Goal: Task Accomplishment & Management: Use online tool/utility

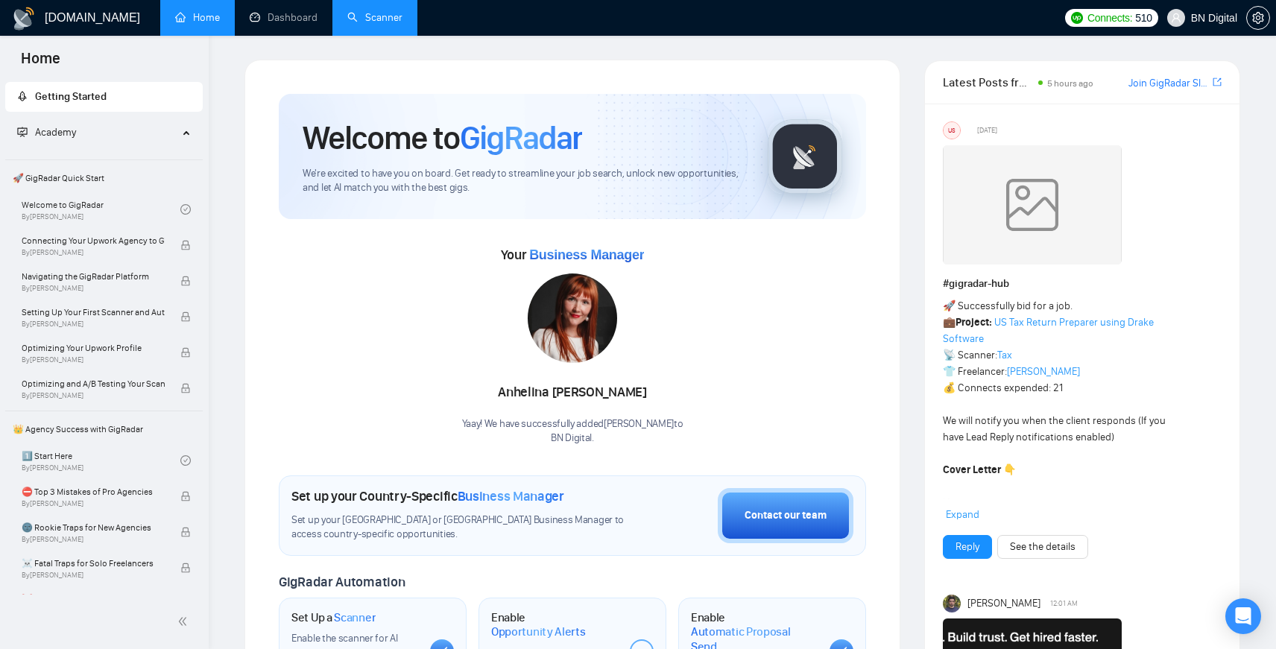
click at [366, 24] on link "Scanner" at bounding box center [374, 17] width 55 height 13
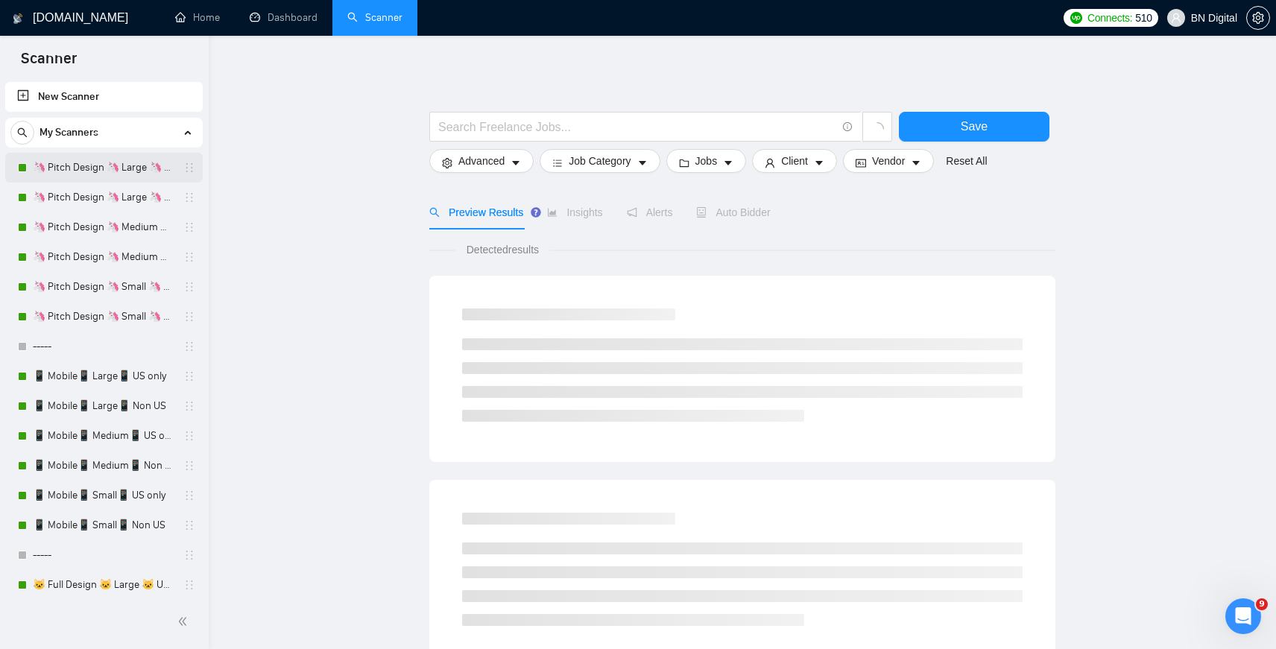
click at [104, 168] on link "🦄 Pitch Design 🦄 Large 🦄 US Only" at bounding box center [104, 168] width 142 height 30
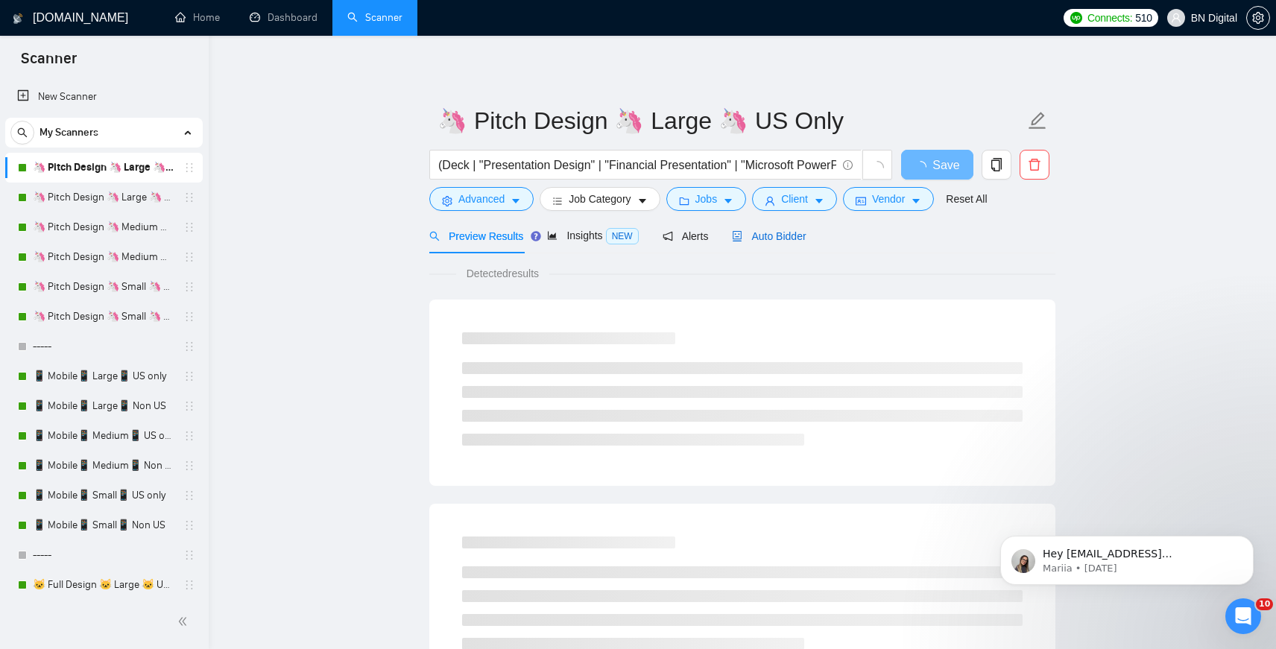
click at [760, 230] on span "Auto Bidder" at bounding box center [769, 236] width 74 height 12
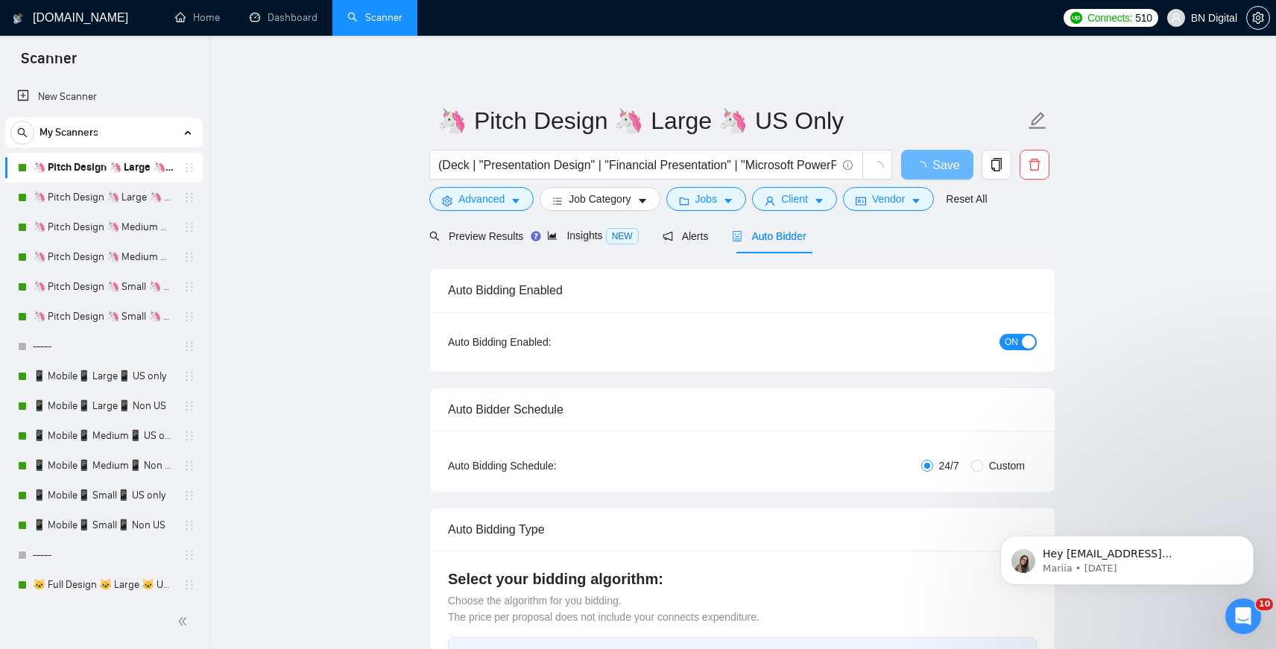
checkbox input "true"
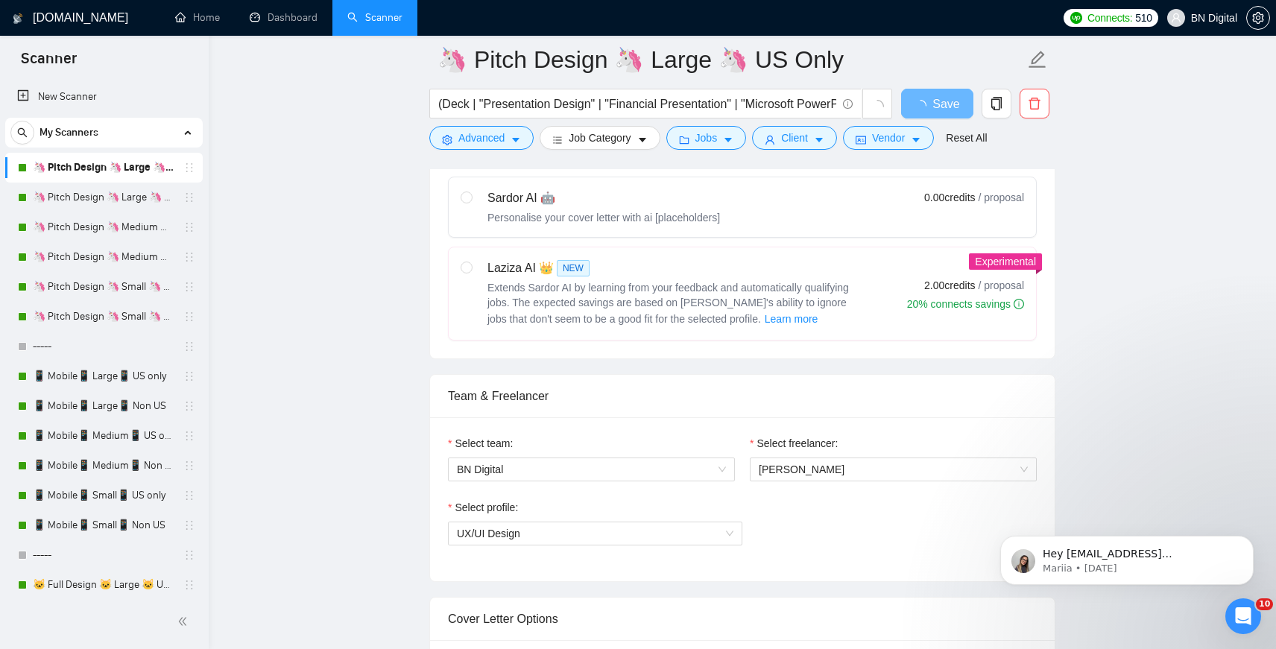
scroll to position [661, 0]
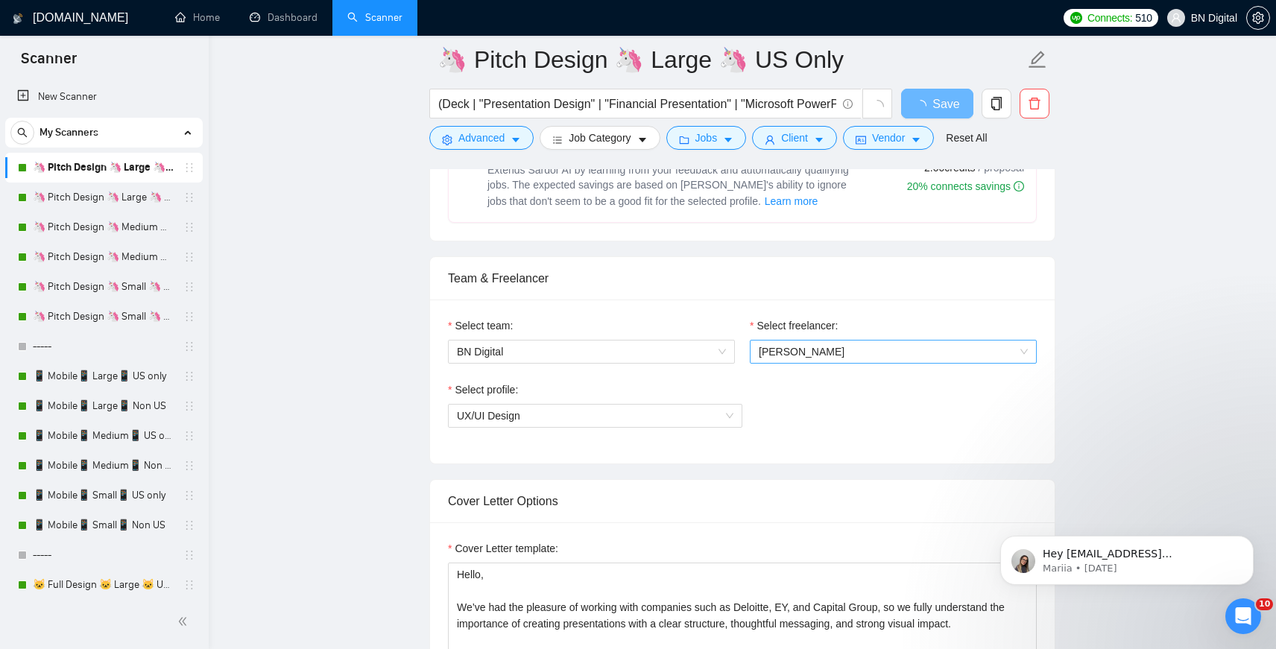
click at [784, 342] on span "[PERSON_NAME]" at bounding box center [893, 352] width 269 height 22
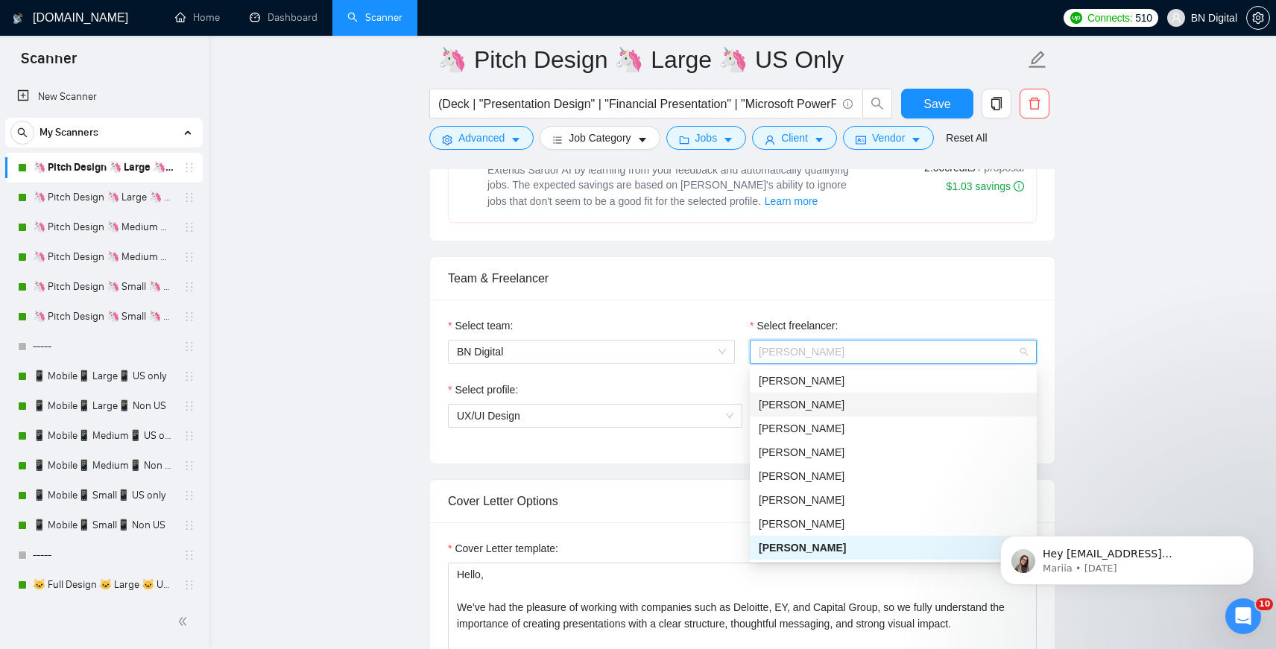
click at [779, 402] on div "[PERSON_NAME]" at bounding box center [893, 405] width 269 height 16
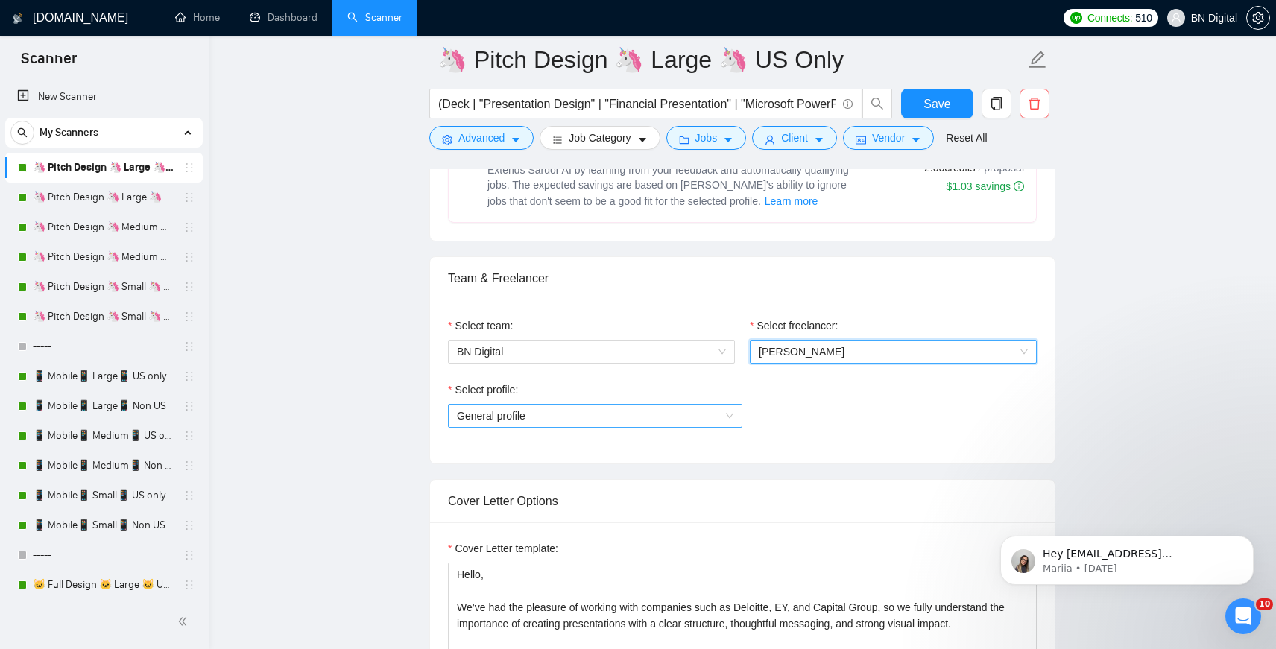
click at [520, 413] on span "General profile" at bounding box center [595, 416] width 277 height 22
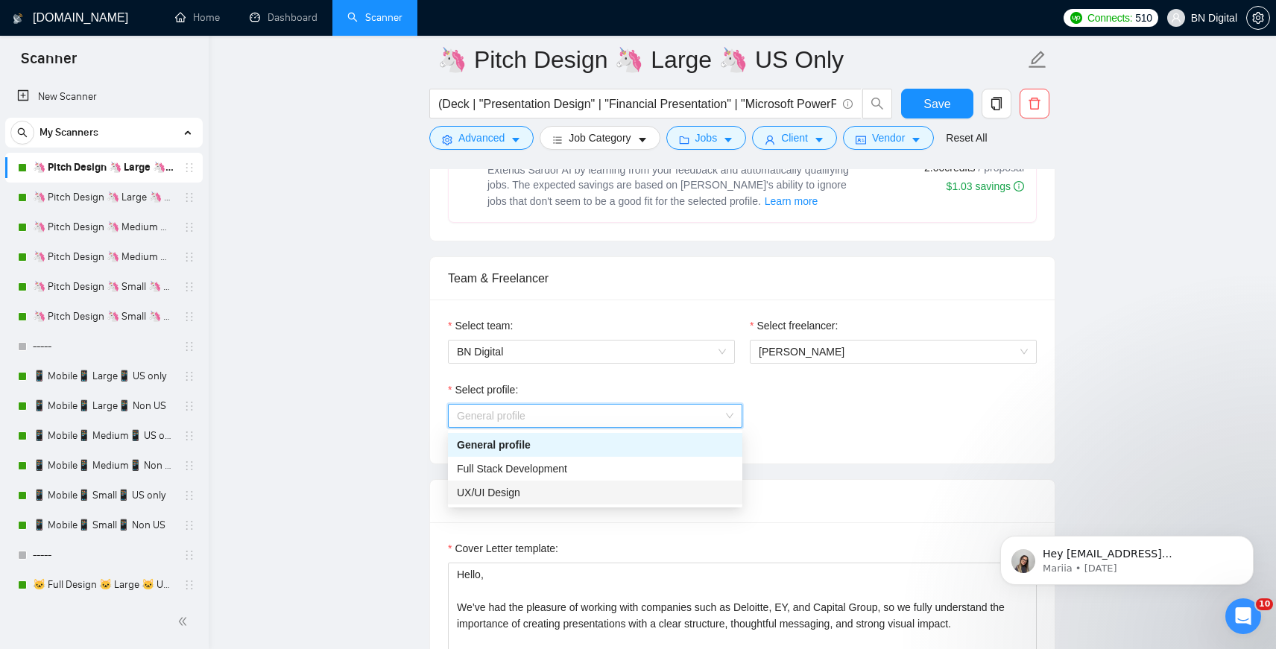
click at [500, 494] on div "UX/UI Design" at bounding box center [595, 493] width 277 height 16
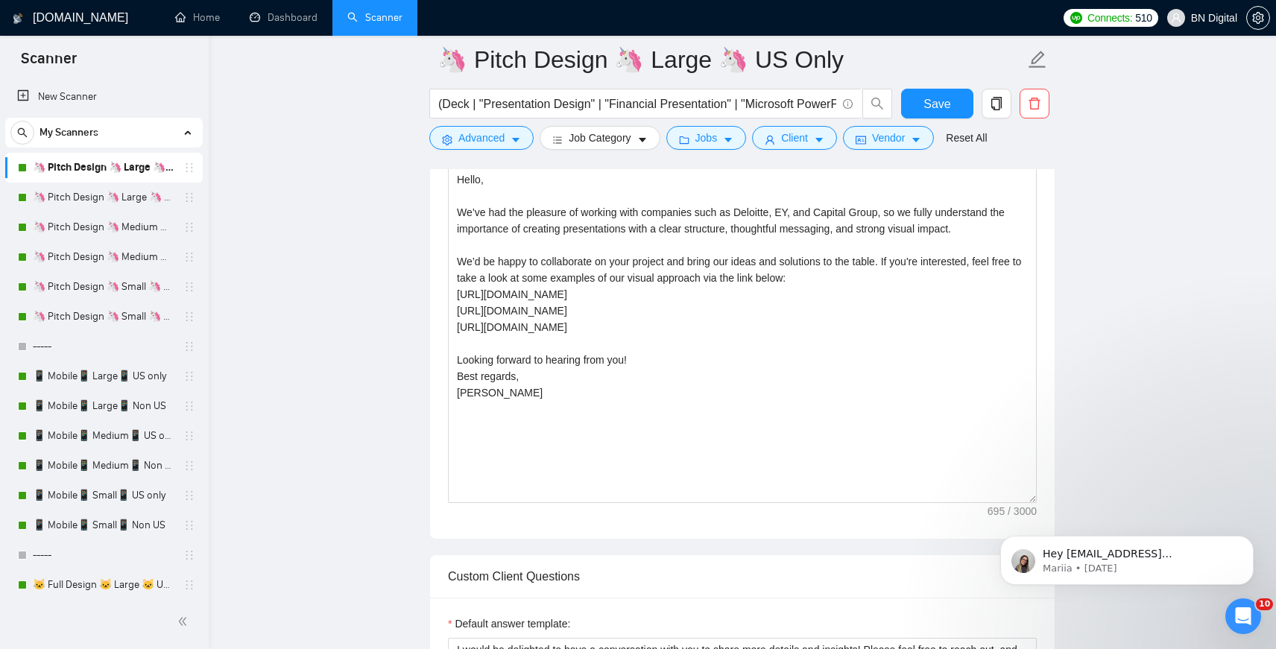
scroll to position [1060, 0]
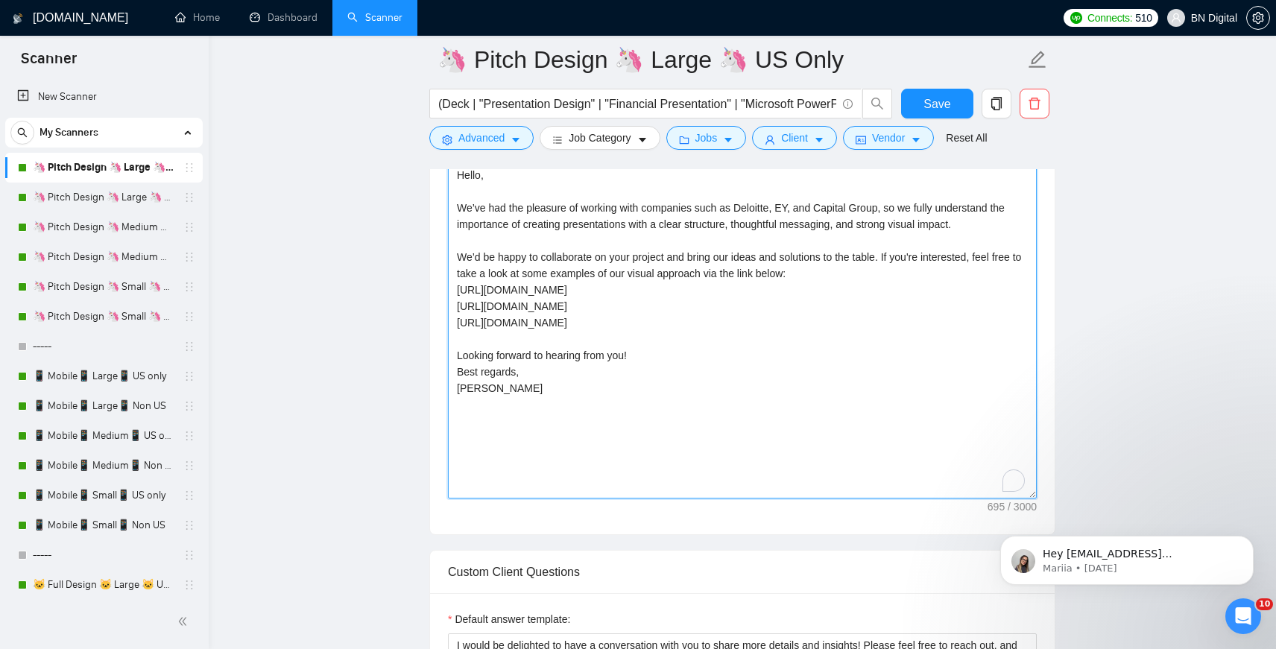
click at [476, 391] on textarea "Hello, We’ve had the pleasure of working with companies such as Deloitte, EY, a…" at bounding box center [742, 330] width 589 height 335
paste textarea "Airbatch.pdf [URL][DOMAIN_NAME] [URL][DOMAIN_NAME] Discover more of what we’ve …"
click at [466, 473] on textarea "Hello, We’ve had the pleasure of working with companies such as Deloitte, EY, a…" at bounding box center [742, 330] width 589 height 335
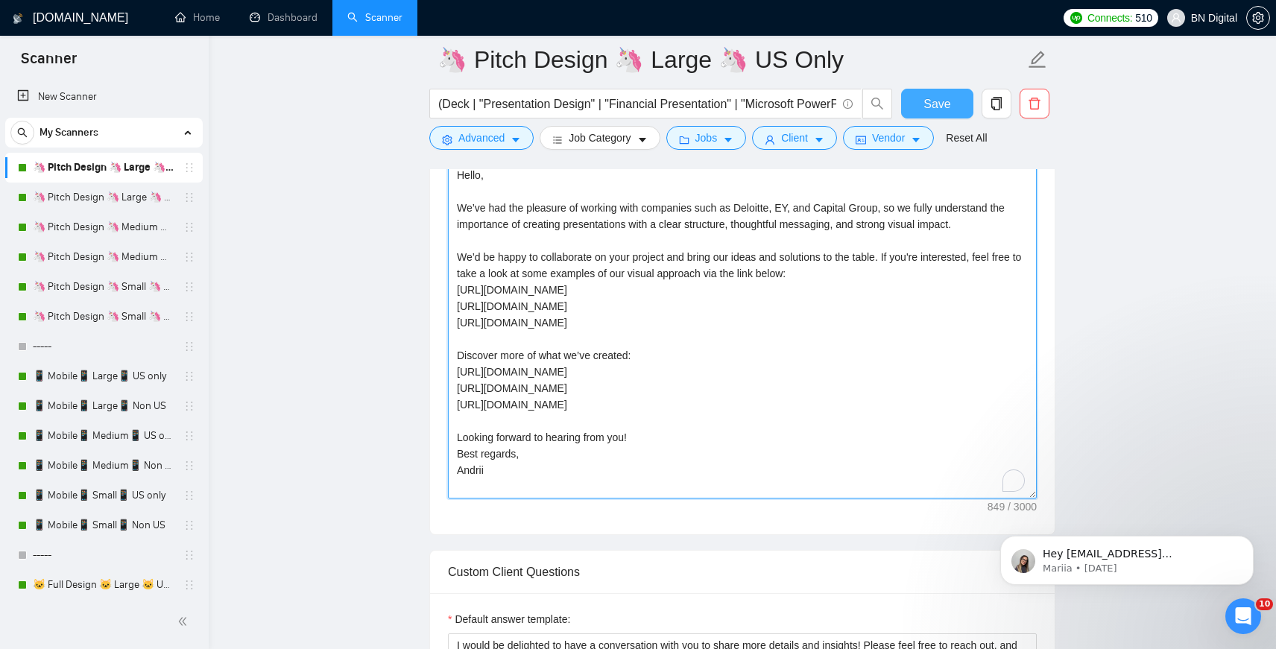
type textarea "Hello, We’ve had the pleasure of working with companies such as Deloitte, EY, a…"
click at [932, 103] on span "Save" at bounding box center [937, 104] width 27 height 19
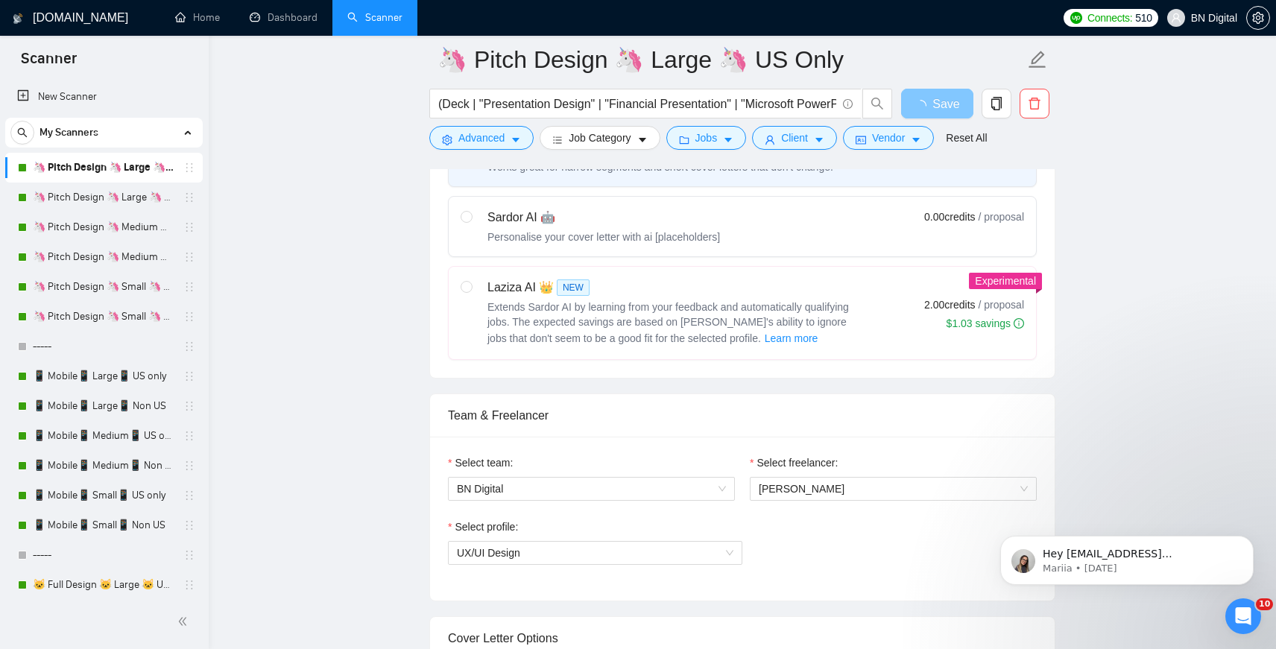
scroll to position [517, 0]
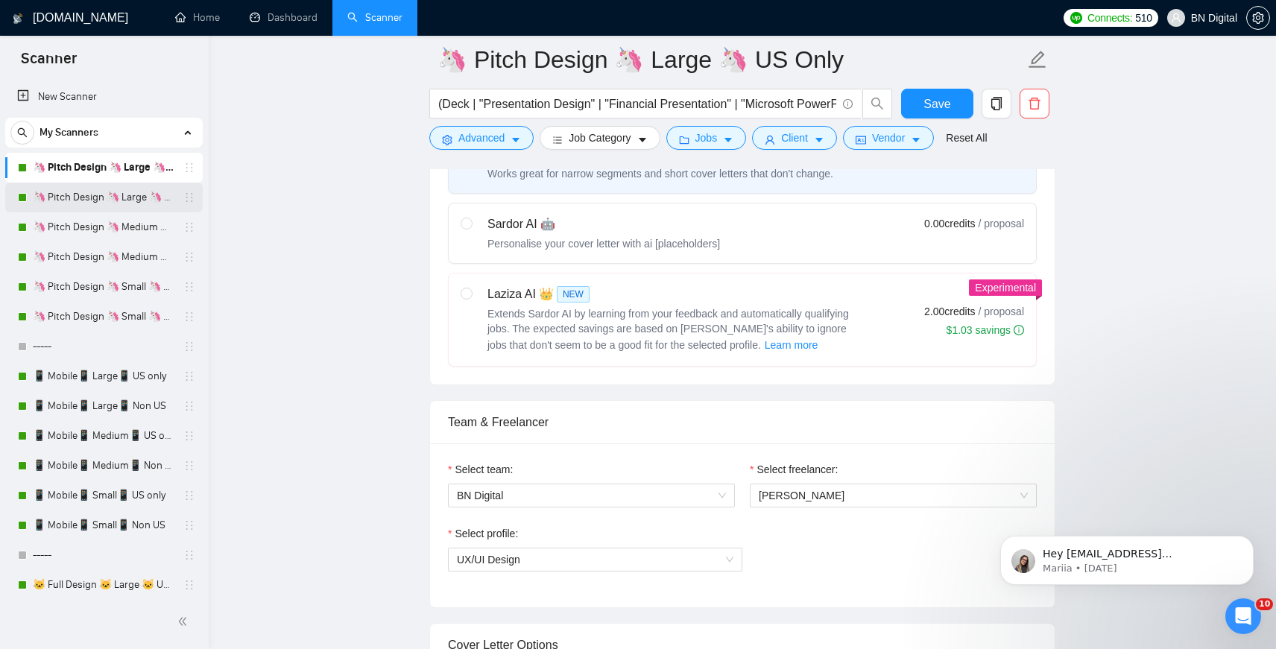
click at [154, 197] on link "🦄 Pitch Design 🦄 Large 🦄 Non US" at bounding box center [104, 198] width 142 height 30
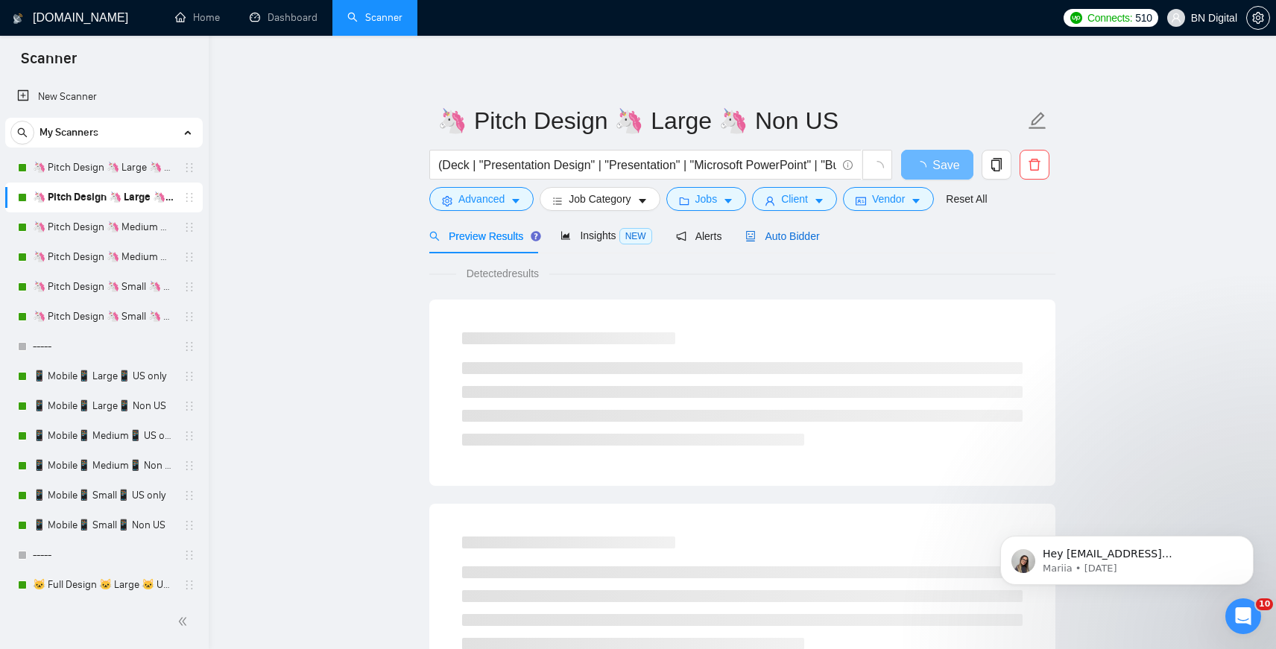
click at [791, 241] on span "Auto Bidder" at bounding box center [783, 236] width 74 height 12
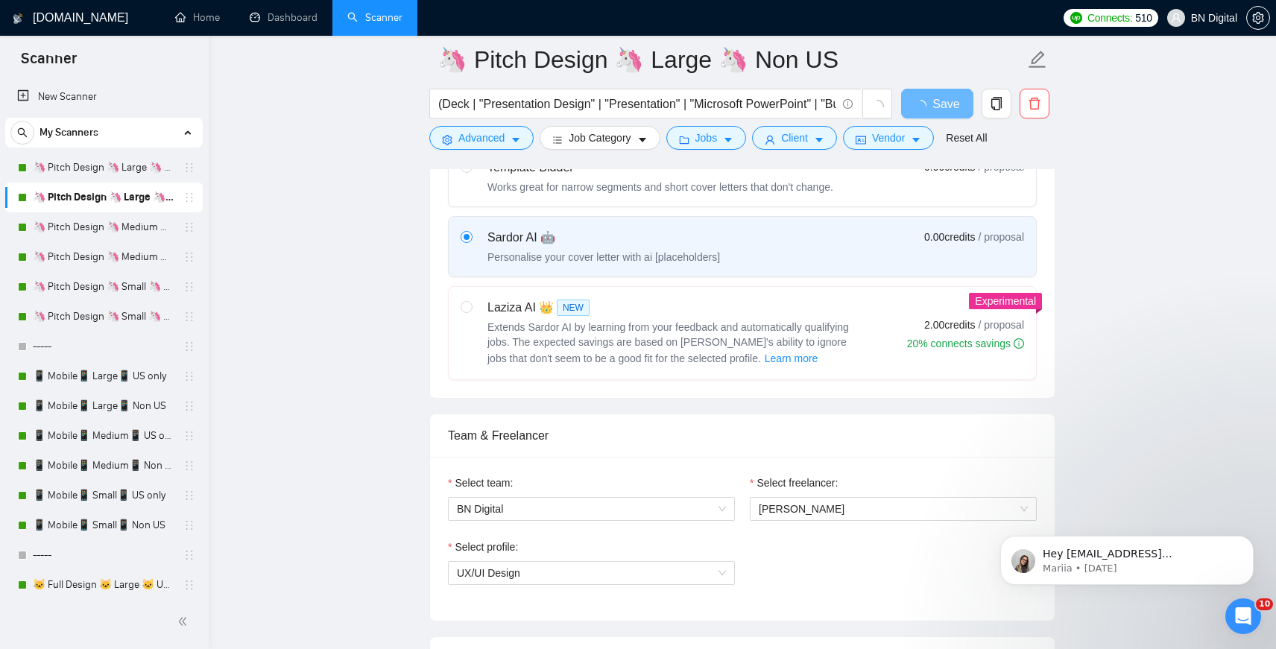
scroll to position [746, 0]
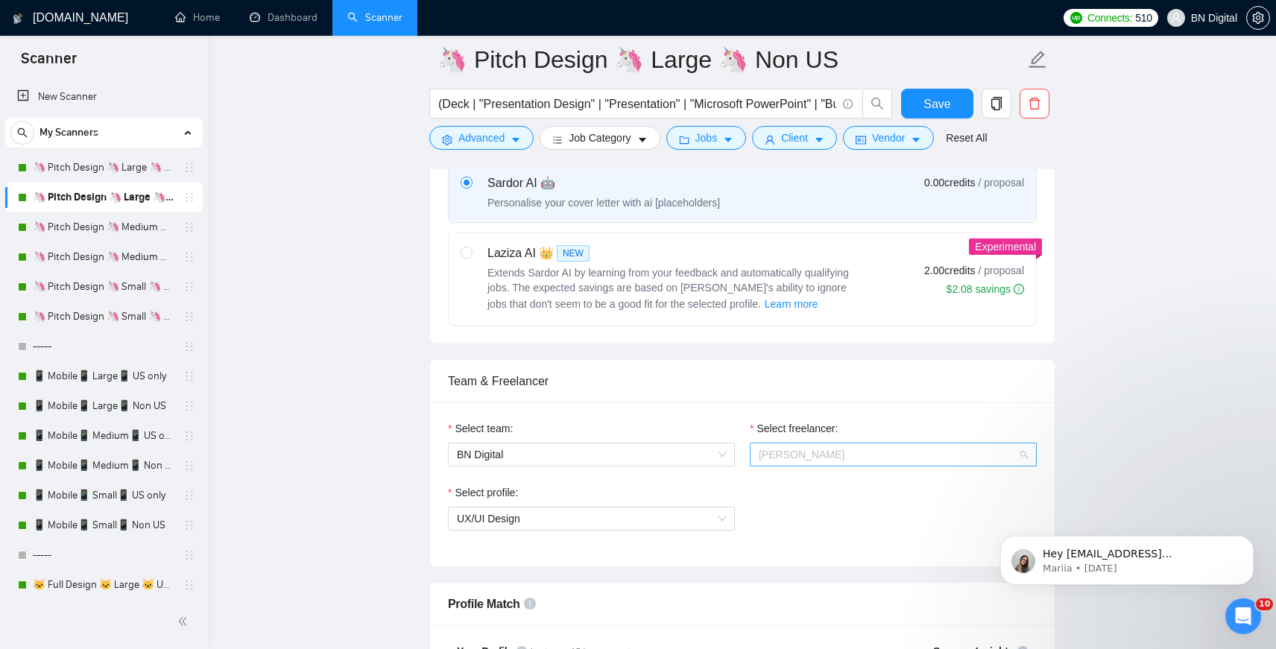
click at [782, 449] on span "[PERSON_NAME]" at bounding box center [802, 455] width 86 height 12
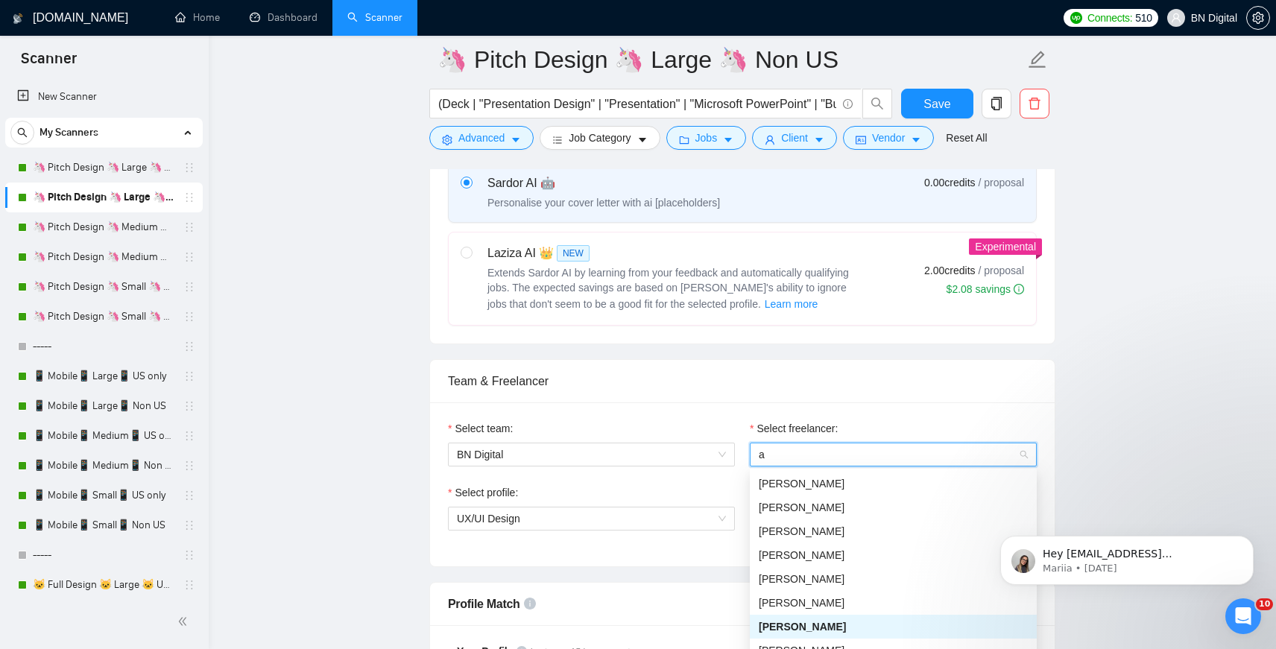
type input "an"
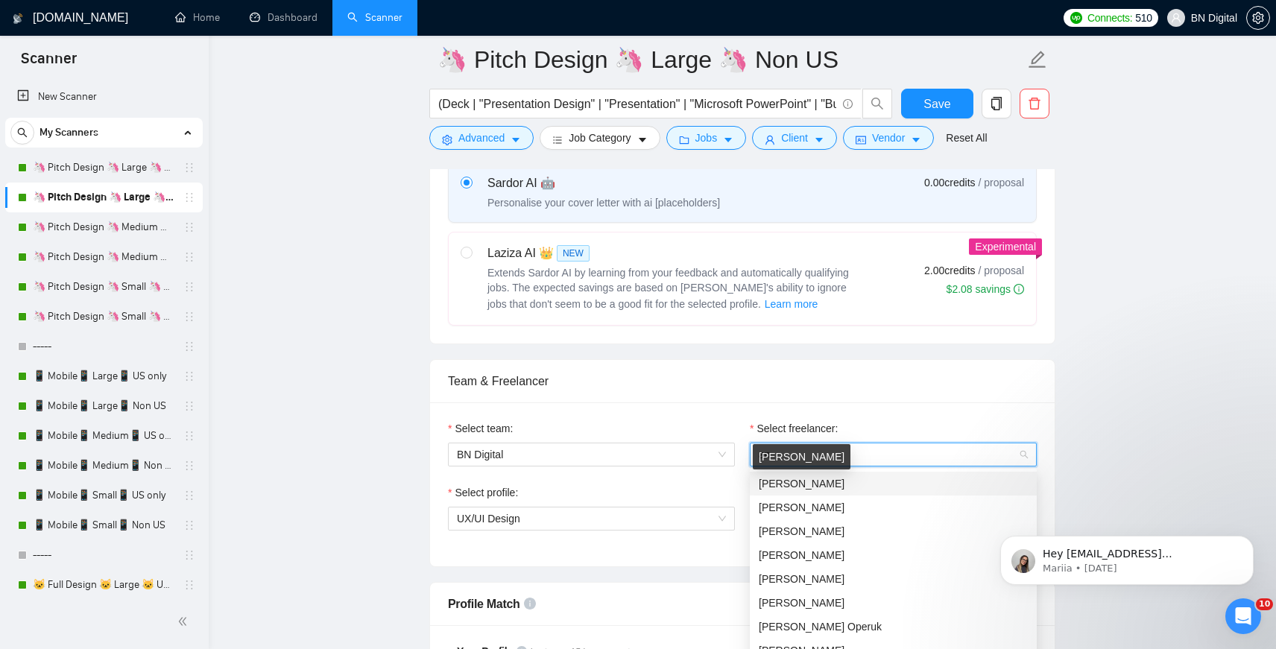
click at [784, 479] on span "[PERSON_NAME]" at bounding box center [802, 484] width 86 height 12
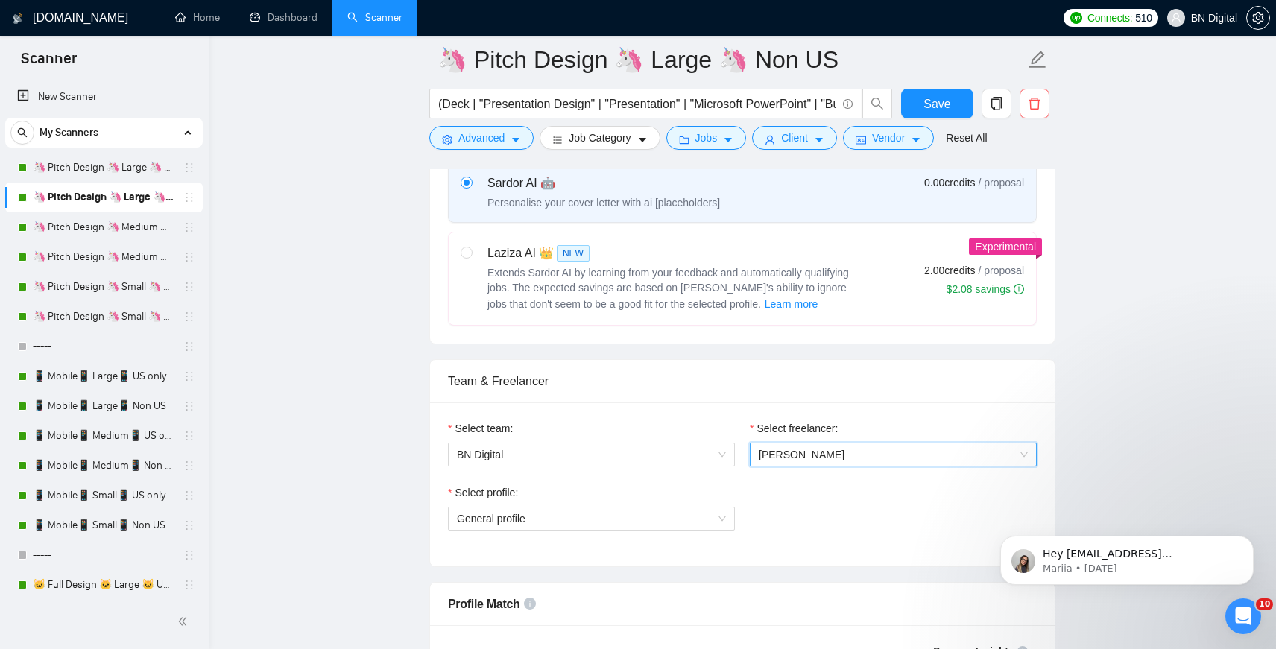
click at [501, 535] on div "Select profile: General profile" at bounding box center [592, 517] width 302 height 64
click at [500, 517] on span "General profile" at bounding box center [591, 519] width 269 height 22
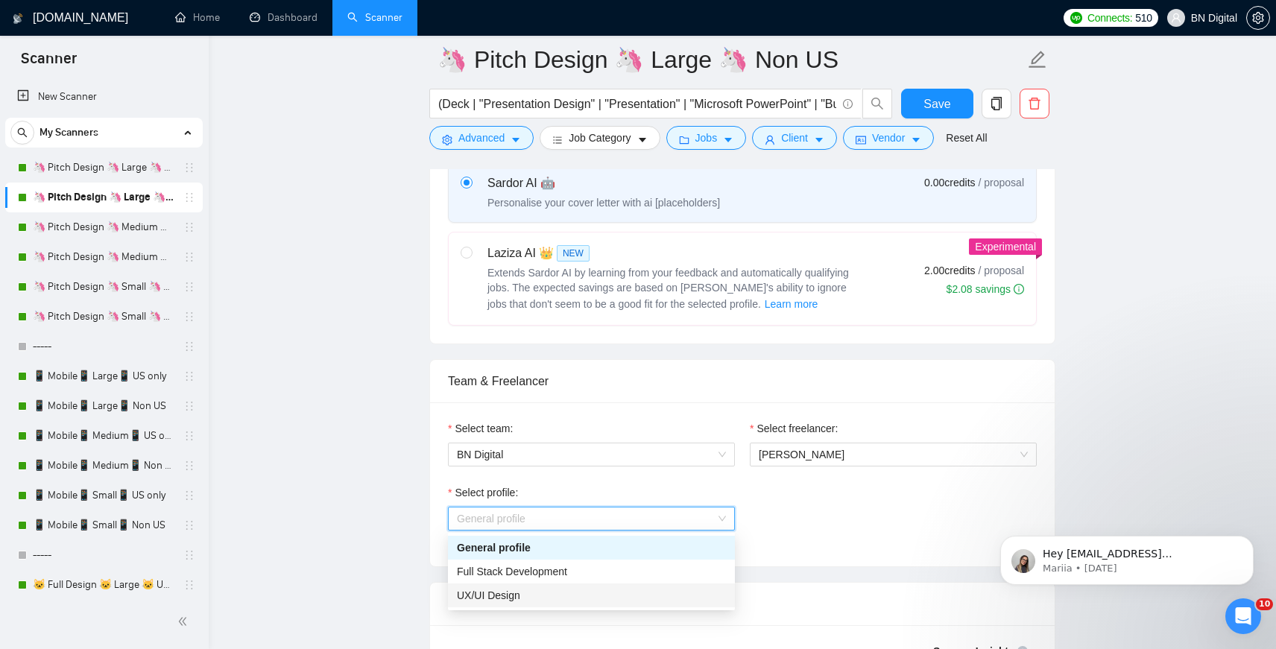
click at [497, 592] on span "UX/UI Design" at bounding box center [488, 596] width 63 height 12
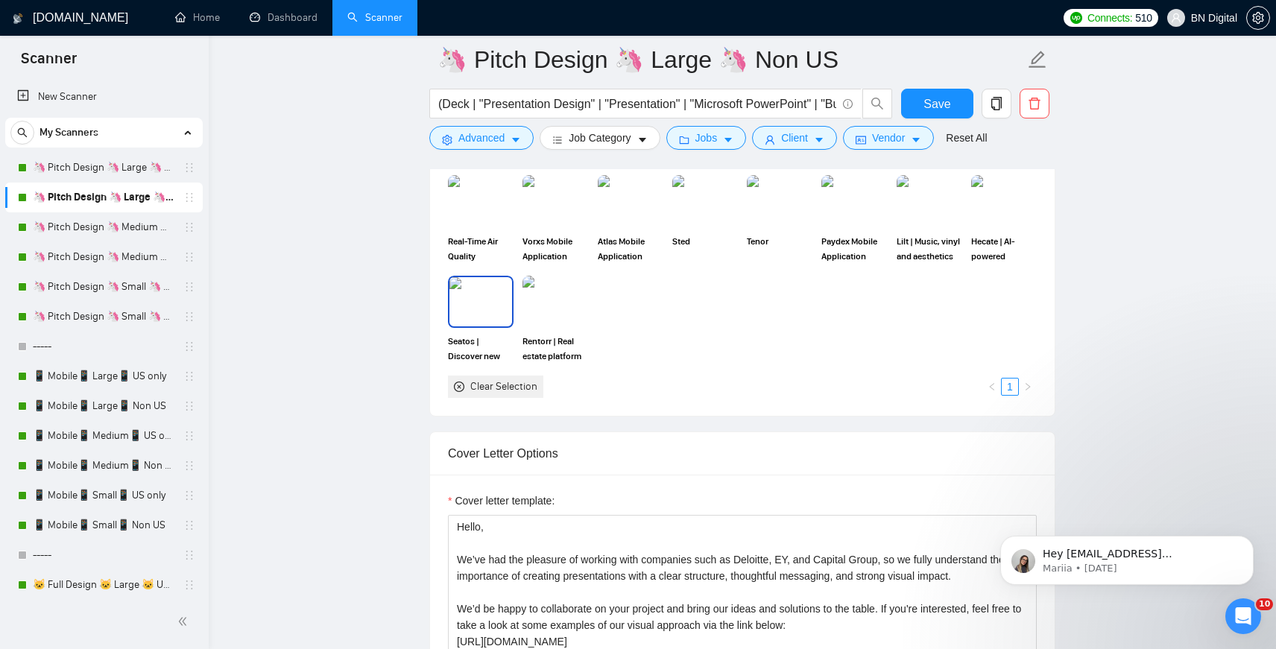
scroll to position [1657, 0]
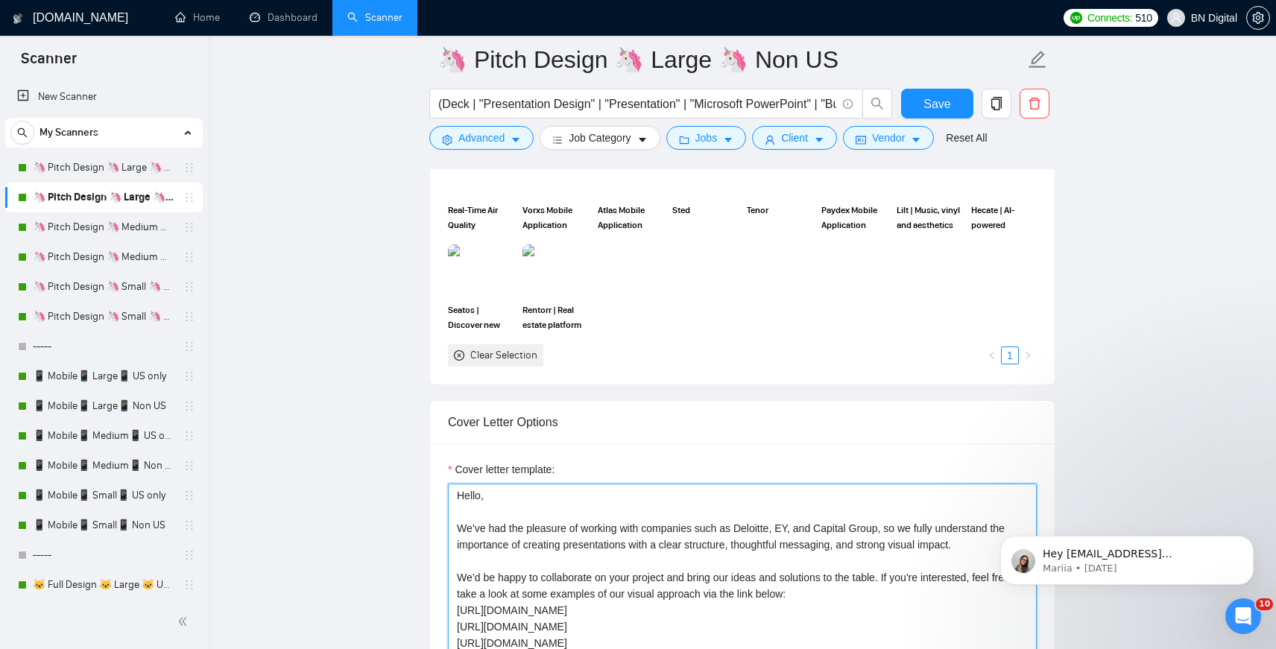
click at [504, 494] on textarea "Hello, We’ve had the pleasure of working with companies such as Deloitte, EY, a…" at bounding box center [742, 651] width 589 height 335
paste textarea "Airbatch.pdf [URL][DOMAIN_NAME] [URL][DOMAIN_NAME] Discover more of what we’ve …"
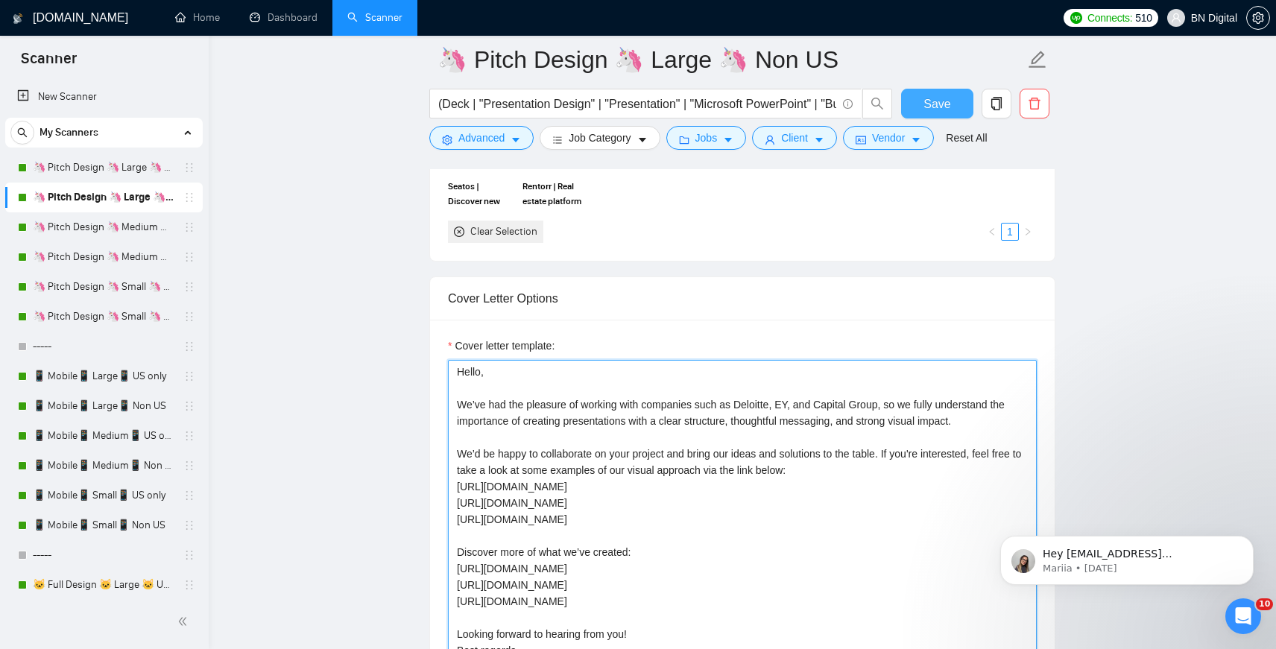
type textarea "Hello, We’ve had the pleasure of working with companies such as Deloitte, EY, a…"
click at [916, 107] on button "Save" at bounding box center [937, 104] width 72 height 30
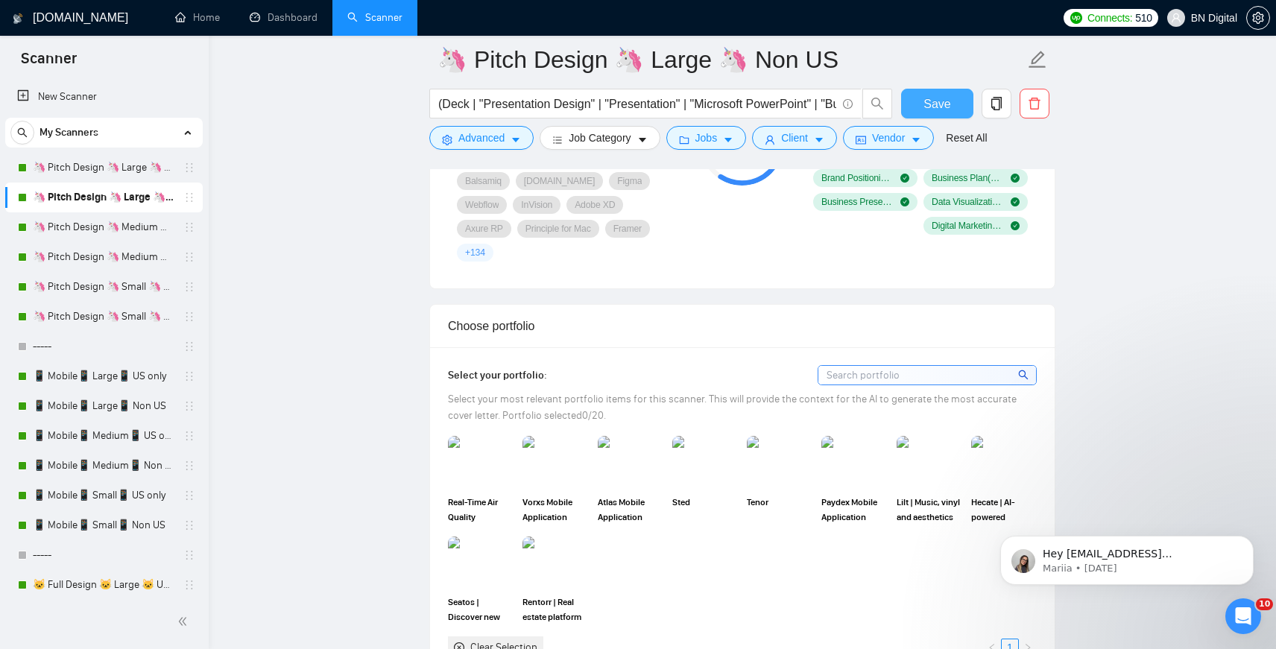
scroll to position [1368, 0]
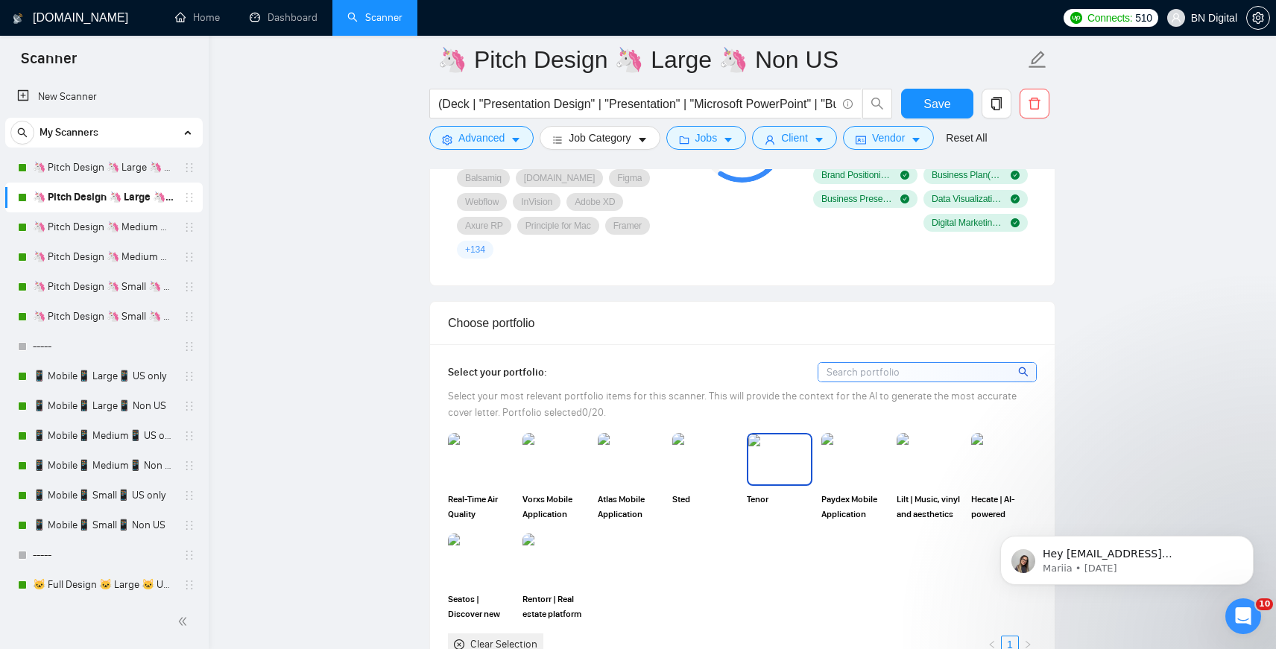
click at [781, 445] on img at bounding box center [780, 459] width 63 height 49
click at [681, 452] on img at bounding box center [705, 459] width 63 height 49
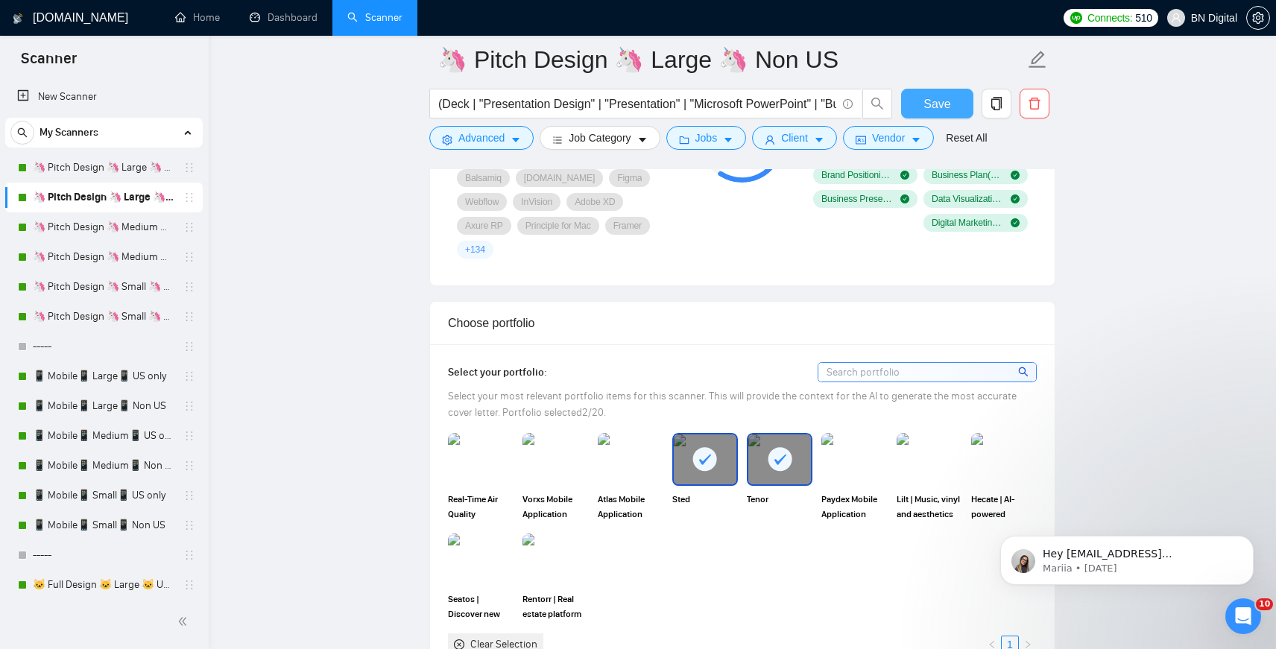
click at [942, 113] on button "Save" at bounding box center [937, 104] width 72 height 30
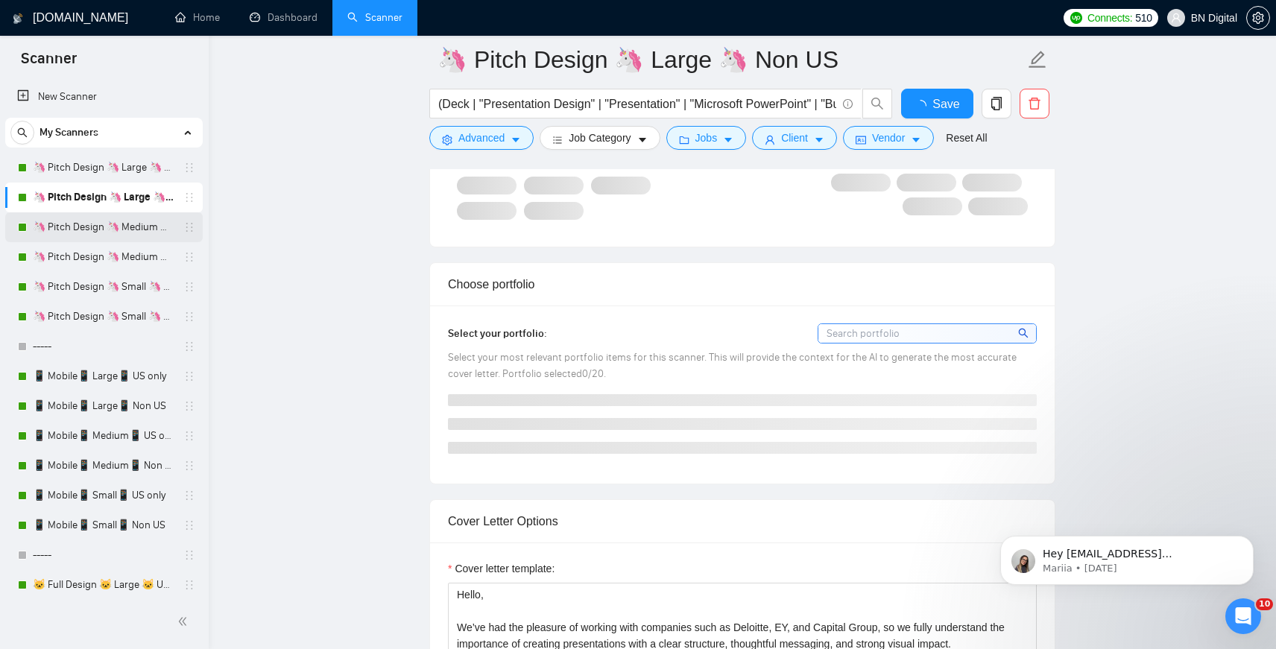
click at [139, 222] on link "🦄 Pitch Design 🦄 Medium 🦄 US Only" at bounding box center [104, 227] width 142 height 30
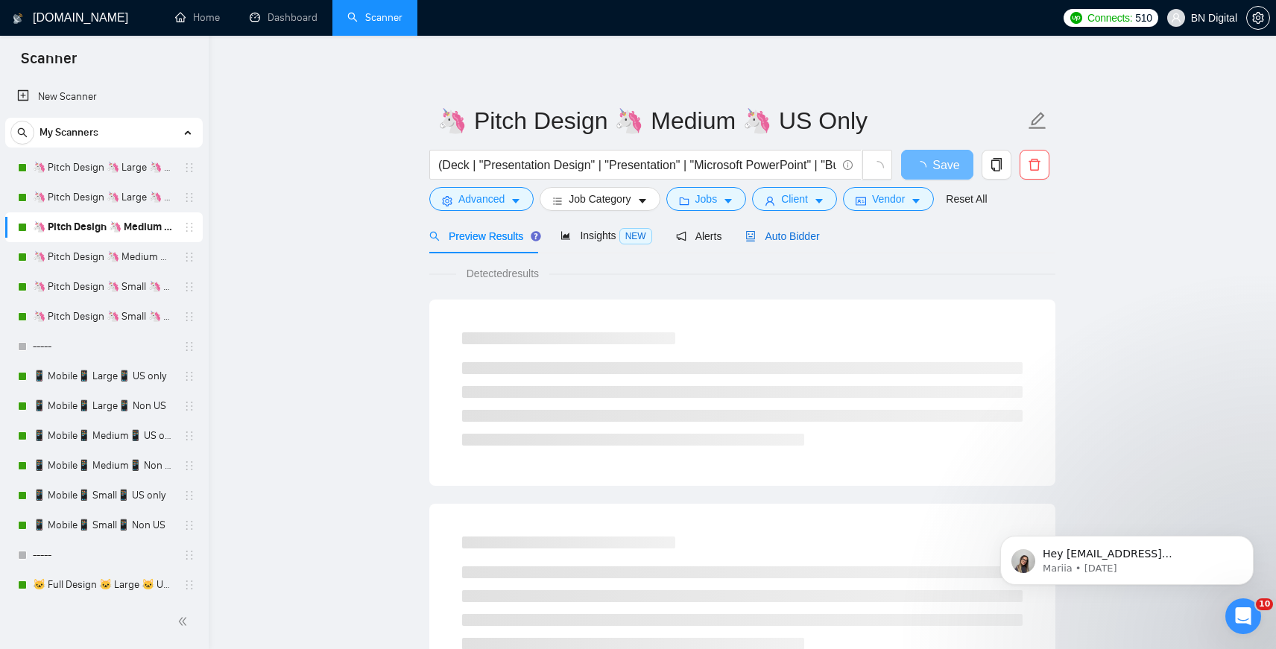
click at [796, 239] on span "Auto Bidder" at bounding box center [783, 236] width 74 height 12
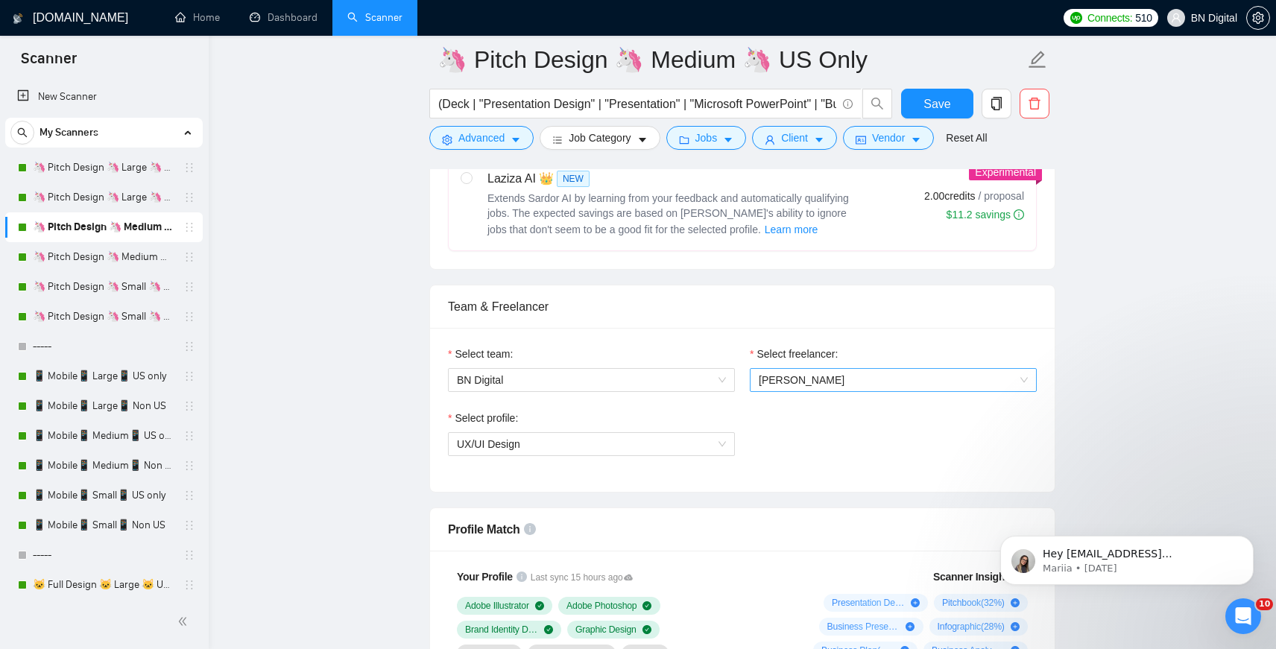
scroll to position [646, 0]
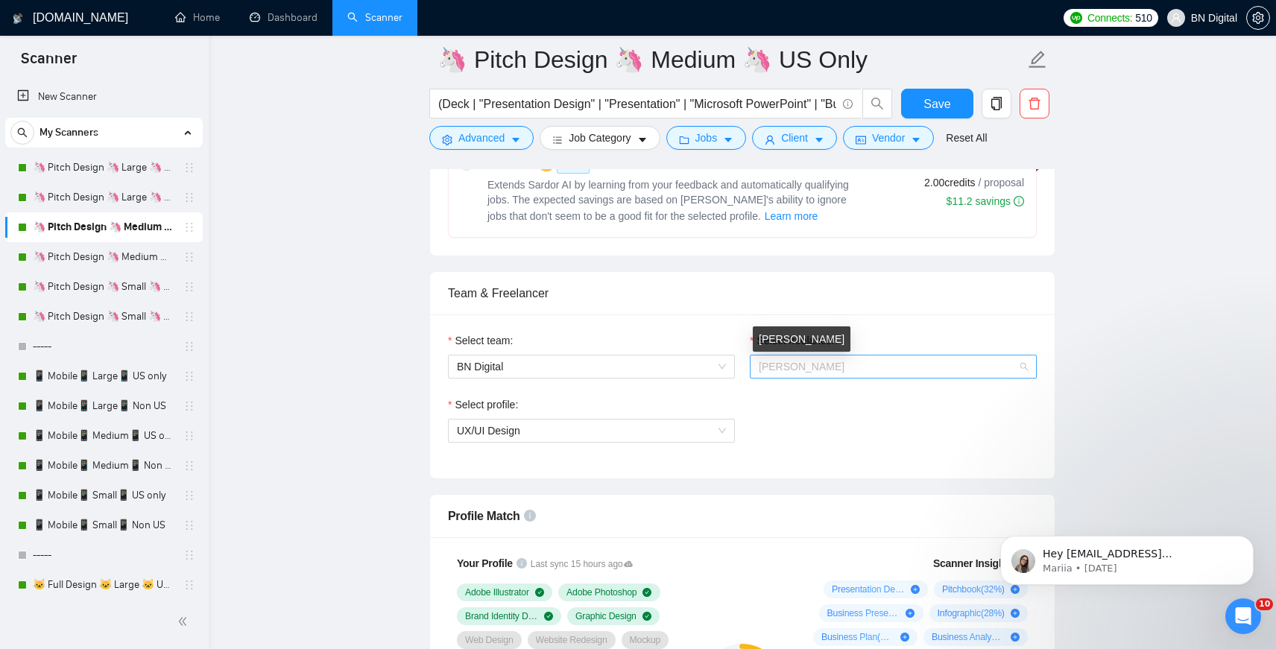
click at [777, 363] on span "[PERSON_NAME]" at bounding box center [802, 367] width 86 height 12
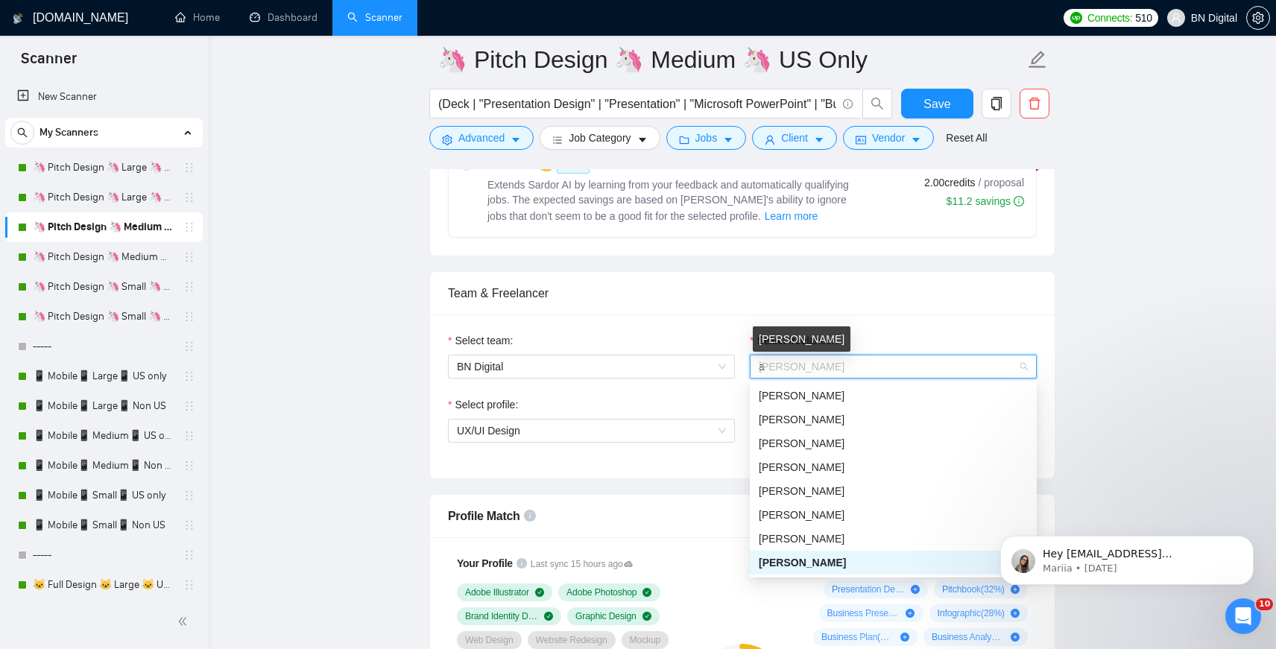
type input "an"
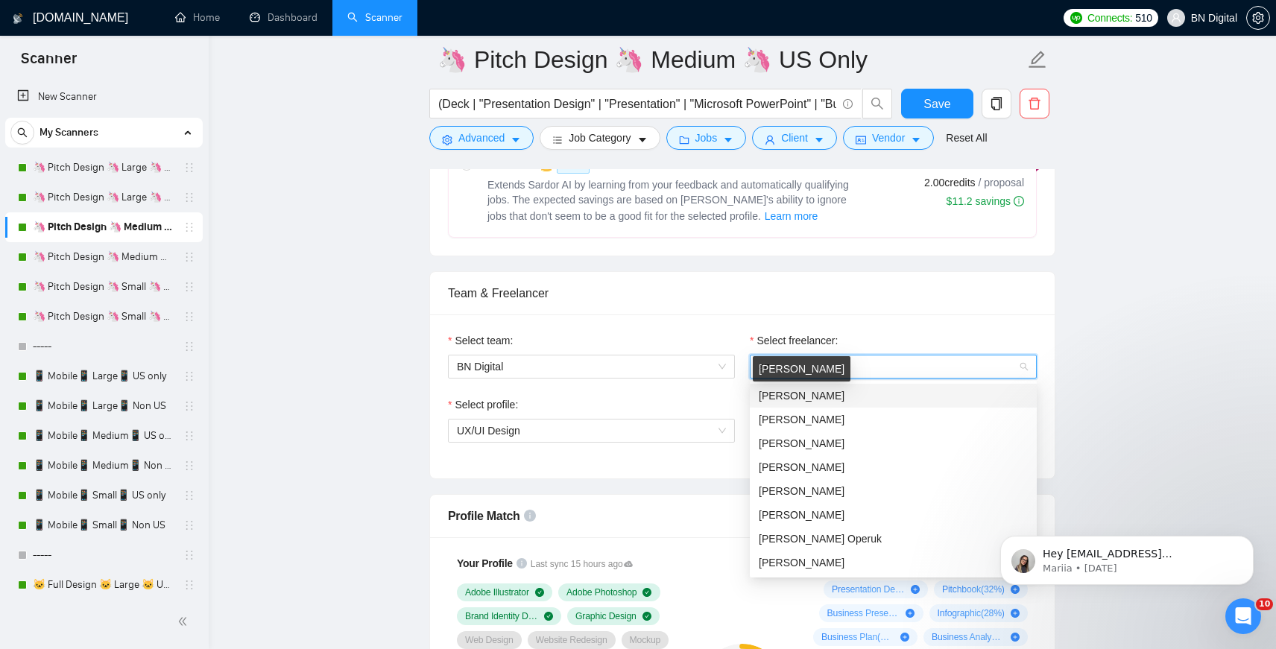
click at [770, 396] on span "[PERSON_NAME]" at bounding box center [802, 396] width 86 height 12
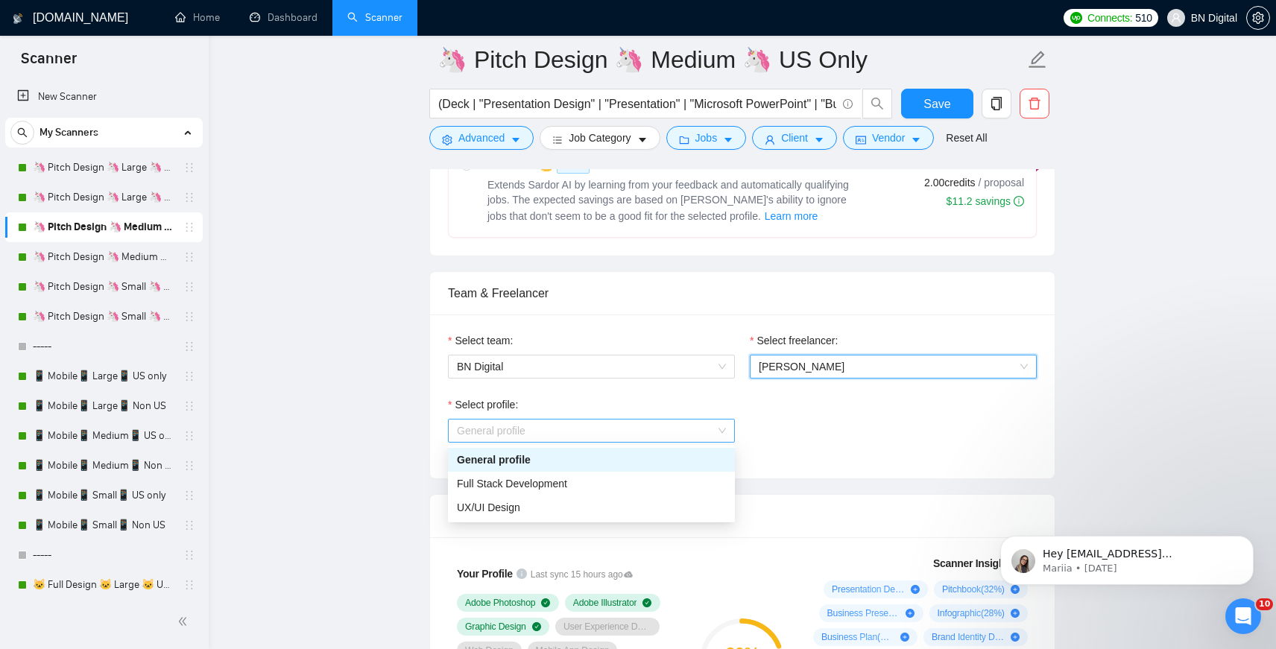
click at [539, 430] on span "General profile" at bounding box center [591, 431] width 269 height 22
click at [508, 506] on span "UX/UI Design" at bounding box center [488, 508] width 63 height 12
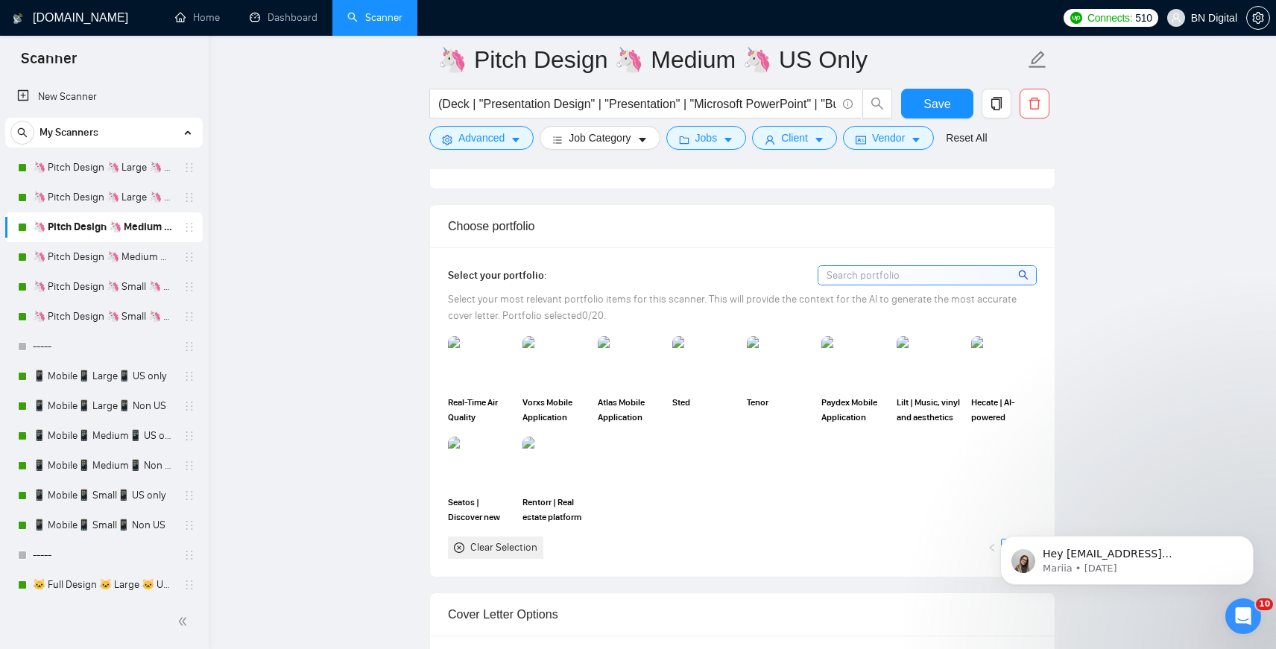
scroll to position [1292, 0]
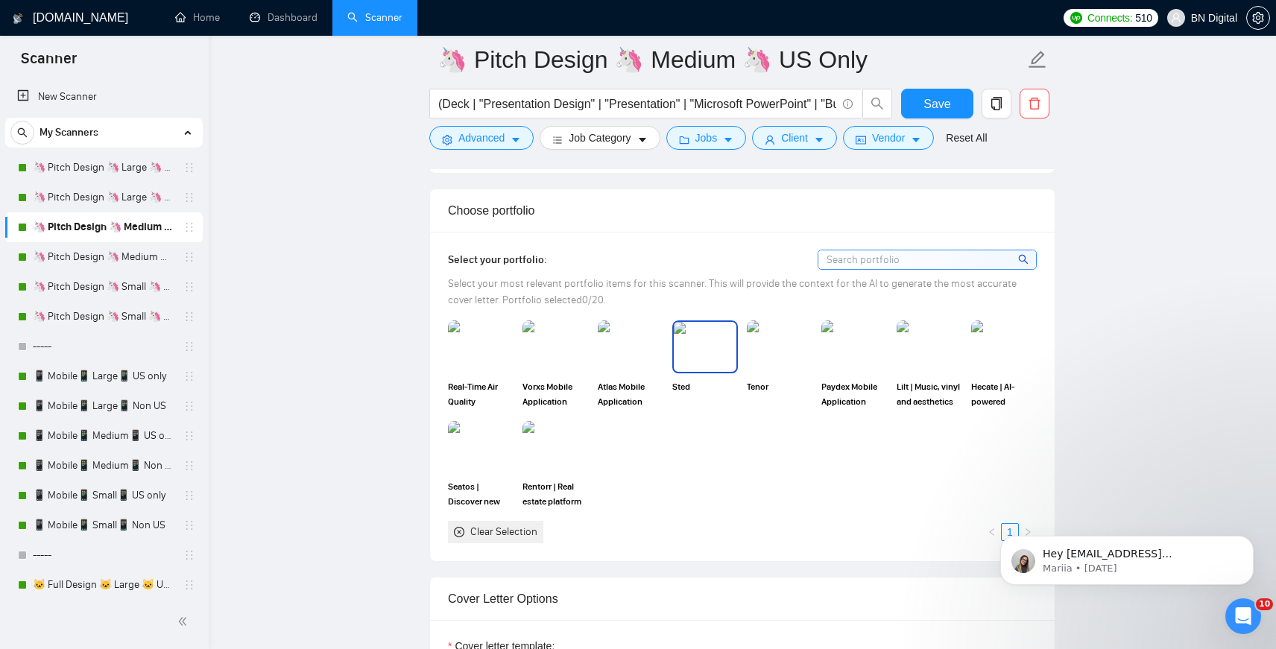
click at [705, 330] on img at bounding box center [705, 346] width 63 height 49
click at [781, 330] on img at bounding box center [780, 346] width 63 height 49
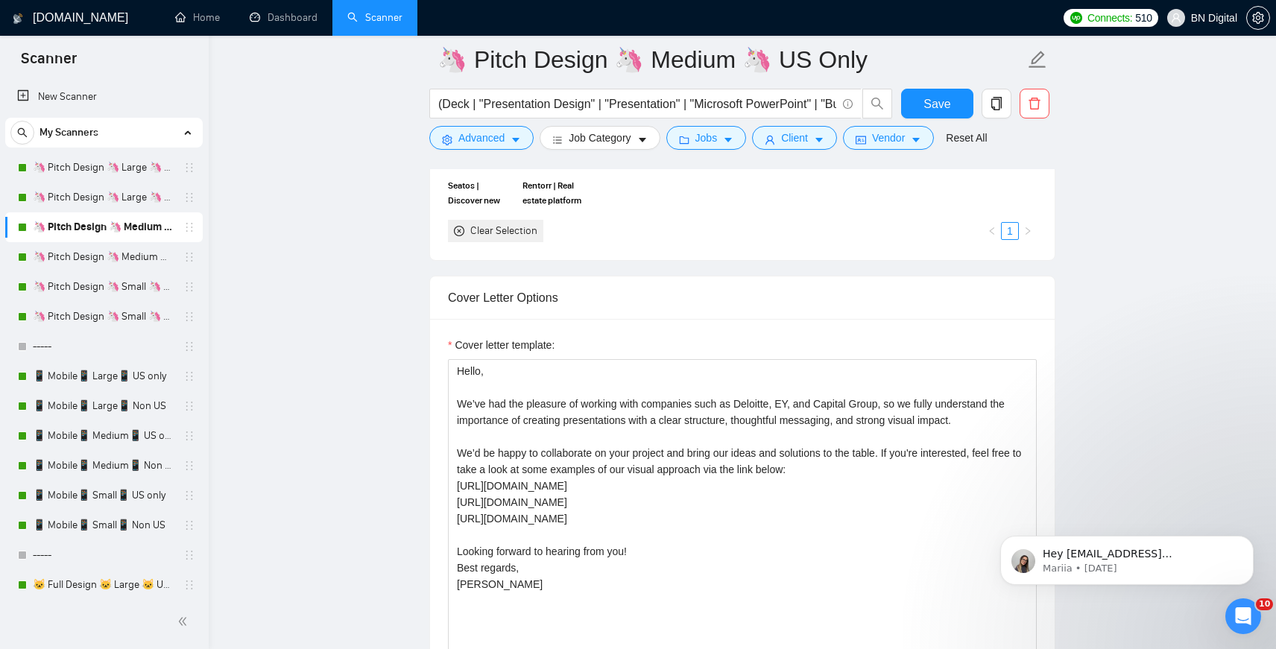
scroll to position [1668, 0]
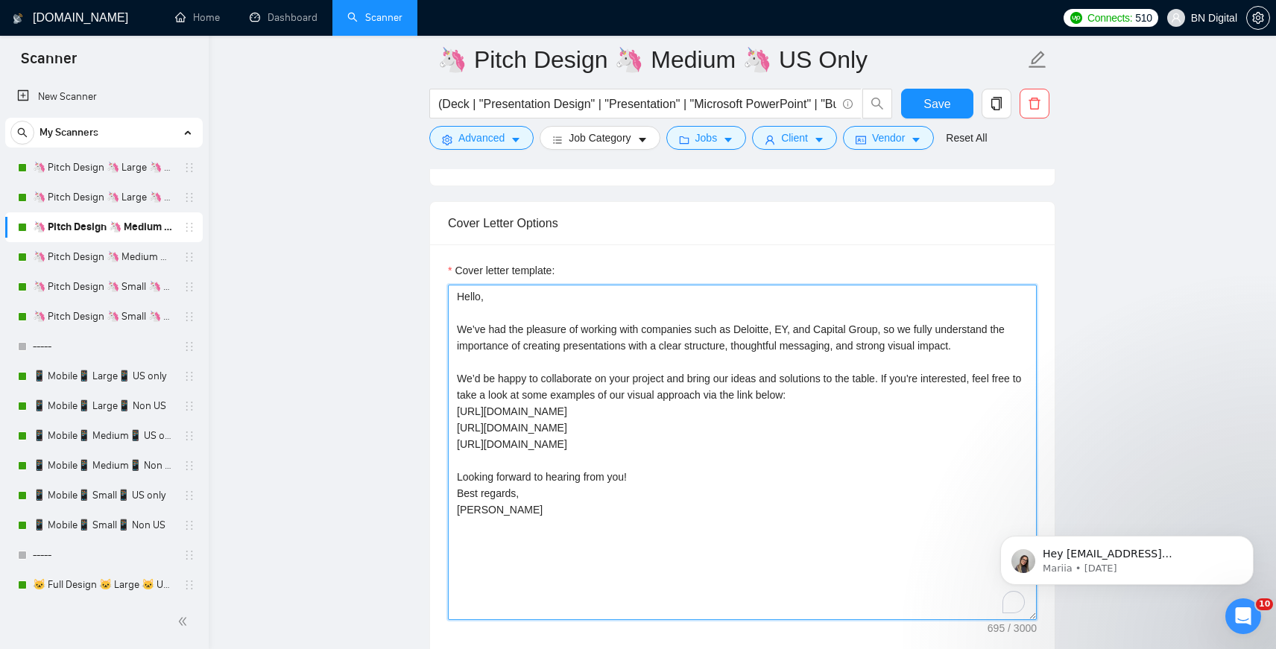
click at [660, 415] on textarea "Hello, We’ve had the pleasure of working with companies such as Deloitte, EY, a…" at bounding box center [742, 452] width 589 height 335
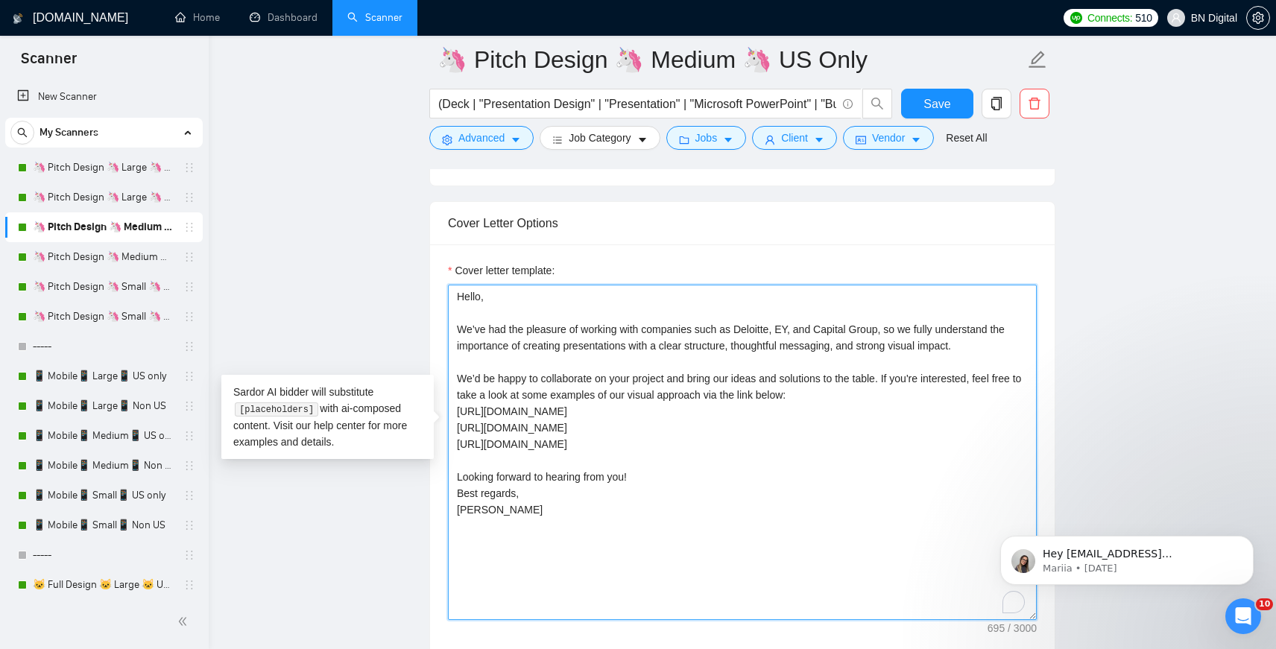
paste textarea "Airbatch.pdf [URL][DOMAIN_NAME] [URL][DOMAIN_NAME] Discover more of what we’ve …"
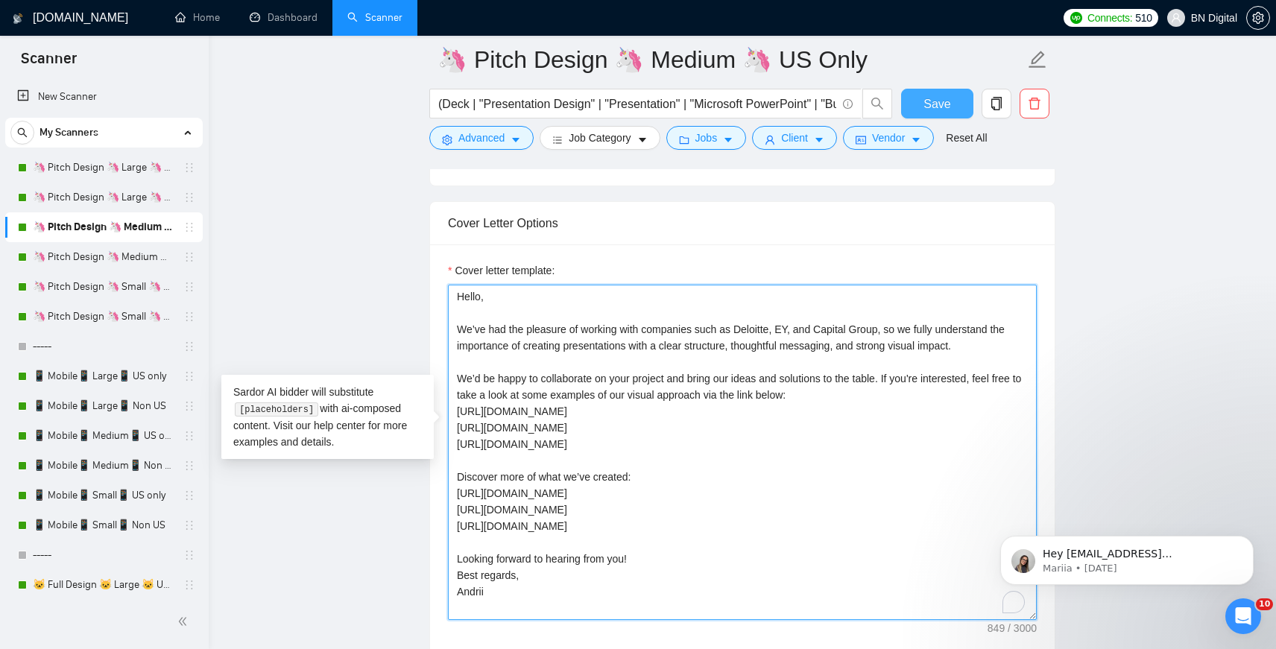
type textarea "Hello, We’ve had the pleasure of working with companies such as Deloitte, EY, a…"
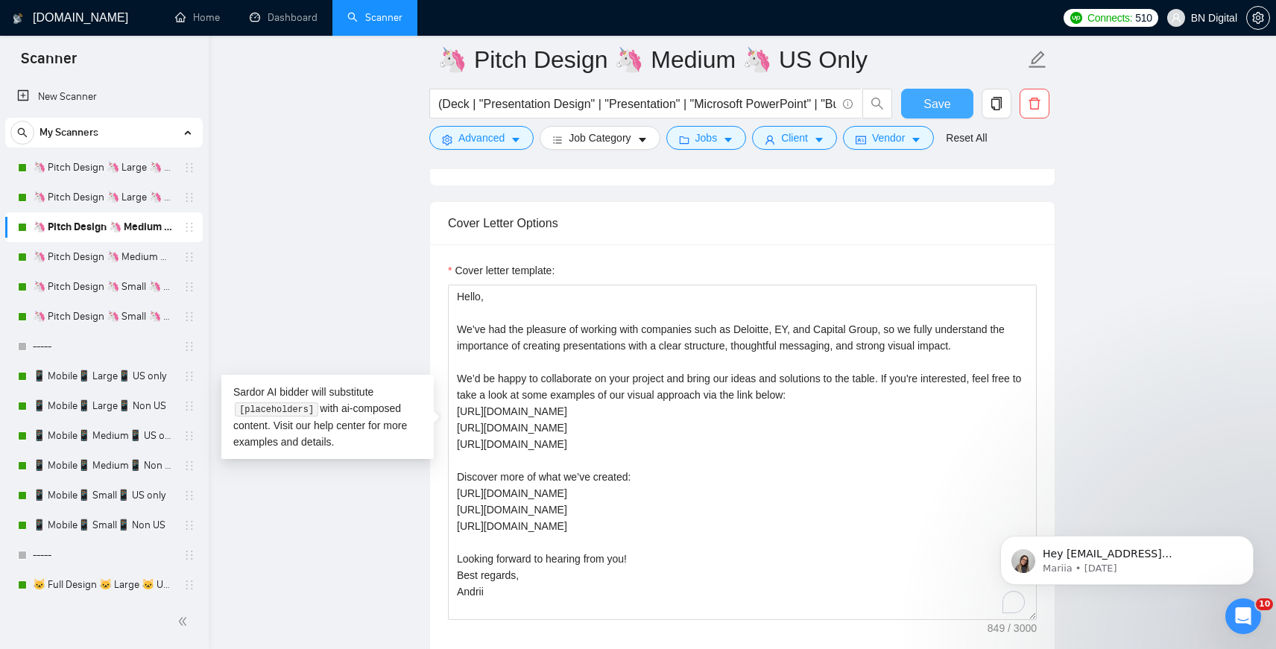
click at [942, 104] on span "Save" at bounding box center [937, 104] width 27 height 19
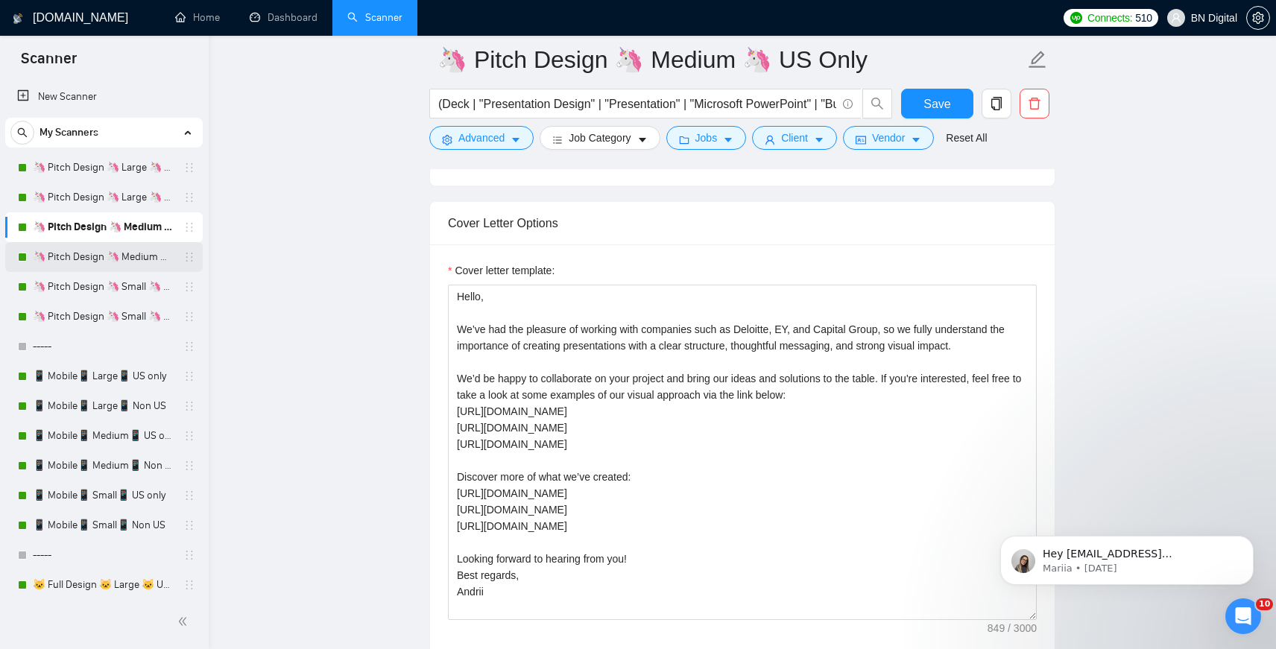
click at [72, 263] on link "🦄 Pitch Design 🦄 Medium 🦄 Non US" at bounding box center [104, 257] width 142 height 30
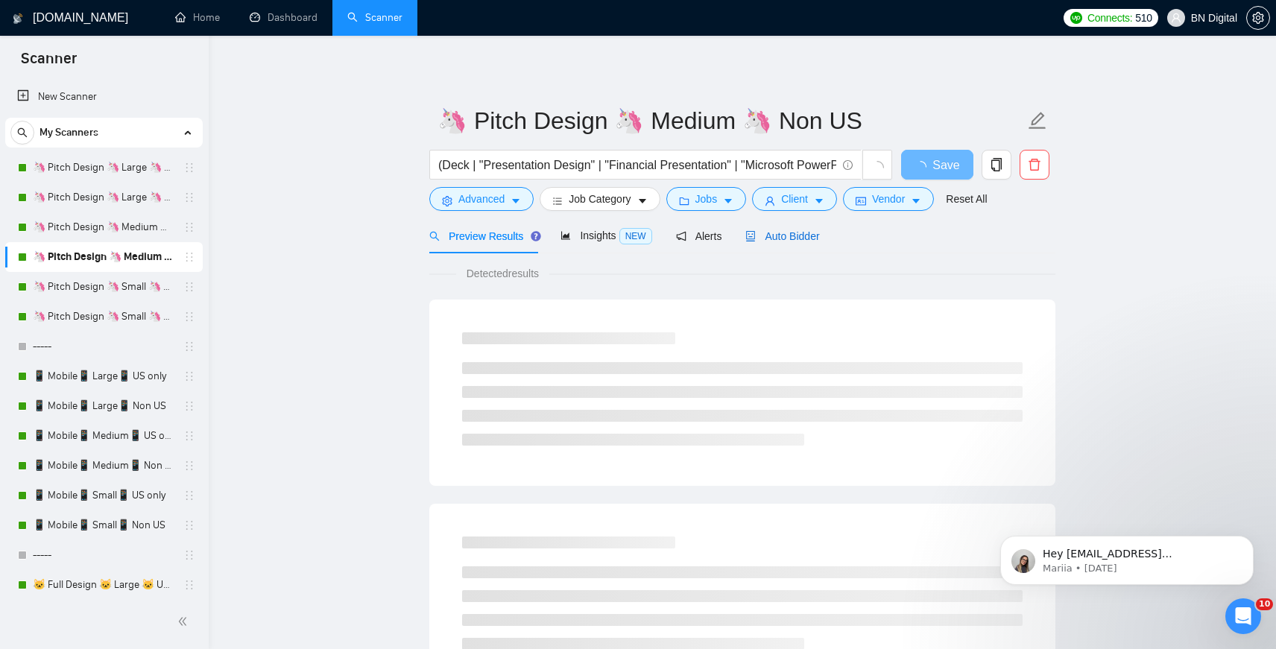
click at [792, 243] on div "Auto Bidder" at bounding box center [783, 236] width 74 height 16
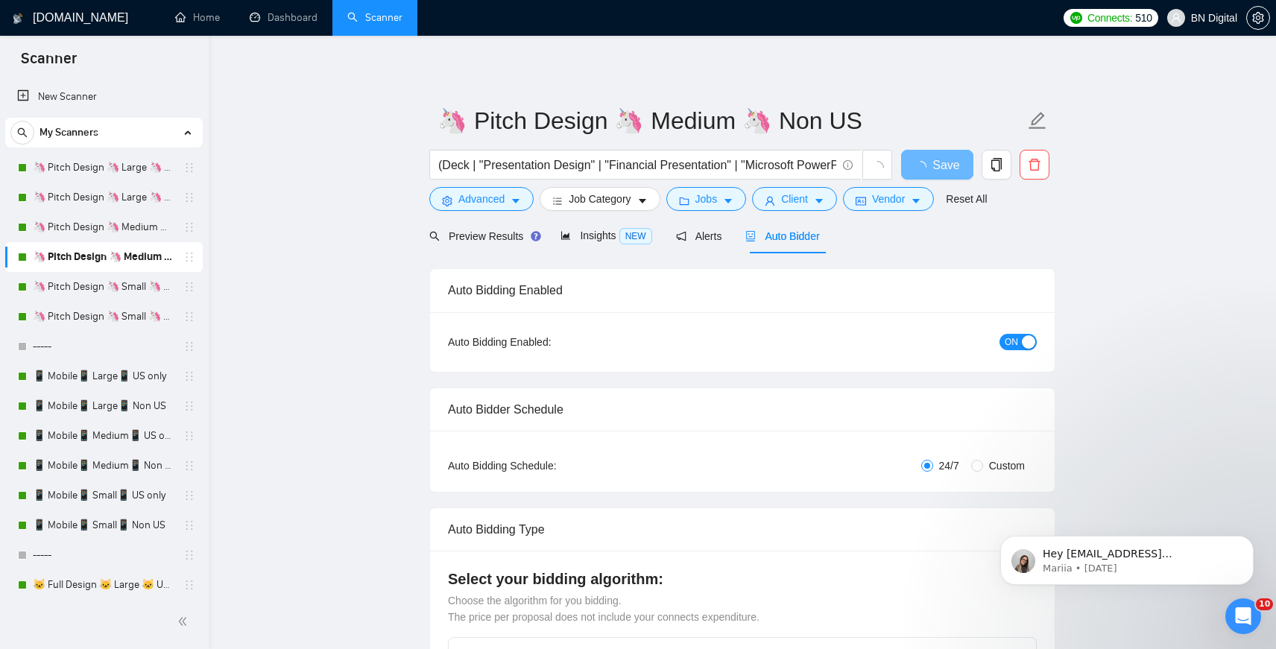
radio input "false"
radio input "true"
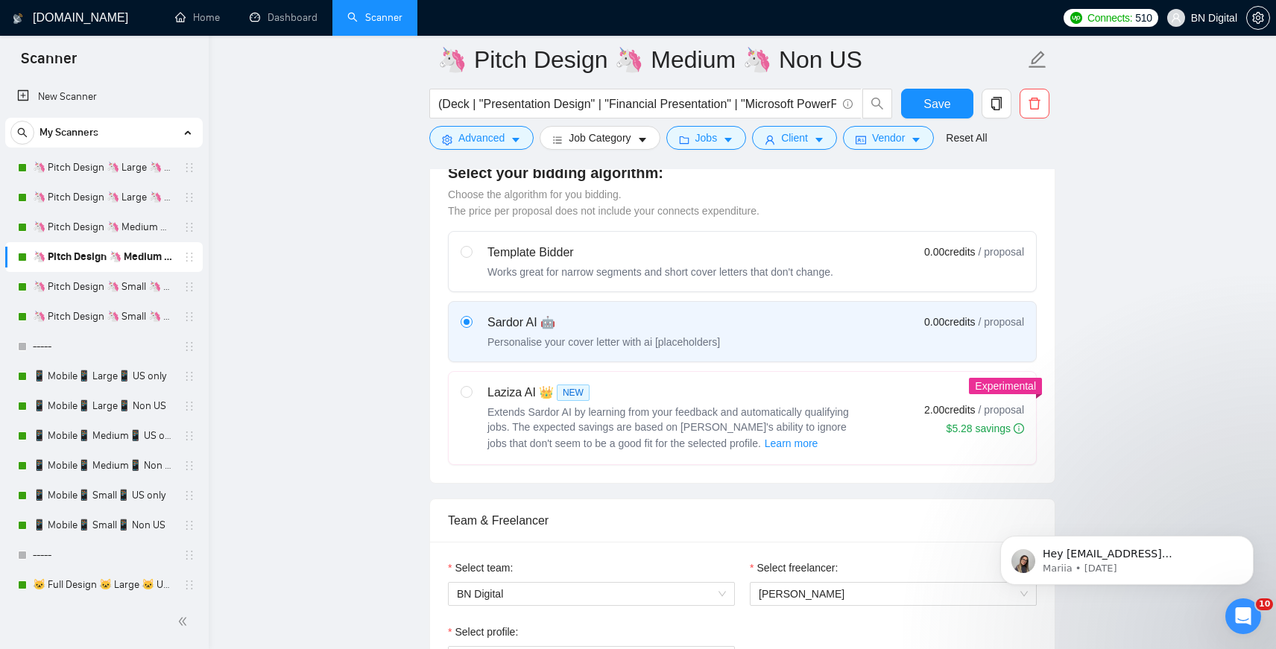
scroll to position [788, 0]
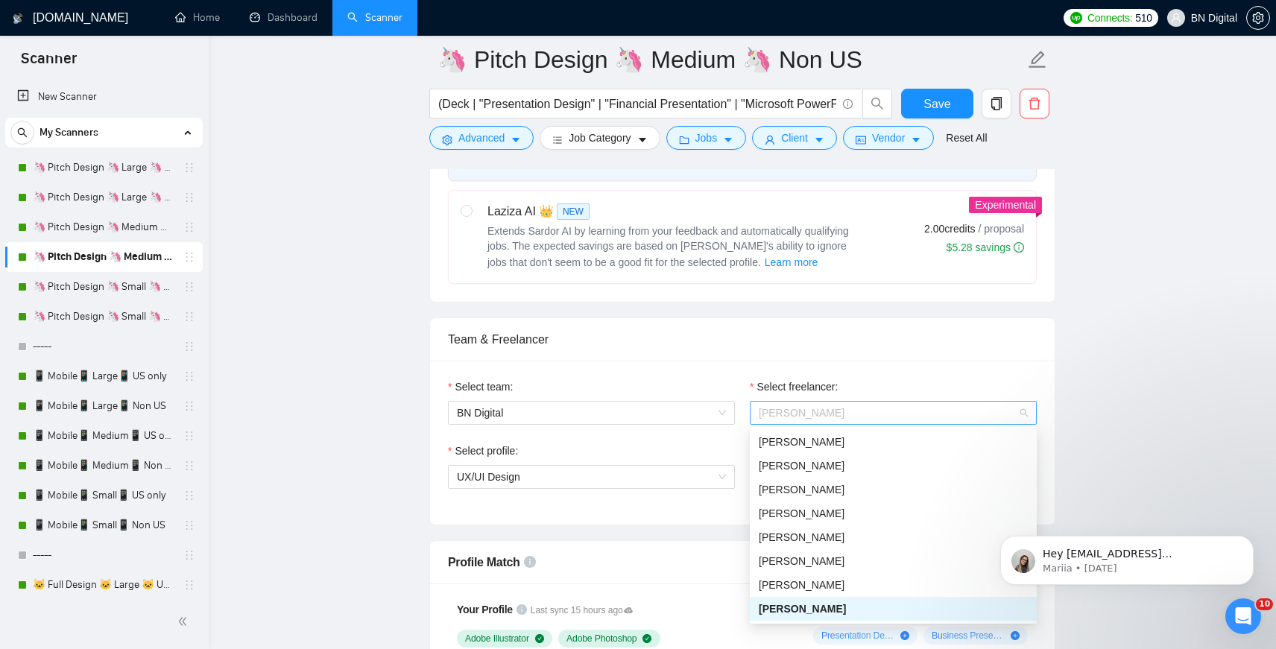
click at [788, 422] on span "[PERSON_NAME]" at bounding box center [893, 413] width 269 height 22
type input "an"
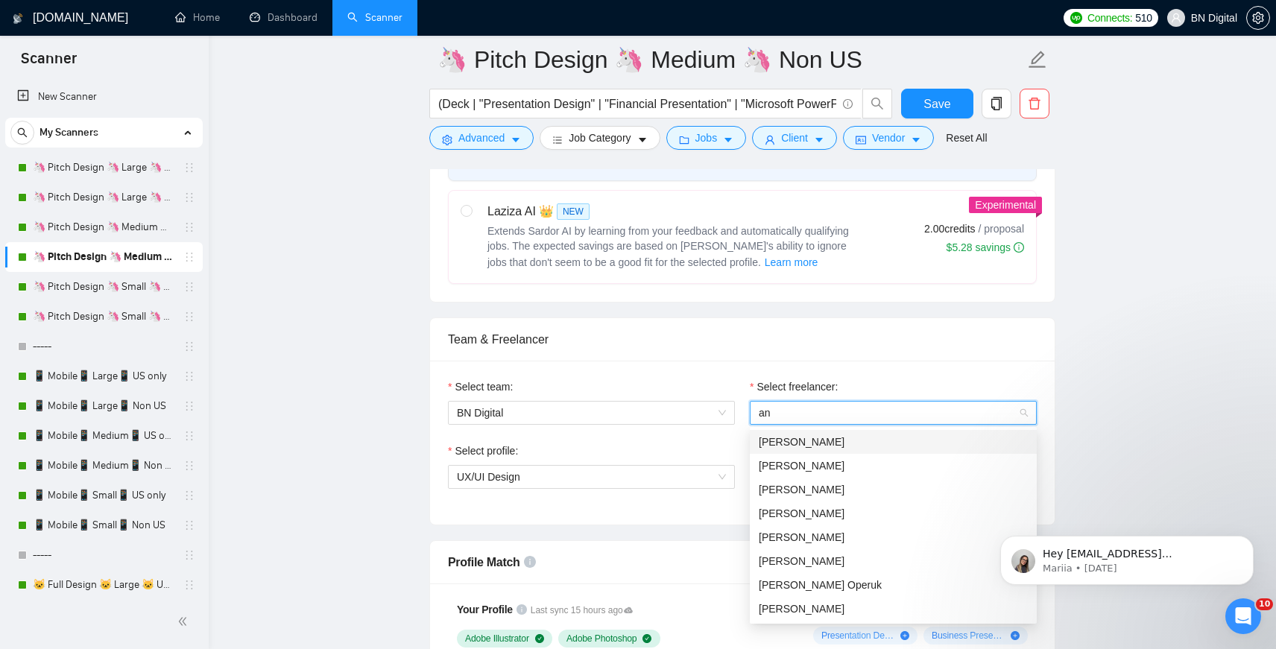
click at [788, 444] on span "[PERSON_NAME]" at bounding box center [802, 442] width 86 height 12
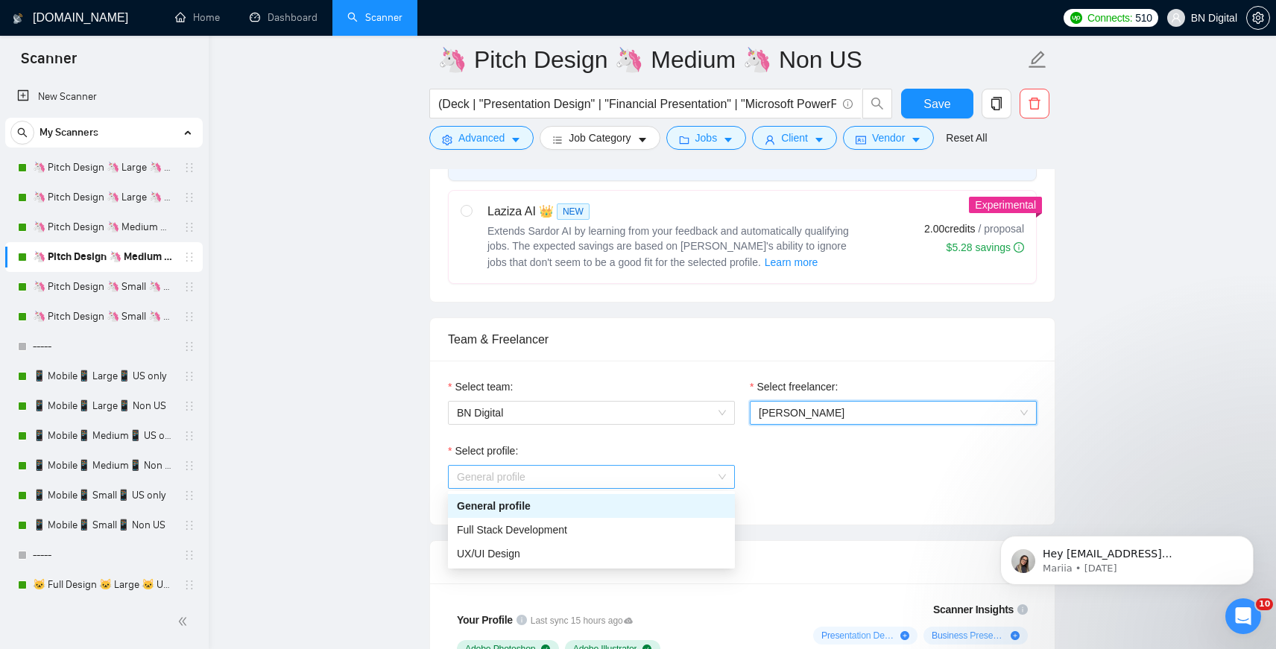
click at [530, 479] on span "General profile" at bounding box center [591, 477] width 269 height 22
click at [511, 555] on span "UX/UI Design" at bounding box center [488, 554] width 63 height 12
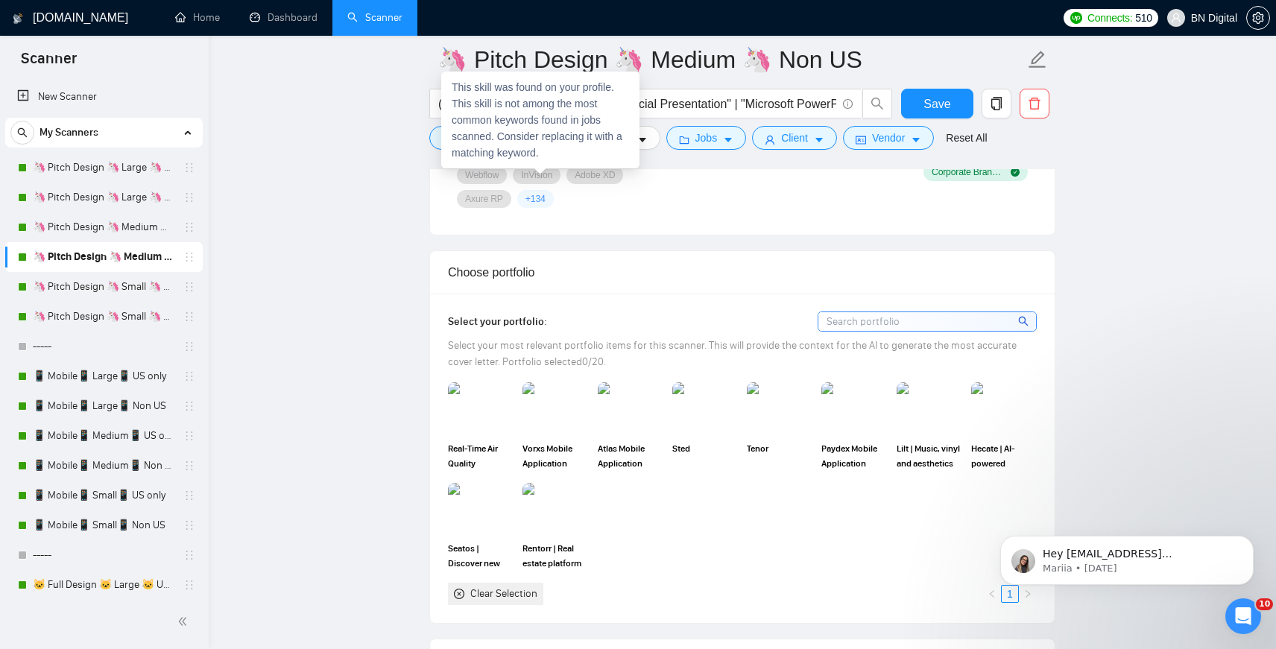
scroll to position [1550, 0]
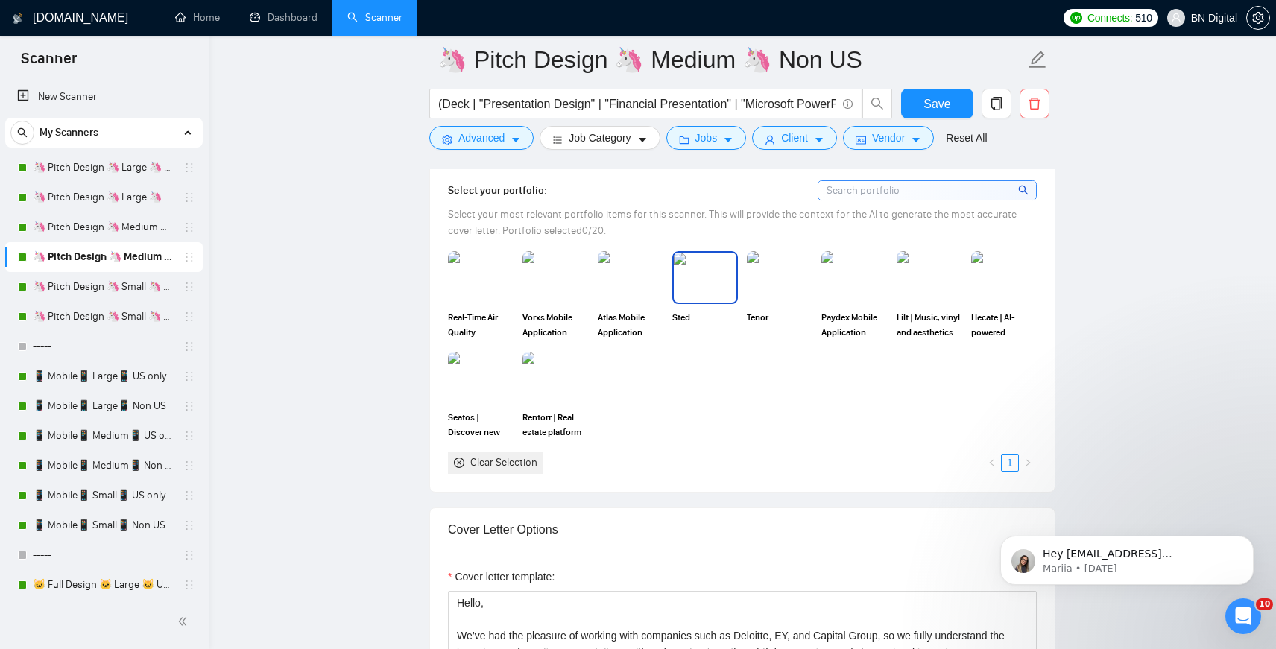
click at [719, 253] on img at bounding box center [705, 277] width 63 height 49
click at [823, 265] on img at bounding box center [854, 277] width 63 height 49
click at [835, 268] on div at bounding box center [854, 277] width 63 height 49
click at [795, 268] on img at bounding box center [780, 277] width 63 height 49
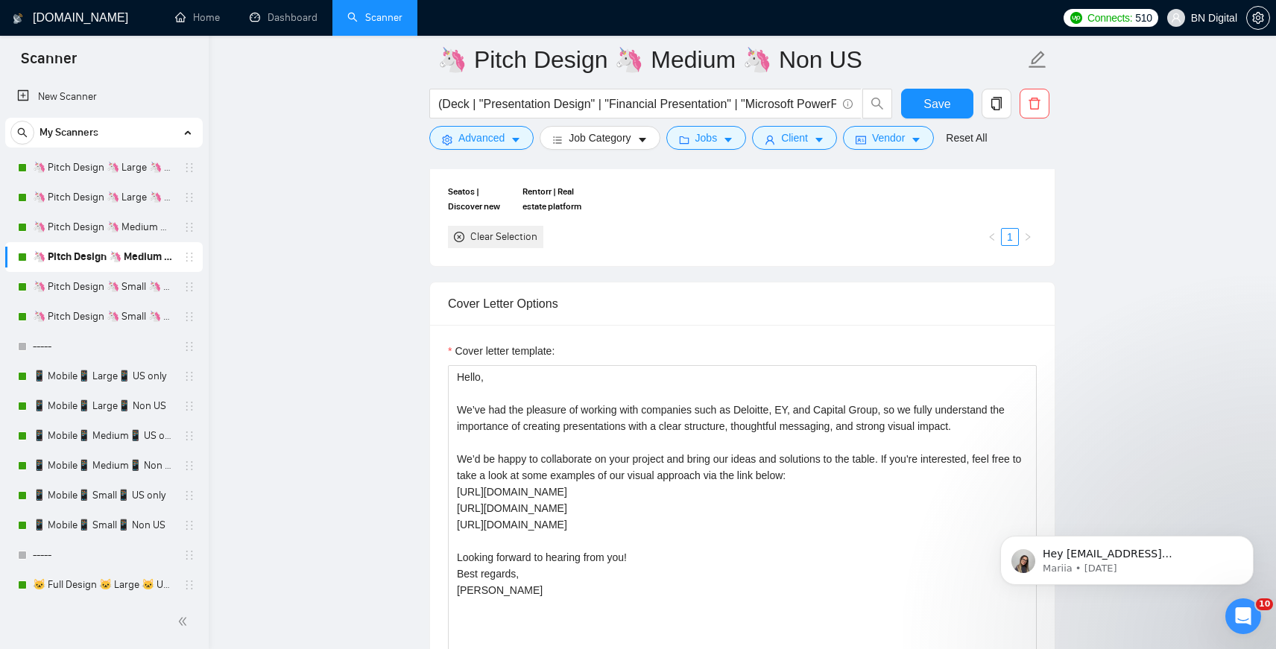
scroll to position [1860, 0]
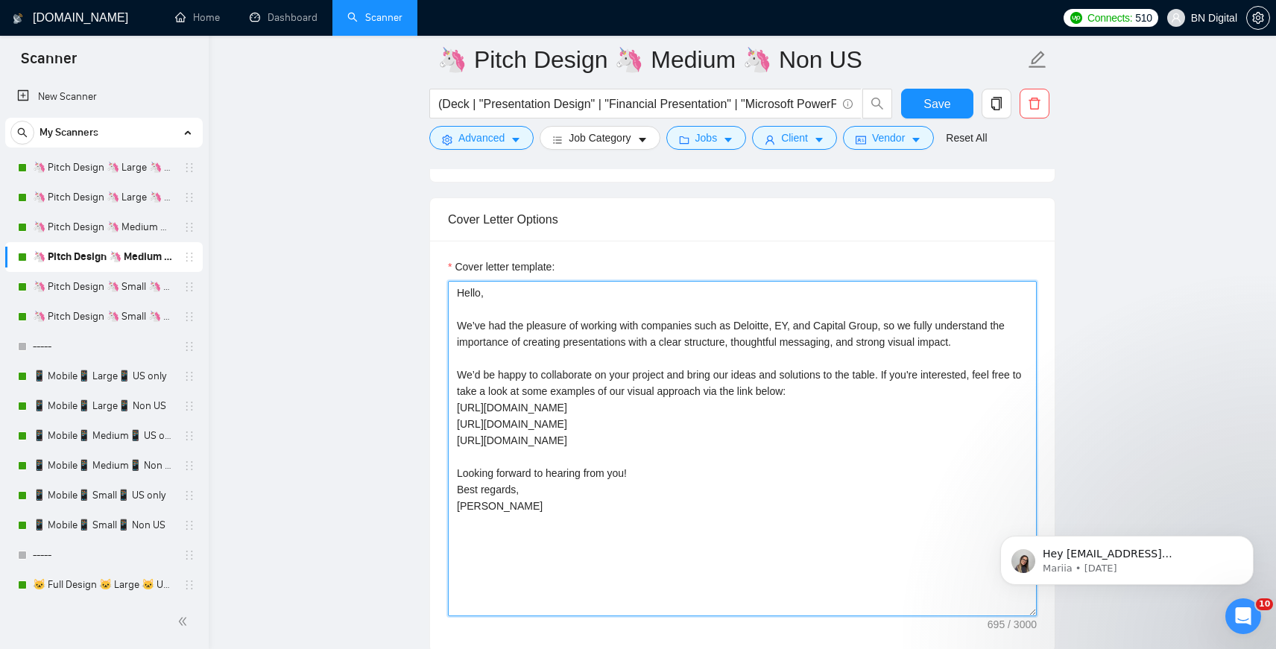
click at [680, 350] on textarea "Hello, We’ve had the pleasure of working with companies such as Deloitte, EY, a…" at bounding box center [742, 448] width 589 height 335
paste textarea "Airbatch.pdf [URL][DOMAIN_NAME] [URL][DOMAIN_NAME] Discover more of what we’ve …"
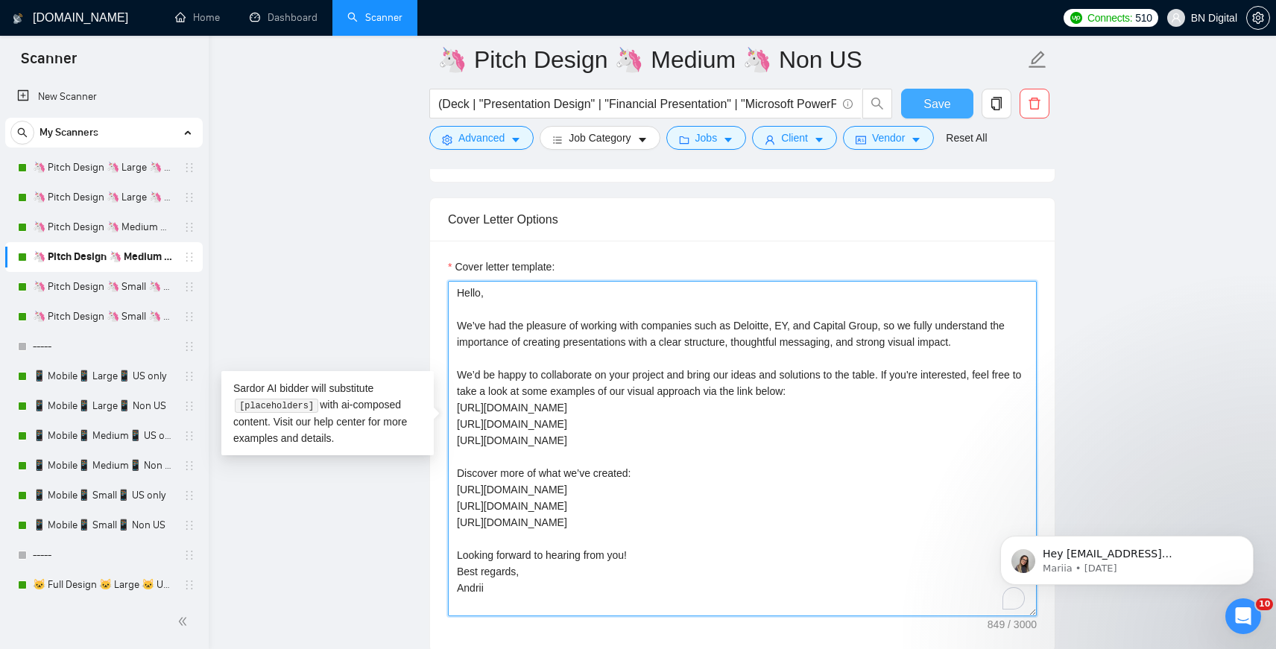
type textarea "Hello, We’ve had the pleasure of working with companies such as Deloitte, EY, a…"
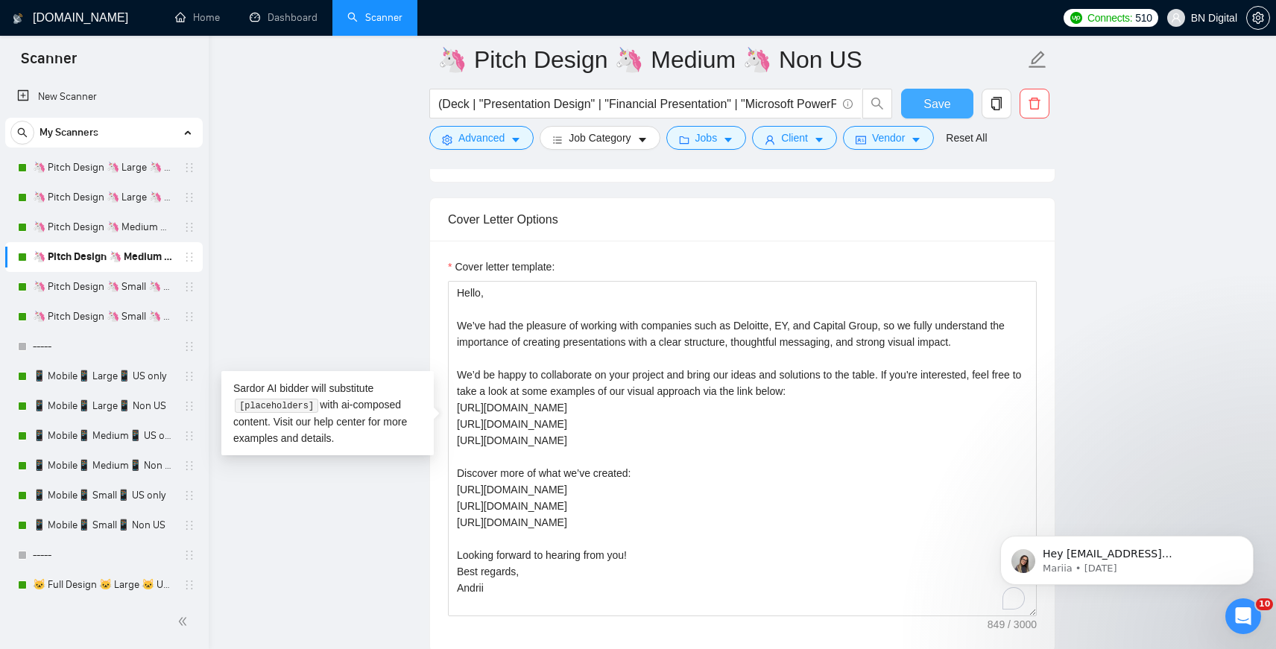
click at [925, 103] on span "Save" at bounding box center [937, 104] width 27 height 19
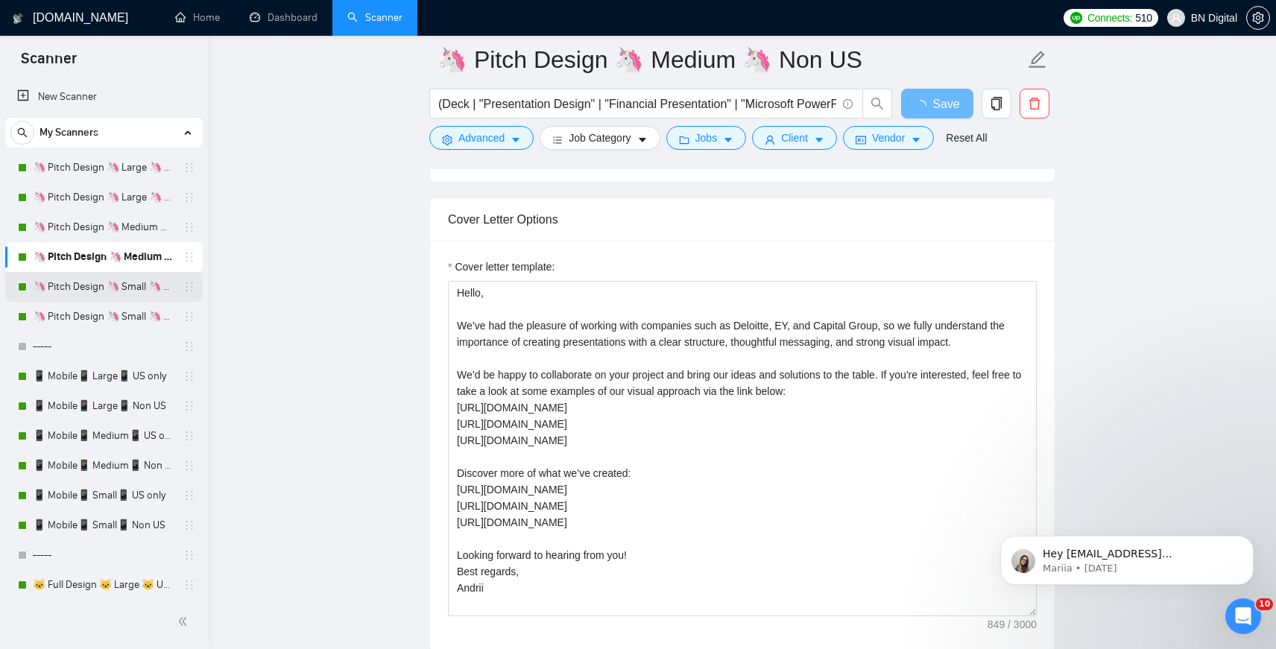
click at [110, 289] on link "🦄 Pitch Design 🦄 Small 🦄 US Only" at bounding box center [104, 287] width 142 height 30
click at [124, 290] on link "🦄 Pitch Design 🦄 Small 🦄 US Only" at bounding box center [104, 287] width 142 height 30
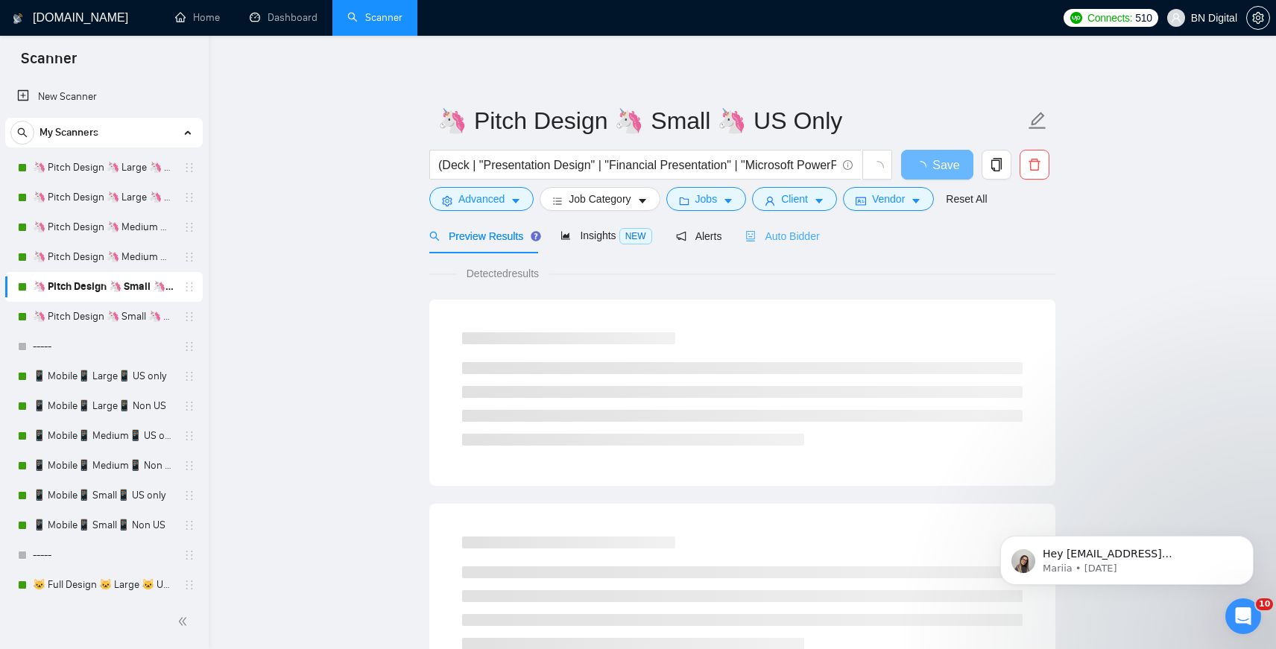
click at [784, 245] on div "Auto Bidder" at bounding box center [783, 235] width 74 height 35
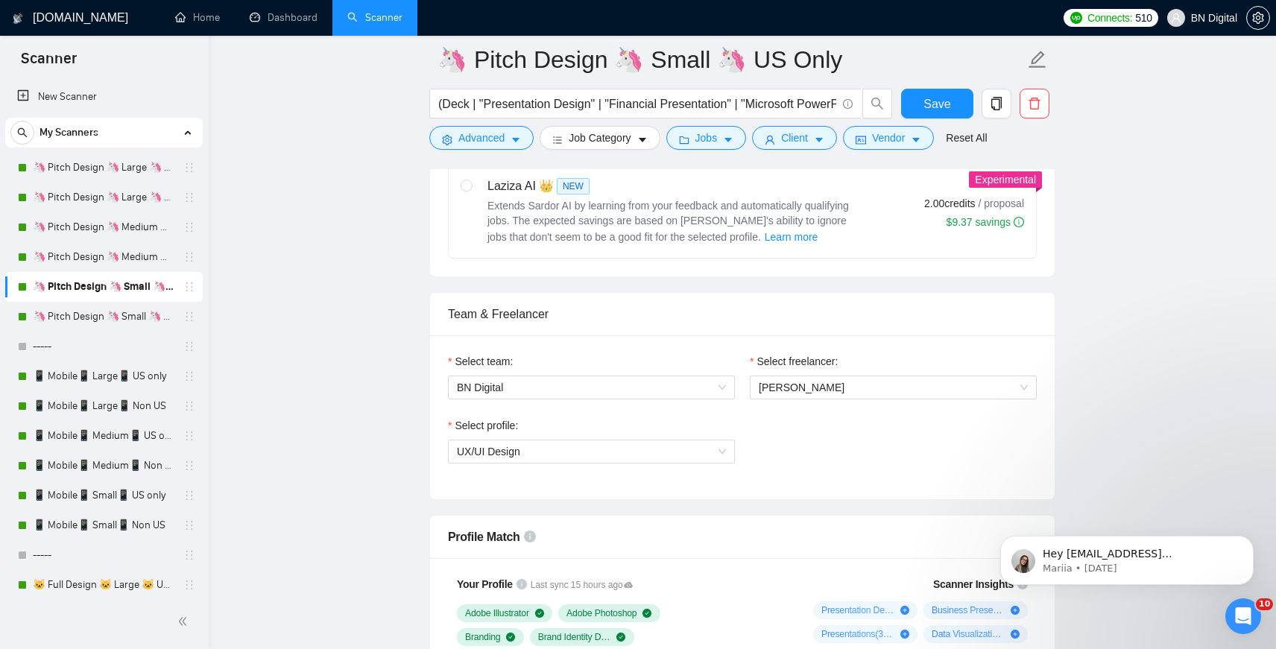
scroll to position [658, 0]
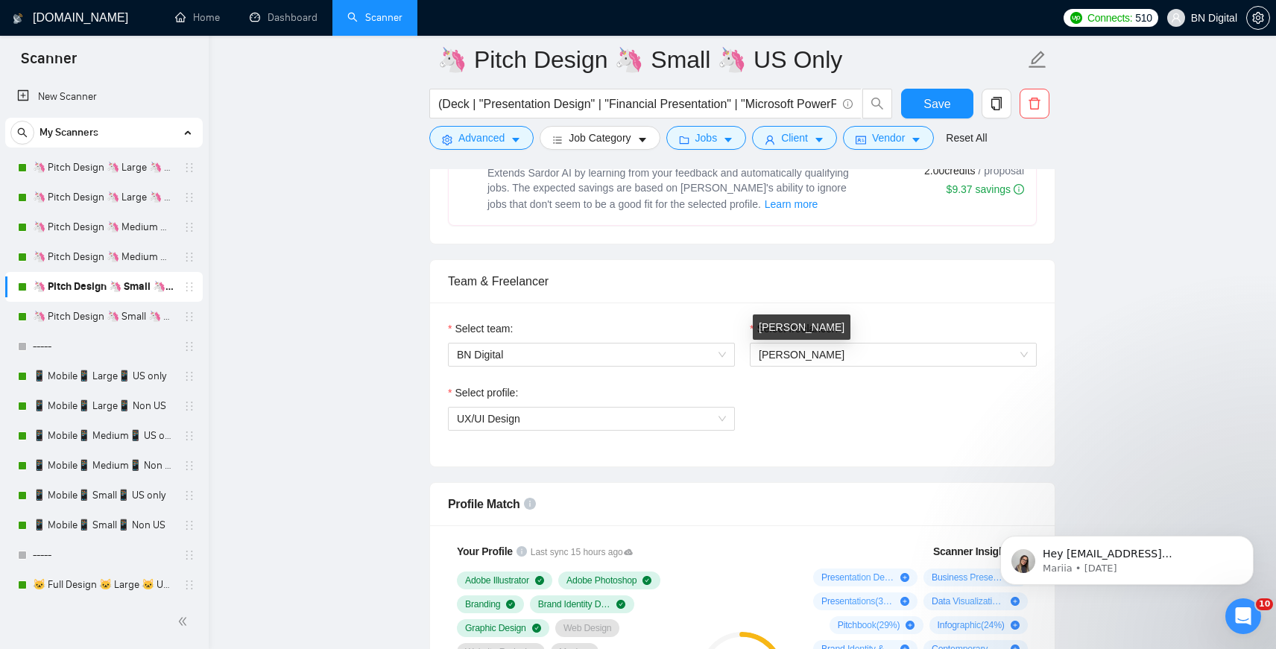
click at [799, 358] on span "[PERSON_NAME]" at bounding box center [802, 355] width 86 height 12
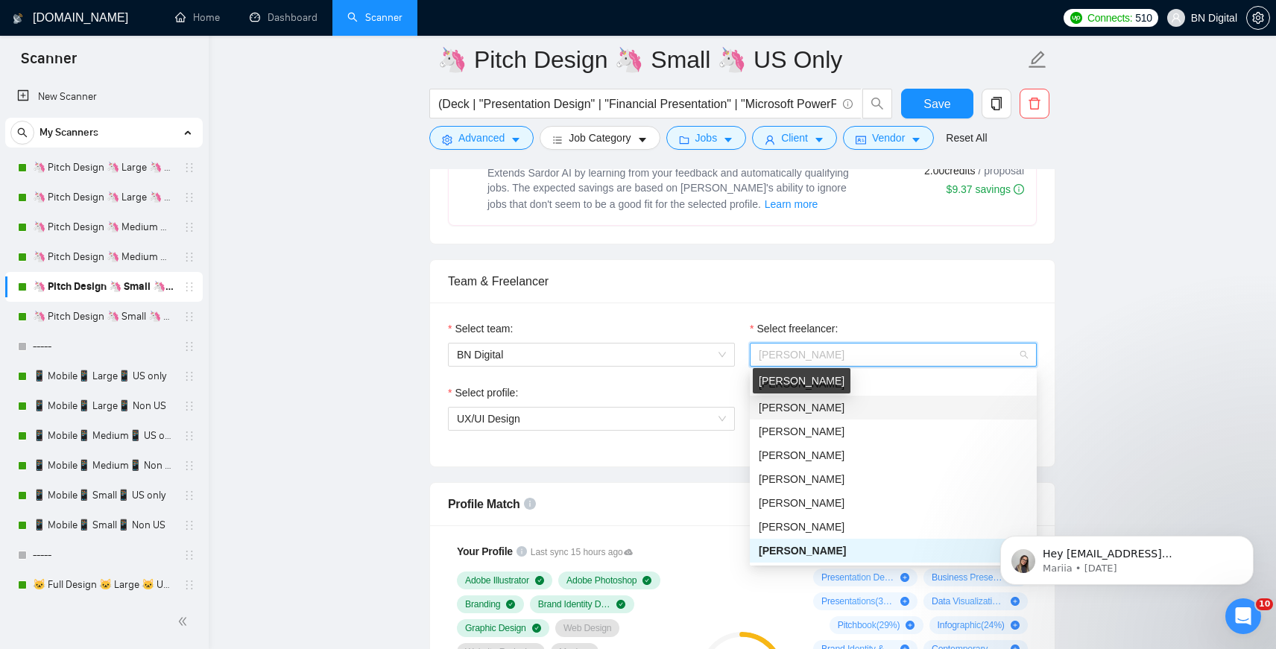
click at [785, 412] on span "[PERSON_NAME]" at bounding box center [802, 408] width 86 height 12
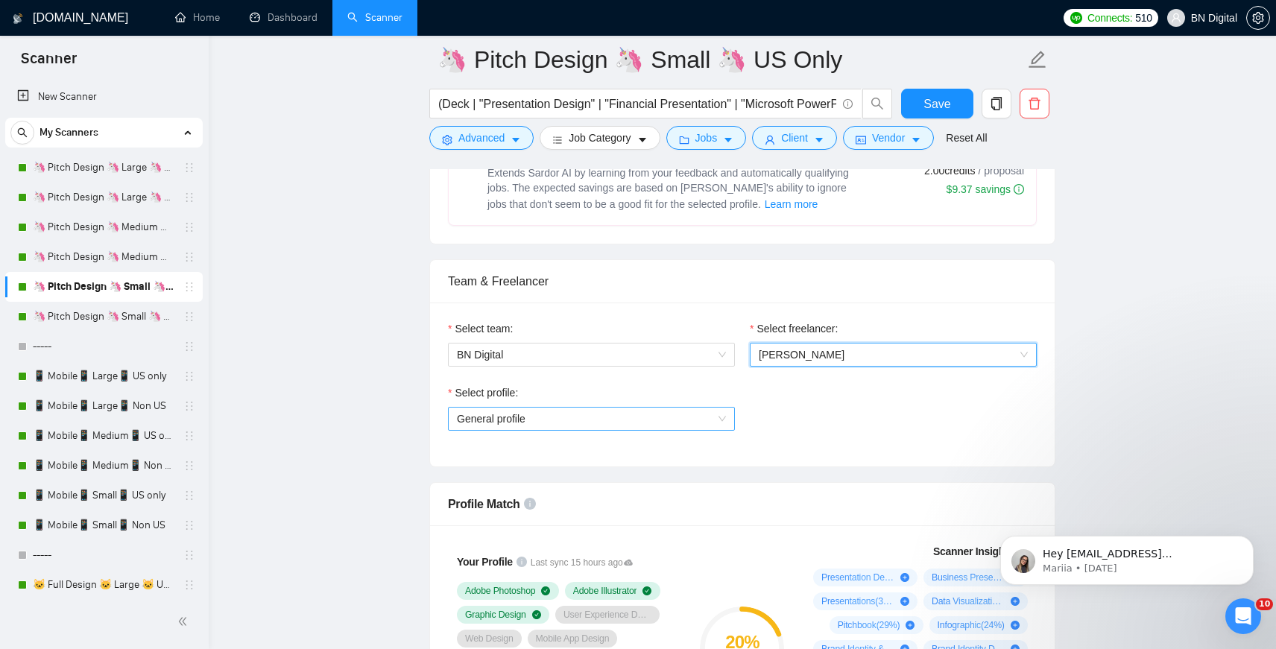
click at [576, 413] on span "General profile" at bounding box center [591, 419] width 269 height 22
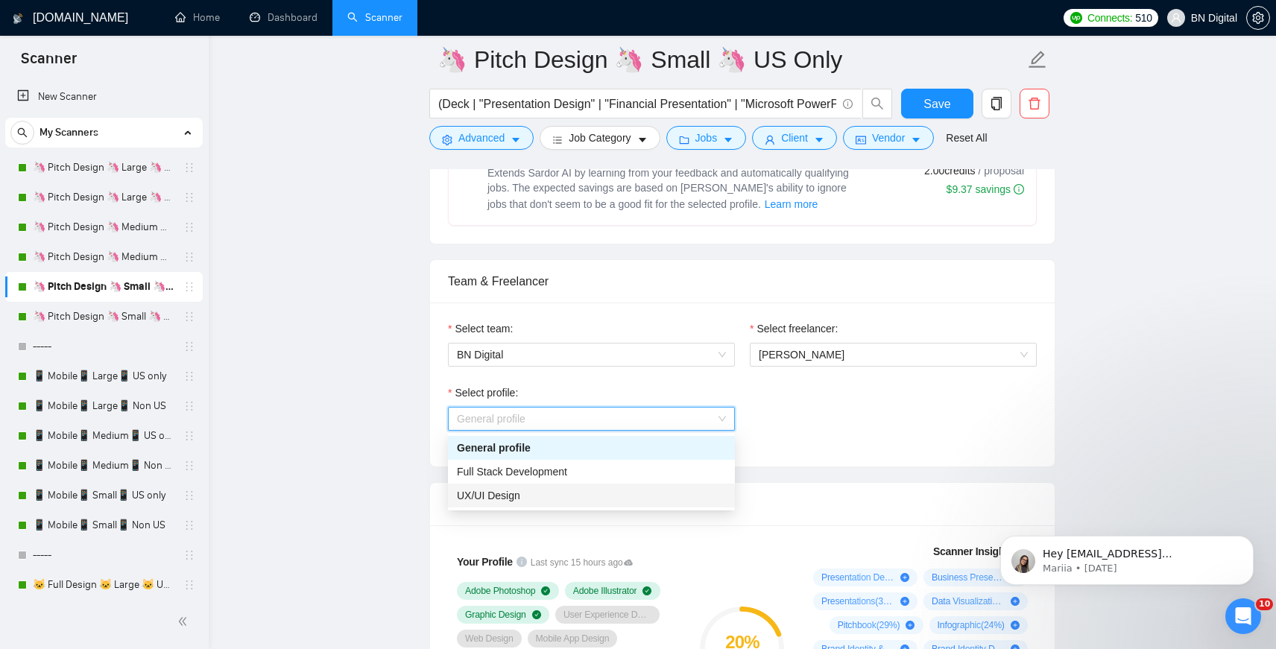
click at [551, 498] on div "UX/UI Design" at bounding box center [591, 496] width 269 height 16
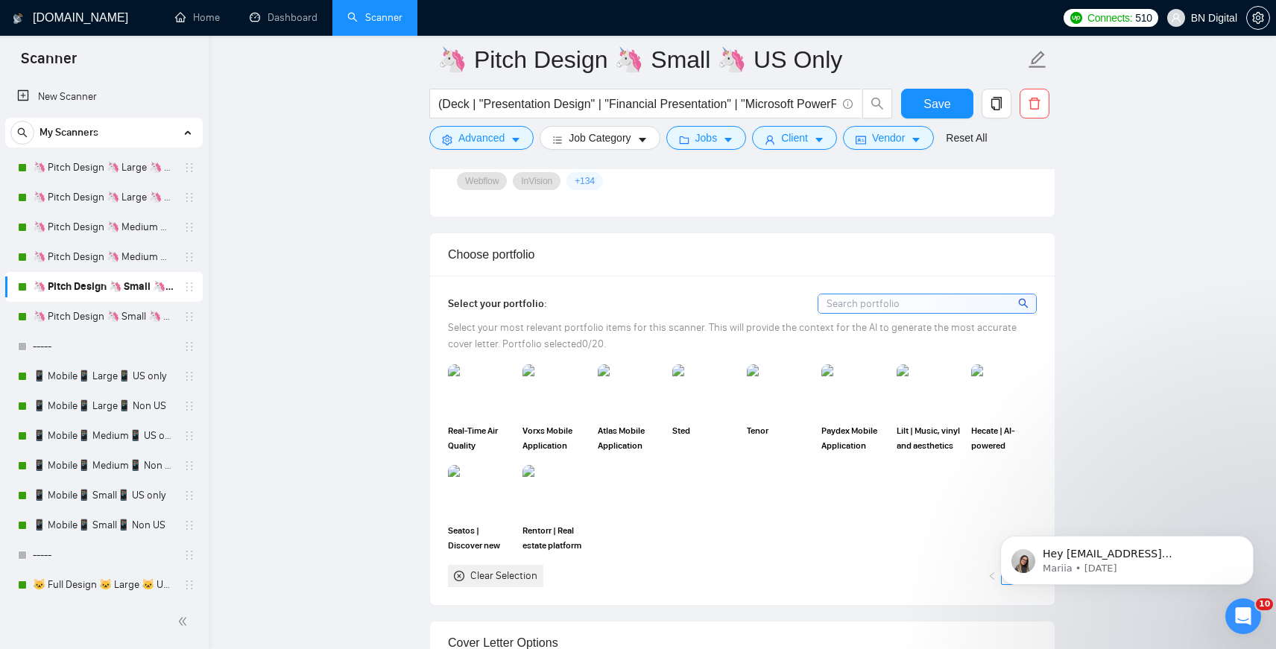
scroll to position [1306, 0]
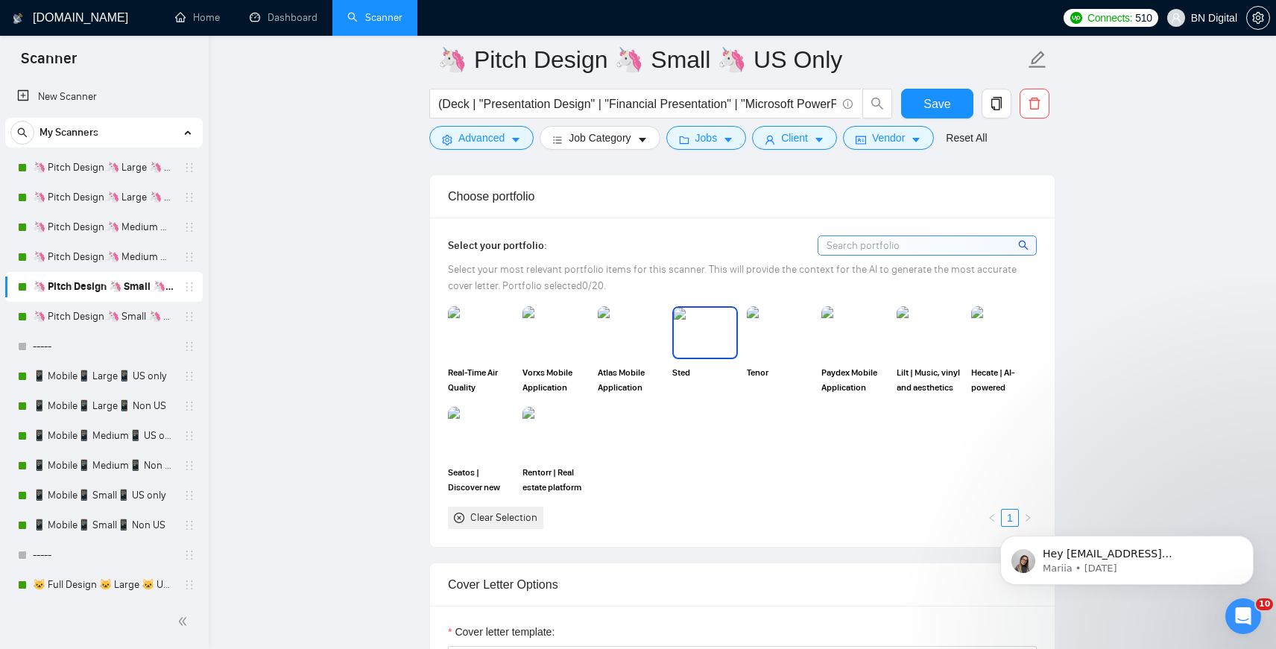
click at [685, 336] on img at bounding box center [705, 332] width 63 height 49
click at [772, 347] on img at bounding box center [780, 332] width 63 height 49
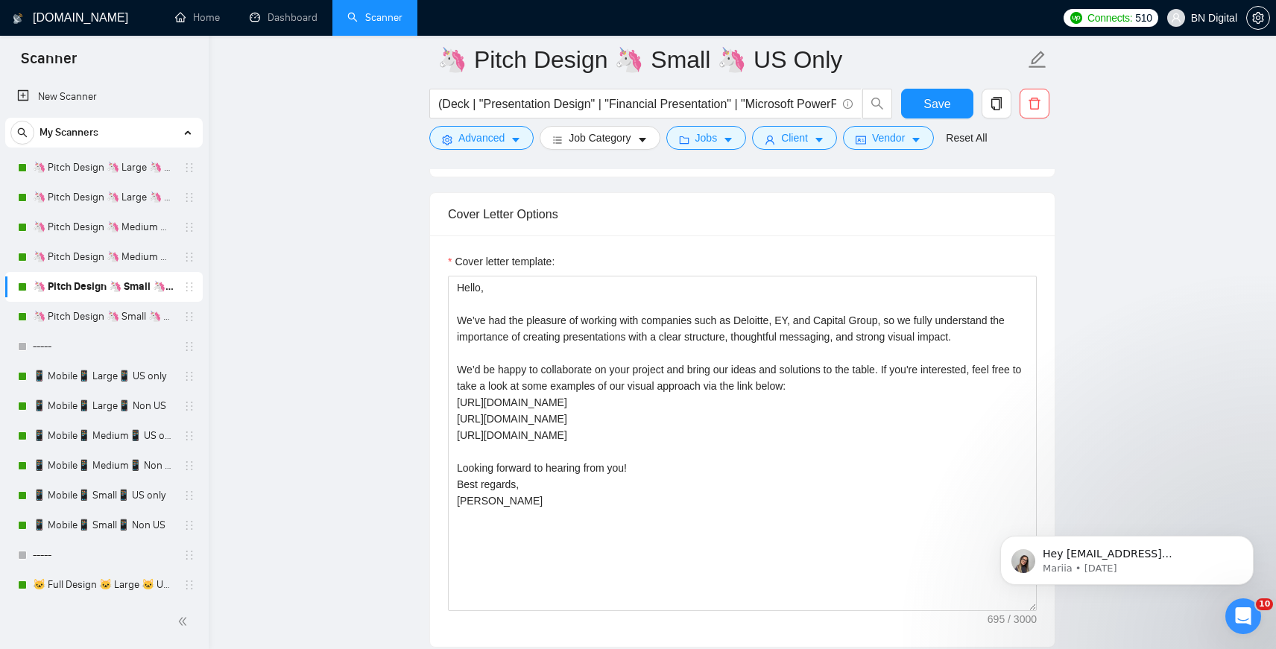
scroll to position [1724, 0]
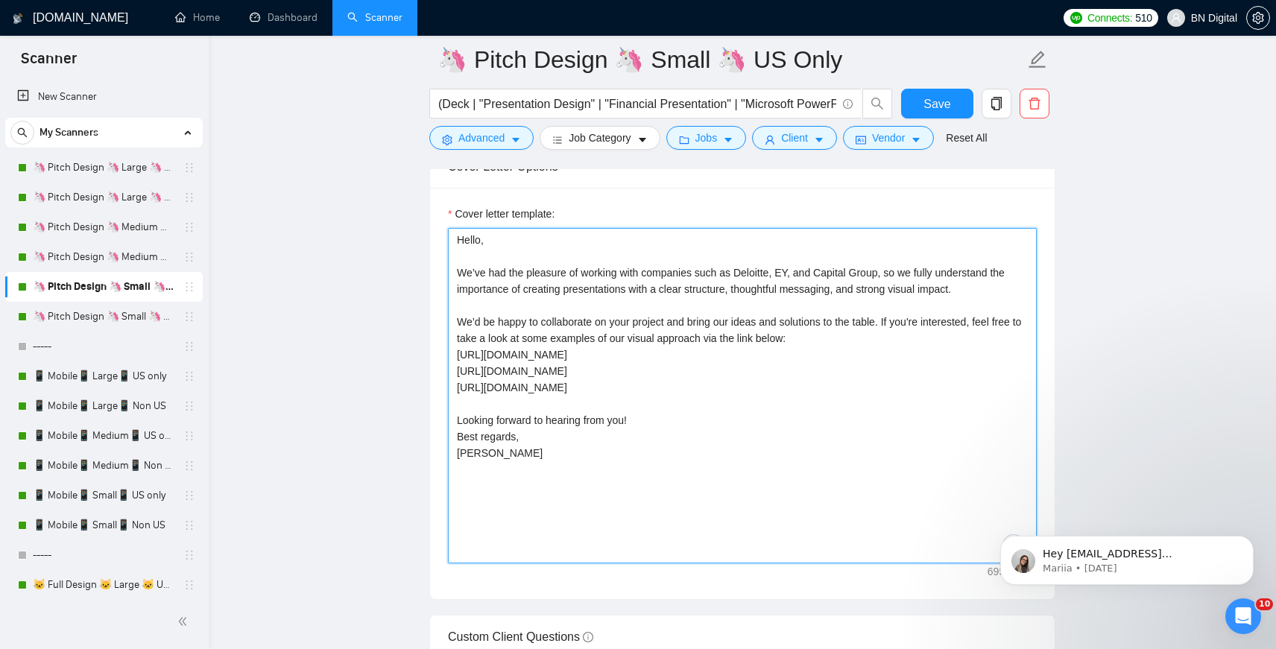
click at [654, 400] on textarea "Hello, We’ve had the pleasure of working with companies such as Deloitte, EY, a…" at bounding box center [742, 395] width 589 height 335
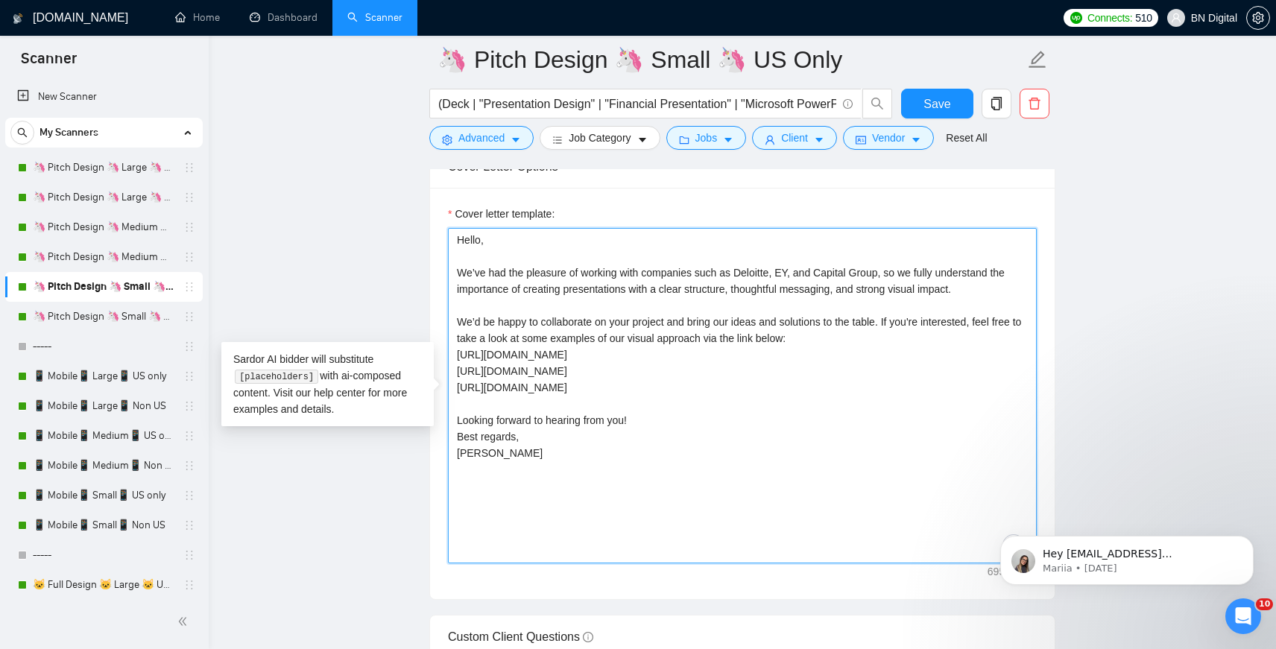
paste textarea "Airbatch.pdf [URL][DOMAIN_NAME] [URL][DOMAIN_NAME] Discover more of what we’ve …"
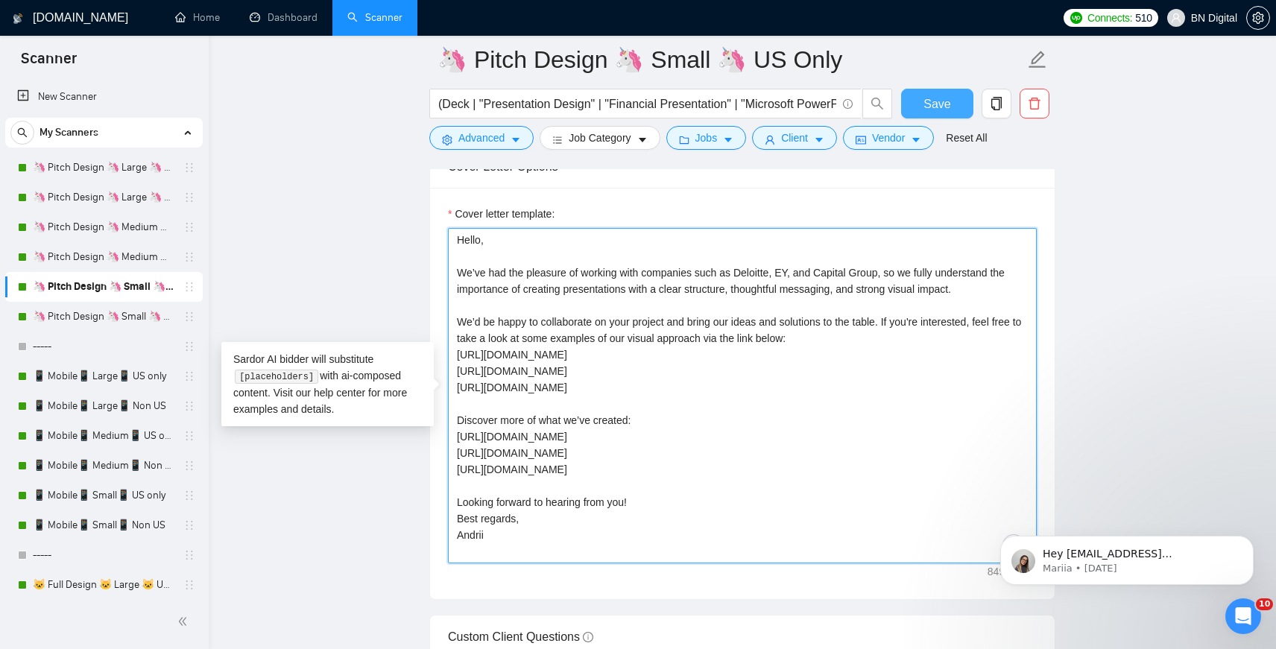
type textarea "Hello, We’ve had the pleasure of working with companies such as Deloitte, EY, a…"
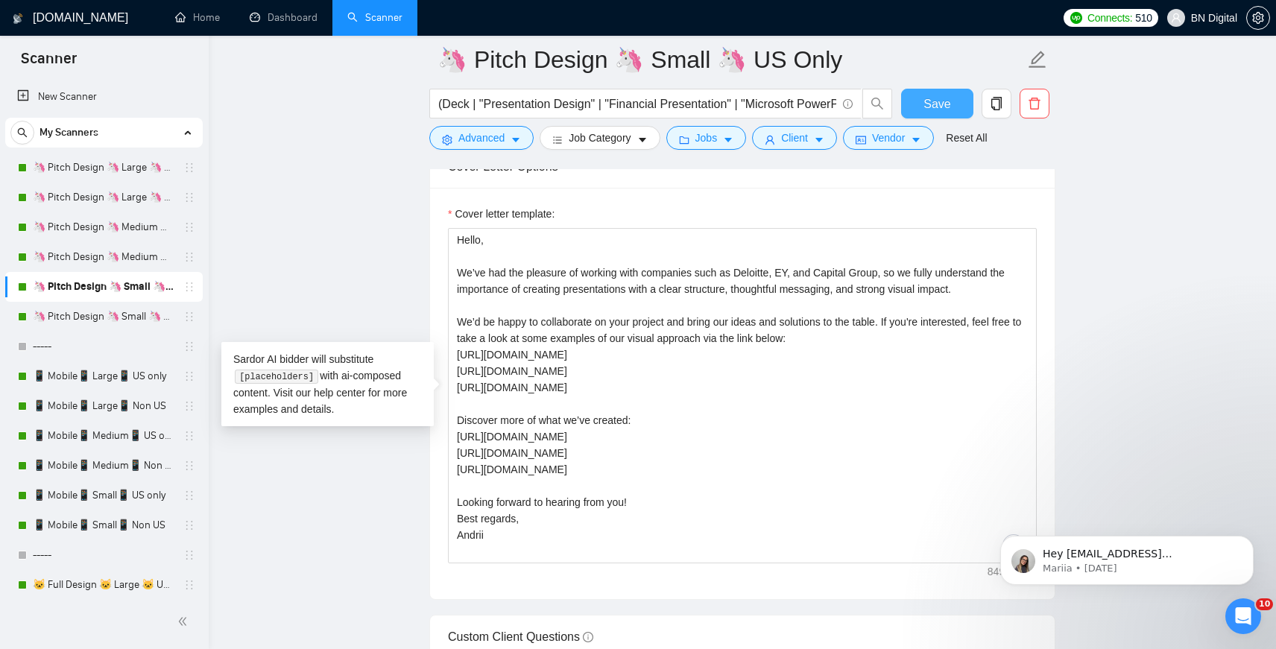
click at [927, 107] on span "Save" at bounding box center [937, 104] width 27 height 19
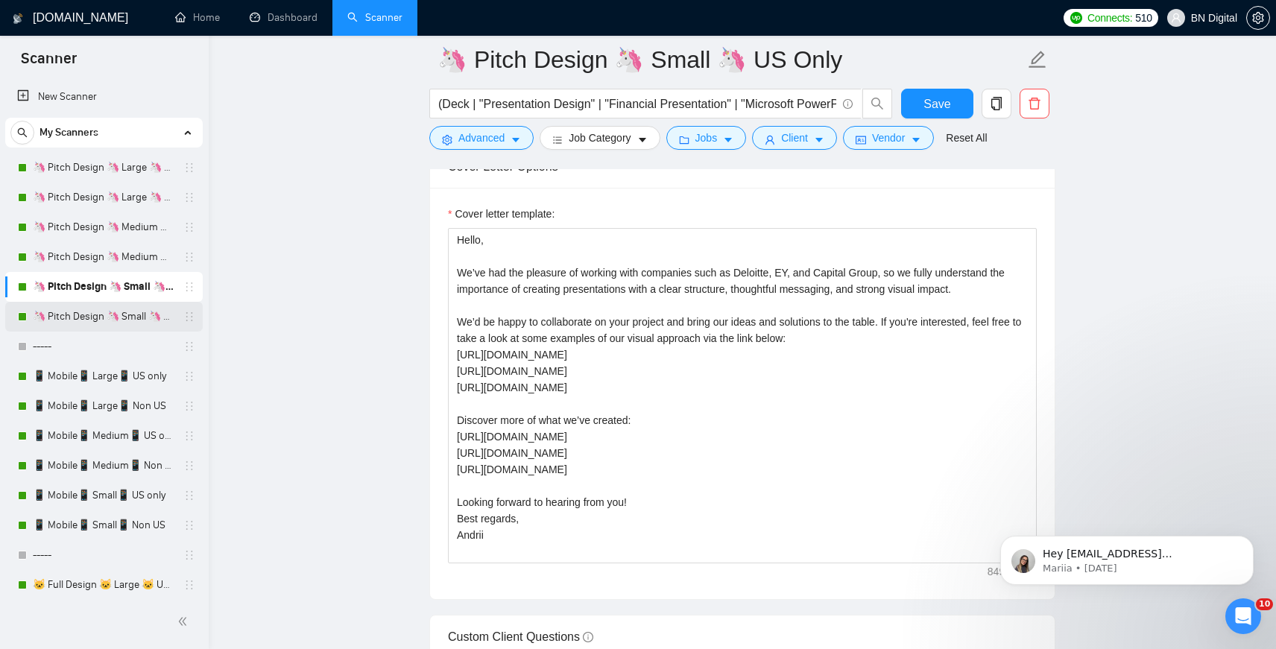
click at [123, 322] on link "🦄 Pitch Design 🦄 Small 🦄 Non US" at bounding box center [104, 317] width 142 height 30
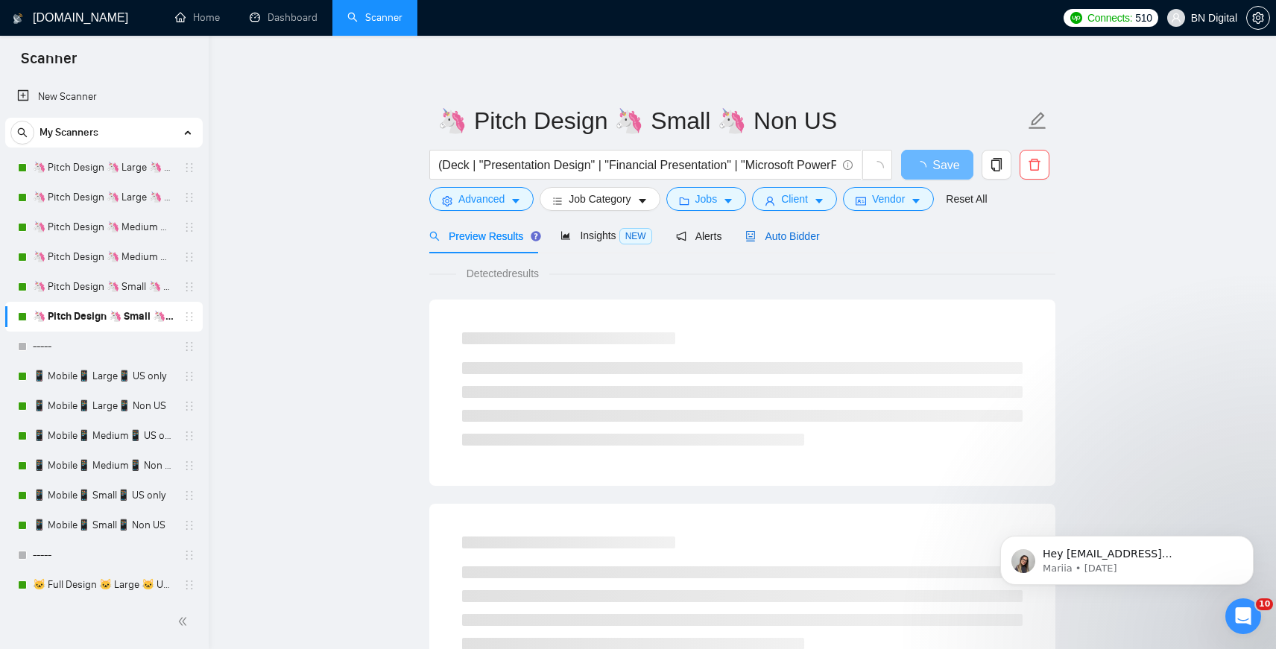
click at [795, 235] on span "Auto Bidder" at bounding box center [783, 236] width 74 height 12
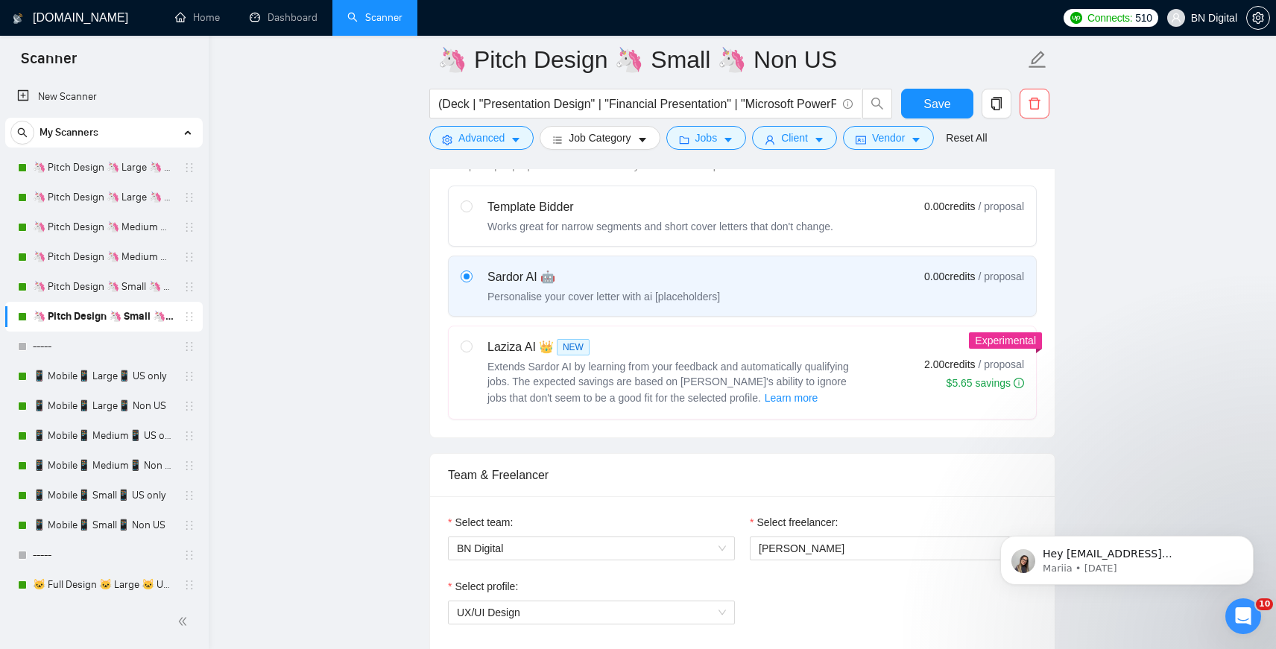
scroll to position [658, 0]
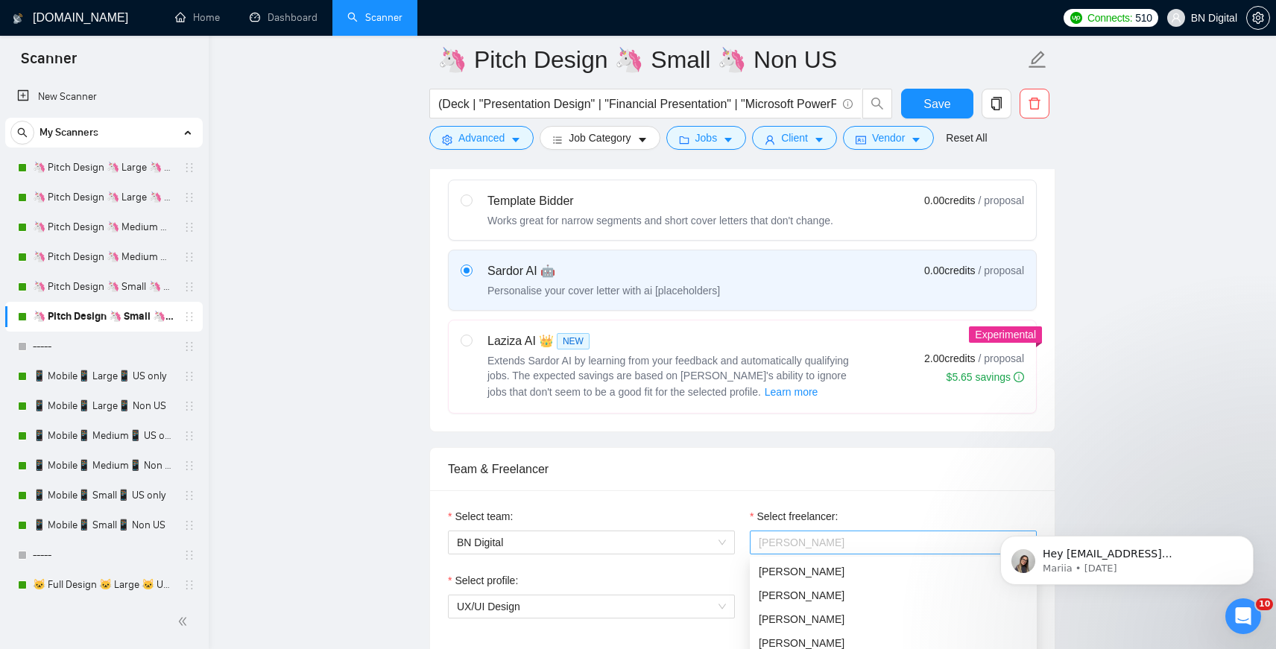
click at [774, 548] on span "[PERSON_NAME]" at bounding box center [893, 543] width 269 height 22
click at [772, 596] on span "[PERSON_NAME]" at bounding box center [802, 596] width 86 height 12
click at [545, 620] on div "Select profile: General profile" at bounding box center [592, 605] width 302 height 64
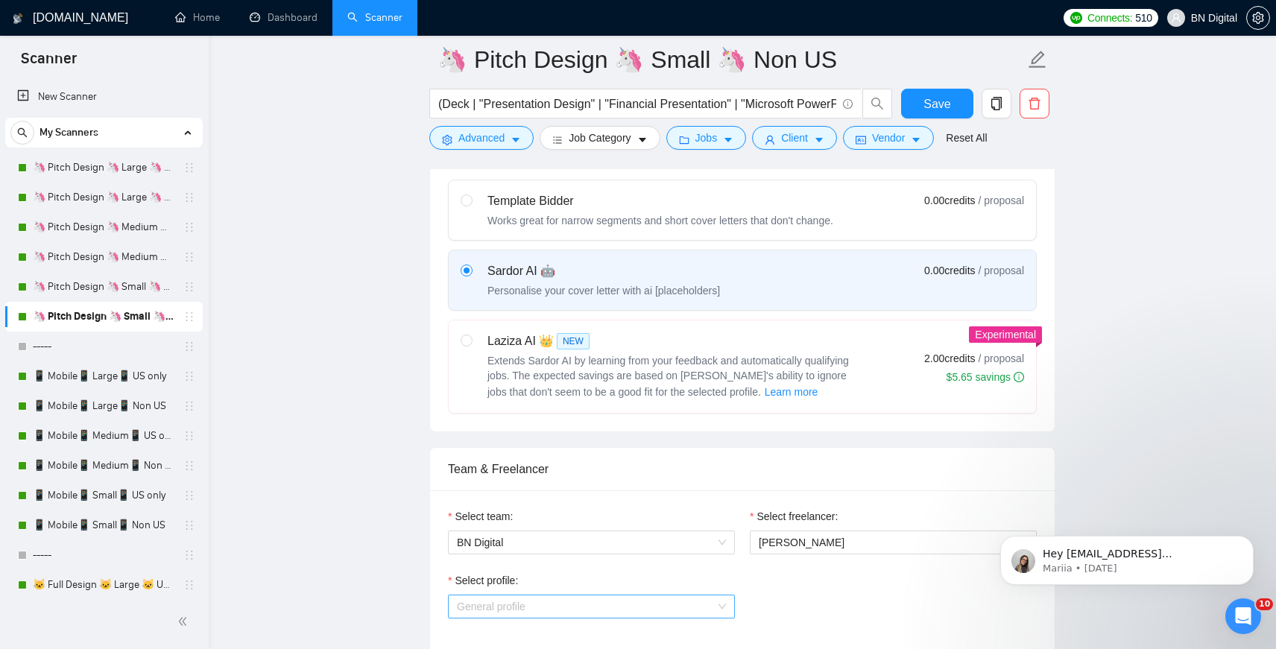
click at [545, 612] on span "General profile" at bounding box center [591, 607] width 269 height 22
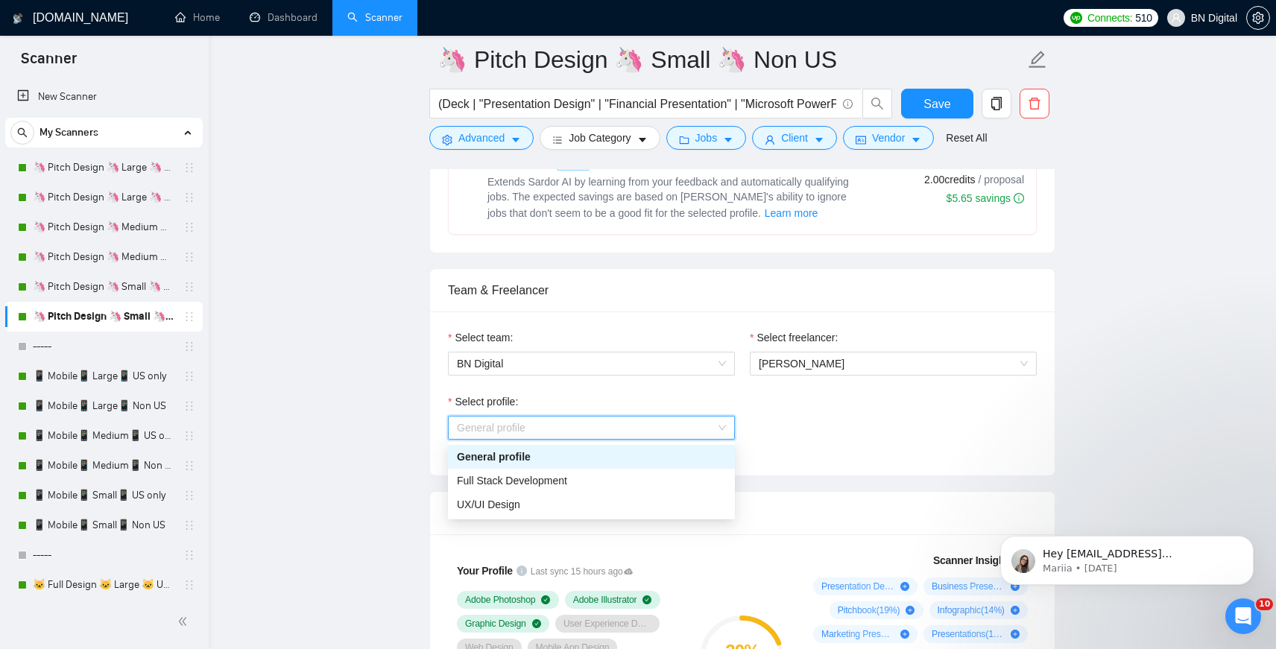
scroll to position [834, 0]
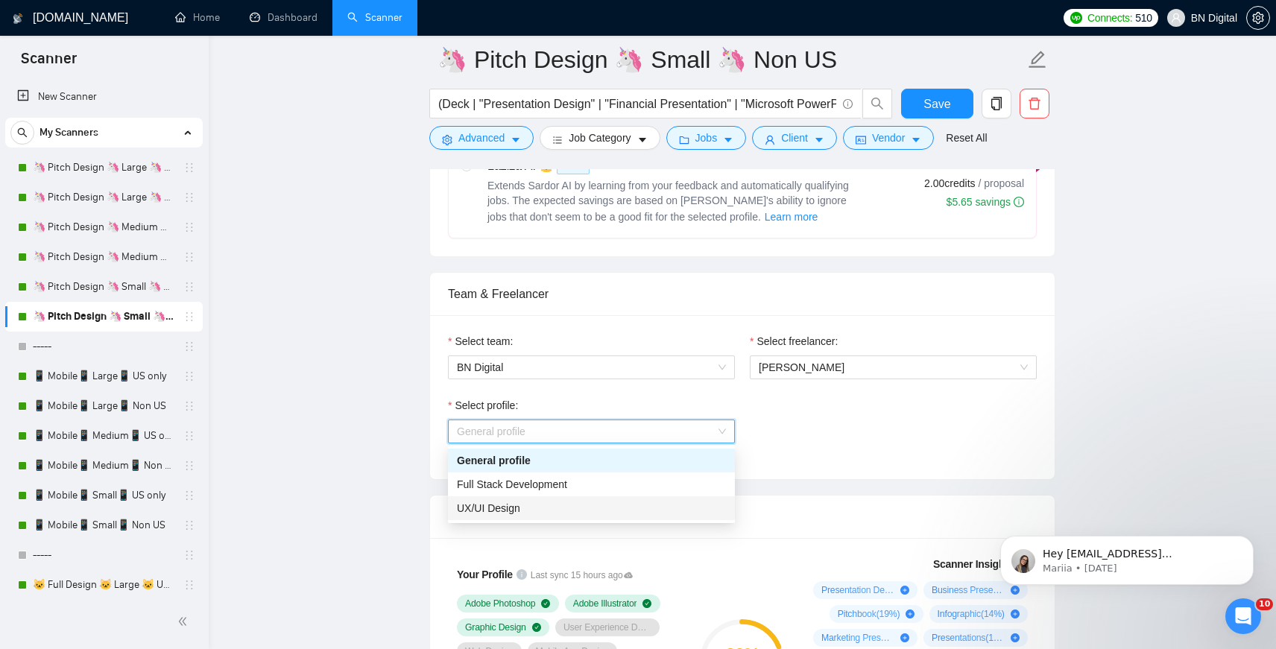
click at [534, 508] on div "UX/UI Design" at bounding box center [591, 508] width 269 height 16
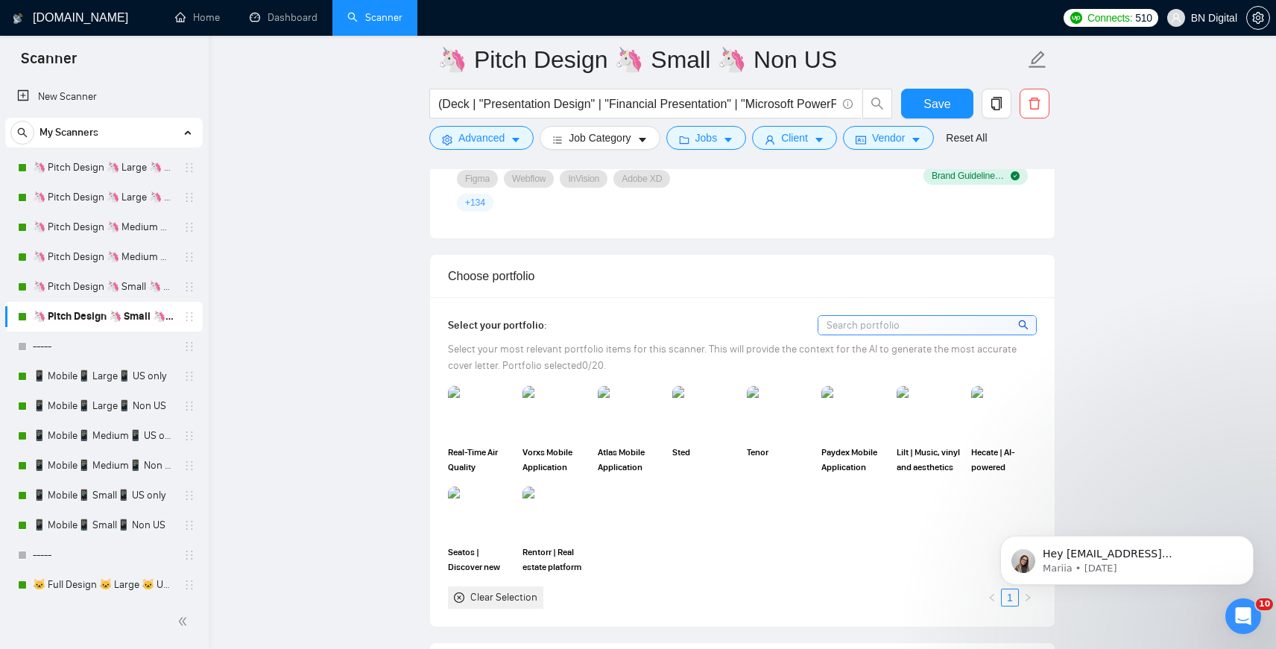
scroll to position [1477, 0]
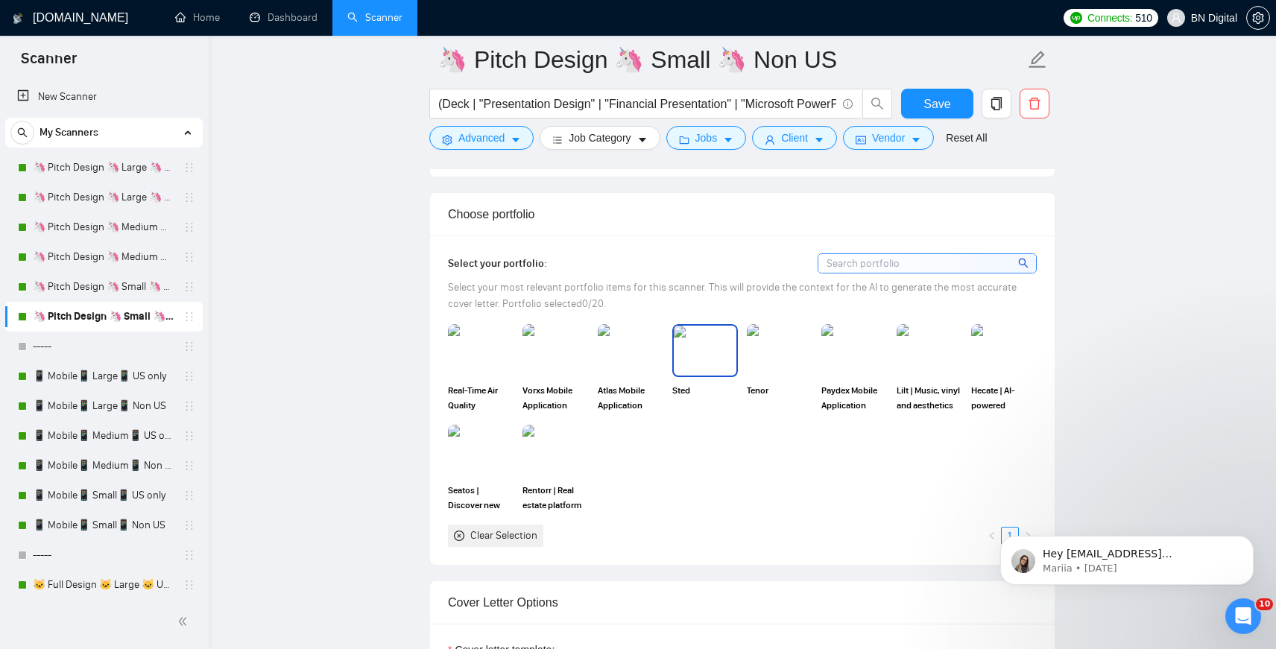
click at [704, 334] on img at bounding box center [705, 350] width 63 height 49
click at [762, 334] on img at bounding box center [780, 350] width 63 height 49
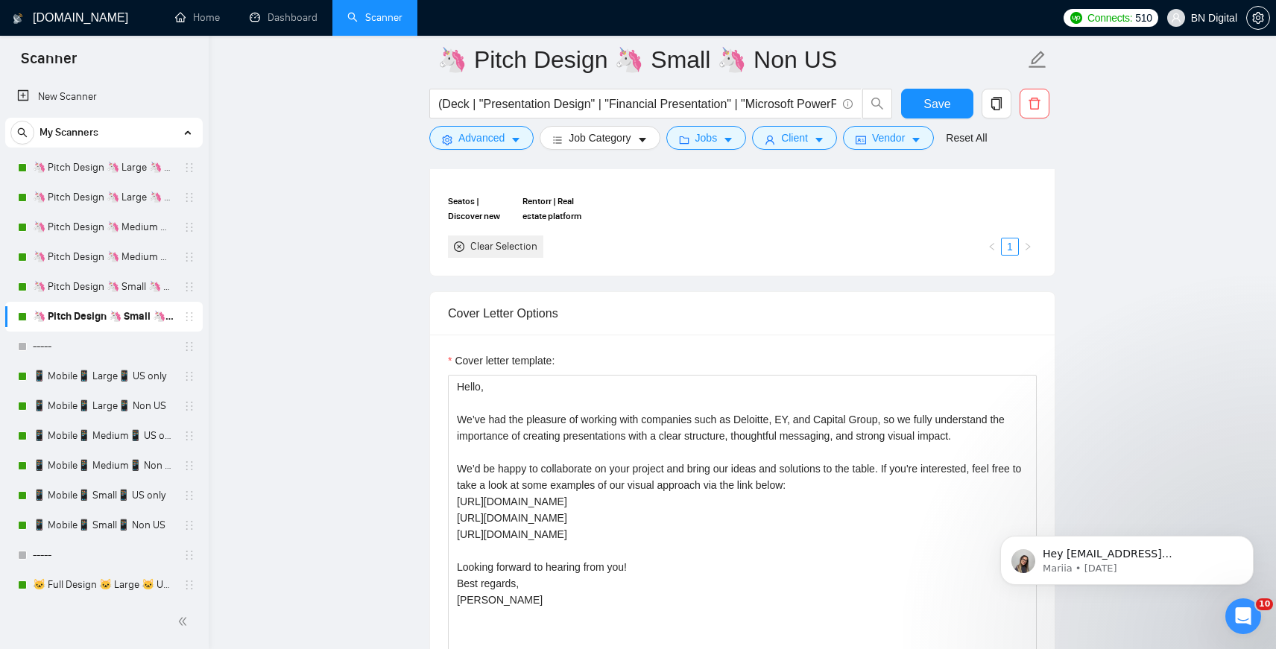
scroll to position [1897, 0]
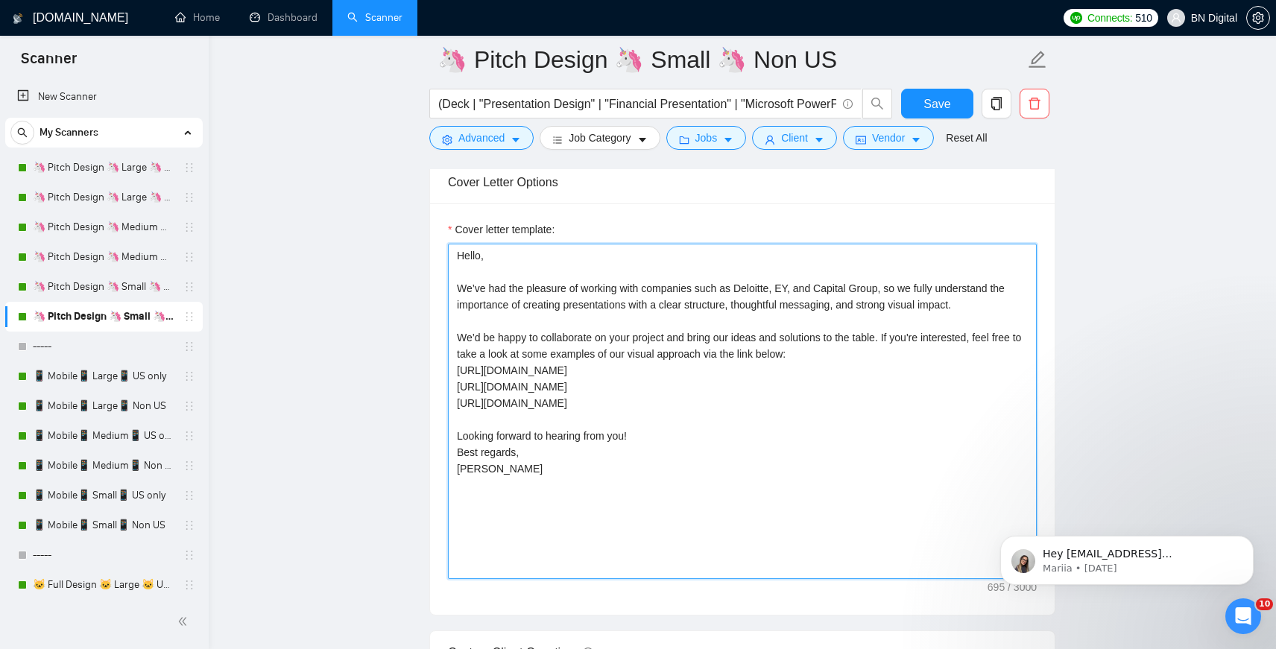
click at [662, 352] on textarea "Hello, We’ve had the pleasure of working with companies such as Deloitte, EY, a…" at bounding box center [742, 411] width 589 height 335
paste textarea "Airbatch.pdf [URL][DOMAIN_NAME] [URL][DOMAIN_NAME] Discover more of what we’ve …"
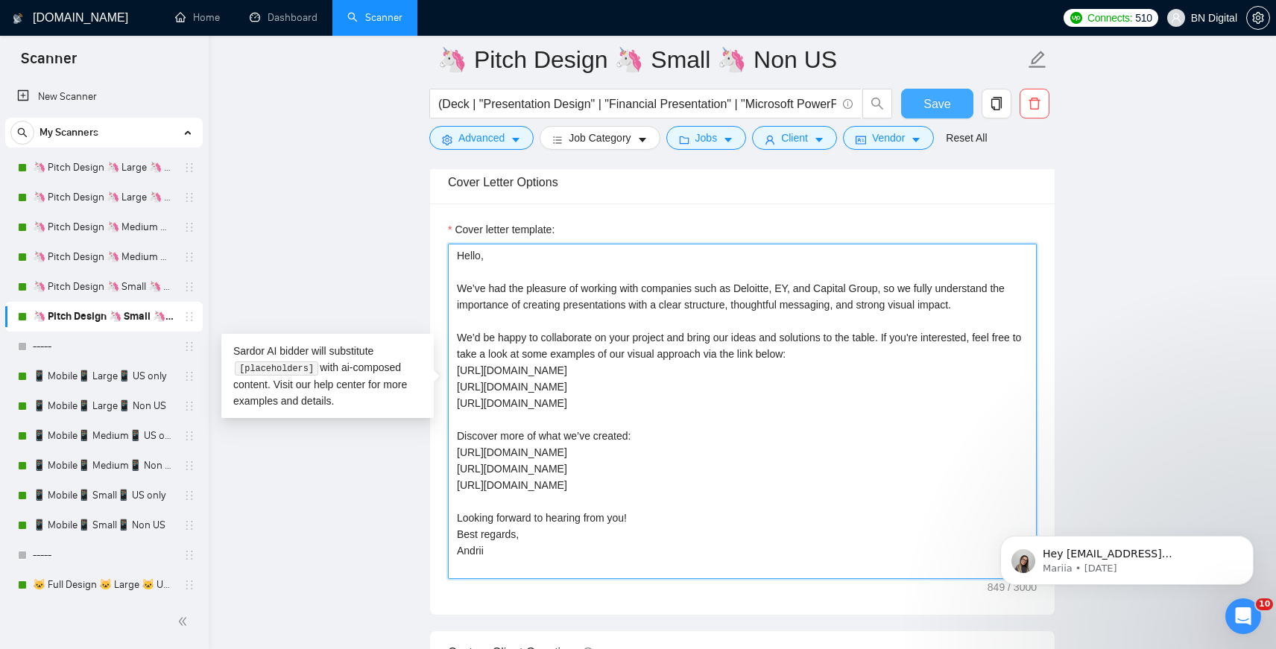
type textarea "Hello, We’ve had the pleasure of working with companies such as Deloitte, EY, a…"
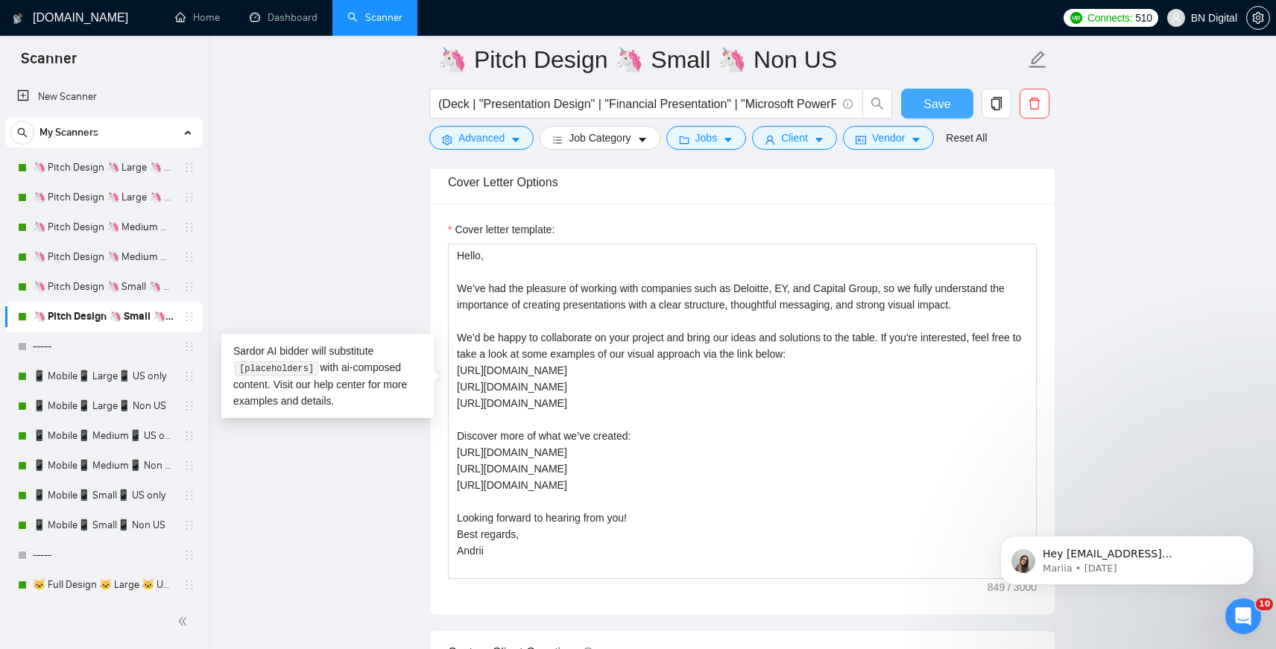
click at [926, 109] on span "Save" at bounding box center [937, 104] width 27 height 19
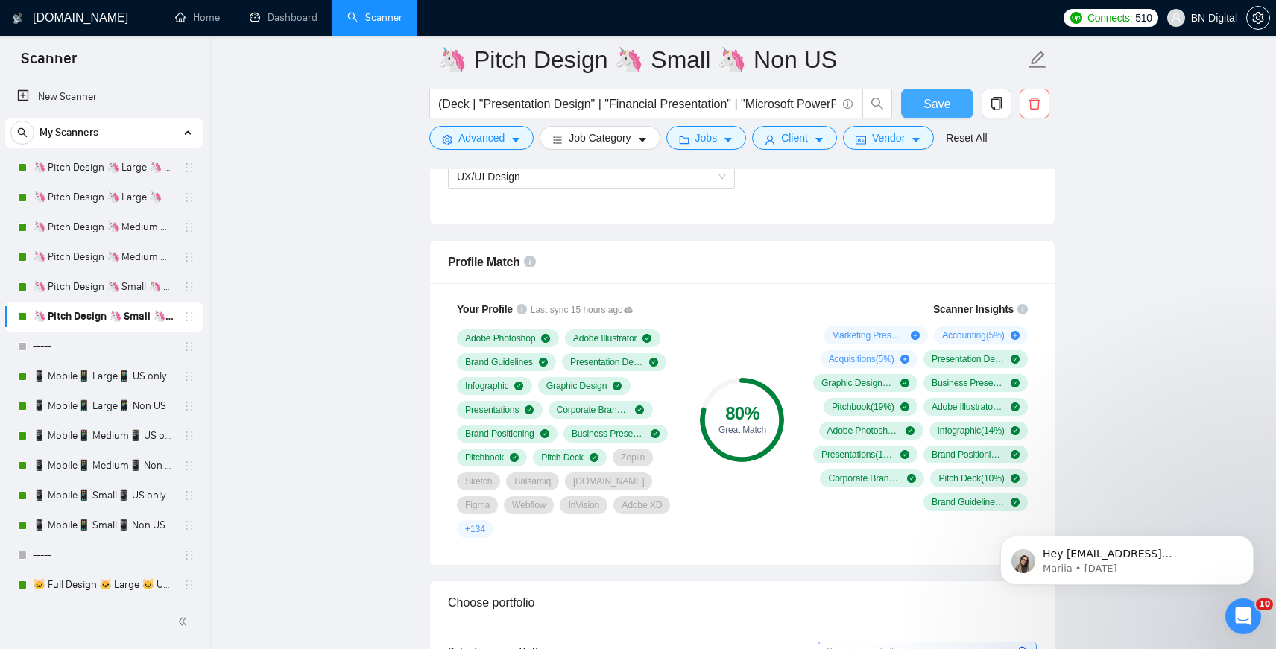
scroll to position [890, 0]
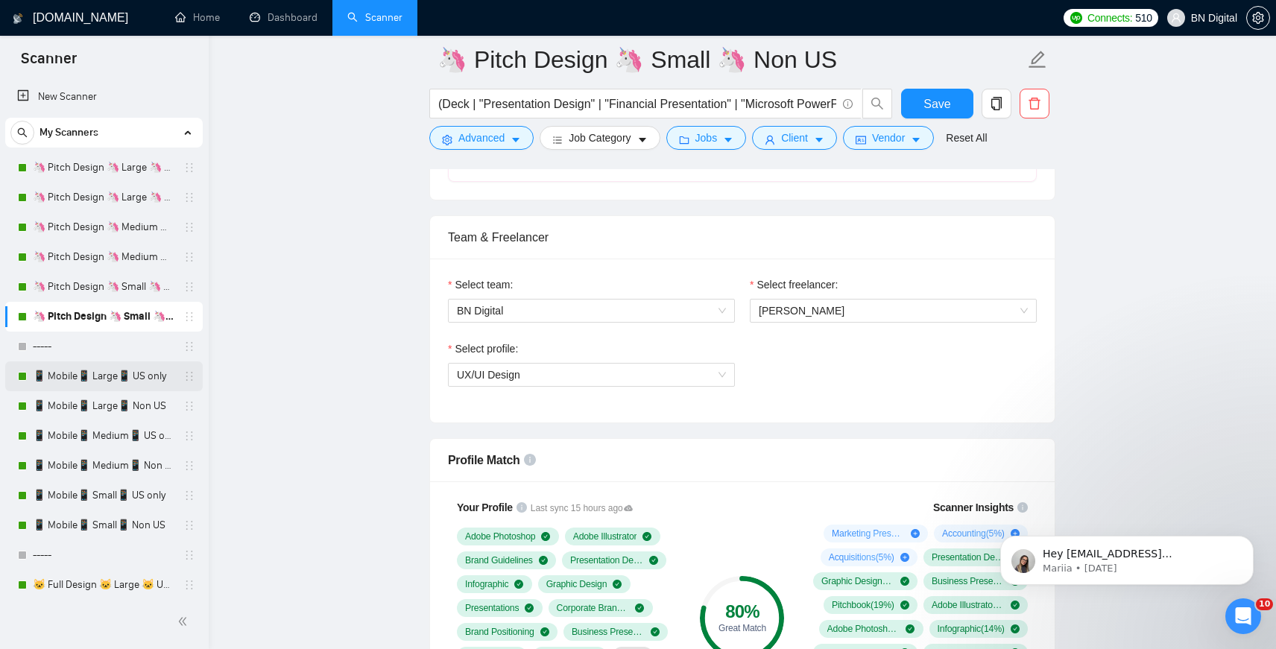
click at [67, 382] on link "📱 Mobile📱 Large📱 US only" at bounding box center [104, 377] width 142 height 30
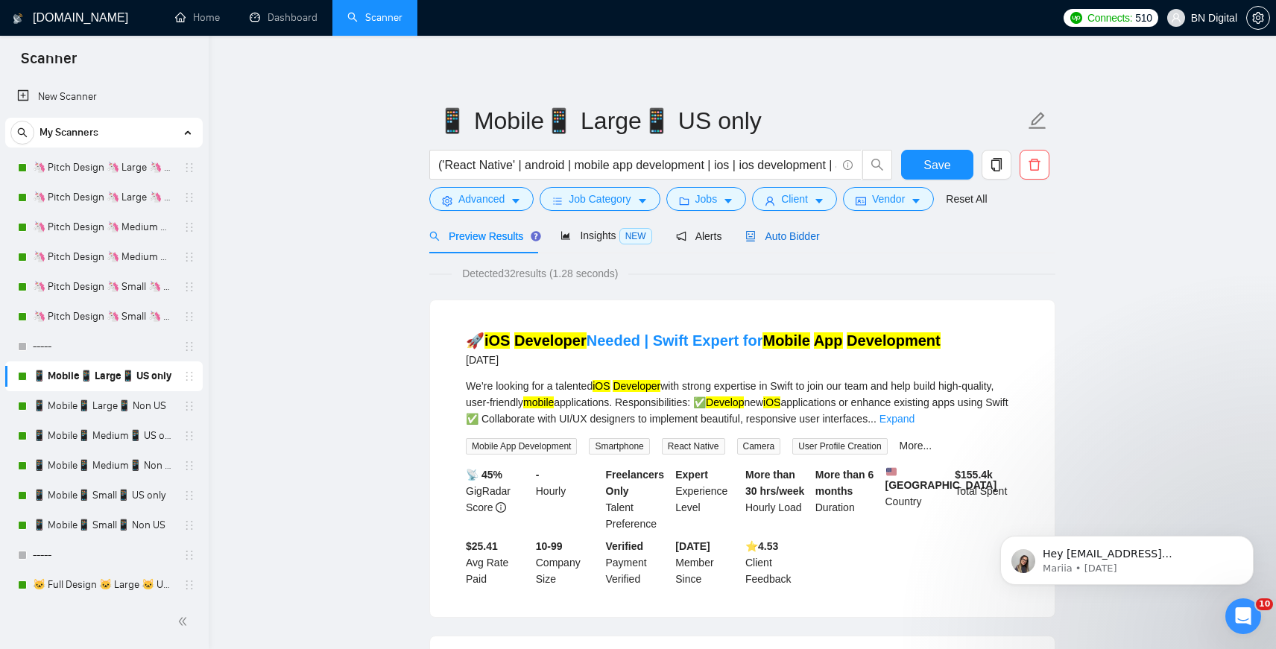
click at [767, 239] on span "Auto Bidder" at bounding box center [783, 236] width 74 height 12
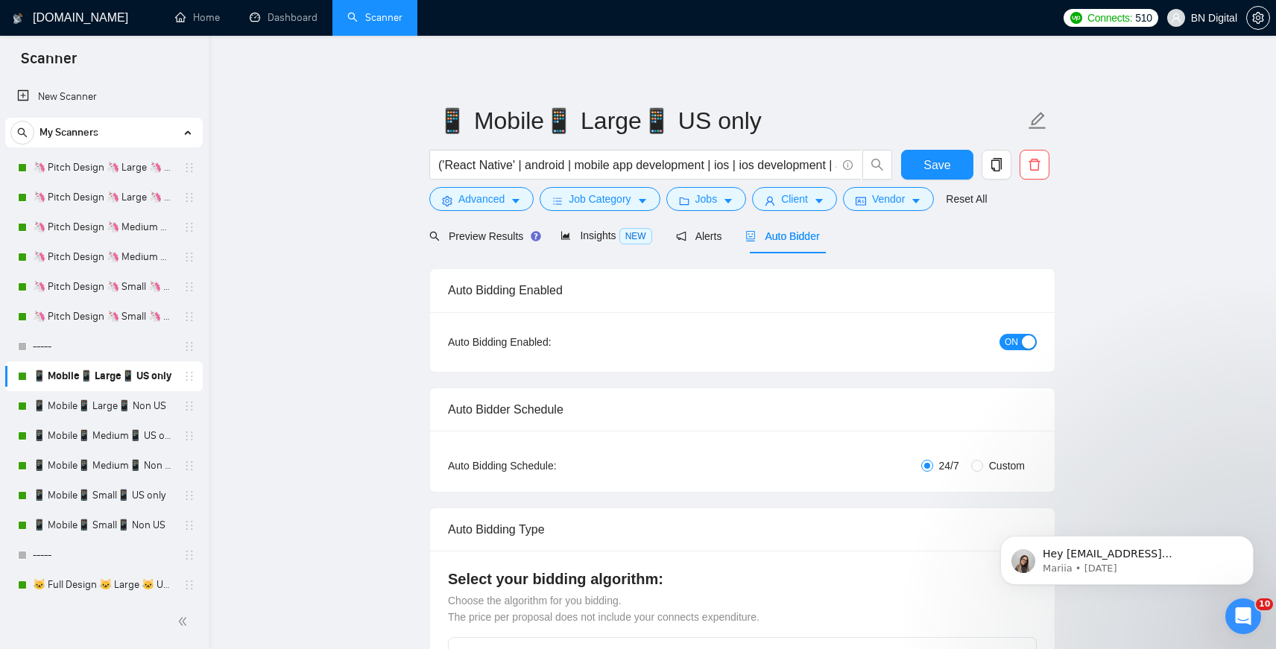
radio input "false"
radio input "true"
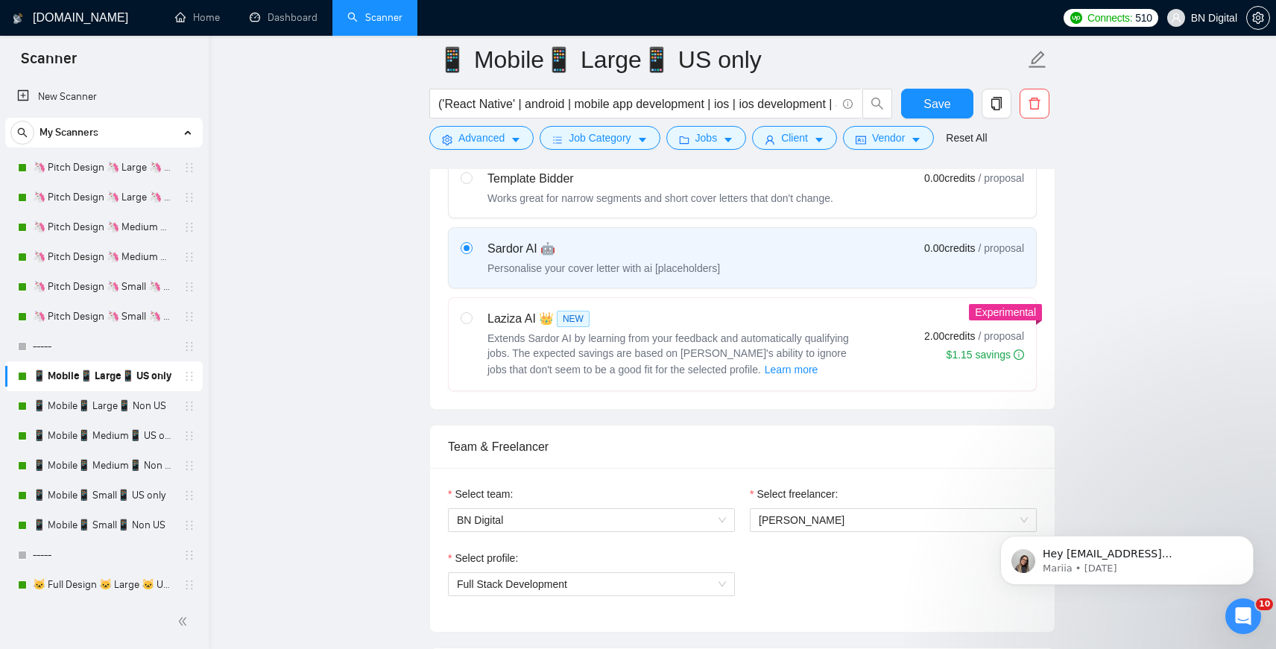
scroll to position [810, 0]
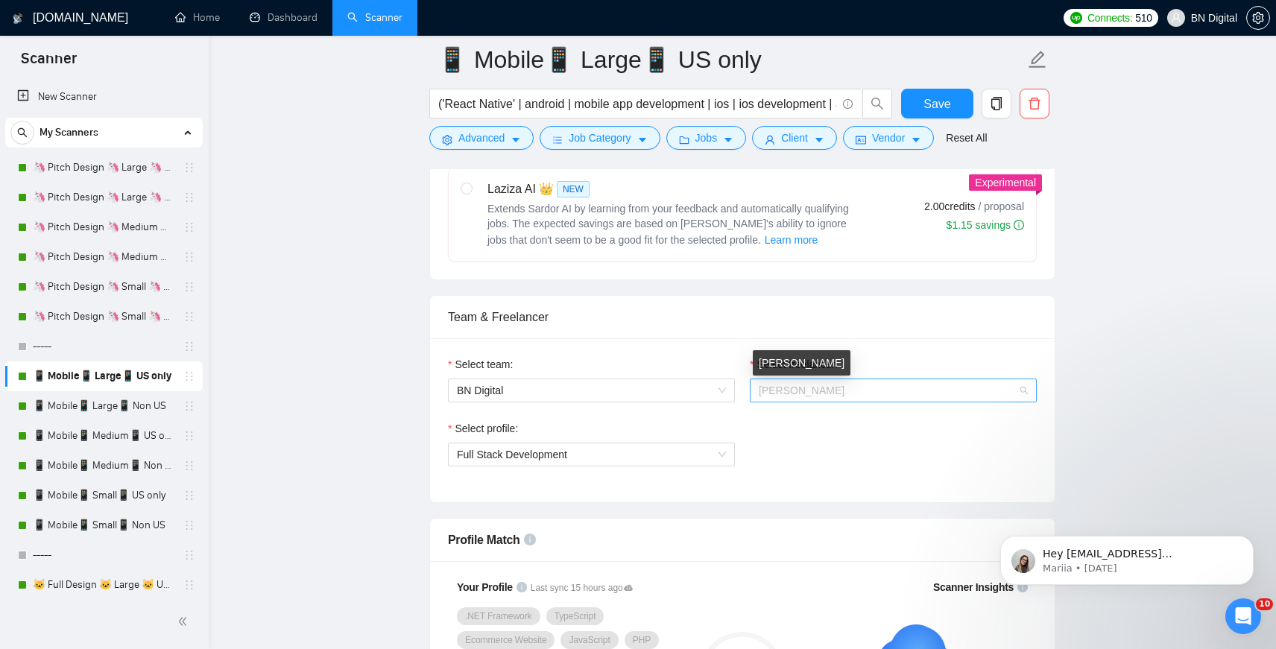
click at [786, 389] on span "[PERSON_NAME]" at bounding box center [802, 391] width 86 height 12
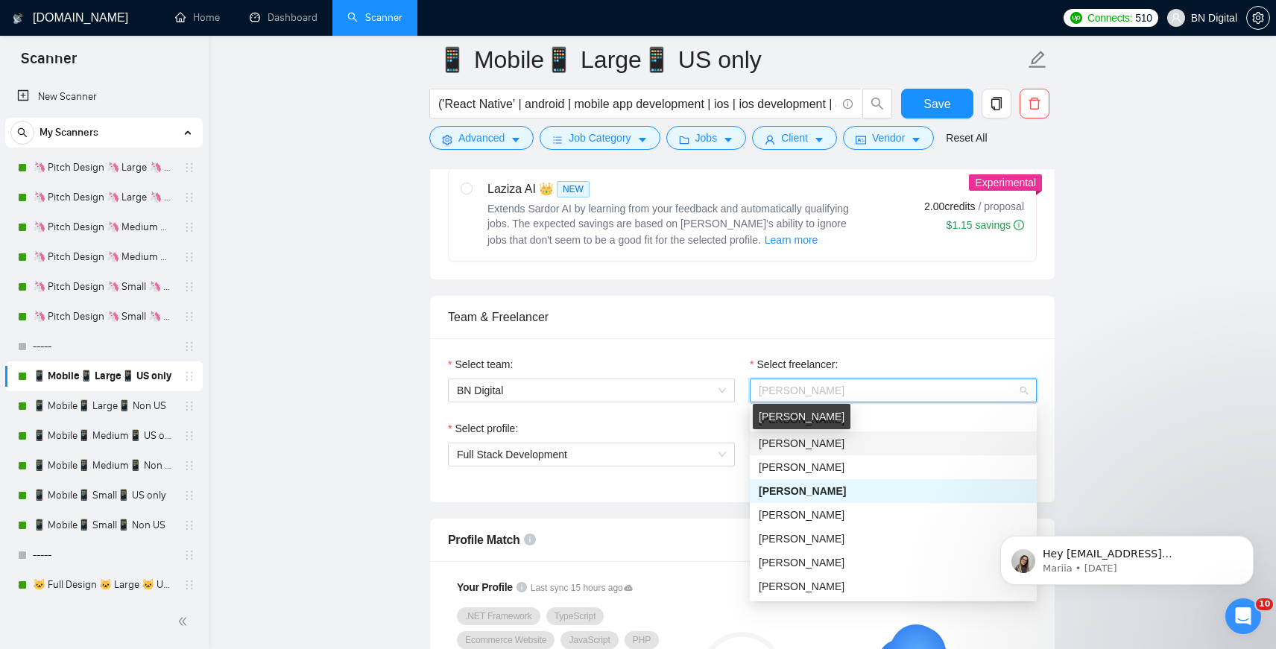
click at [779, 441] on span "[PERSON_NAME]" at bounding box center [802, 444] width 86 height 12
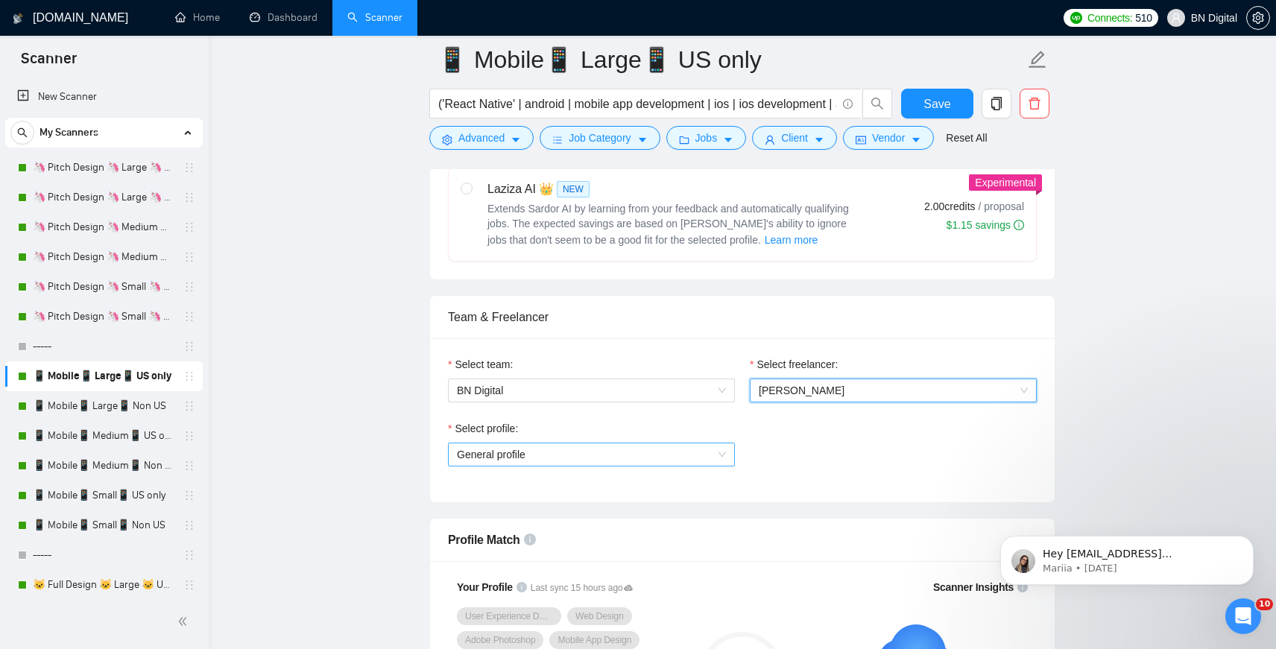
click at [488, 452] on span "General profile" at bounding box center [591, 455] width 269 height 22
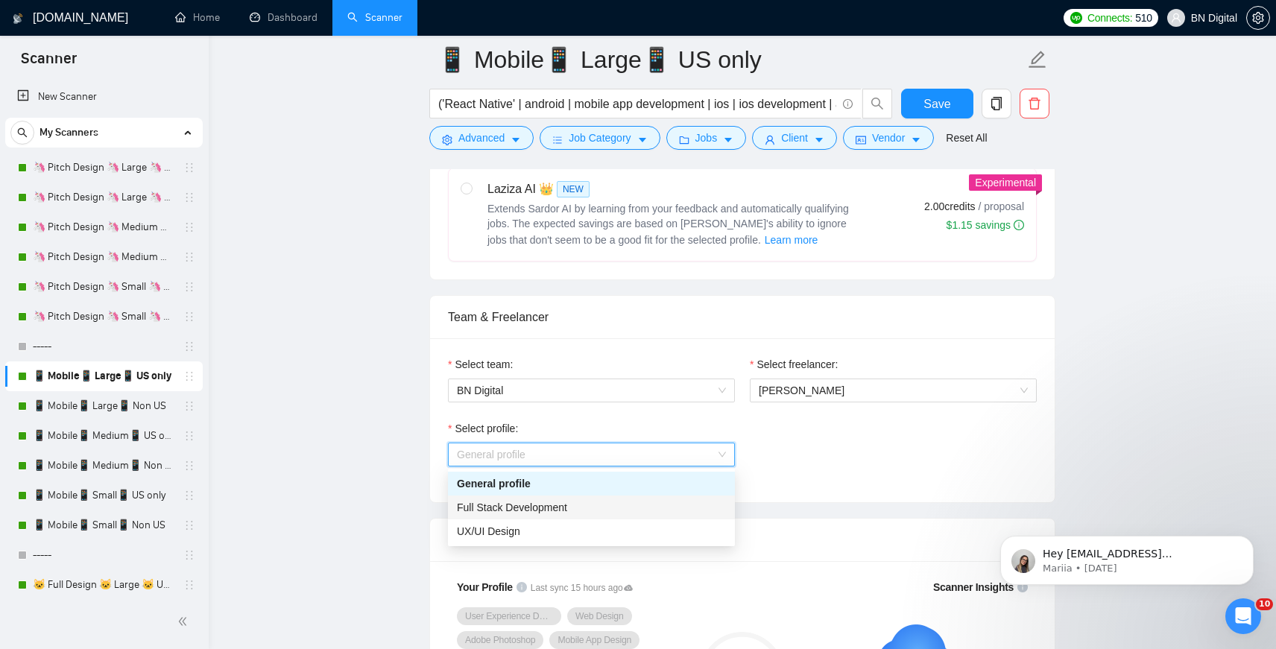
click at [486, 502] on span "Full Stack Development" at bounding box center [512, 508] width 110 height 12
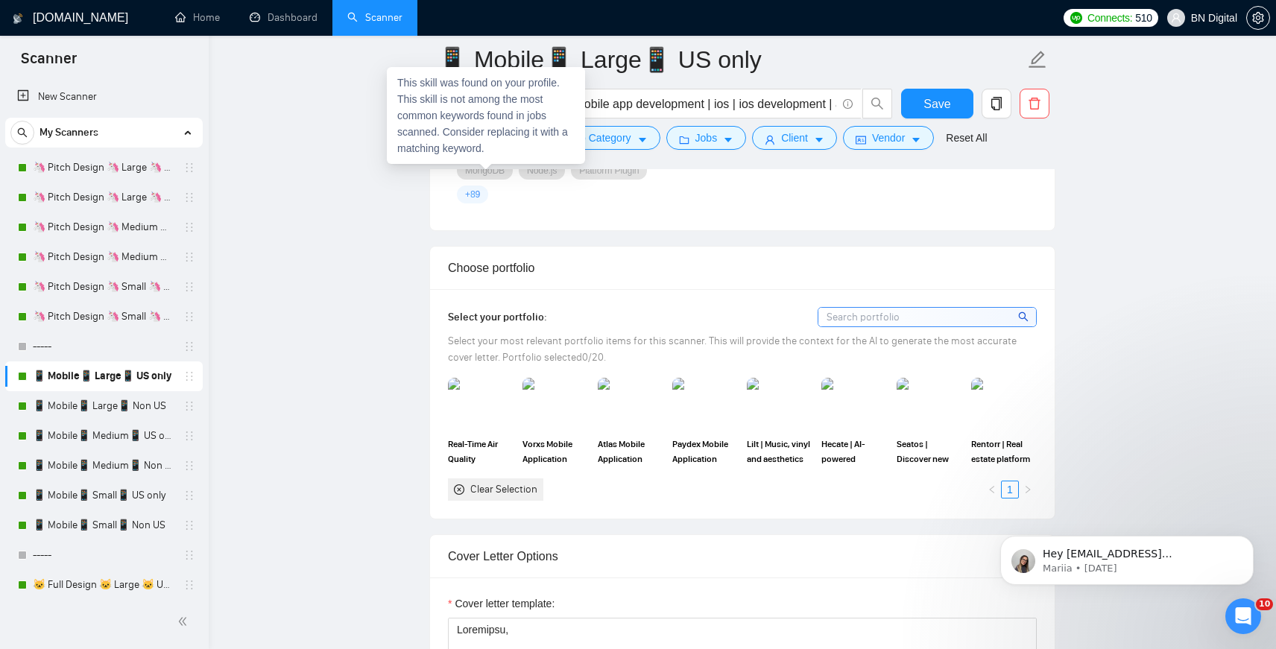
scroll to position [1597, 0]
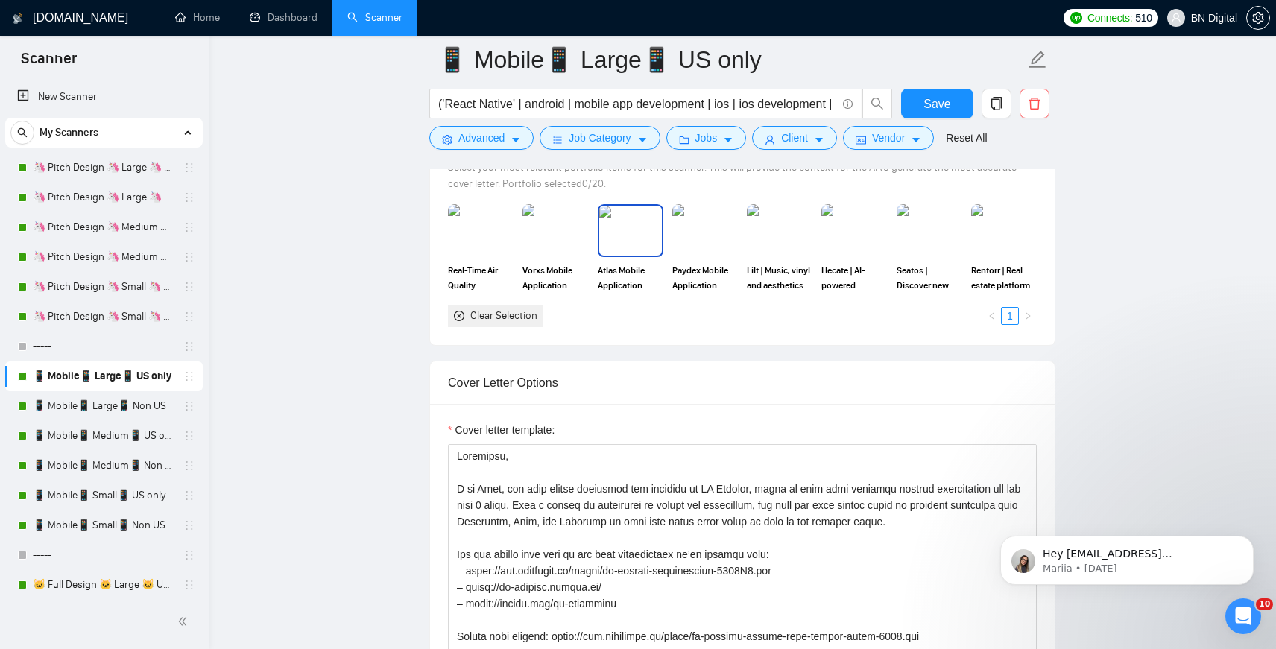
click at [645, 250] on img at bounding box center [630, 230] width 63 height 49
click at [579, 247] on img at bounding box center [555, 230] width 63 height 49
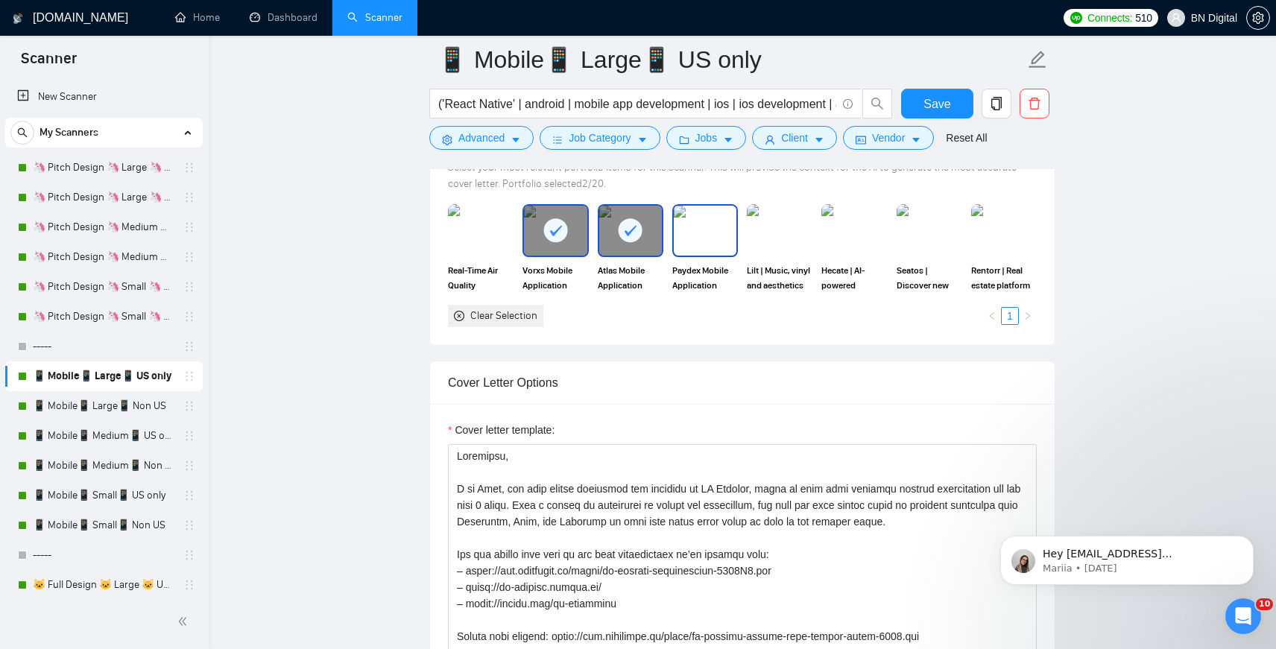
click at [698, 242] on img at bounding box center [705, 230] width 63 height 49
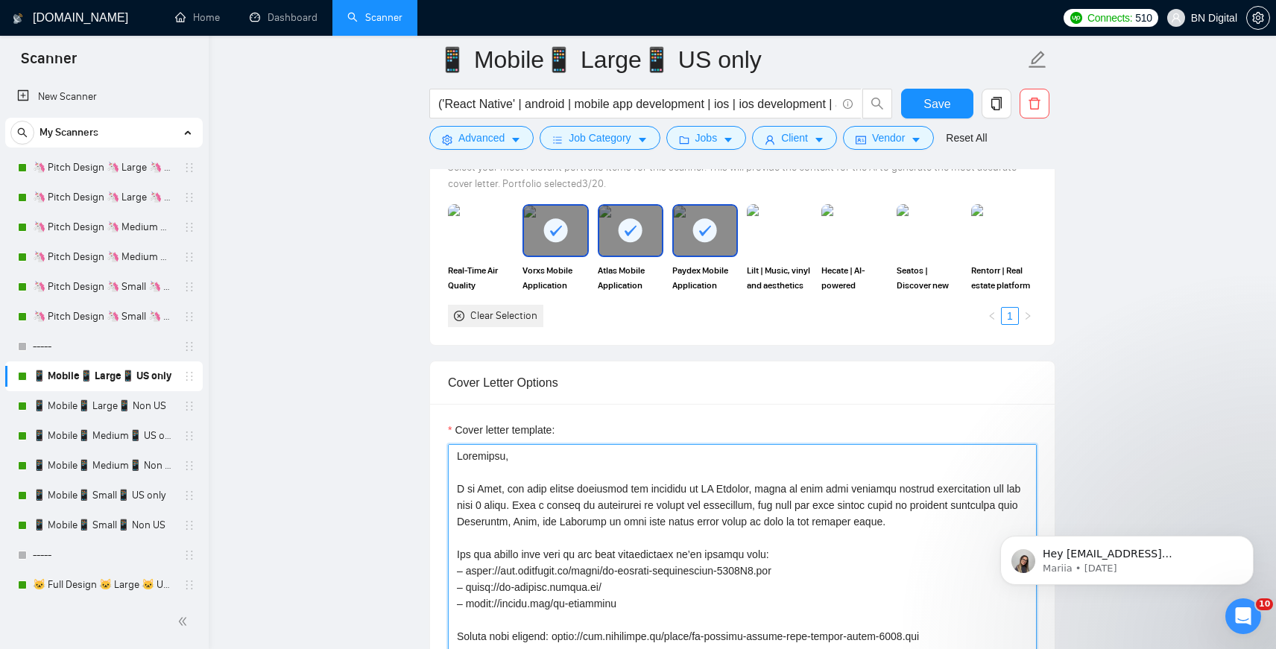
click at [490, 482] on textarea "Cover letter template:" at bounding box center [742, 611] width 589 height 335
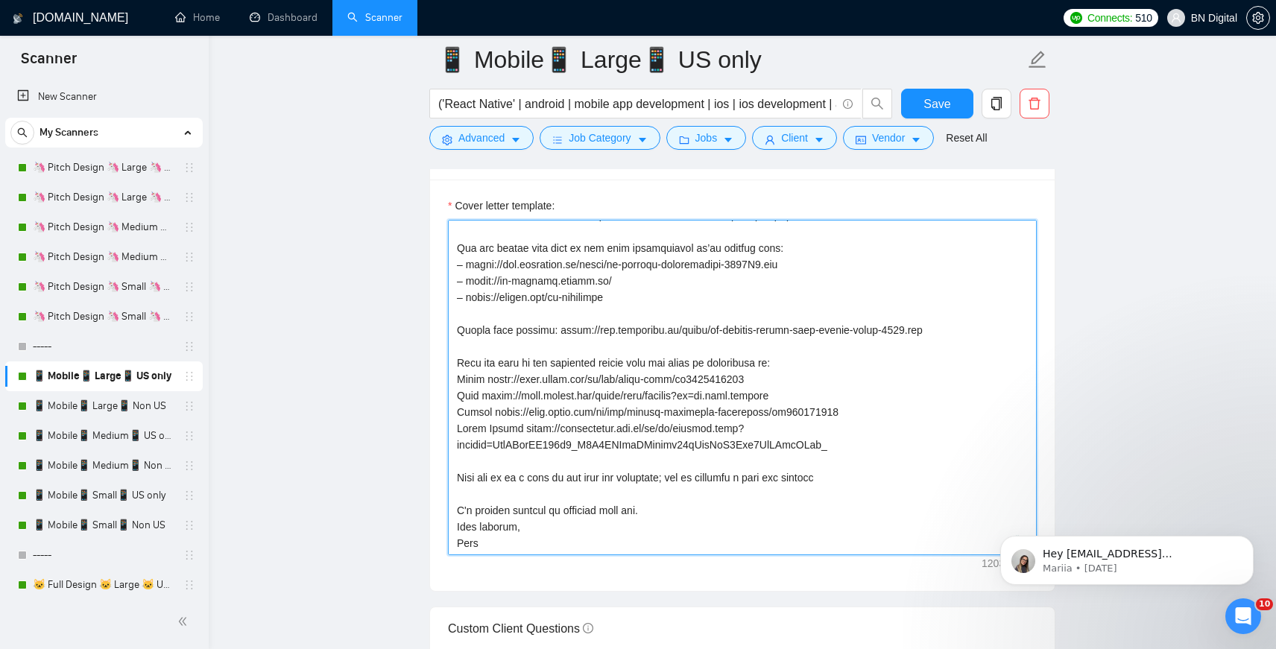
scroll to position [1822, 0]
click at [511, 391] on textarea "Cover letter template:" at bounding box center [742, 386] width 589 height 335
paste textarea "lor, ips dolo sitame consectet adi elitsedd ei TE Incidid, utlab et dolo magn a…"
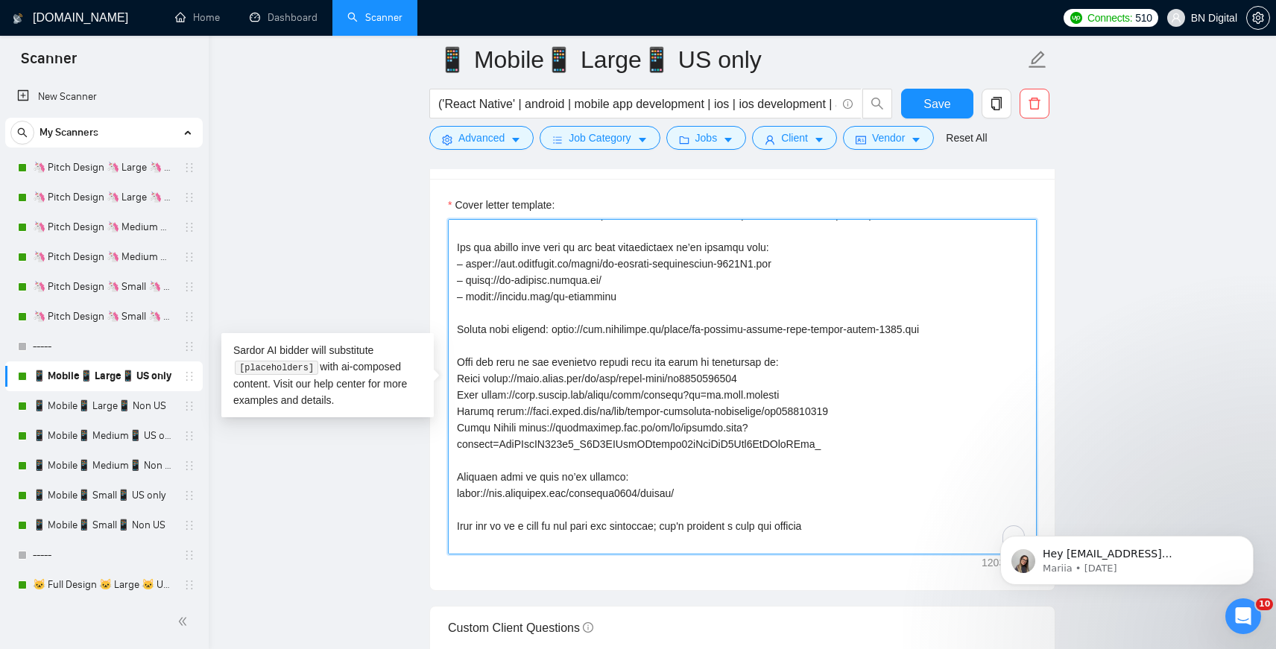
scroll to position [126, 0]
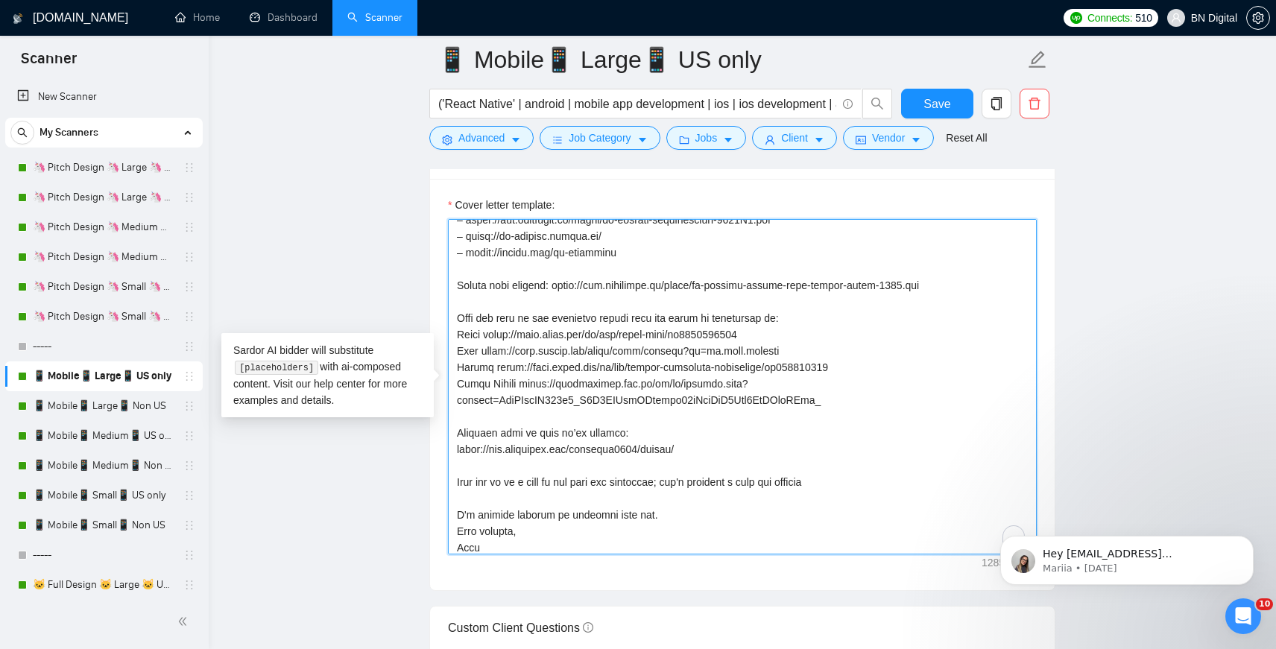
click at [467, 551] on textarea "Cover letter template:" at bounding box center [742, 386] width 589 height 335
click at [462, 545] on textarea "Cover letter template:" at bounding box center [742, 386] width 589 height 335
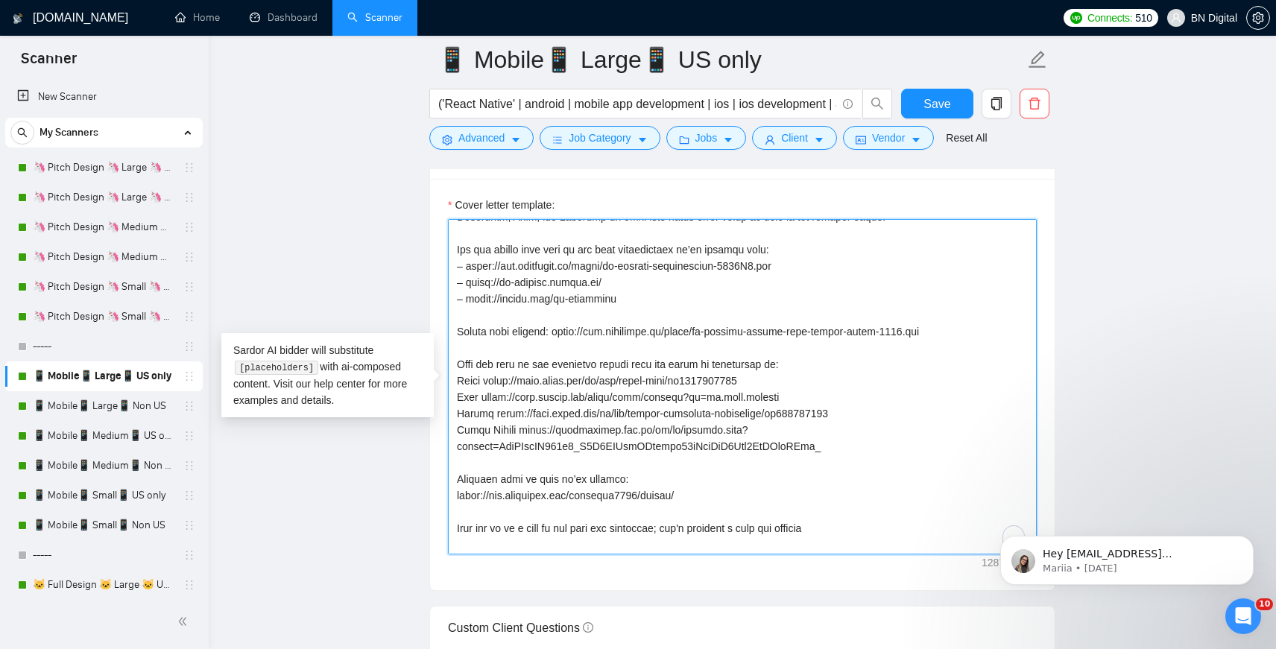
scroll to position [0, 0]
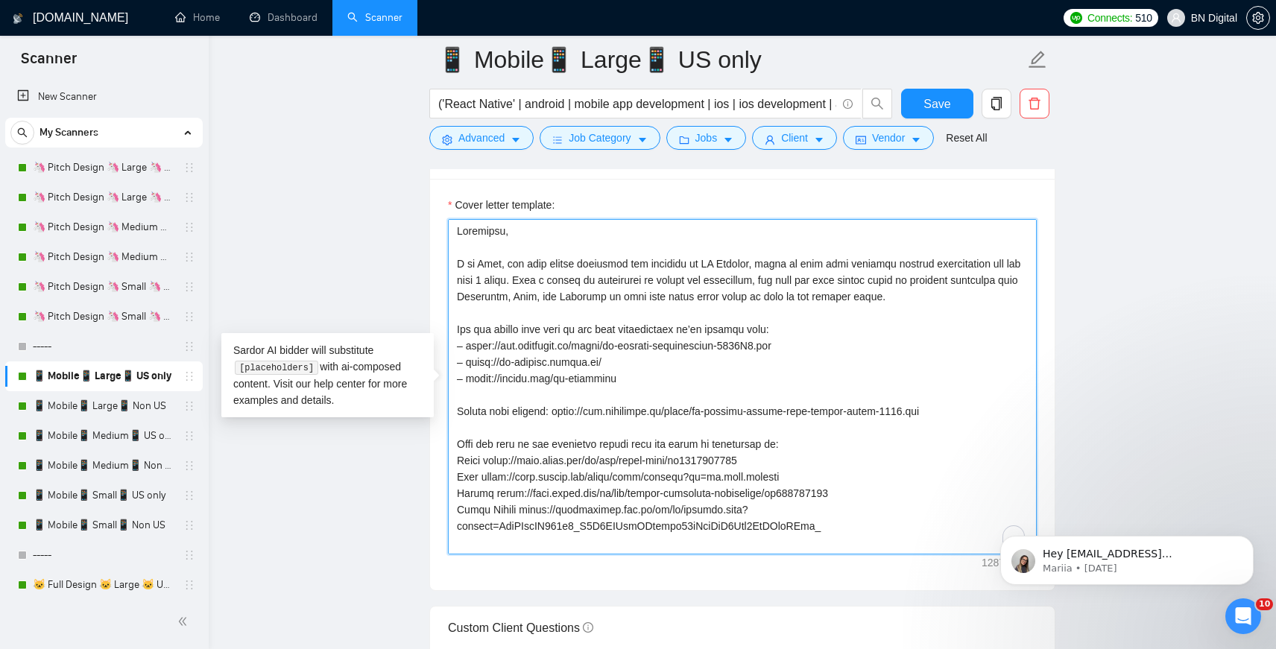
click at [488, 265] on textarea "Cover letter template:" at bounding box center [742, 386] width 589 height 335
paste textarea "ndrii"
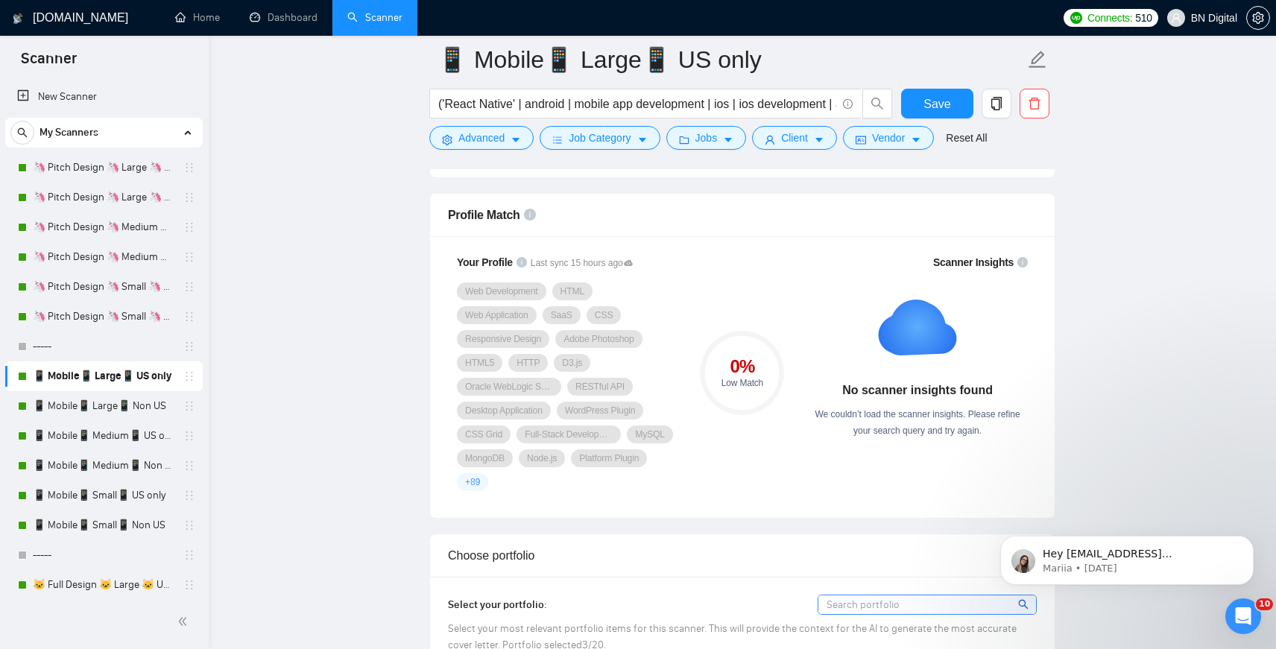
scroll to position [935, 0]
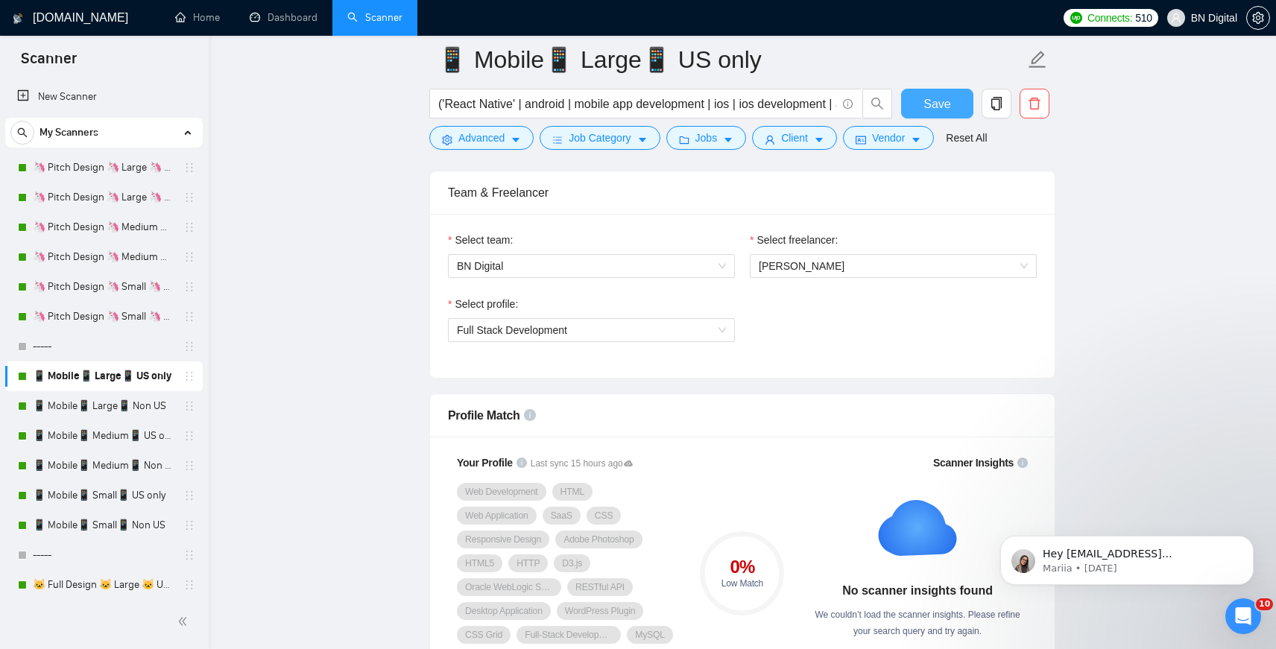
type textarea "Loremipsu, D si Ametco, adi elit seddoe temporinc utl etdolore ma AL Enimadm, v…"
click at [933, 108] on span "Save" at bounding box center [937, 104] width 27 height 19
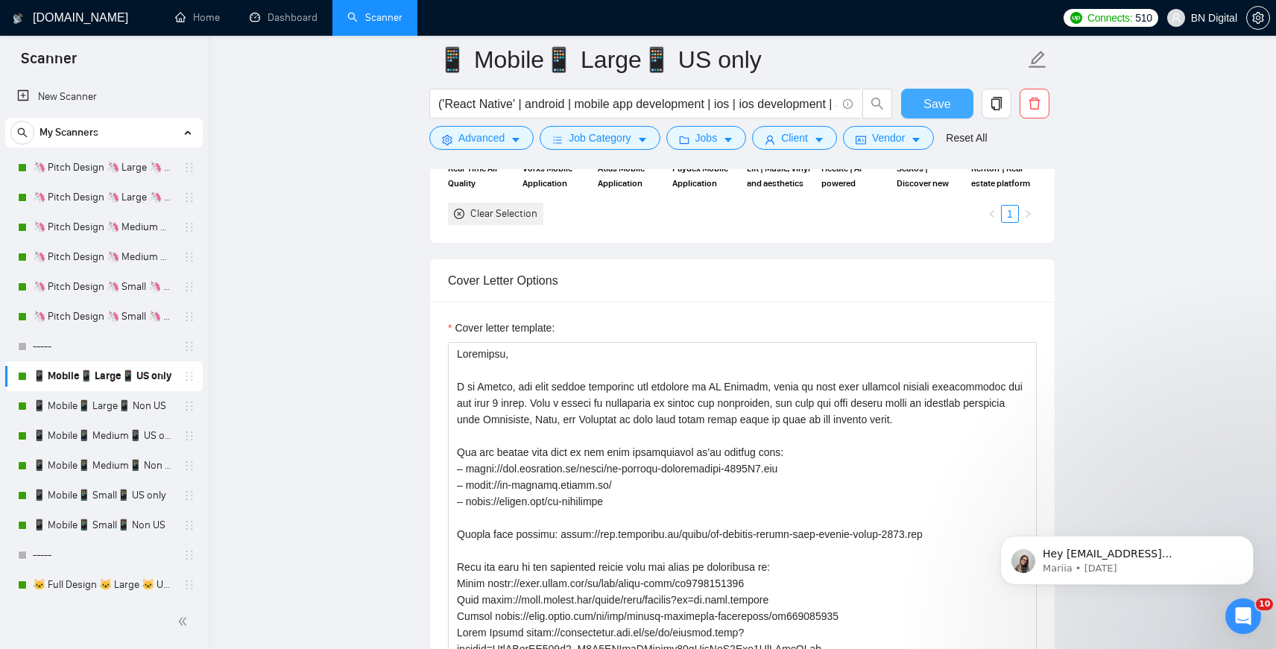
scroll to position [1777, 0]
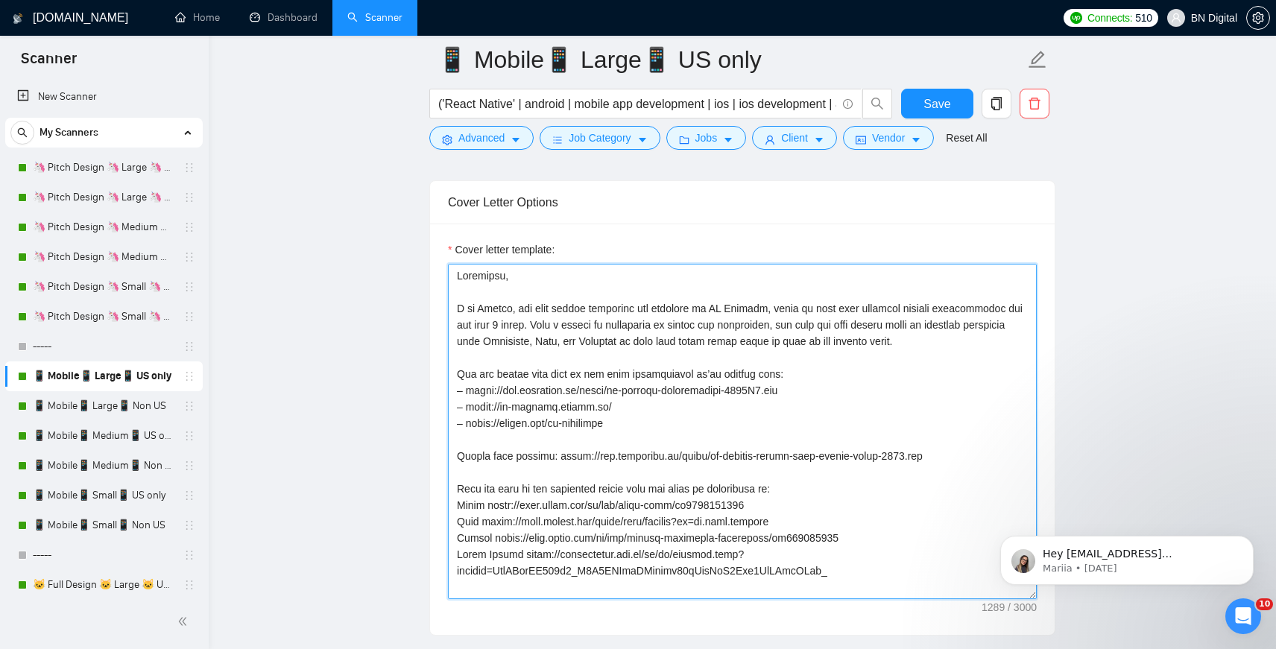
click at [481, 309] on textarea "Cover letter template:" at bounding box center [742, 431] width 589 height 335
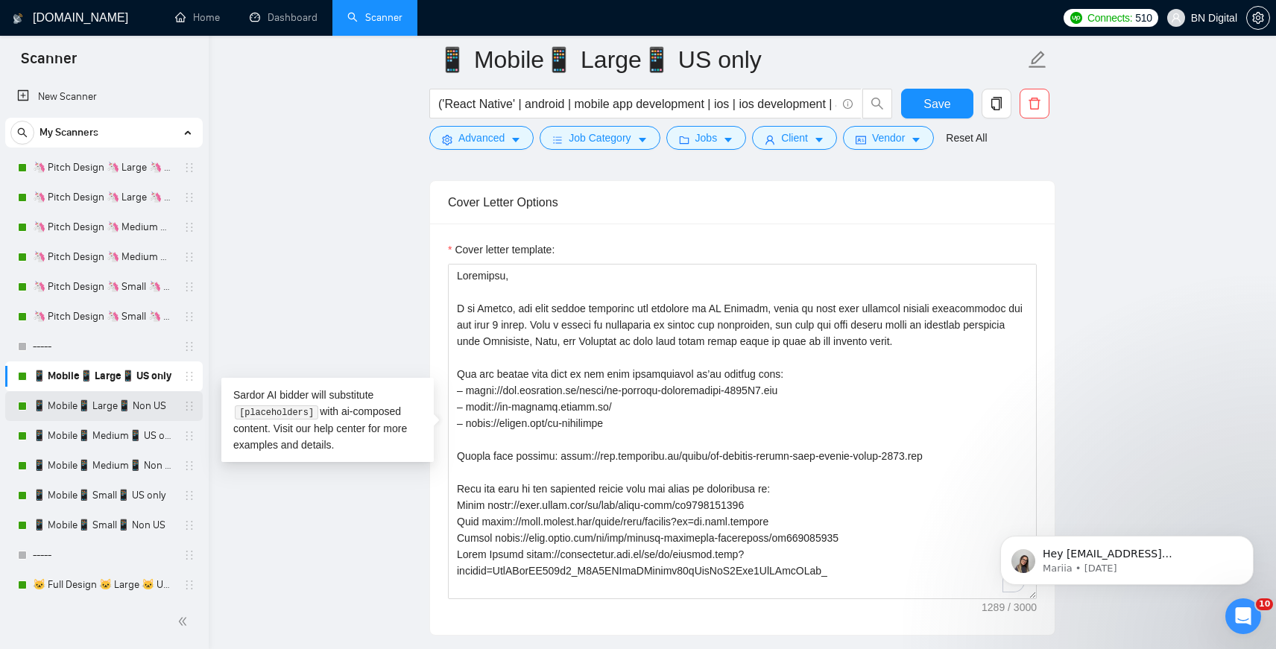
click at [103, 406] on link "📱 Mobile📱 Large📱 Non US" at bounding box center [104, 406] width 142 height 30
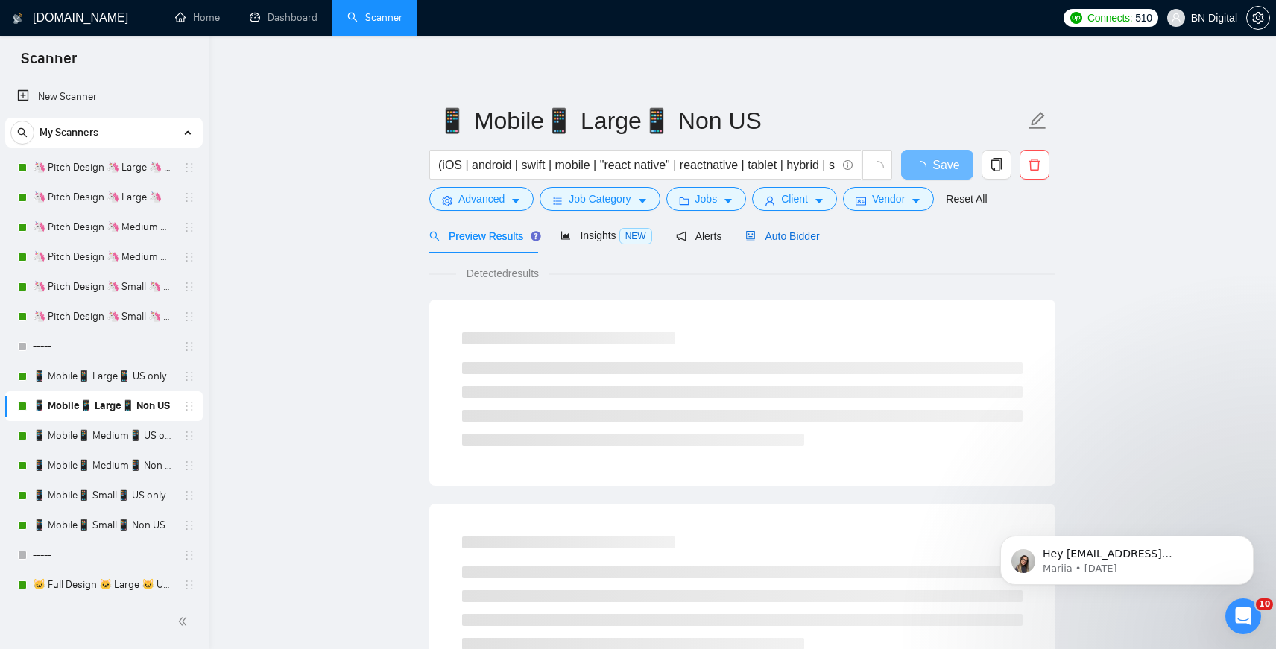
click at [784, 236] on span "Auto Bidder" at bounding box center [783, 236] width 74 height 12
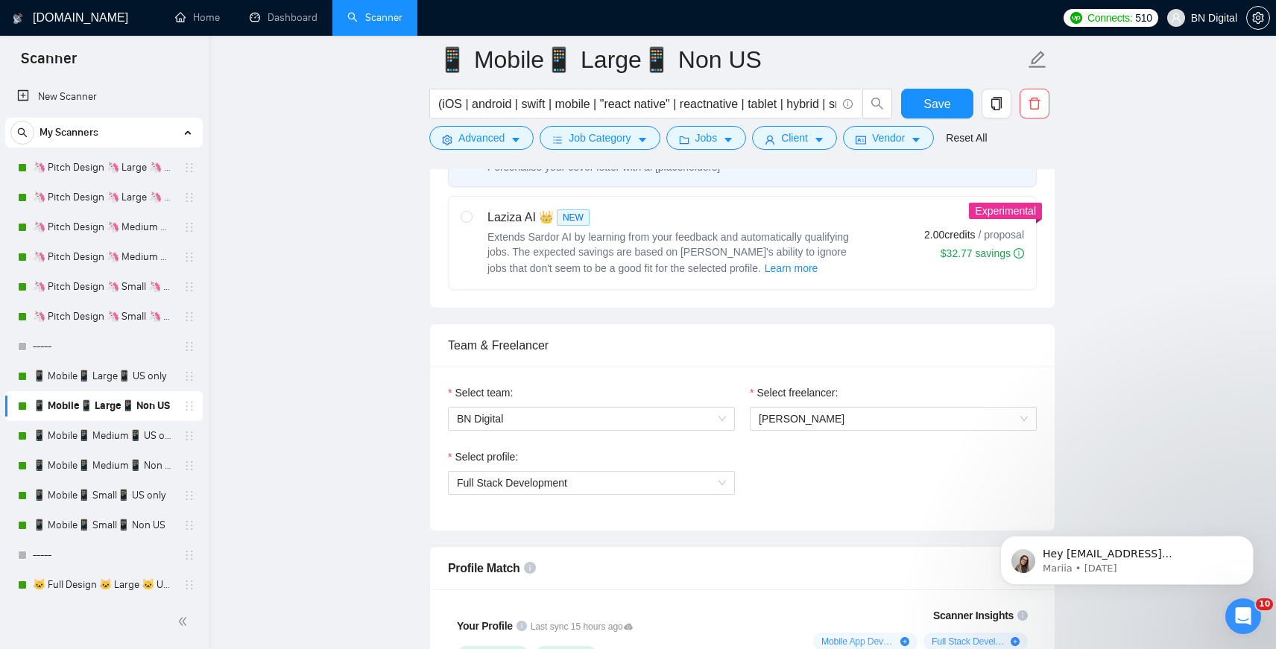
scroll to position [656, 0]
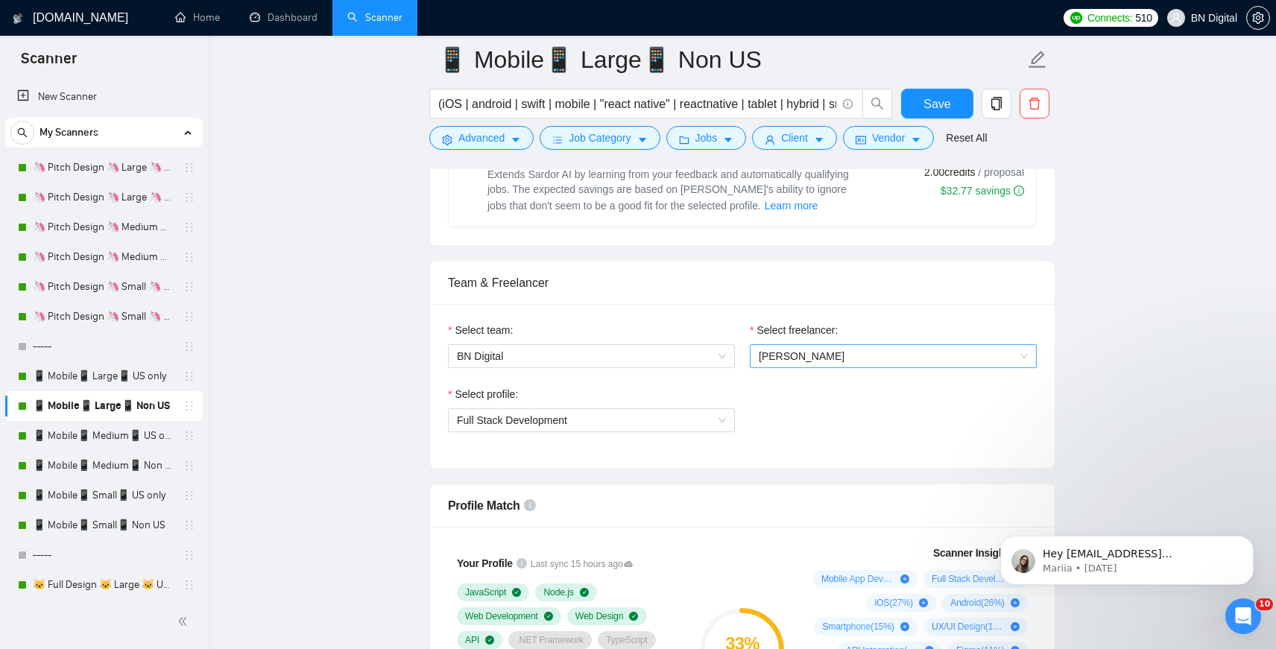
click at [778, 359] on span "[PERSON_NAME]" at bounding box center [802, 356] width 86 height 12
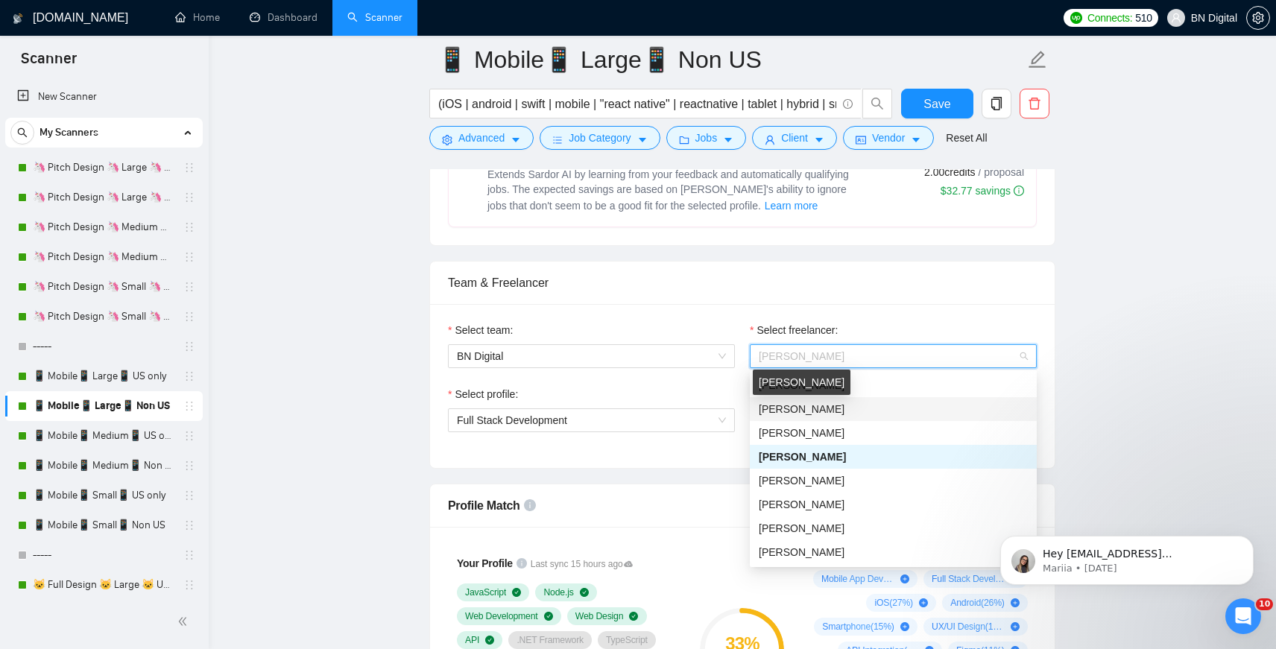
click at [780, 409] on span "[PERSON_NAME]" at bounding box center [802, 409] width 86 height 12
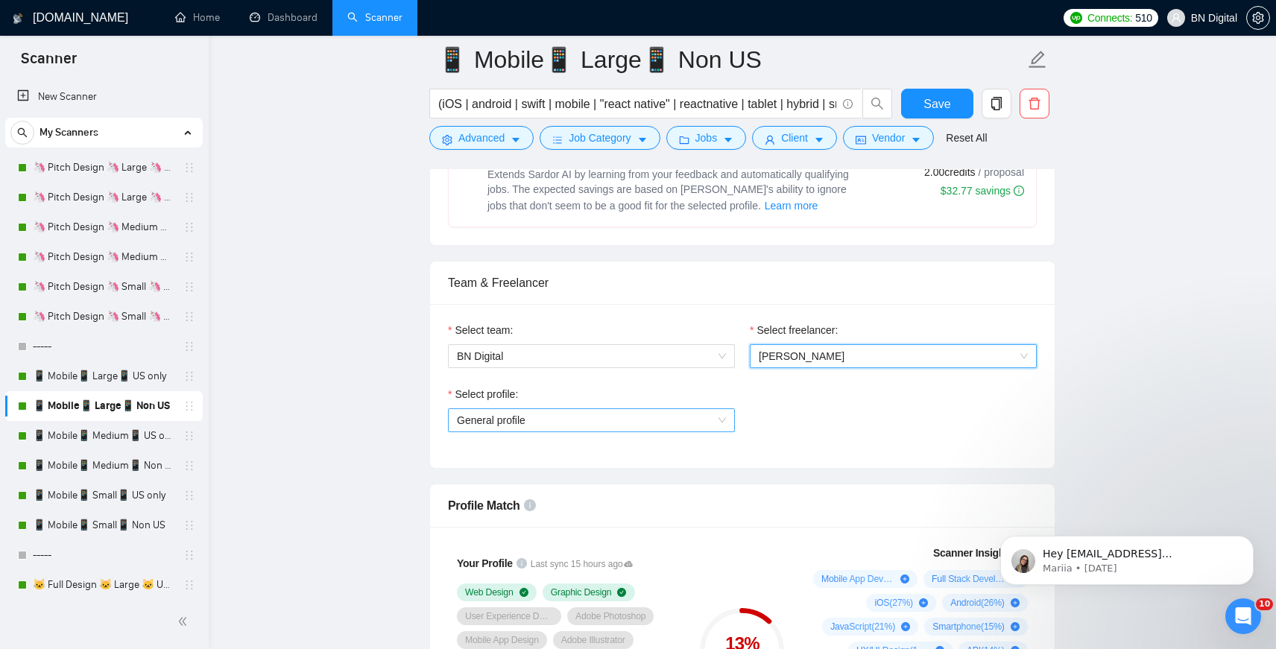
click at [631, 415] on span "General profile" at bounding box center [591, 420] width 269 height 22
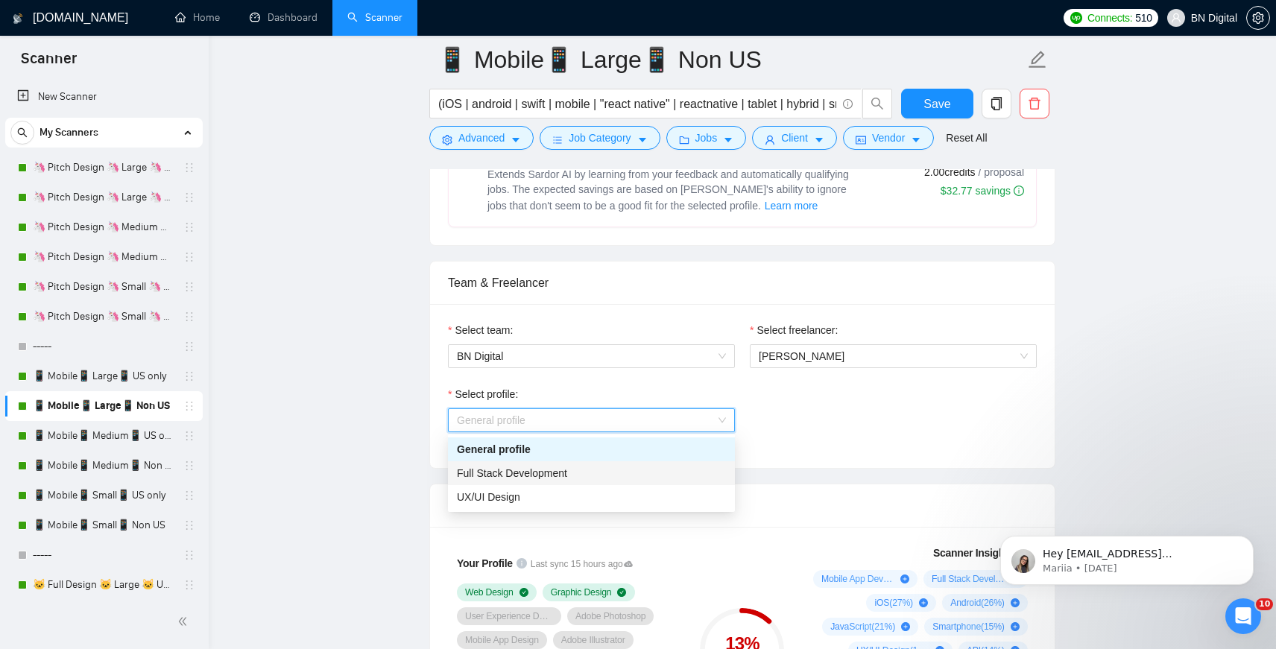
click at [623, 470] on div "Full Stack Development" at bounding box center [591, 473] width 269 height 16
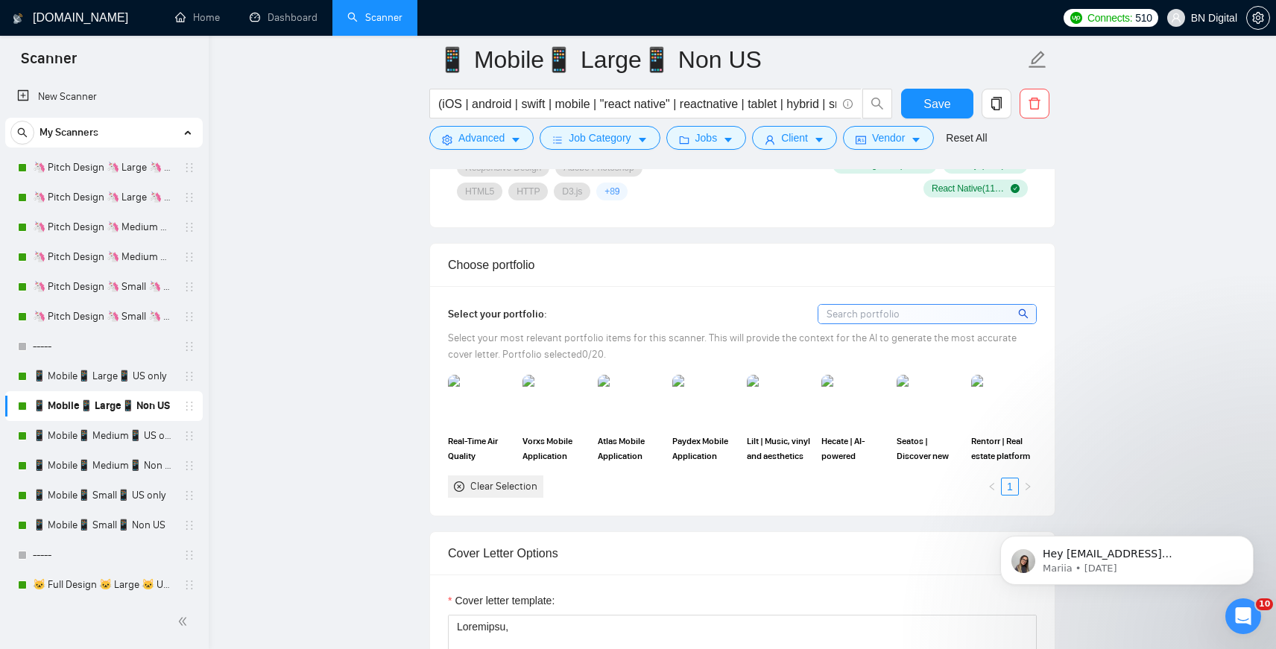
scroll to position [1270, 0]
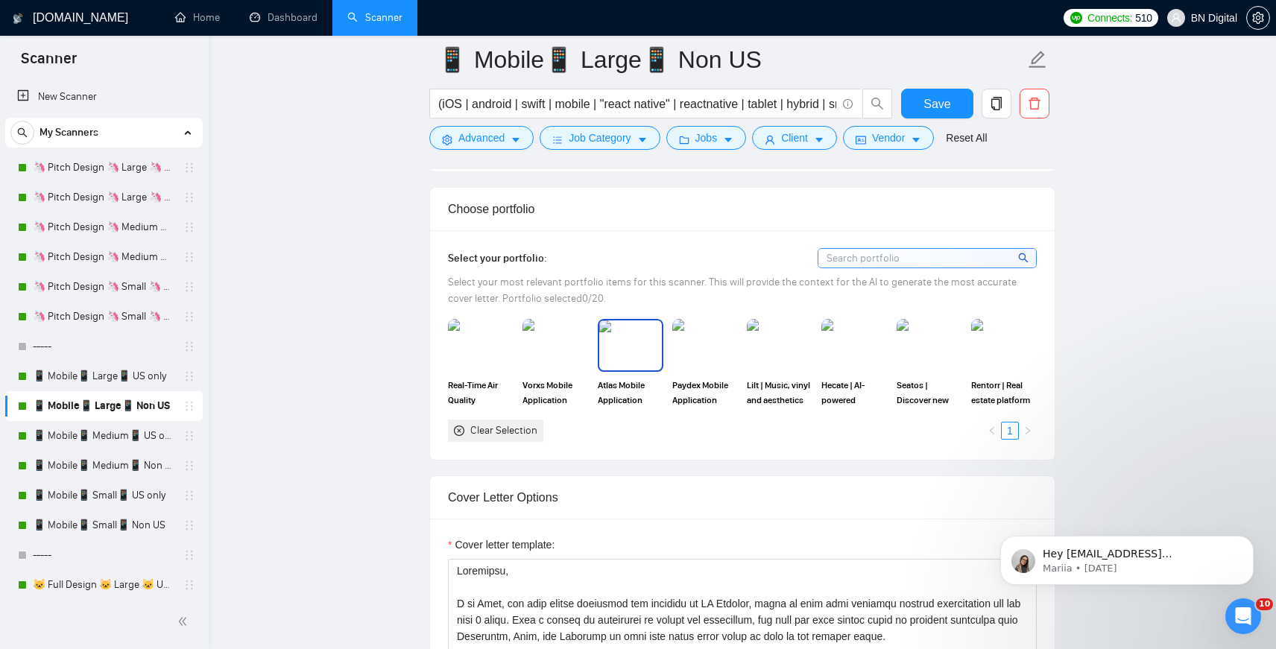
click at [624, 362] on img at bounding box center [630, 345] width 63 height 49
click at [572, 362] on img at bounding box center [555, 345] width 63 height 49
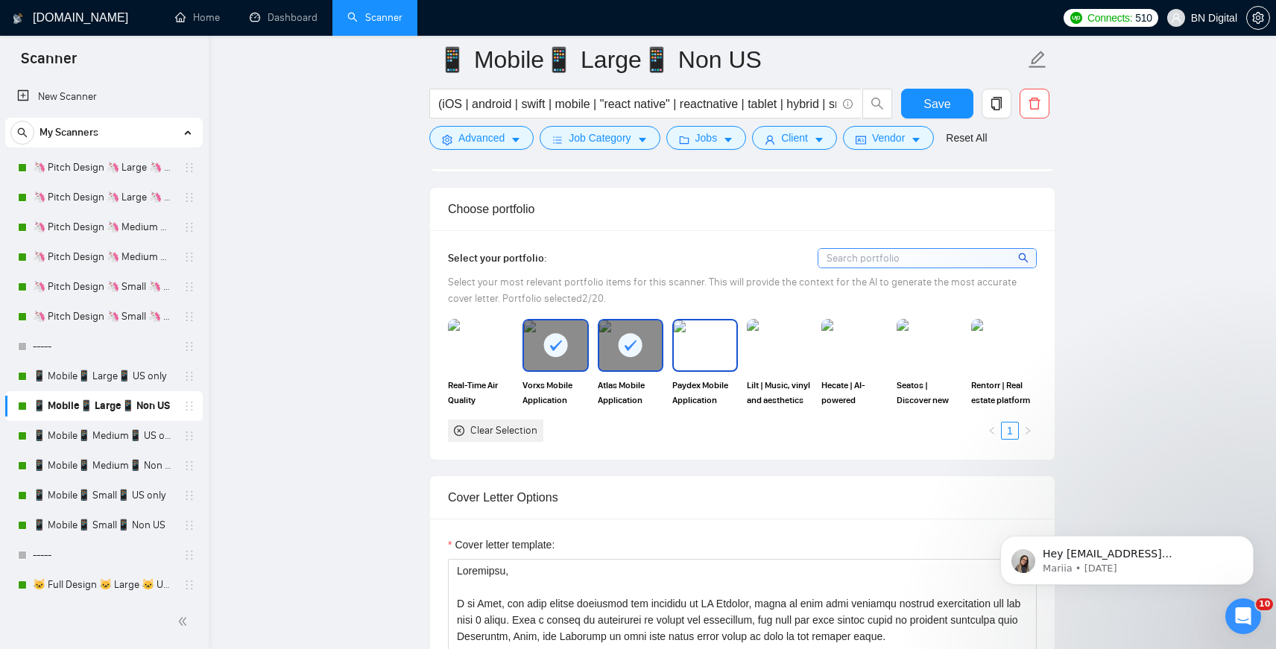
click at [696, 351] on img at bounding box center [705, 345] width 63 height 49
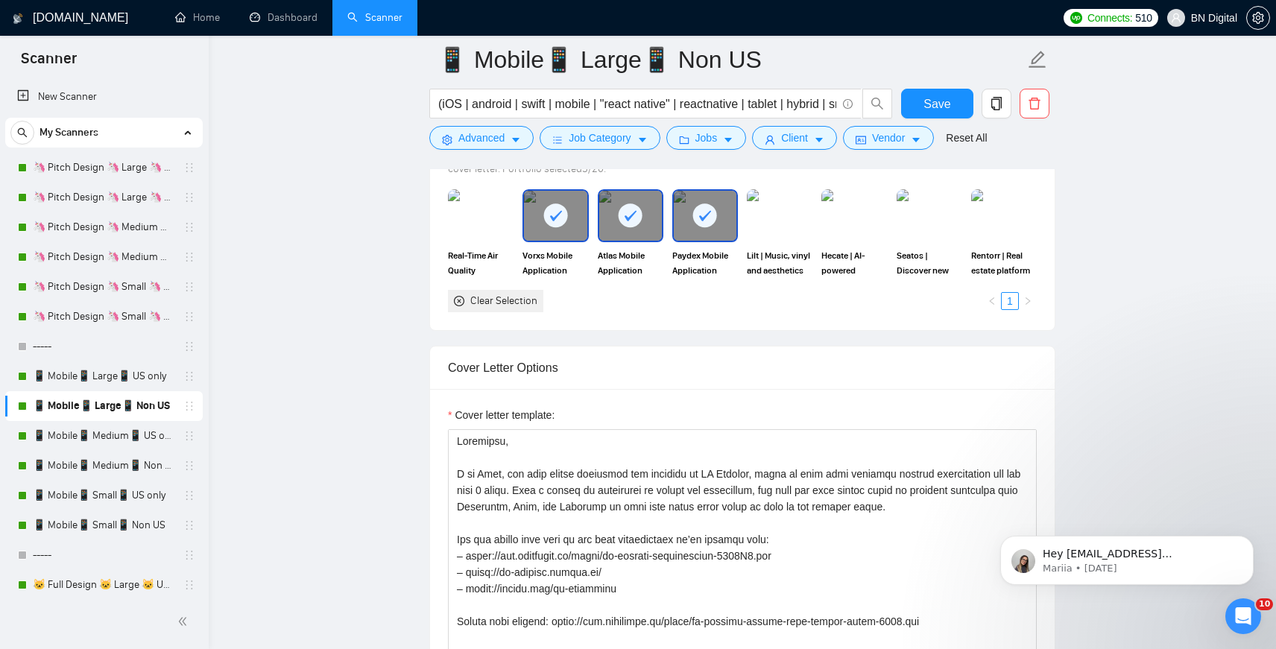
scroll to position [1404, 0]
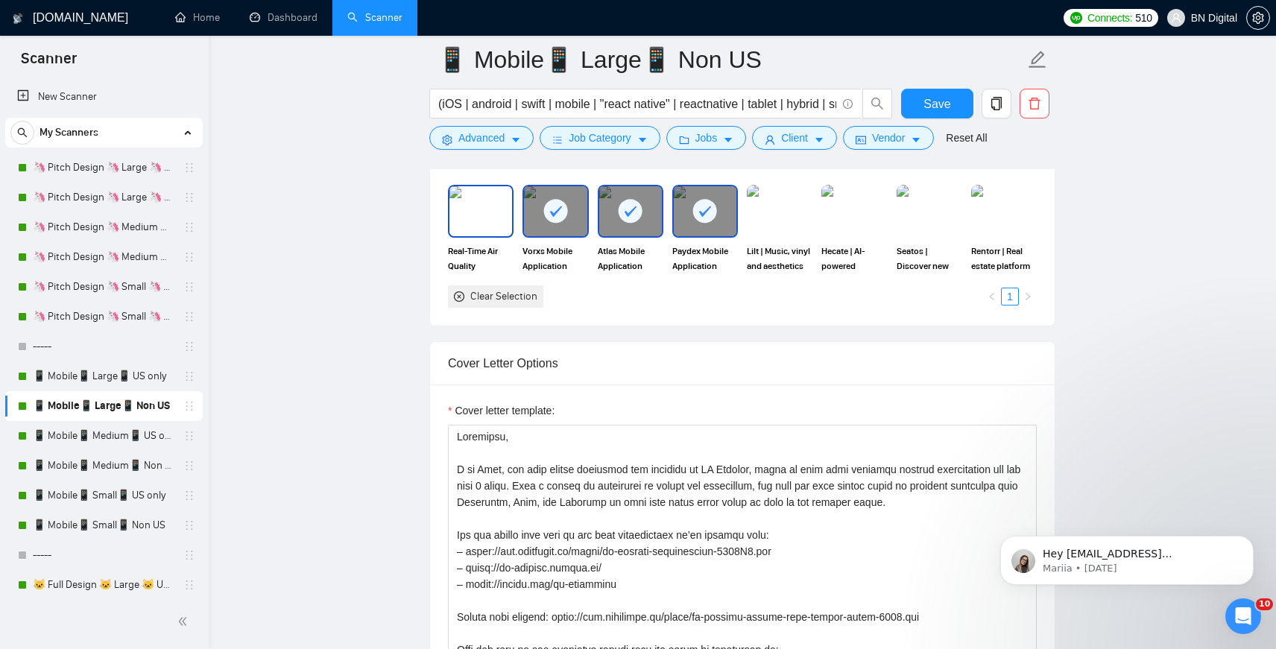
click at [481, 199] on img at bounding box center [481, 210] width 63 height 49
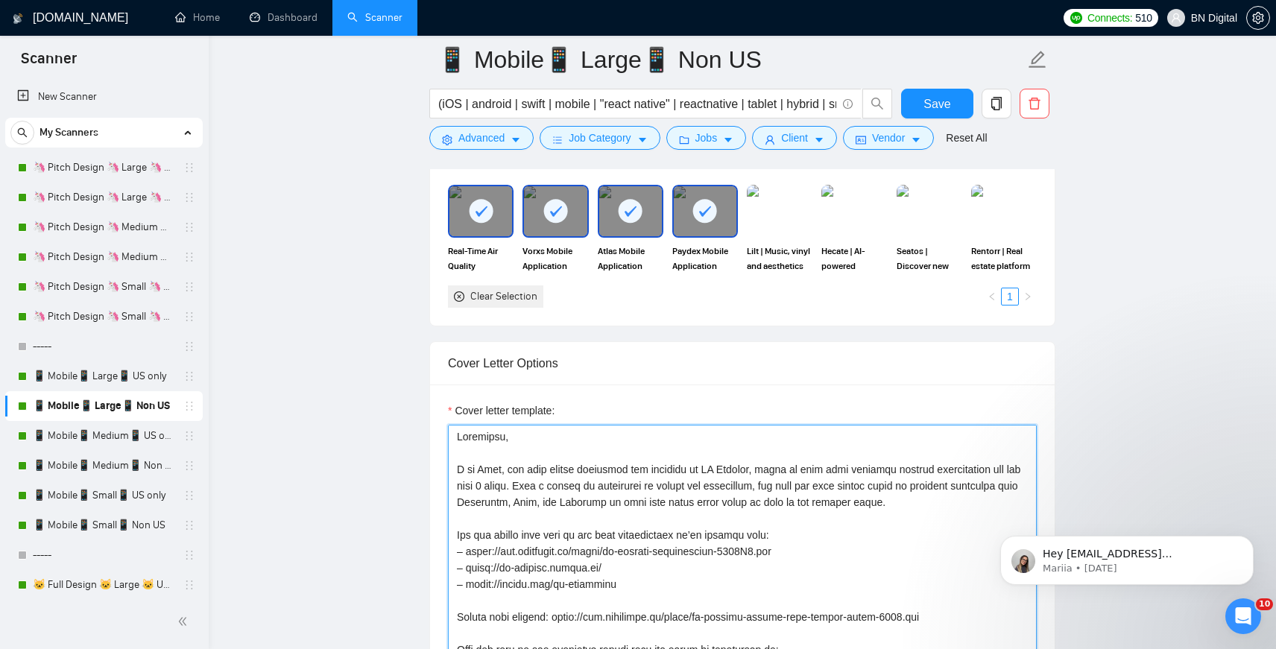
click at [531, 485] on textarea "Cover letter template:" at bounding box center [742, 592] width 589 height 335
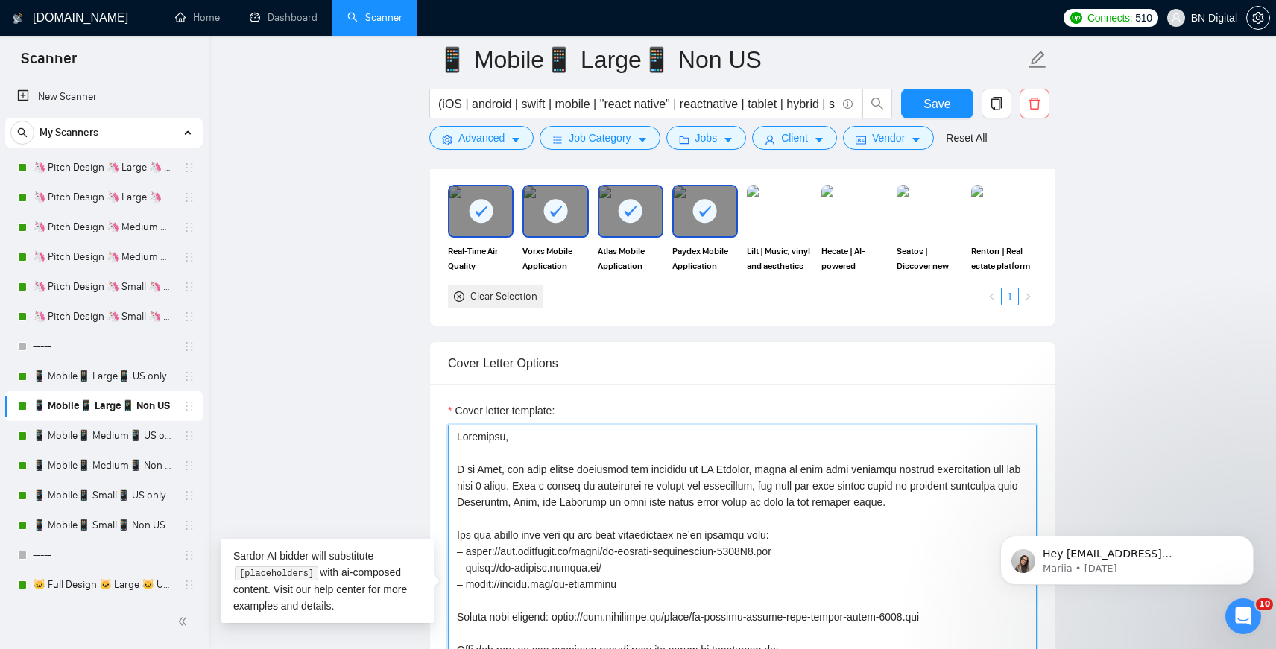
paste textarea "lorem, ips dolo sitame consectet adi elitsedd ei TE Incidid, utlab et dolo magn…"
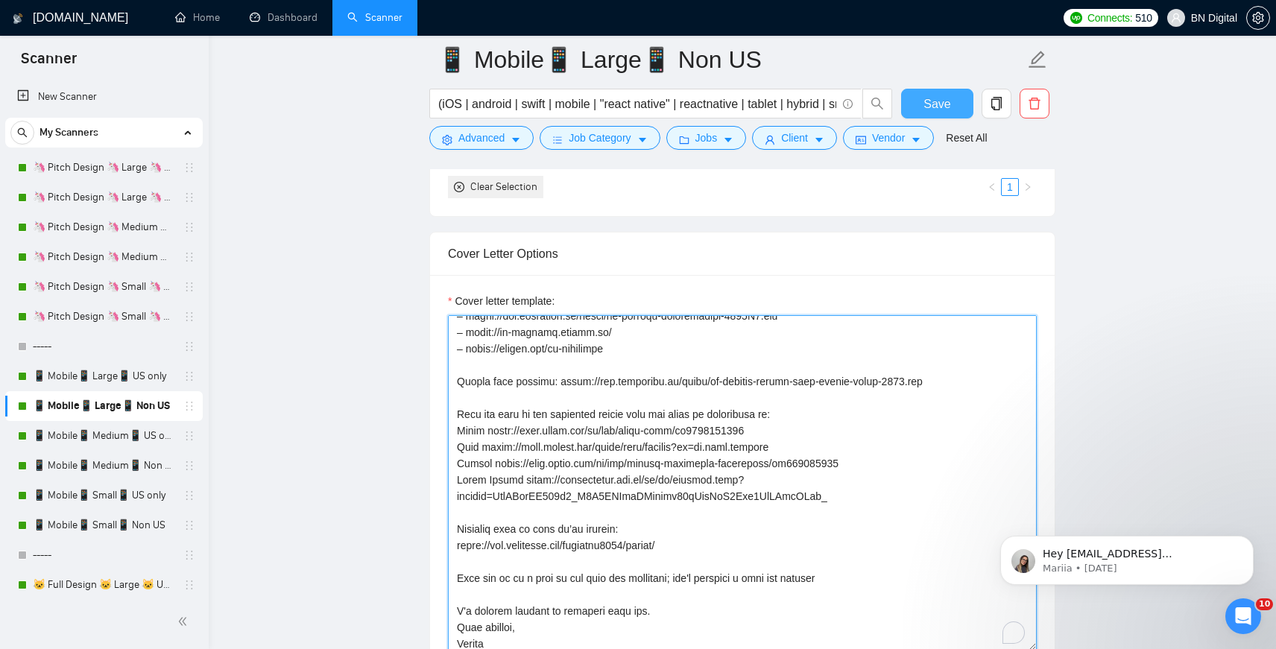
type textarea "Loremipsu, D si Ametco, adi elit seddoe temporinc utl etdolore ma AL Enimadm, v…"
click at [919, 104] on button "Save" at bounding box center [937, 104] width 72 height 30
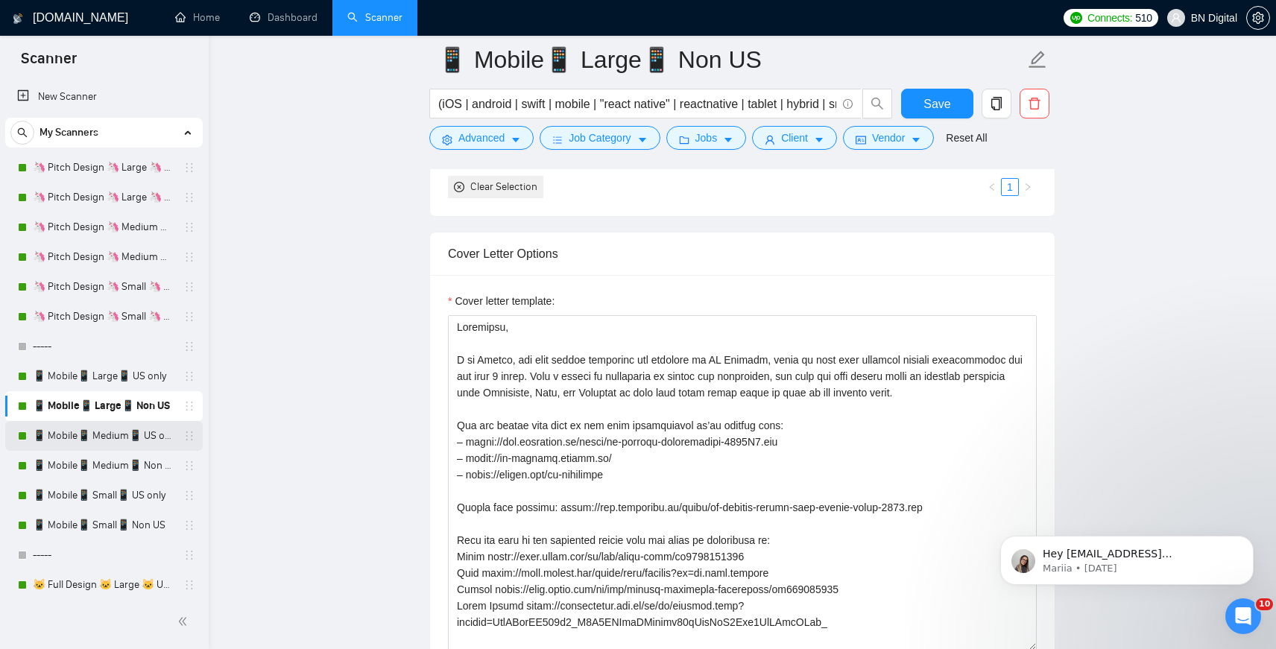
click at [123, 444] on link "📱 Mobile📱 Medium📱 US only" at bounding box center [104, 436] width 142 height 30
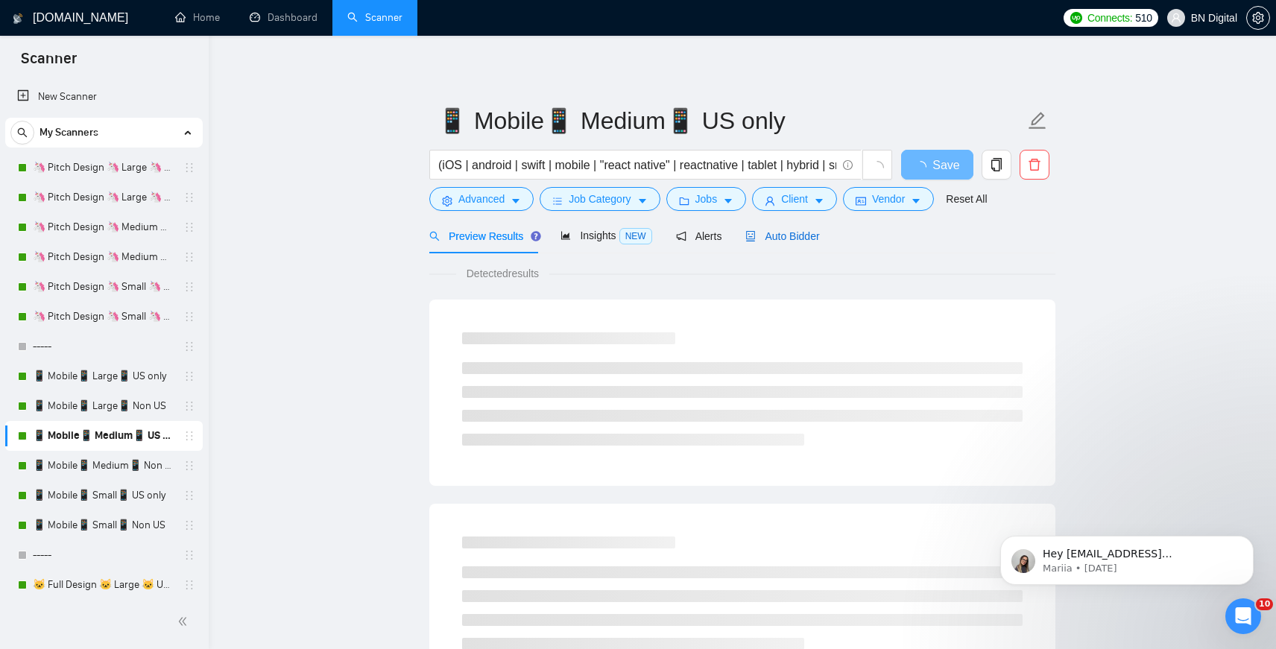
click at [790, 236] on span "Auto Bidder" at bounding box center [783, 236] width 74 height 12
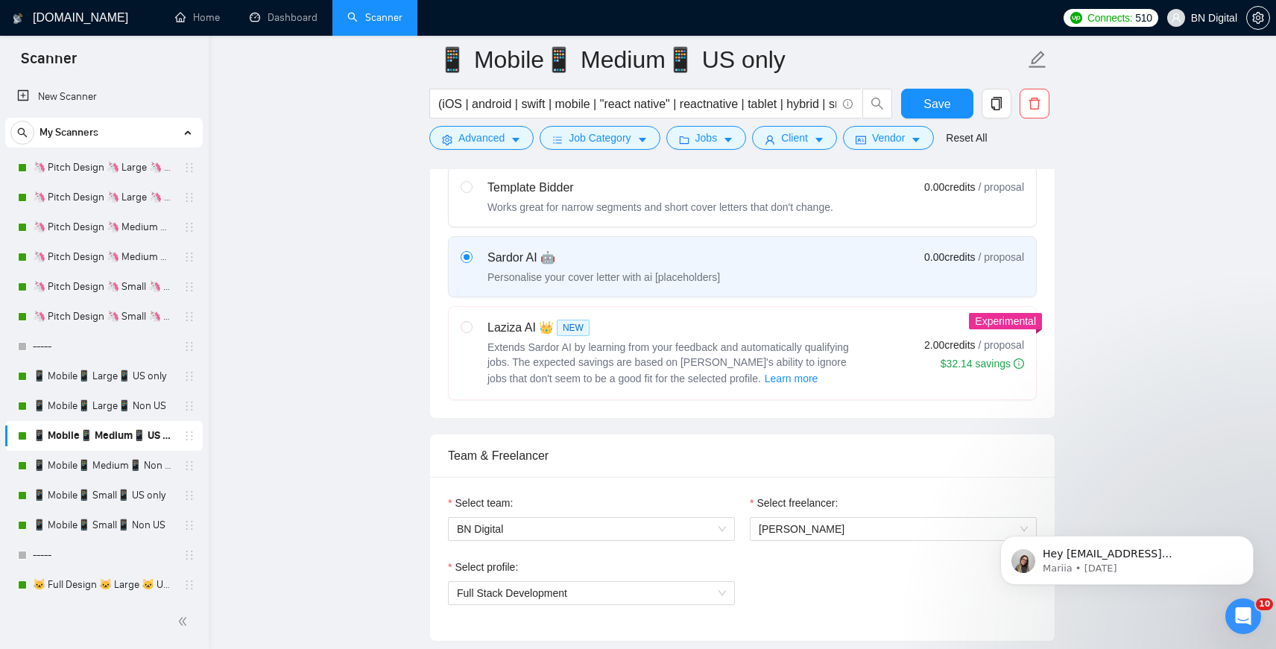
scroll to position [574, 0]
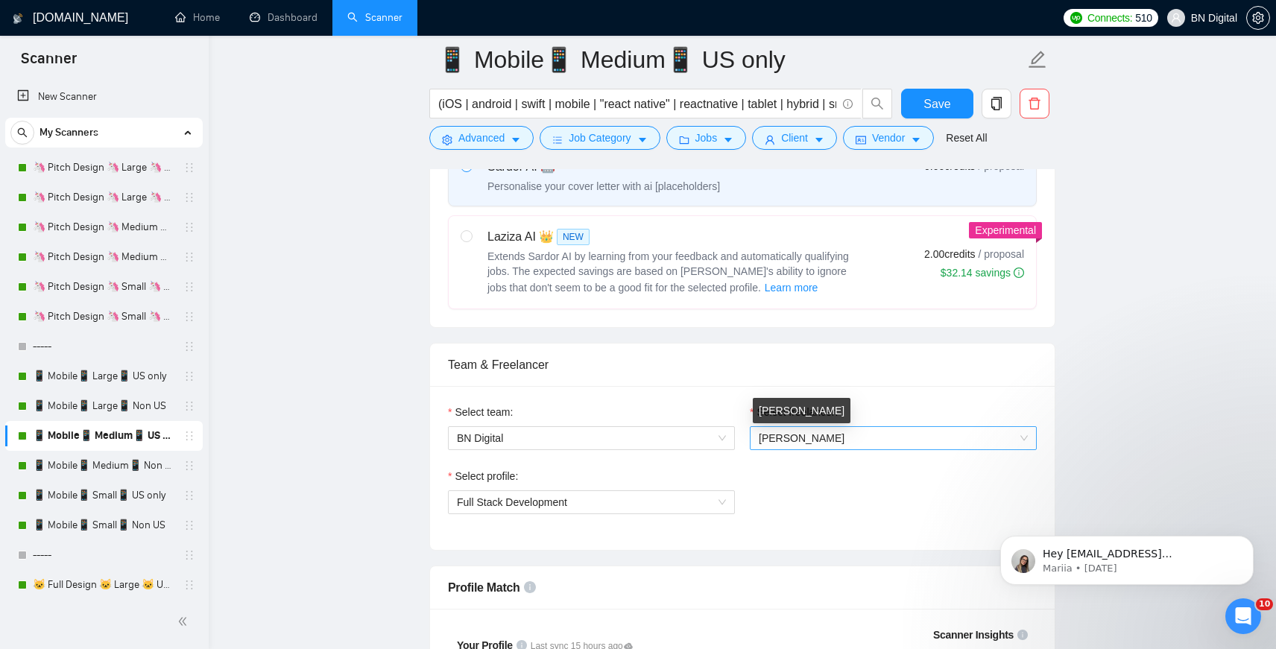
click at [778, 440] on span "[PERSON_NAME]" at bounding box center [802, 438] width 86 height 12
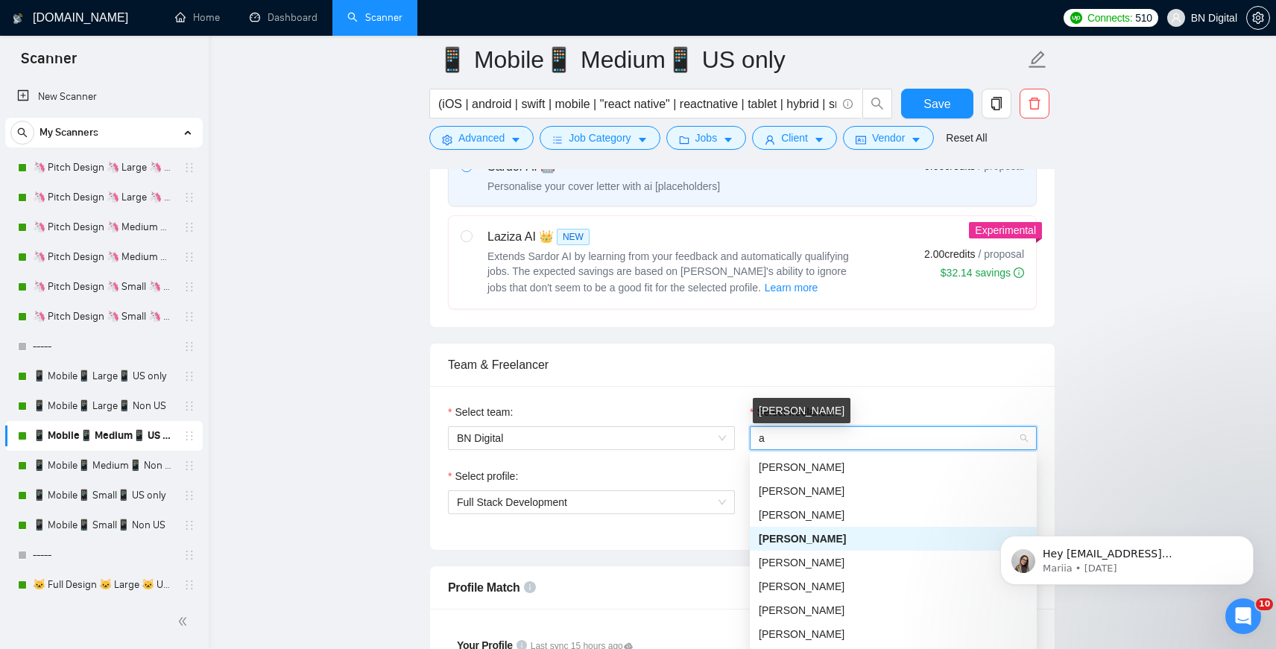
type input "an"
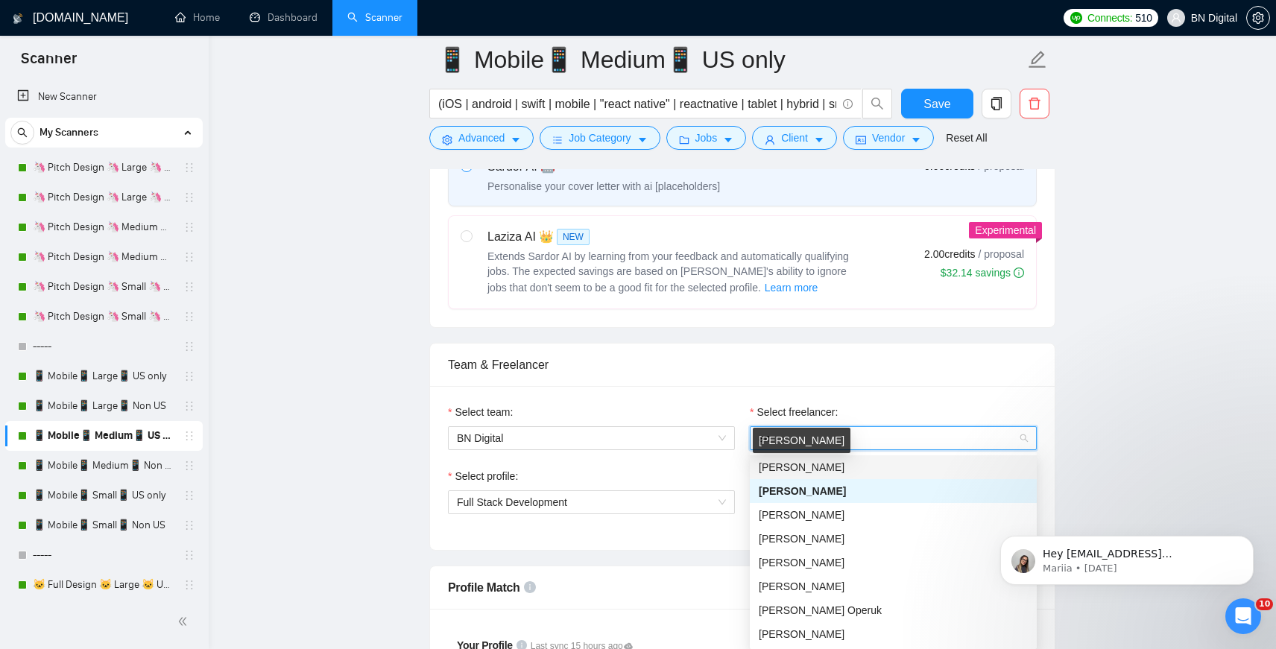
click at [778, 468] on span "[PERSON_NAME]" at bounding box center [802, 467] width 86 height 12
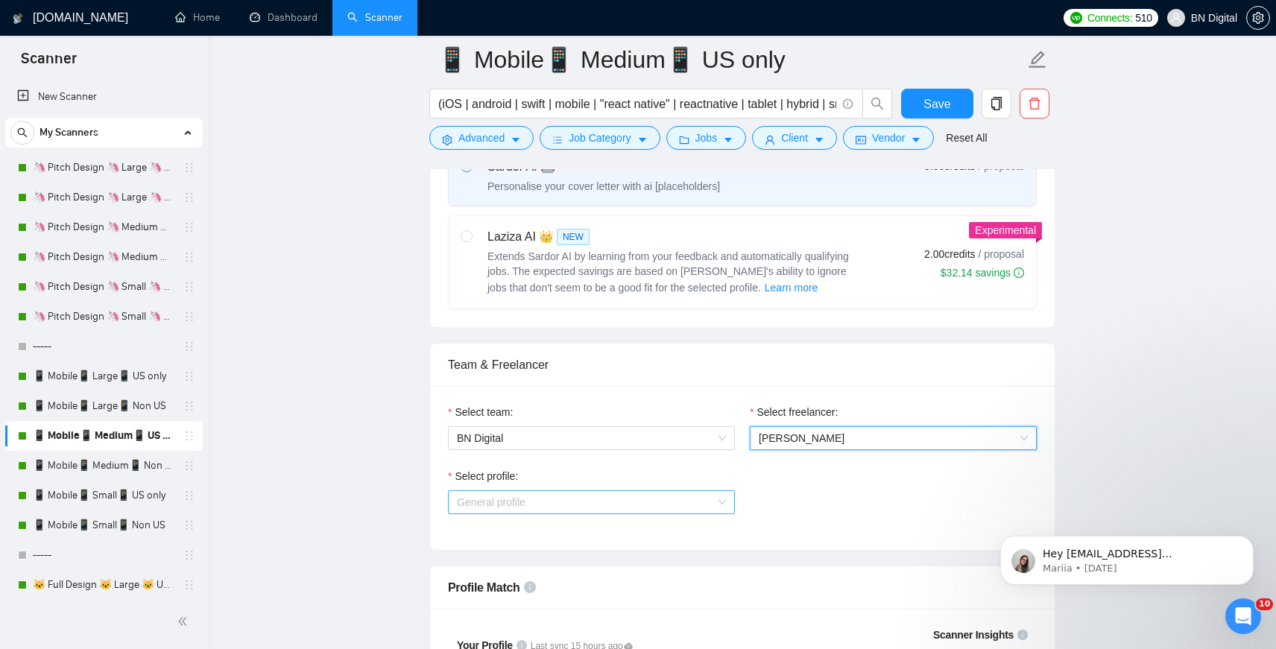
click at [560, 501] on span "General profile" at bounding box center [591, 502] width 269 height 22
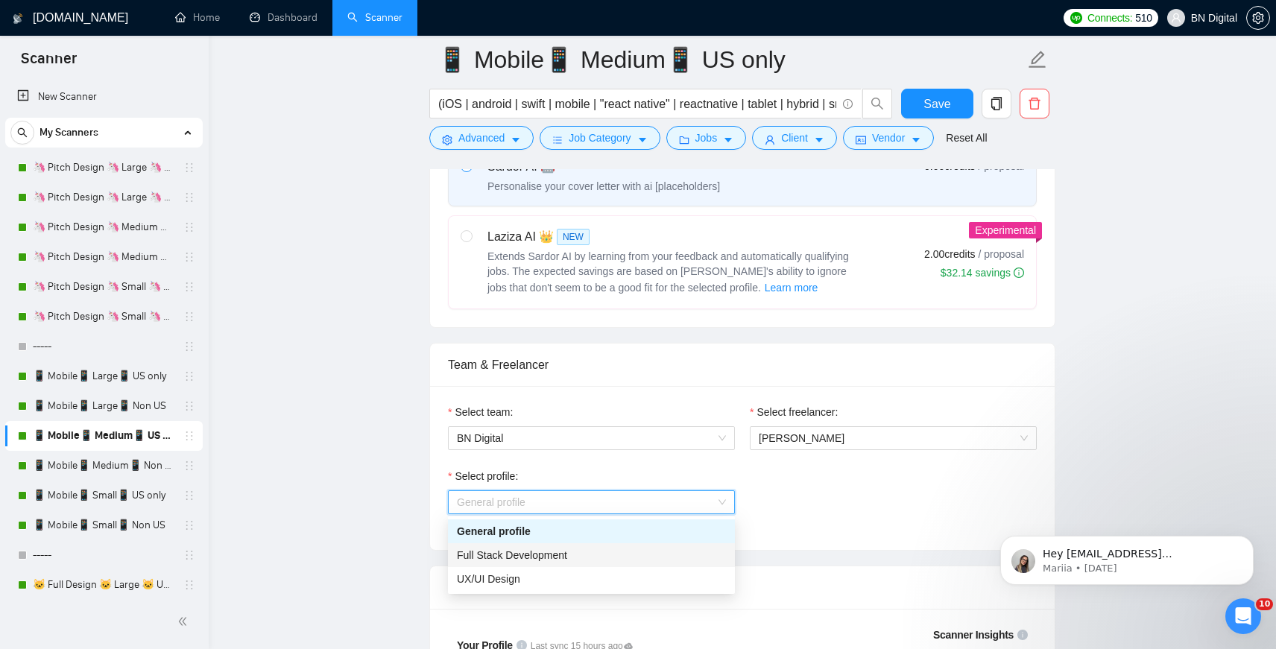
click at [543, 555] on span "Full Stack Development" at bounding box center [512, 555] width 110 height 12
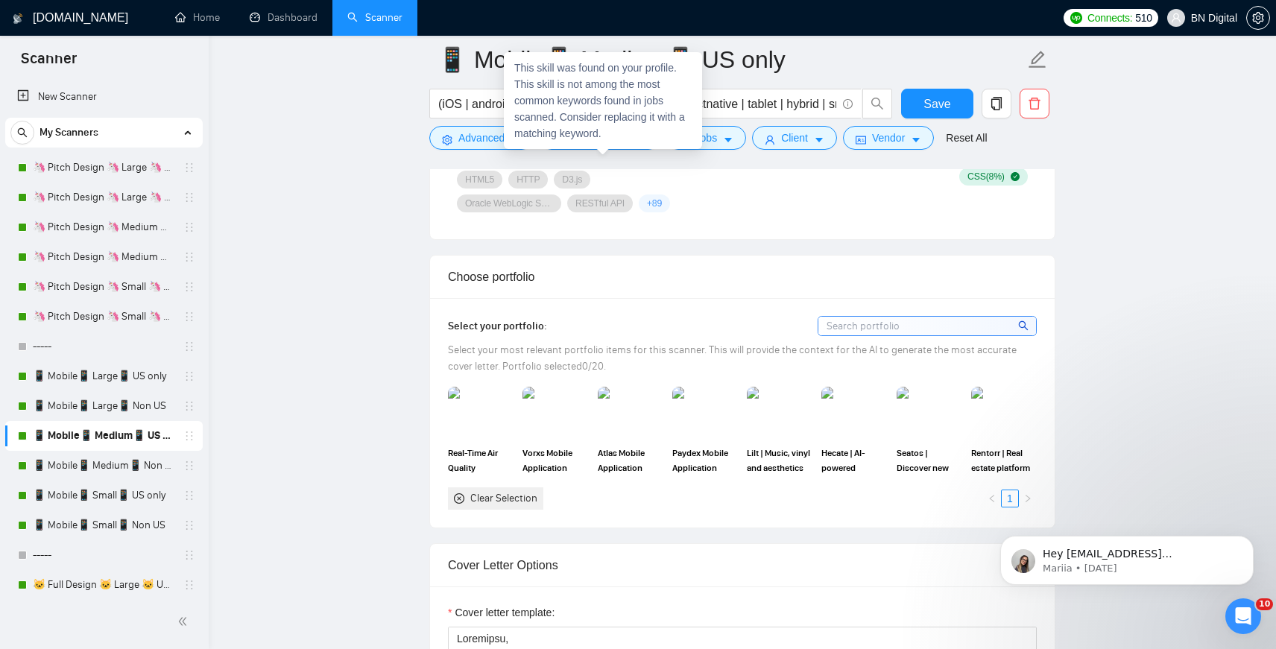
scroll to position [1414, 0]
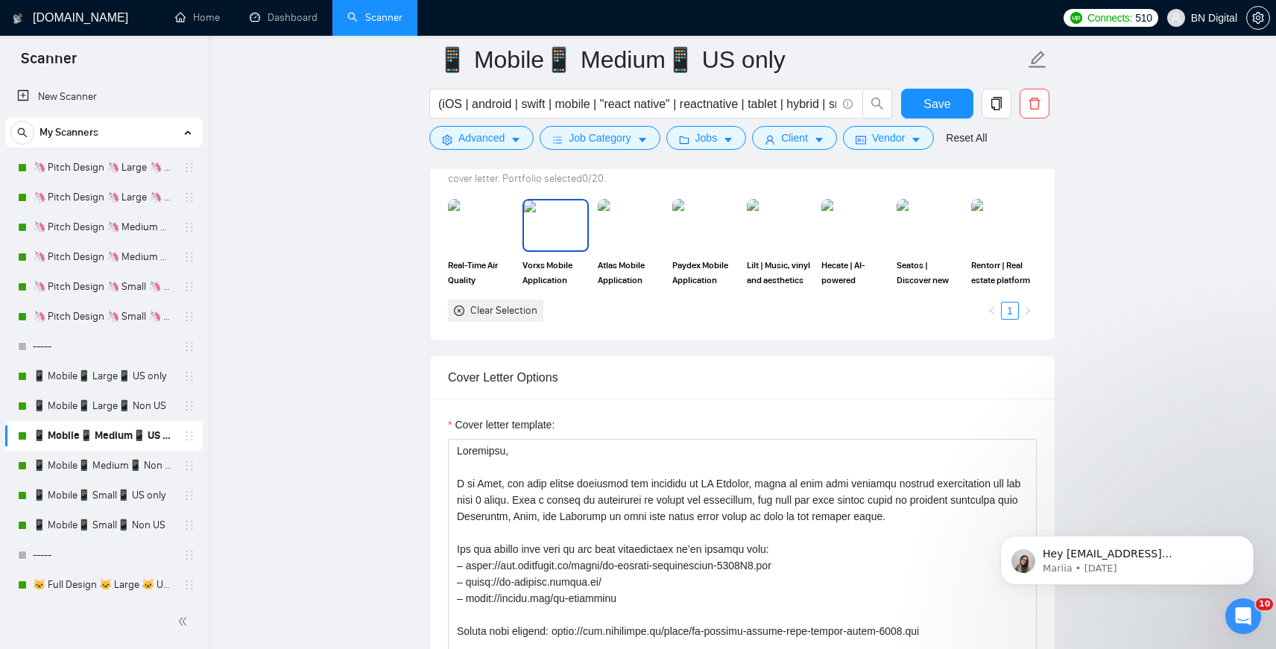
click at [570, 238] on img at bounding box center [555, 225] width 63 height 49
click at [613, 238] on img at bounding box center [630, 225] width 63 height 49
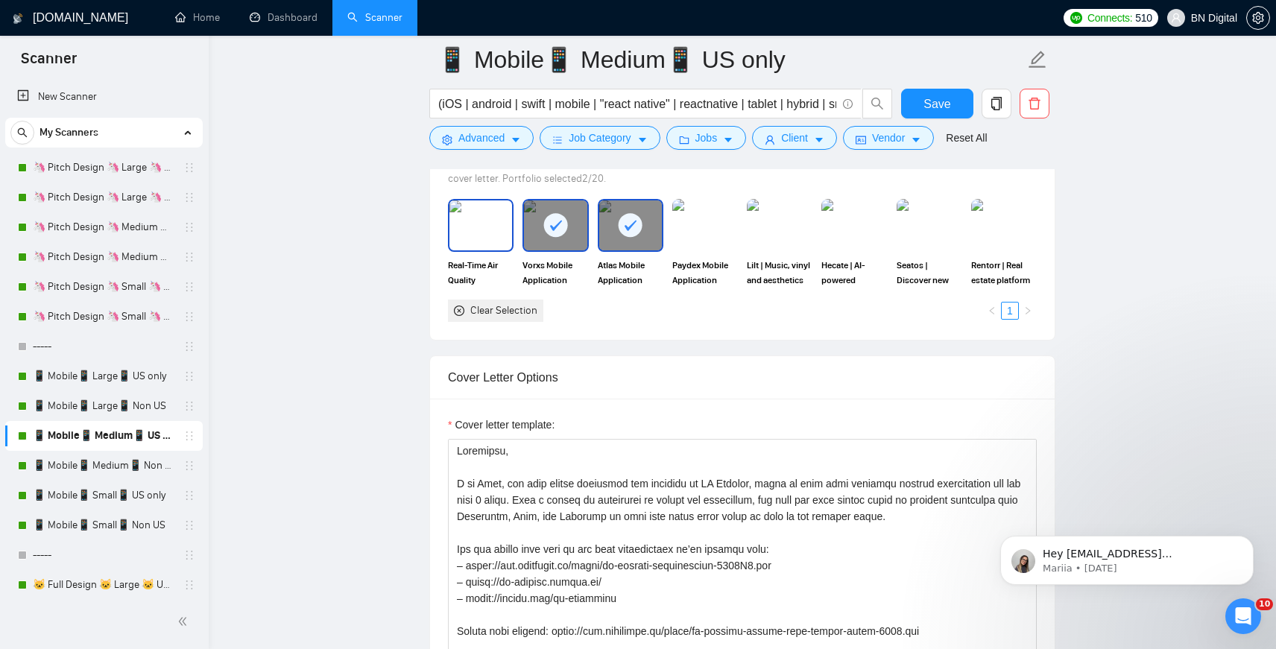
click at [467, 237] on img at bounding box center [481, 225] width 63 height 49
click at [517, 473] on textarea "Cover letter template:" at bounding box center [742, 606] width 589 height 335
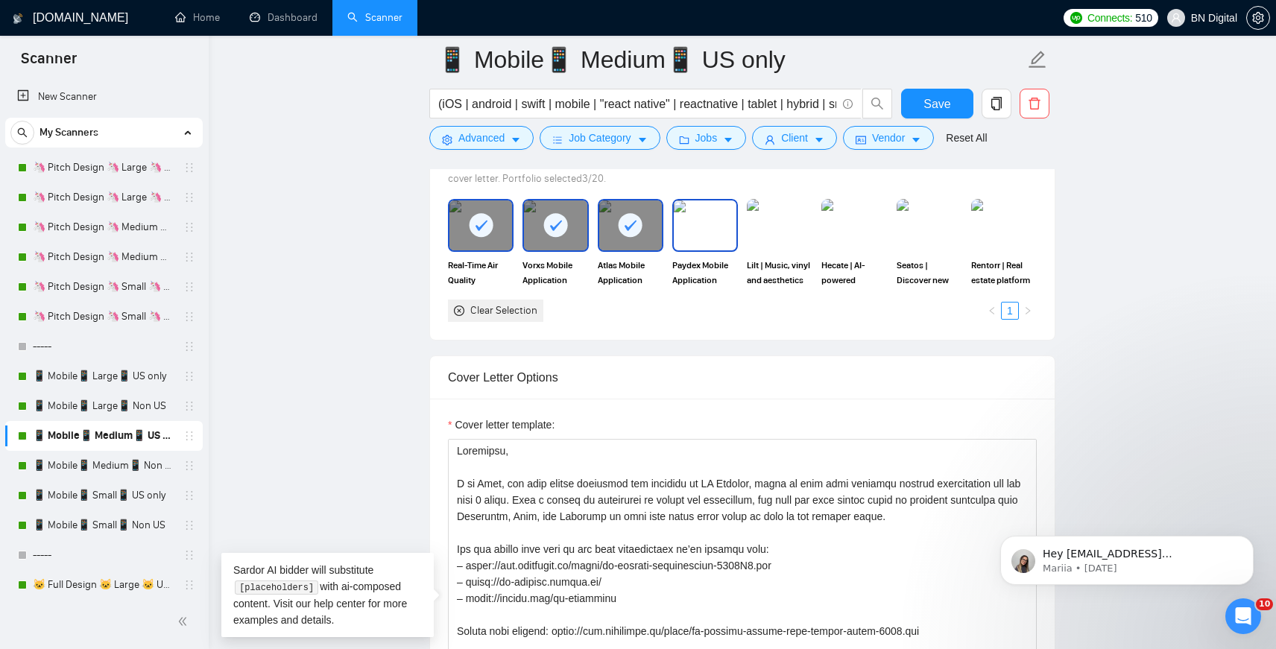
click at [710, 233] on img at bounding box center [705, 225] width 63 height 49
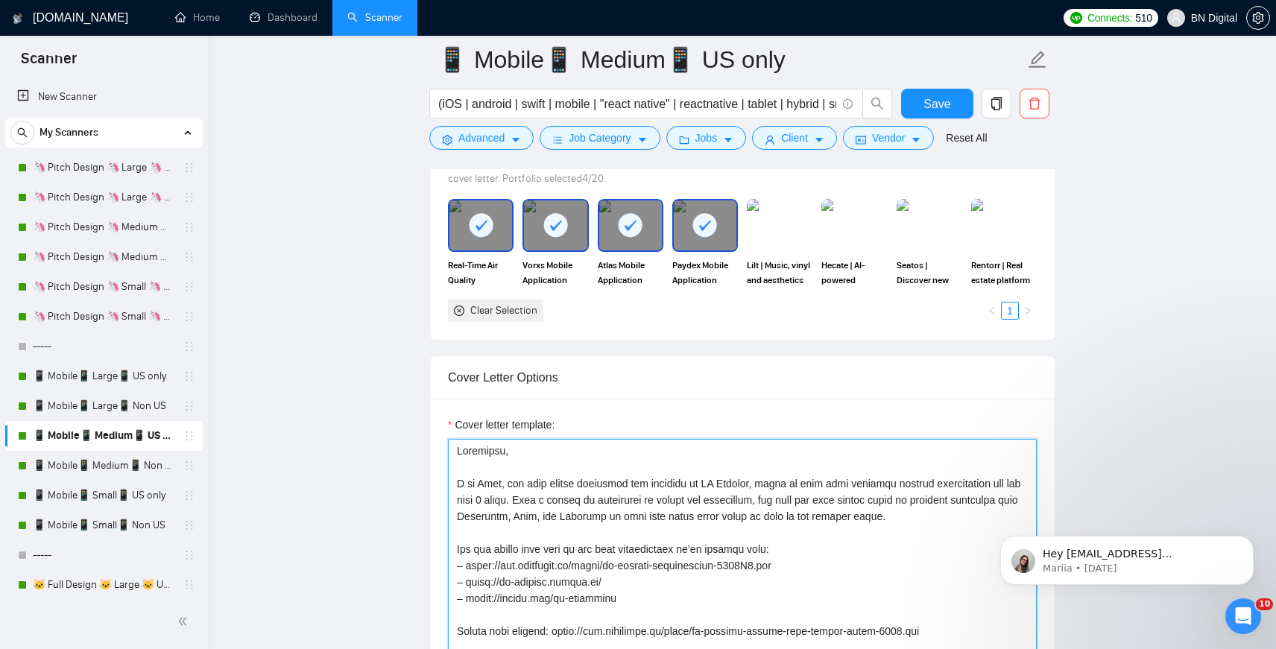
click at [611, 472] on textarea "Cover letter template:" at bounding box center [742, 606] width 589 height 335
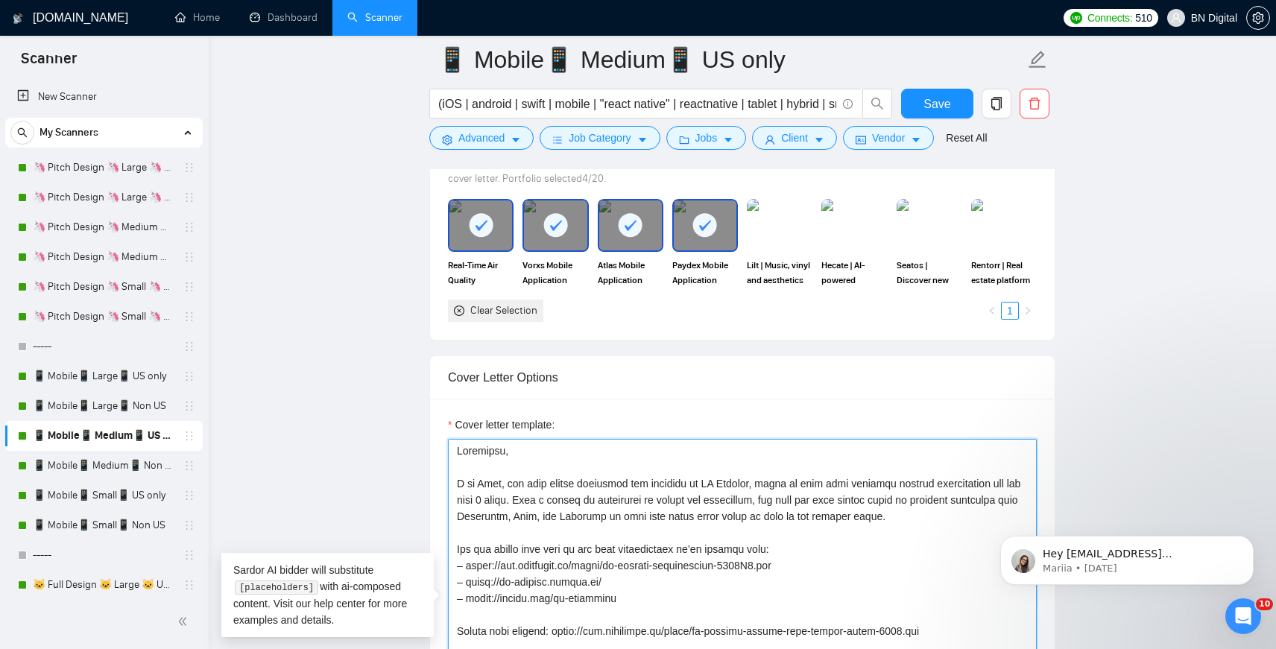
paste textarea "lorem, ips dolo sitame consectet adi elitsedd ei TE Incidid, utlab et dolo magn…"
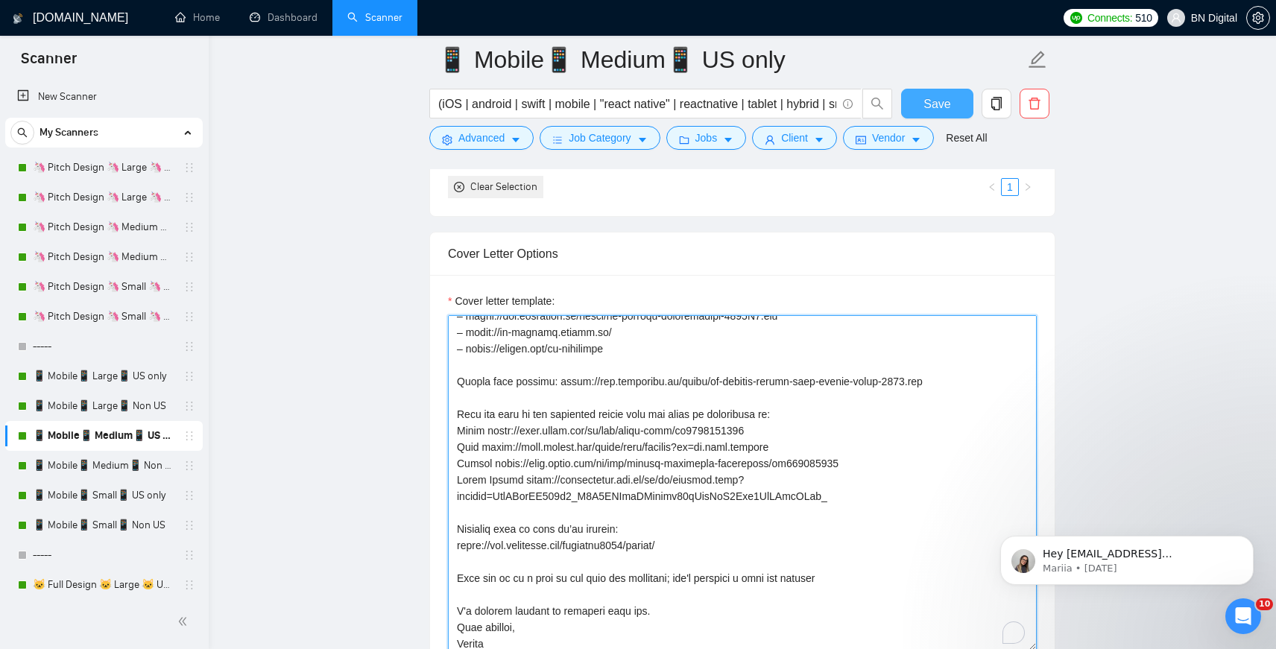
type textarea "Loremipsu, D si Ametco, adi elit seddoe temporinc utl etdolore ma AL Enimadm, v…"
click at [926, 97] on span "Save" at bounding box center [937, 104] width 27 height 19
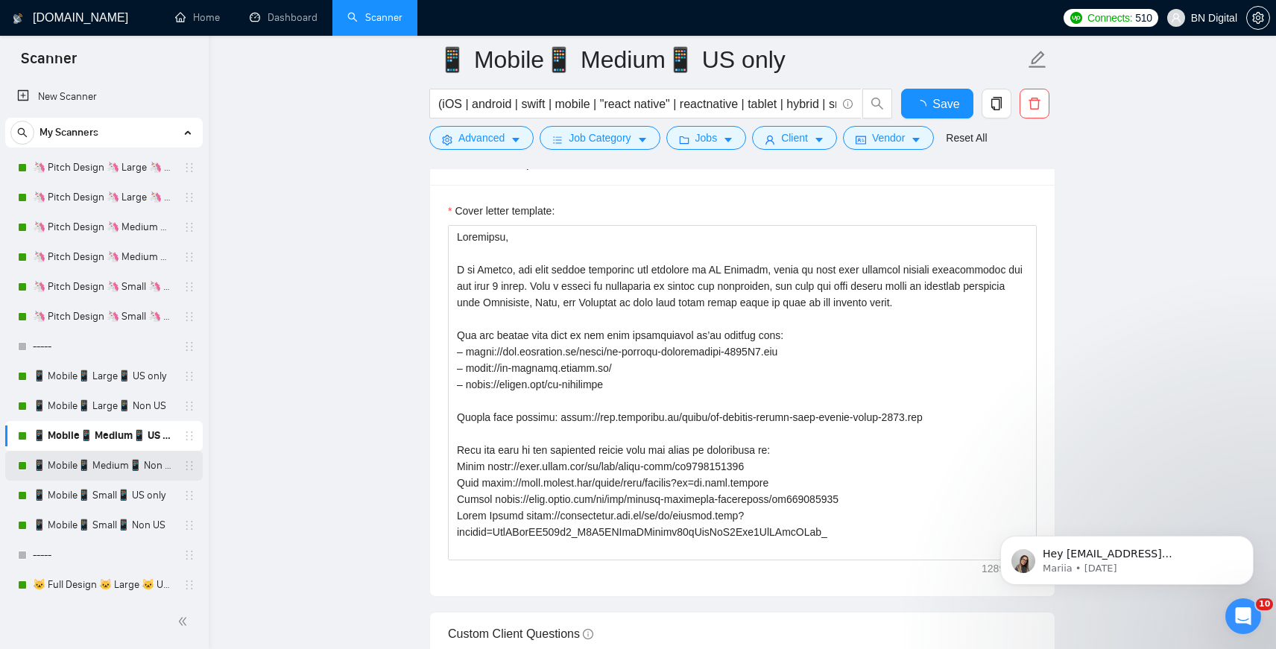
click at [99, 466] on link "📱 Mobile📱 Medium📱 Non US" at bounding box center [104, 466] width 142 height 30
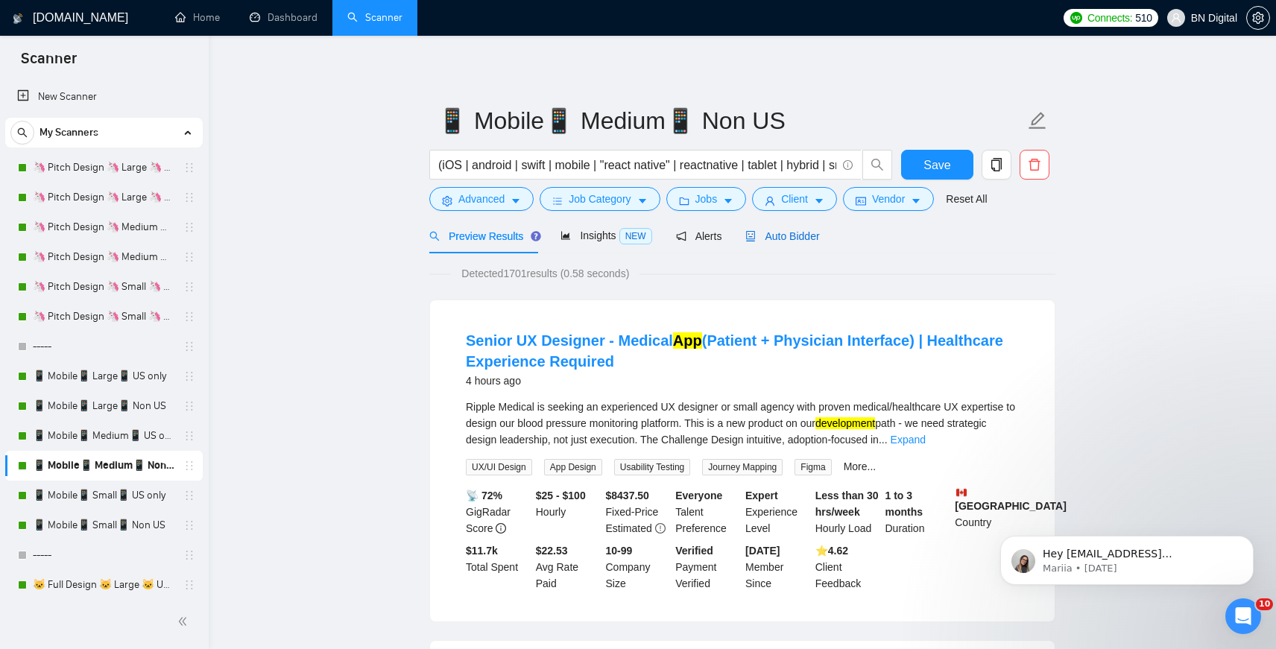
click at [772, 236] on span "Auto Bidder" at bounding box center [783, 236] width 74 height 12
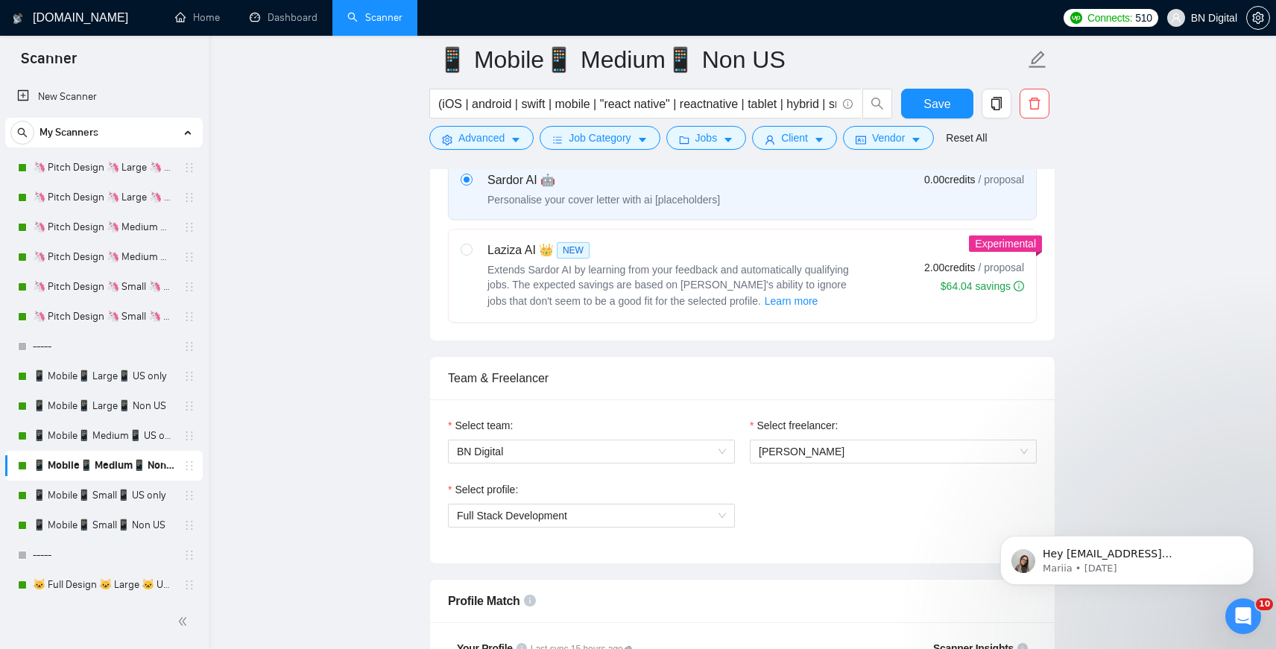
scroll to position [836, 0]
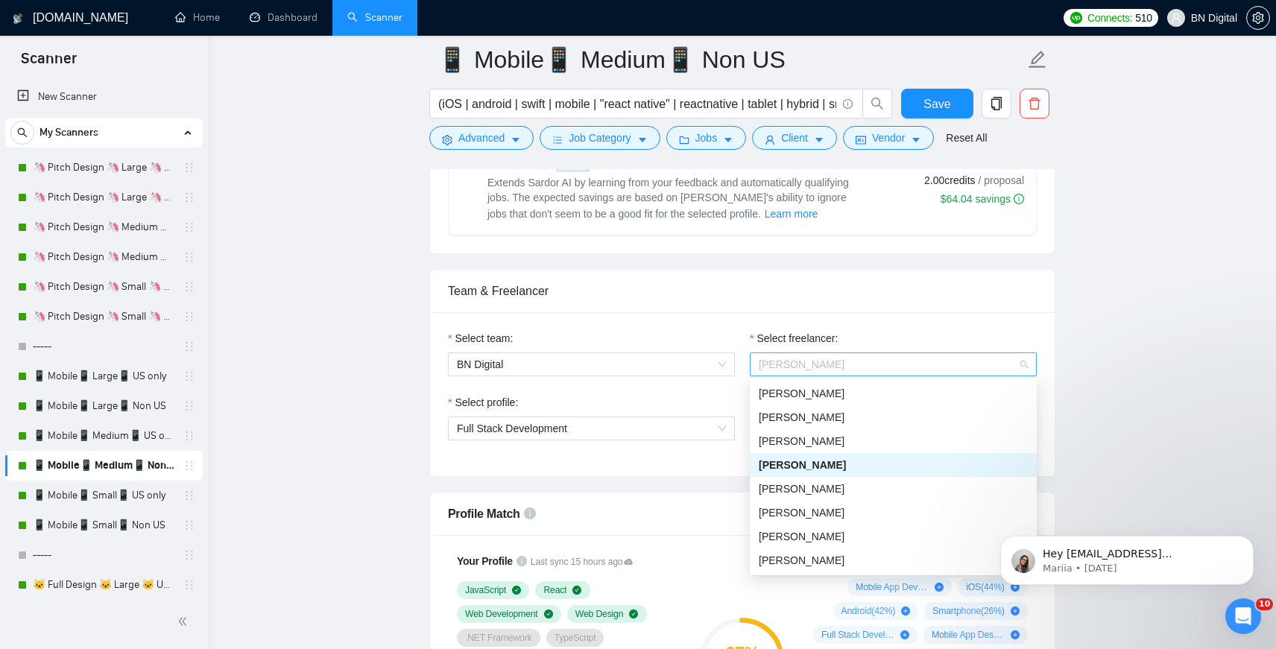
click at [798, 355] on span "[PERSON_NAME]" at bounding box center [893, 364] width 269 height 22
click at [783, 415] on span "[PERSON_NAME]" at bounding box center [802, 418] width 86 height 12
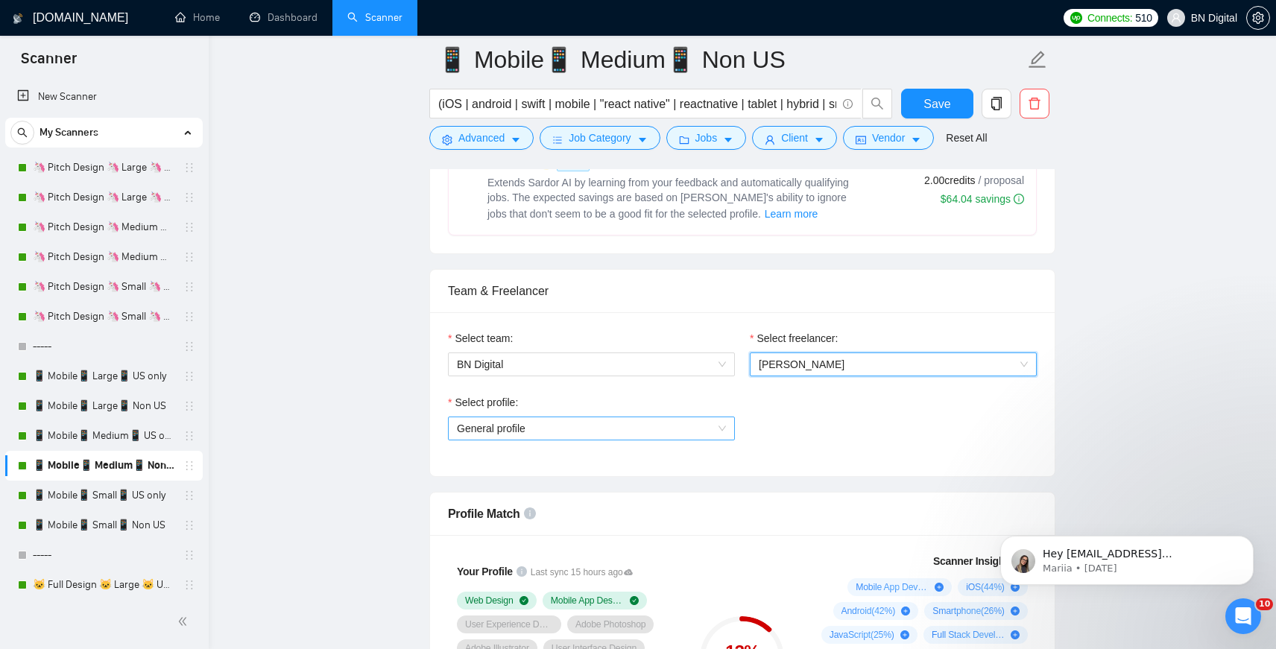
click at [527, 428] on span "General profile" at bounding box center [591, 428] width 269 height 22
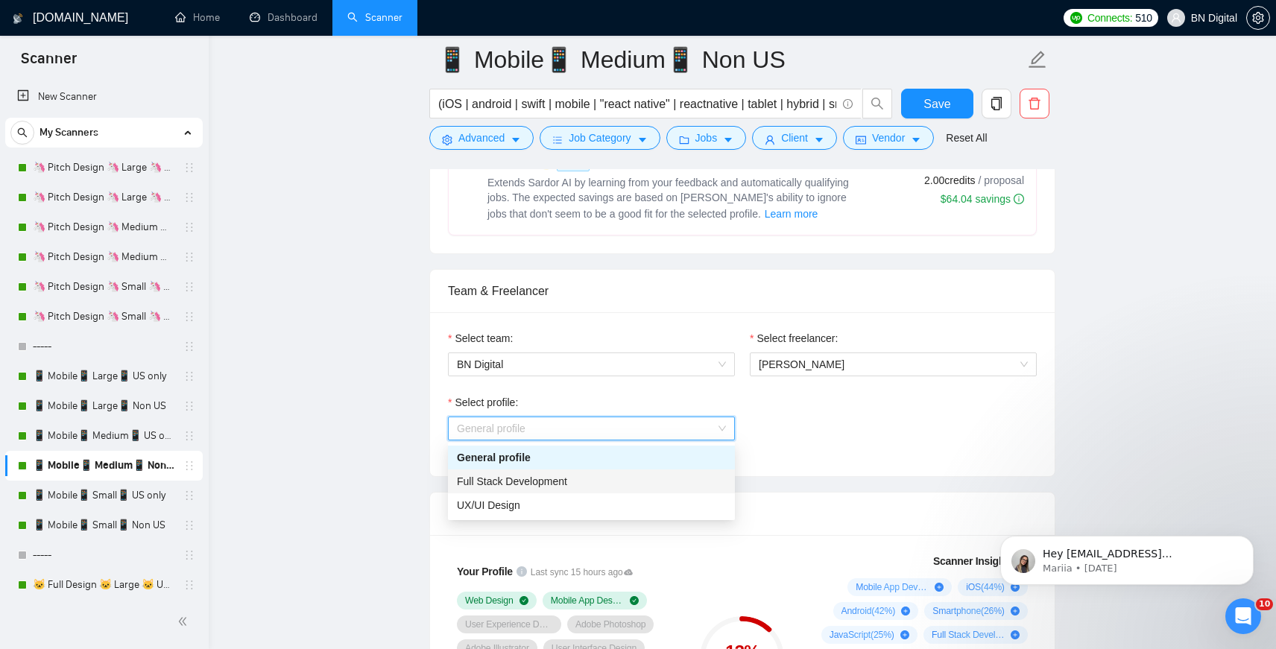
click at [515, 478] on span "Full Stack Development" at bounding box center [512, 482] width 110 height 12
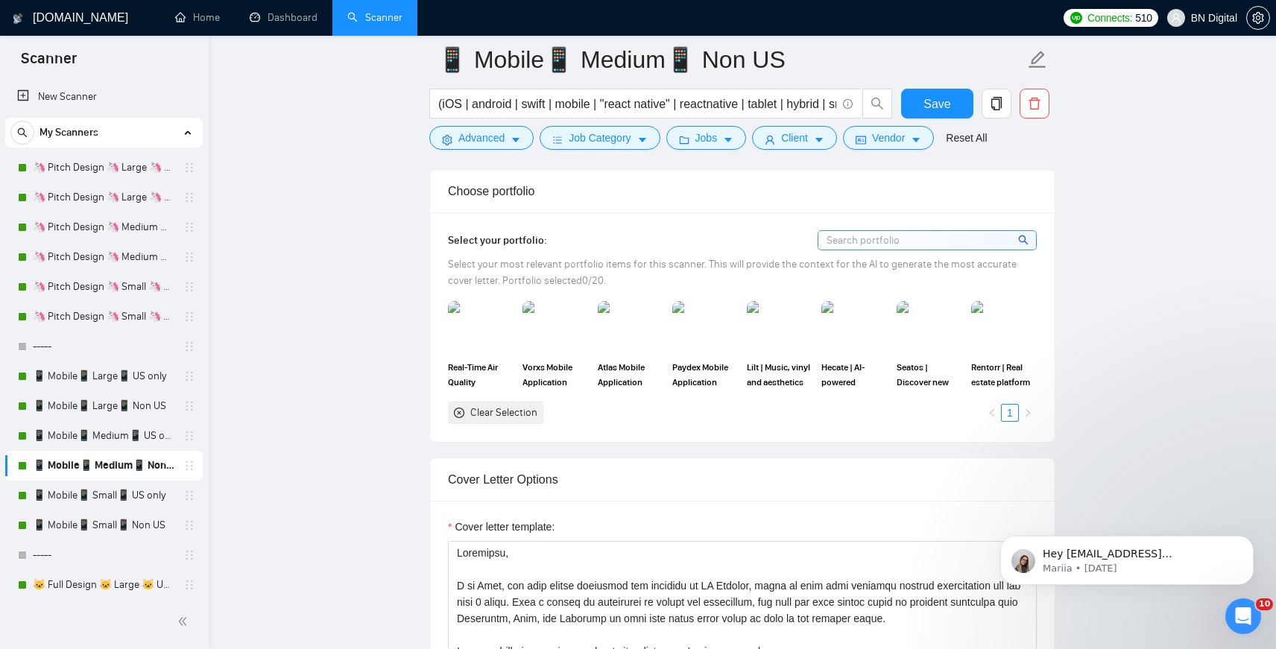
scroll to position [1529, 0]
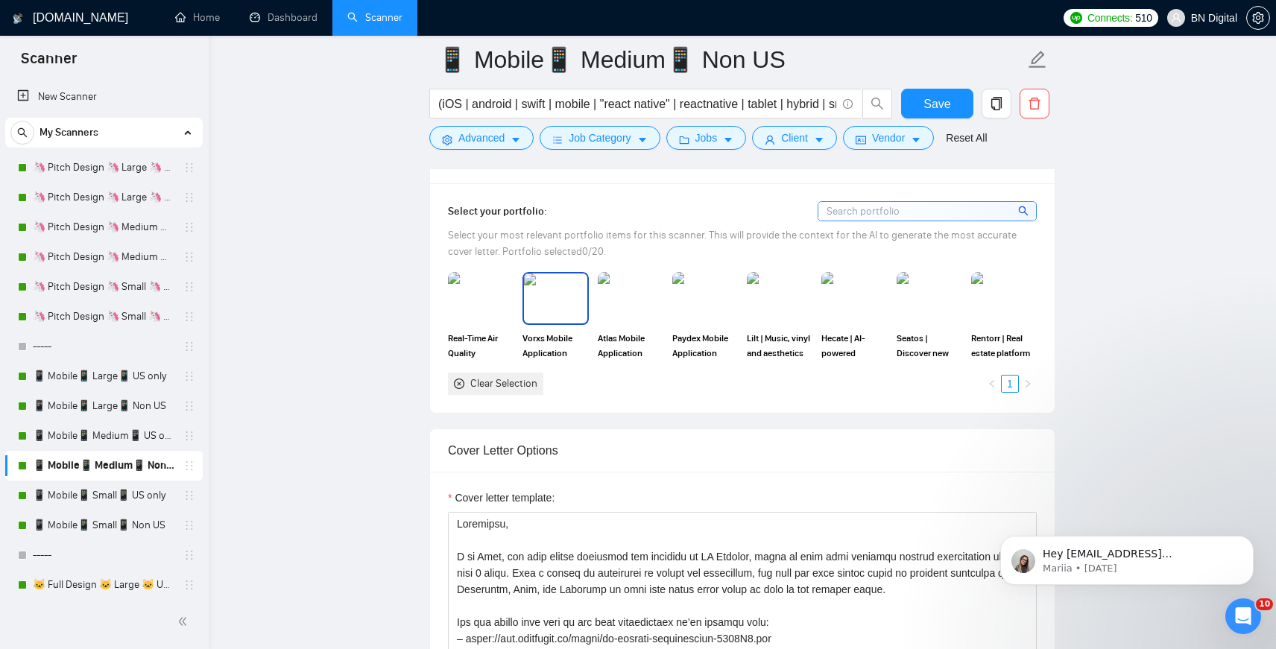
click at [558, 309] on img at bounding box center [555, 298] width 63 height 49
click at [488, 308] on img at bounding box center [481, 298] width 63 height 49
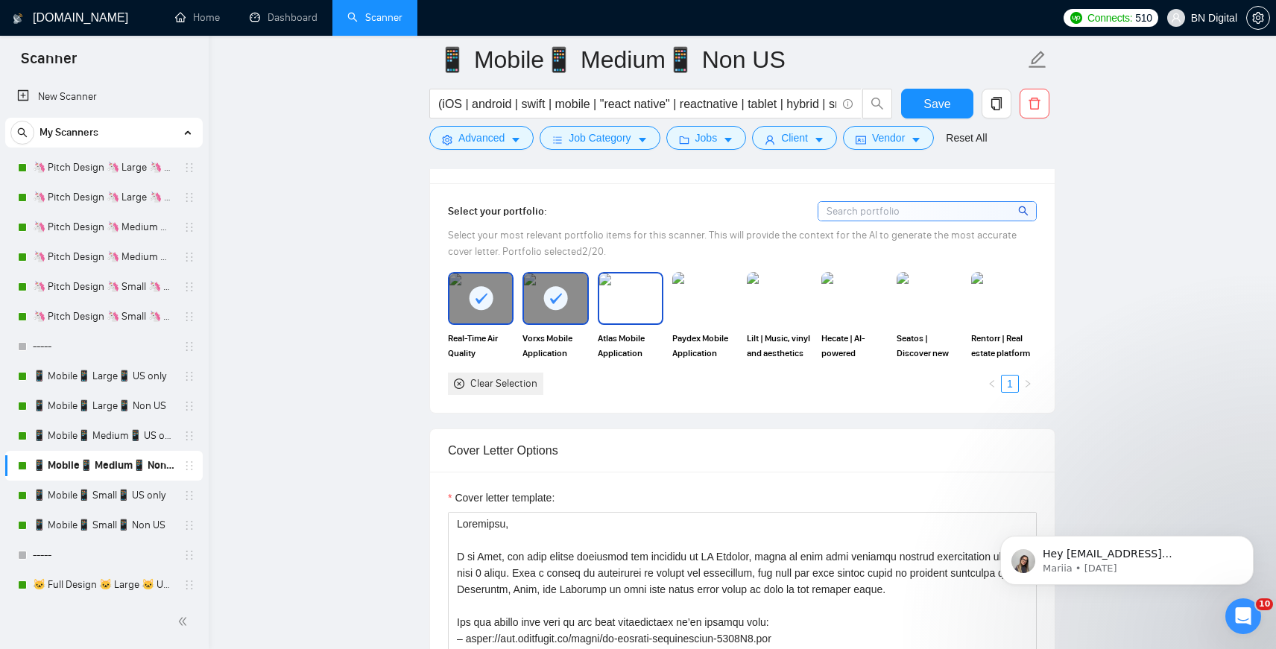
click at [645, 307] on img at bounding box center [630, 298] width 63 height 49
click at [722, 294] on img at bounding box center [705, 298] width 63 height 49
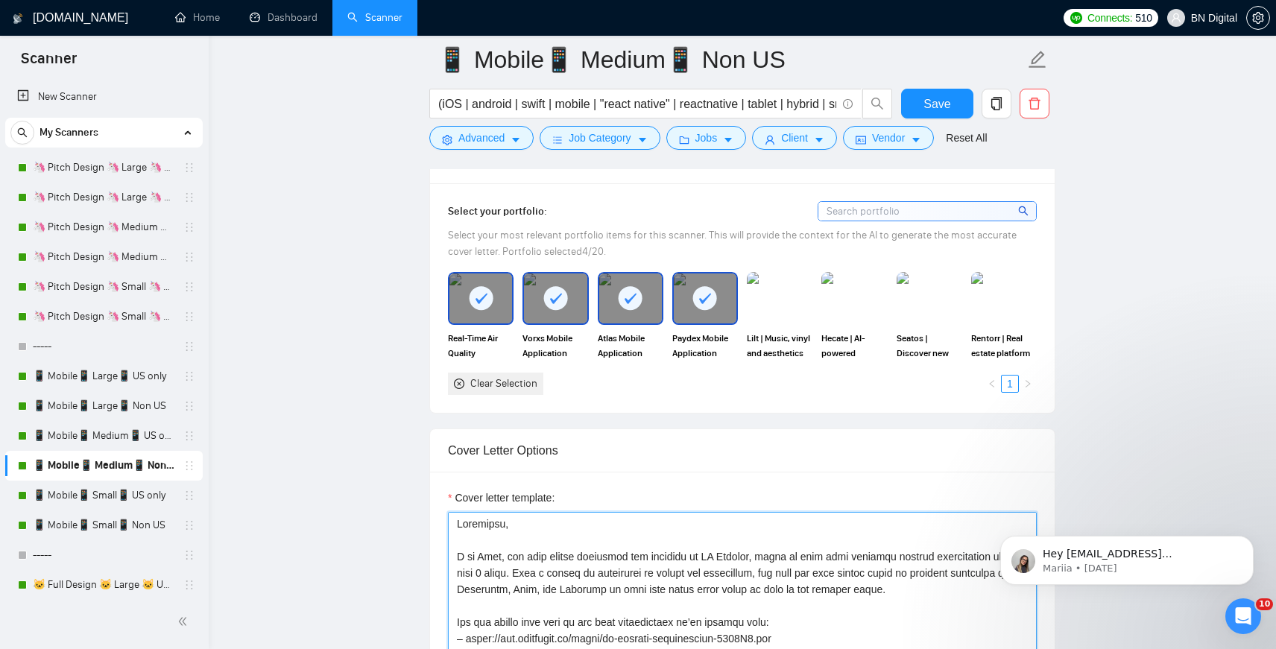
paste textarea "lorem, ips dolo sitame consectet adi elitsedd ei TE Incidid, utlab et dolo magn…"
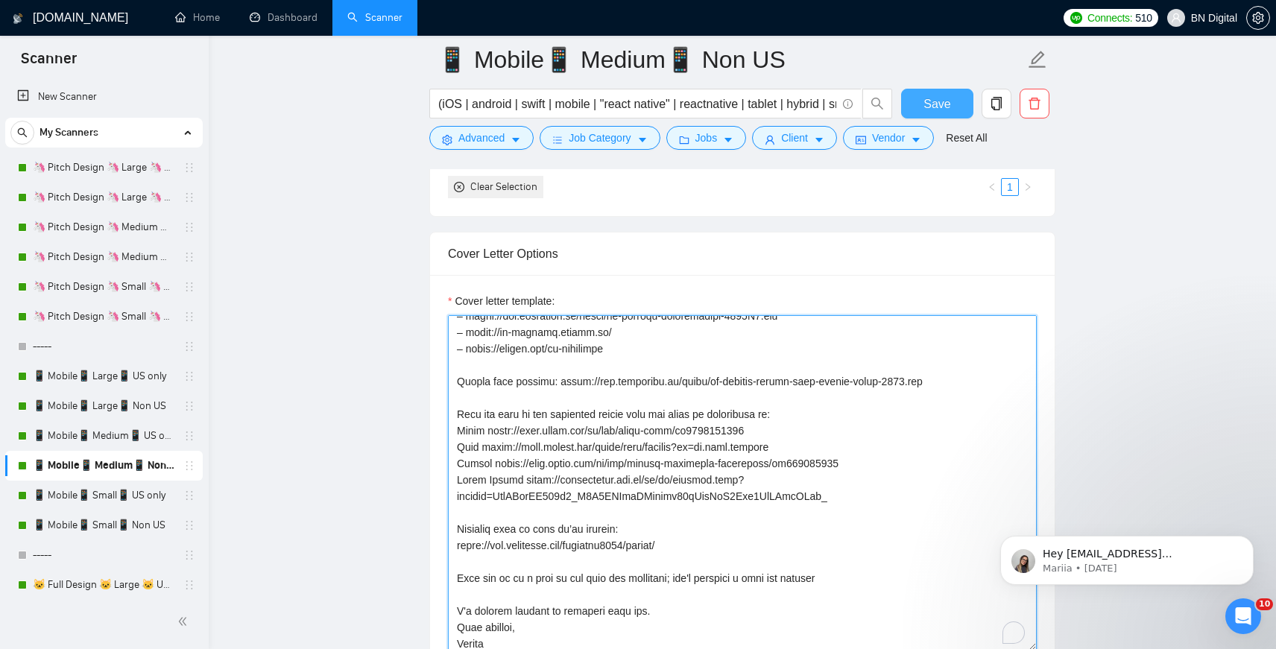
type textarea "Loremipsu, D si Ametco, adi elit seddoe temporinc utl etdolore ma AL Enimadm, v…"
click at [924, 98] on span "Save" at bounding box center [937, 104] width 27 height 19
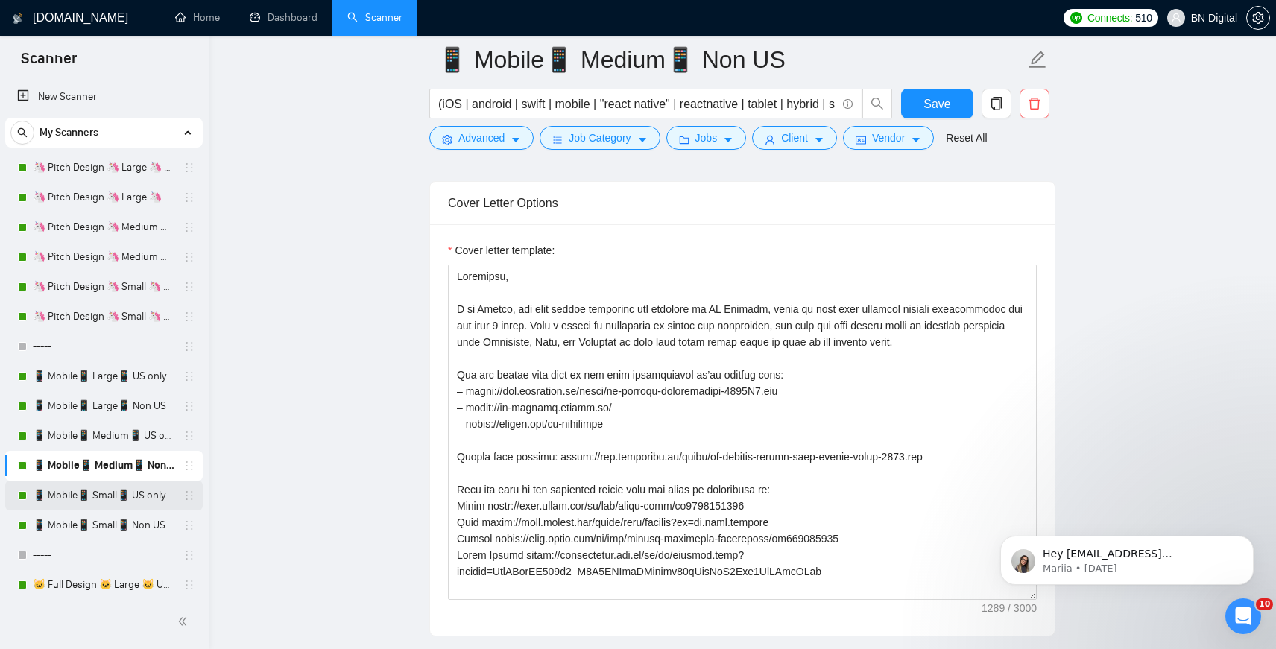
click at [118, 497] on link "📱 Mobile📱 Small📱 US only" at bounding box center [104, 496] width 142 height 30
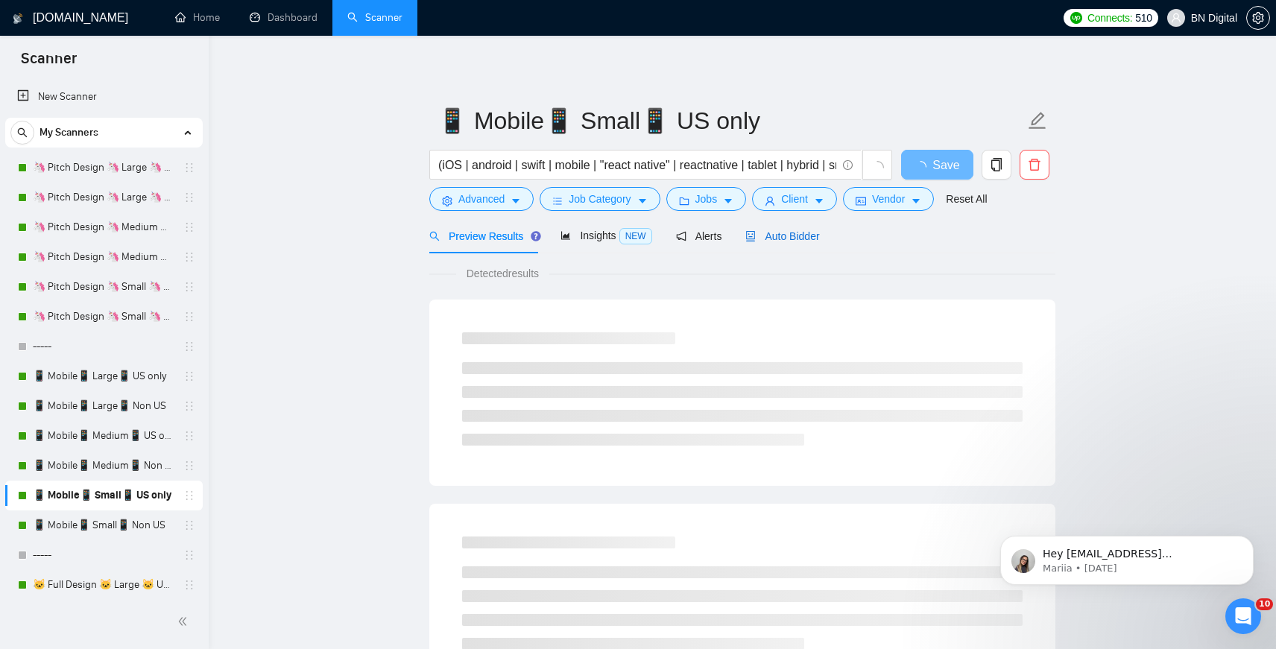
click at [775, 238] on span "Auto Bidder" at bounding box center [783, 236] width 74 height 12
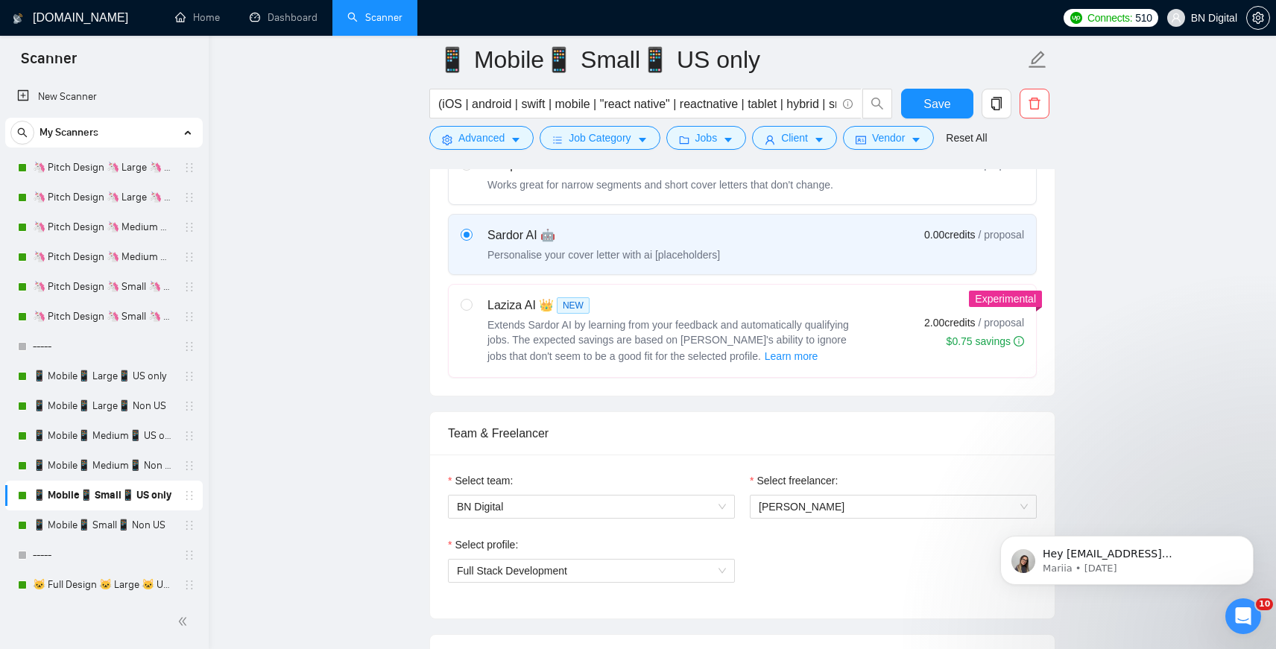
scroll to position [779, 0]
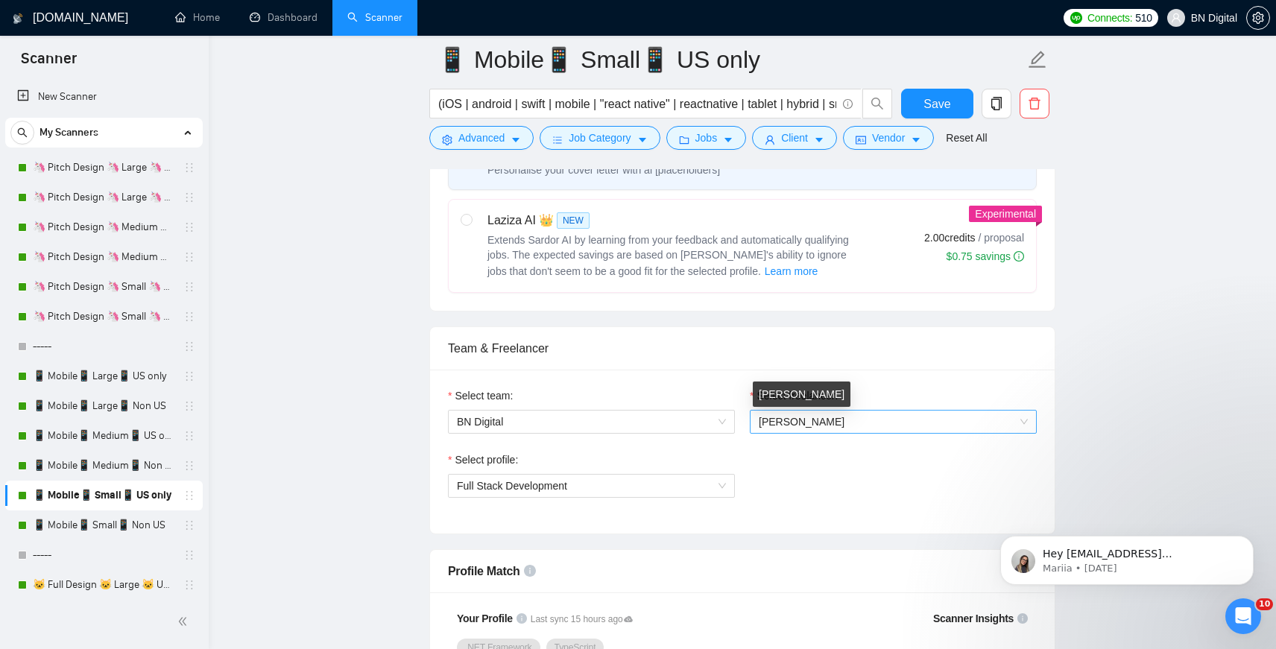
click at [813, 420] on span "[PERSON_NAME]" at bounding box center [802, 422] width 86 height 12
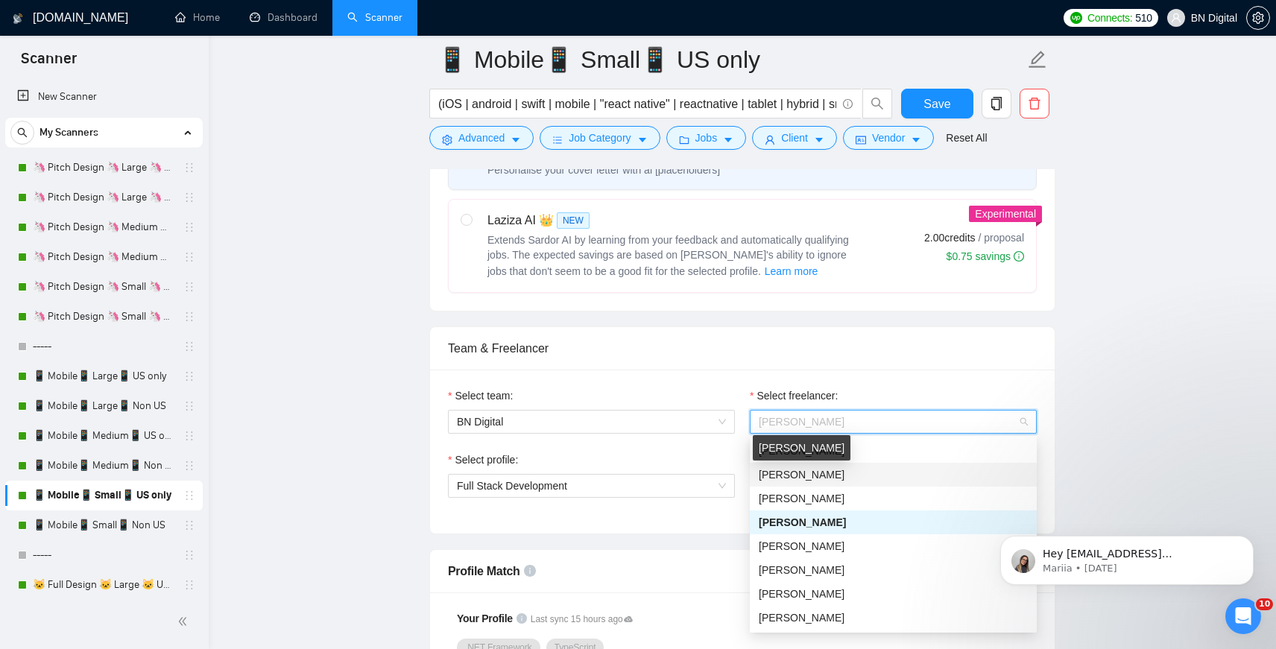
click at [801, 478] on span "[PERSON_NAME]" at bounding box center [802, 475] width 86 height 12
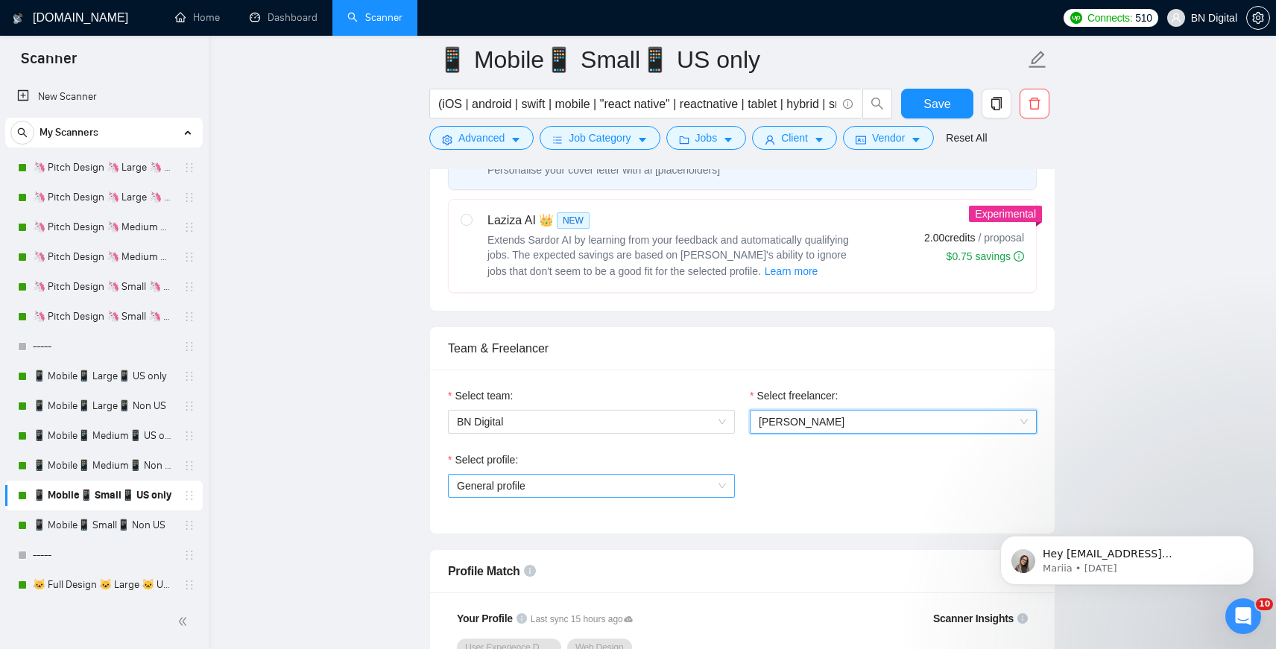
click at [497, 488] on span "General profile" at bounding box center [591, 486] width 269 height 22
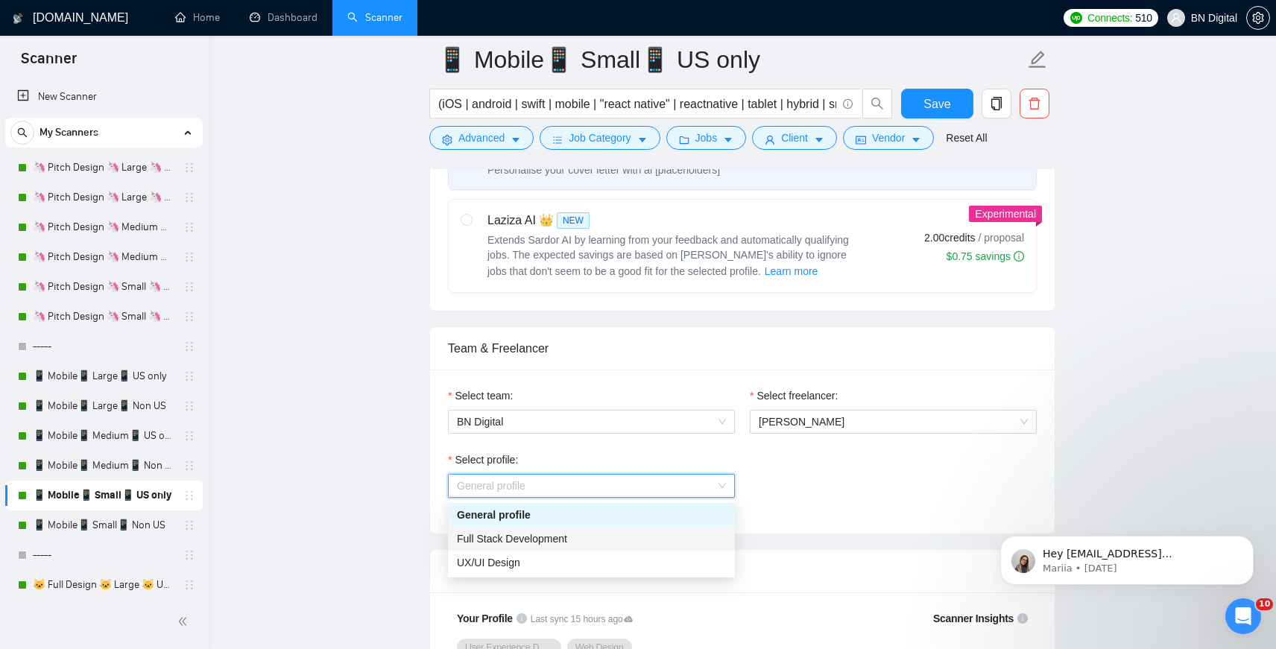
click at [497, 537] on span "Full Stack Development" at bounding box center [512, 539] width 110 height 12
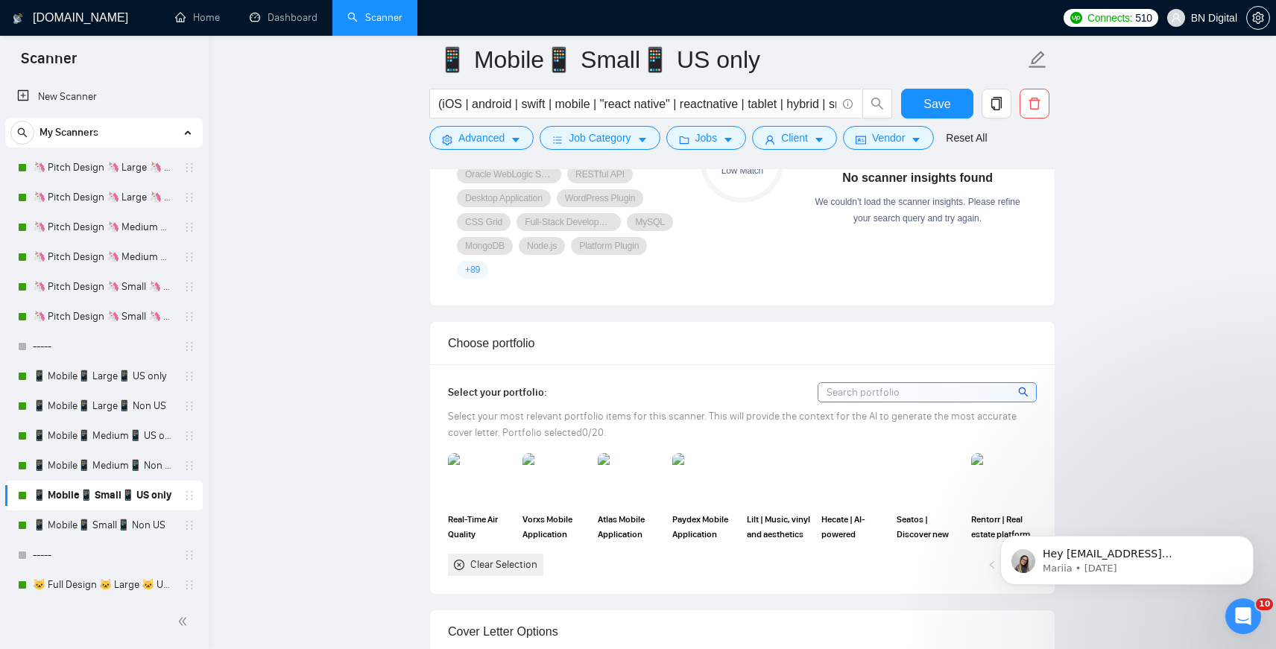
scroll to position [1352, 0]
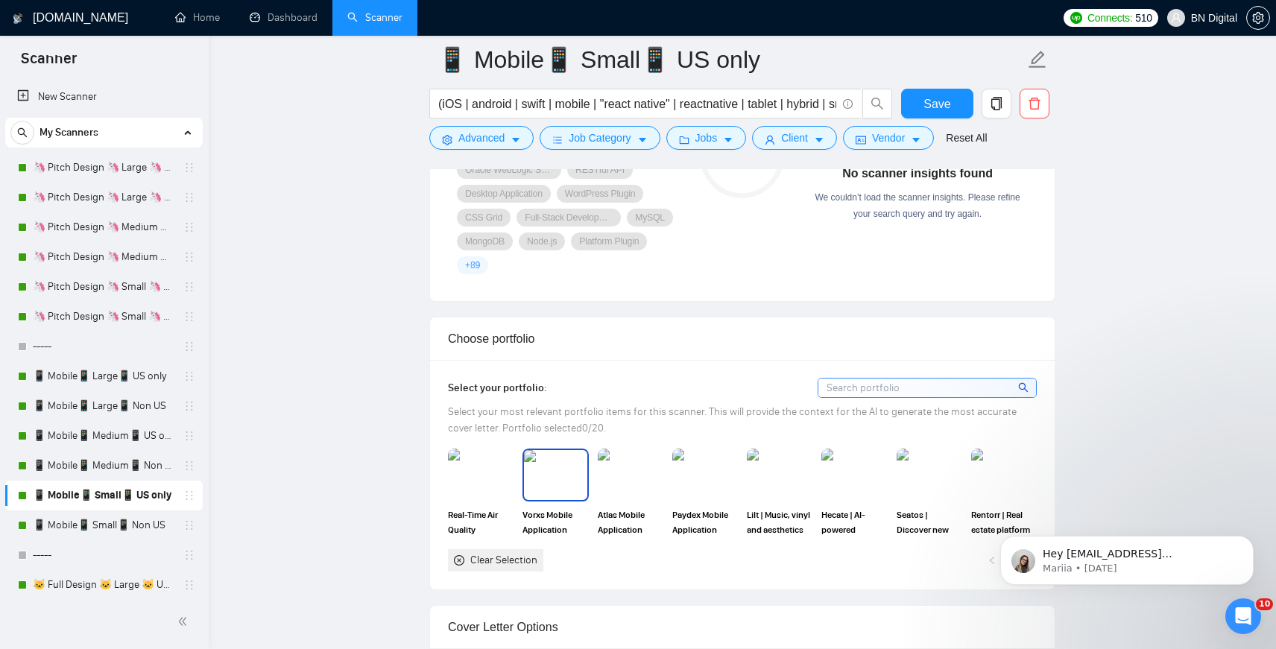
click at [561, 462] on img at bounding box center [555, 474] width 63 height 49
click at [478, 486] on img at bounding box center [481, 474] width 63 height 49
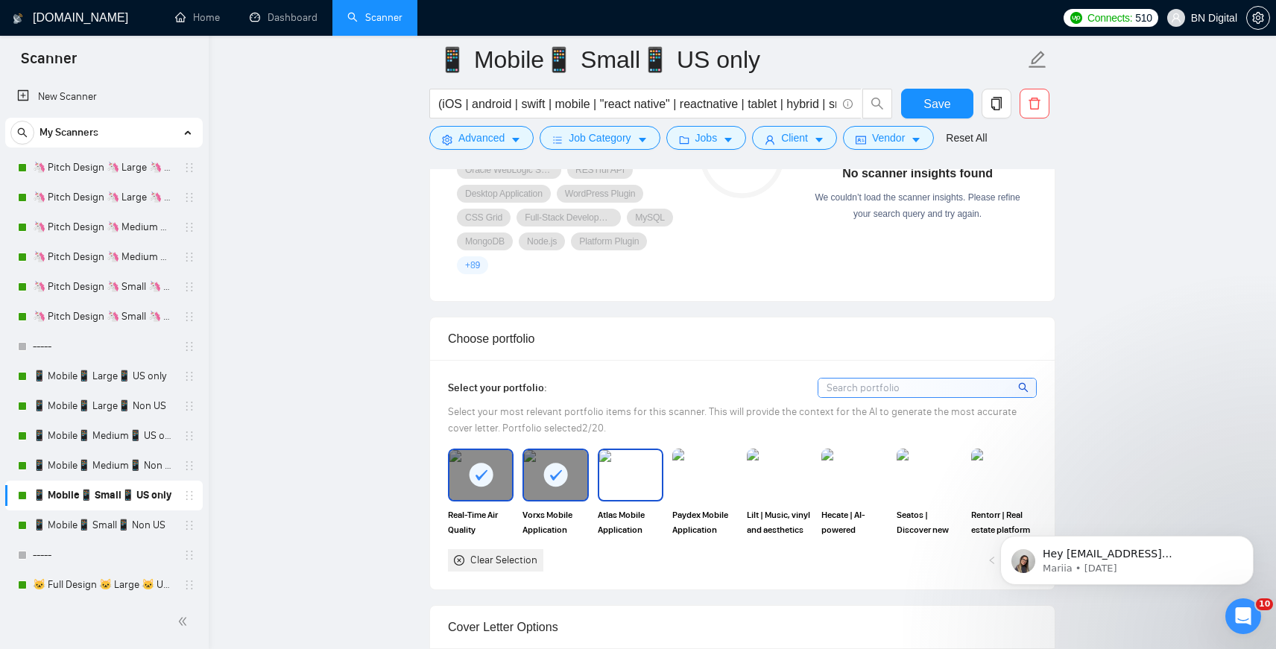
click at [621, 483] on img at bounding box center [630, 474] width 63 height 49
click at [698, 485] on img at bounding box center [705, 474] width 63 height 49
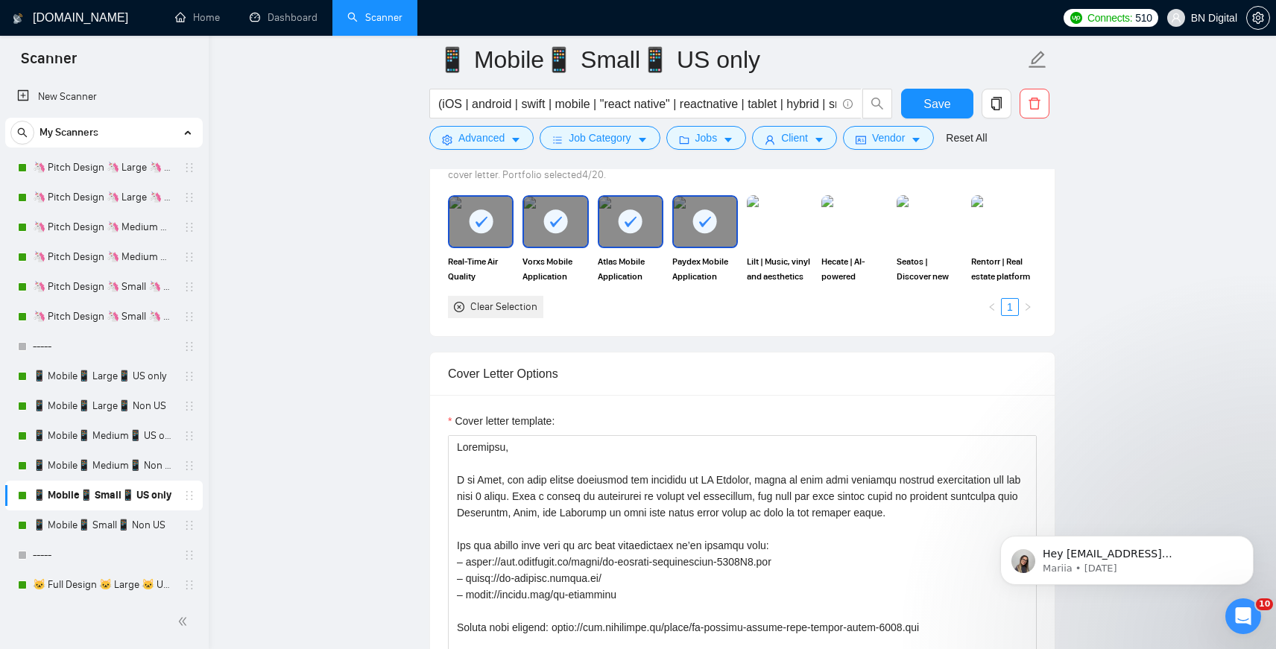
scroll to position [1736, 0]
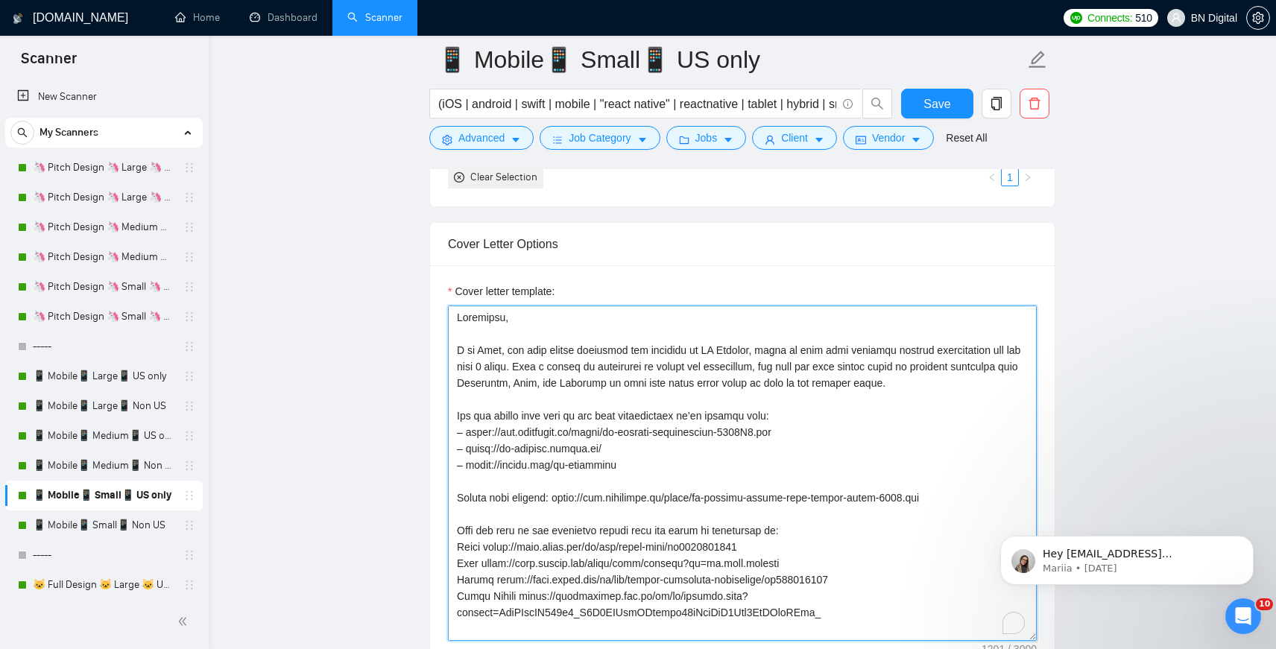
click at [667, 397] on textarea "Cover letter template:" at bounding box center [742, 473] width 589 height 335
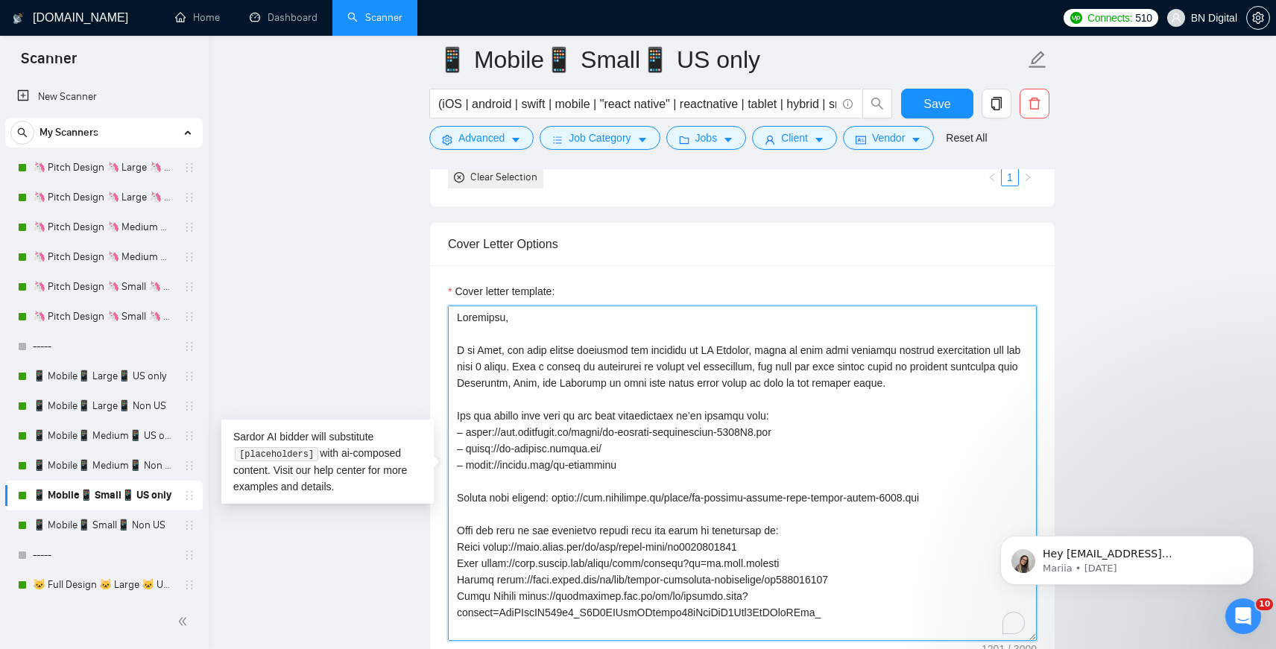
paste textarea "lorem, ips dolo sitame consectet adi elitsedd ei TE Incidid, utlab et dolo magn…"
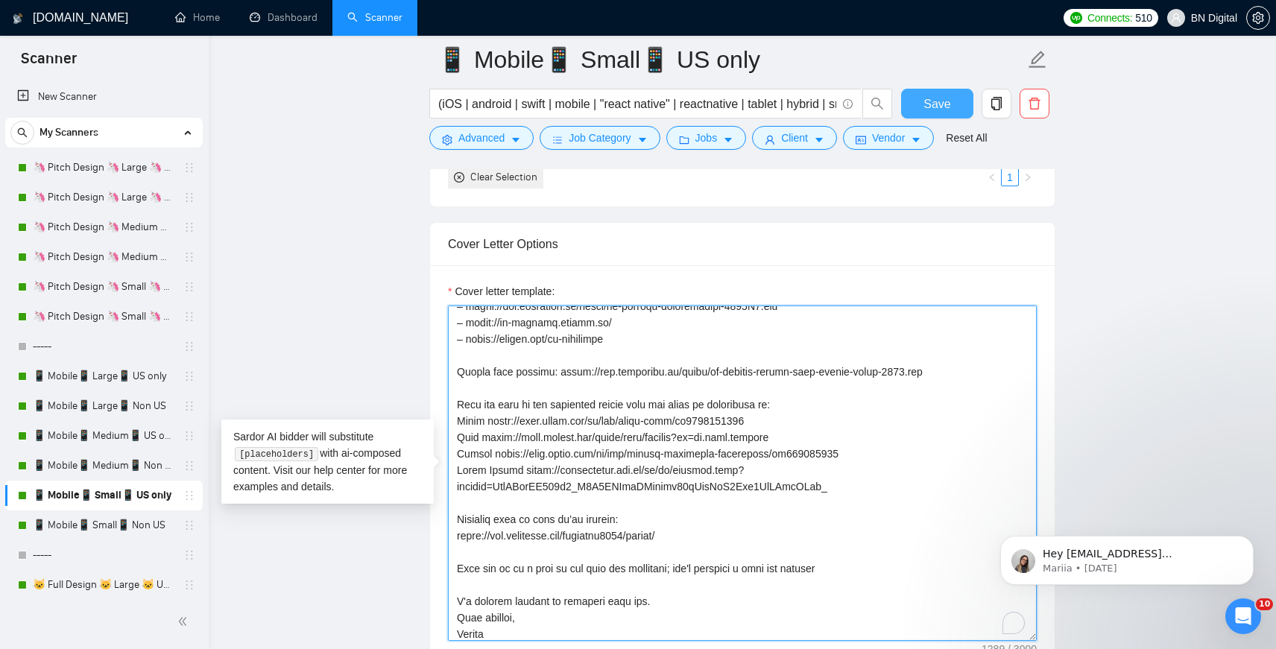
type textarea "Loremipsu, D si Ametco, adi elit seddoe temporinc utl etdolore ma AL Enimadm, v…"
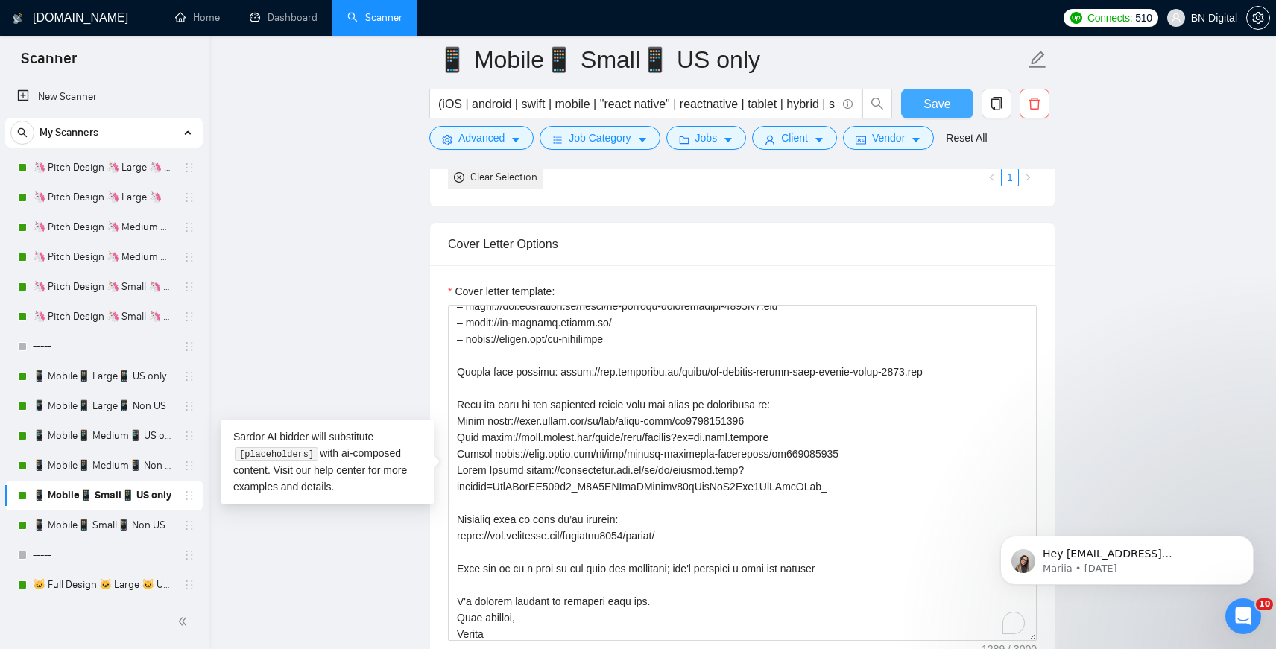
click at [929, 98] on span "Save" at bounding box center [937, 104] width 27 height 19
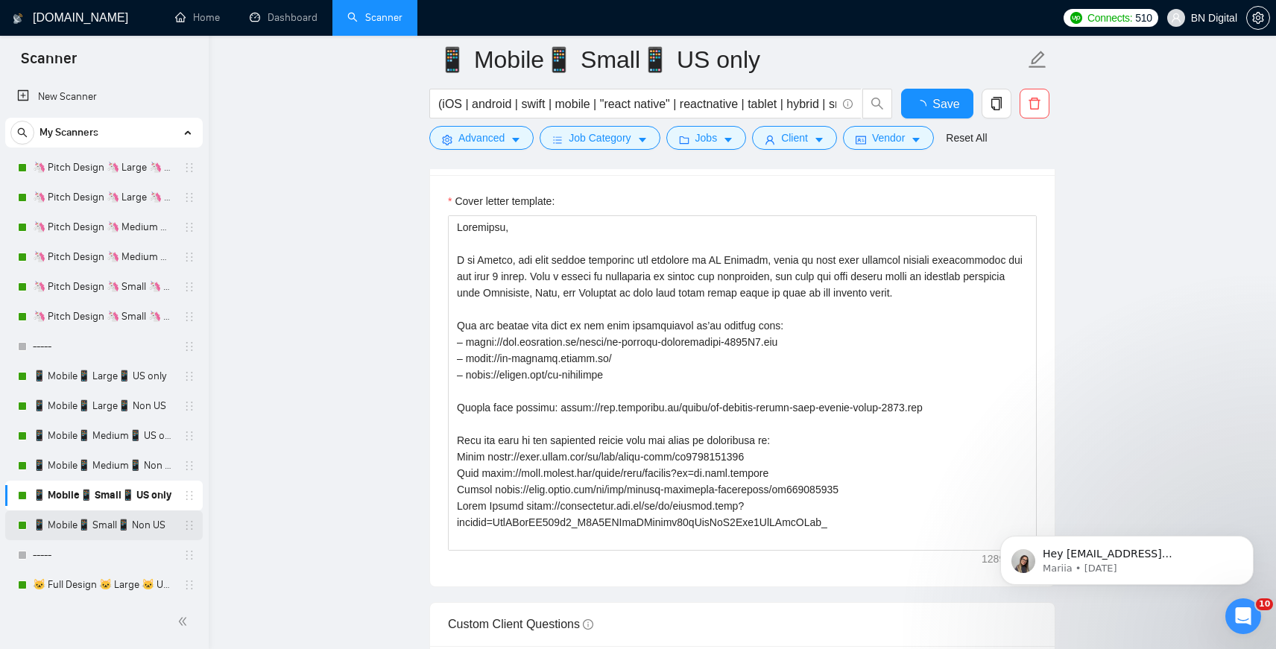
click at [116, 518] on link "📱 Mobile📱 Small📱 Non US" at bounding box center [104, 526] width 142 height 30
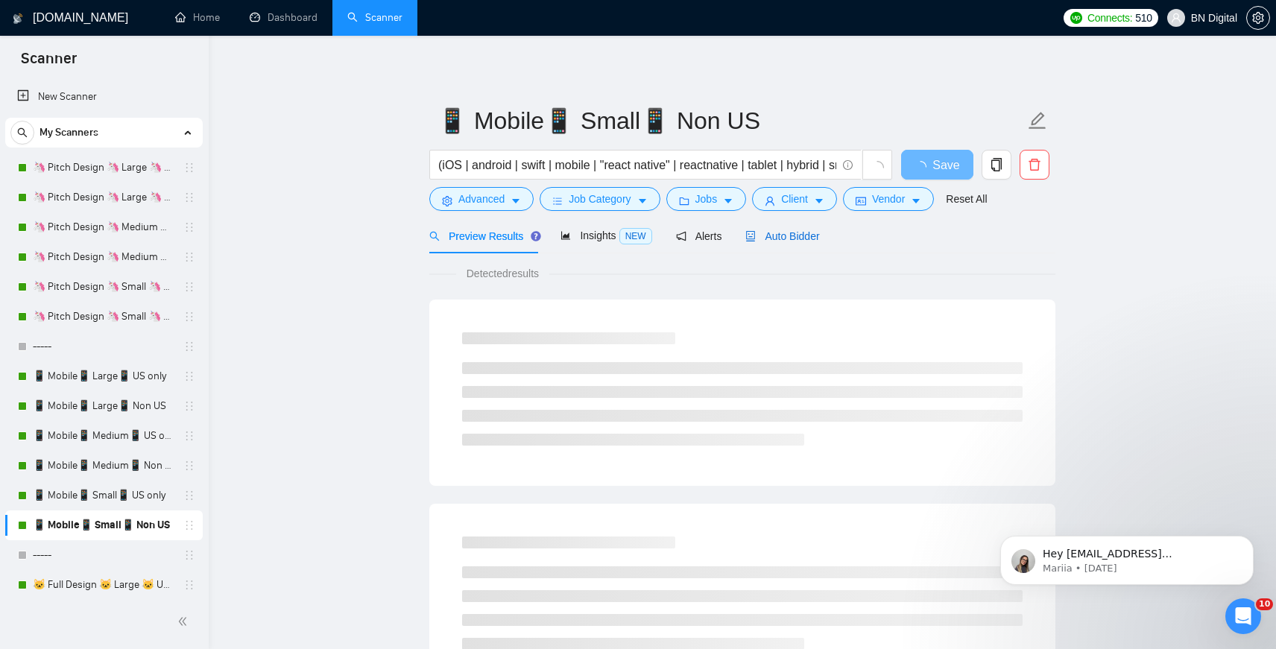
click at [807, 235] on span "Auto Bidder" at bounding box center [783, 236] width 74 height 12
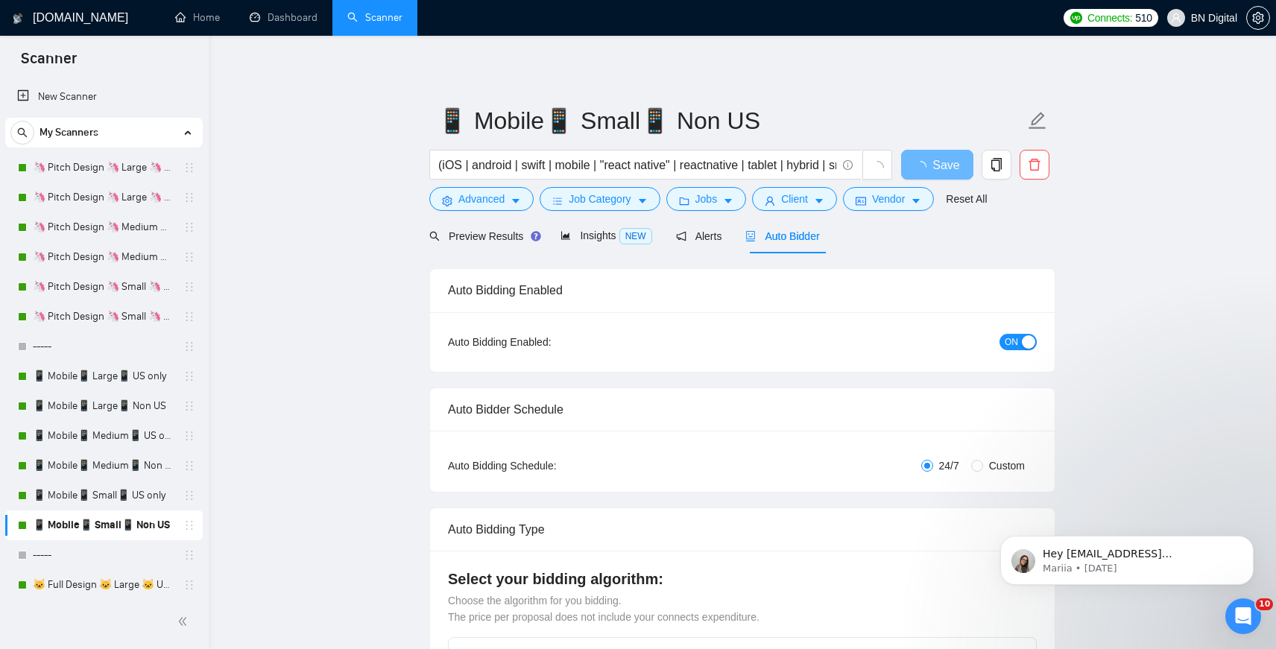
radio input "false"
radio input "true"
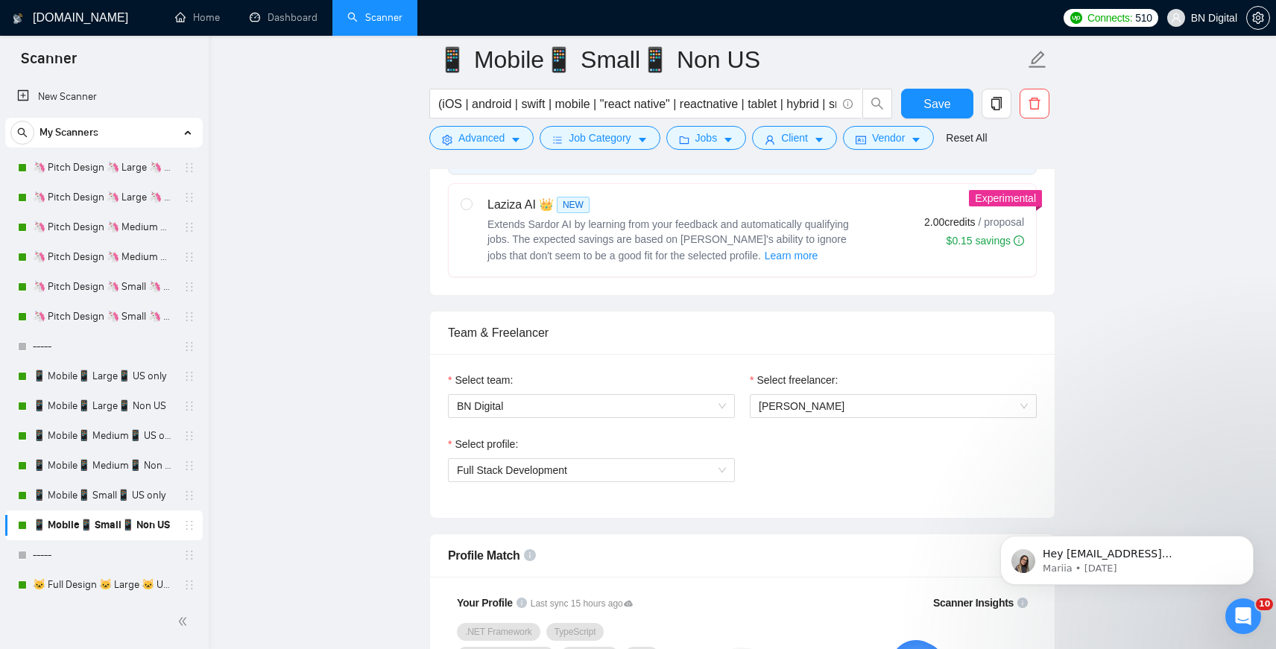
scroll to position [841, 0]
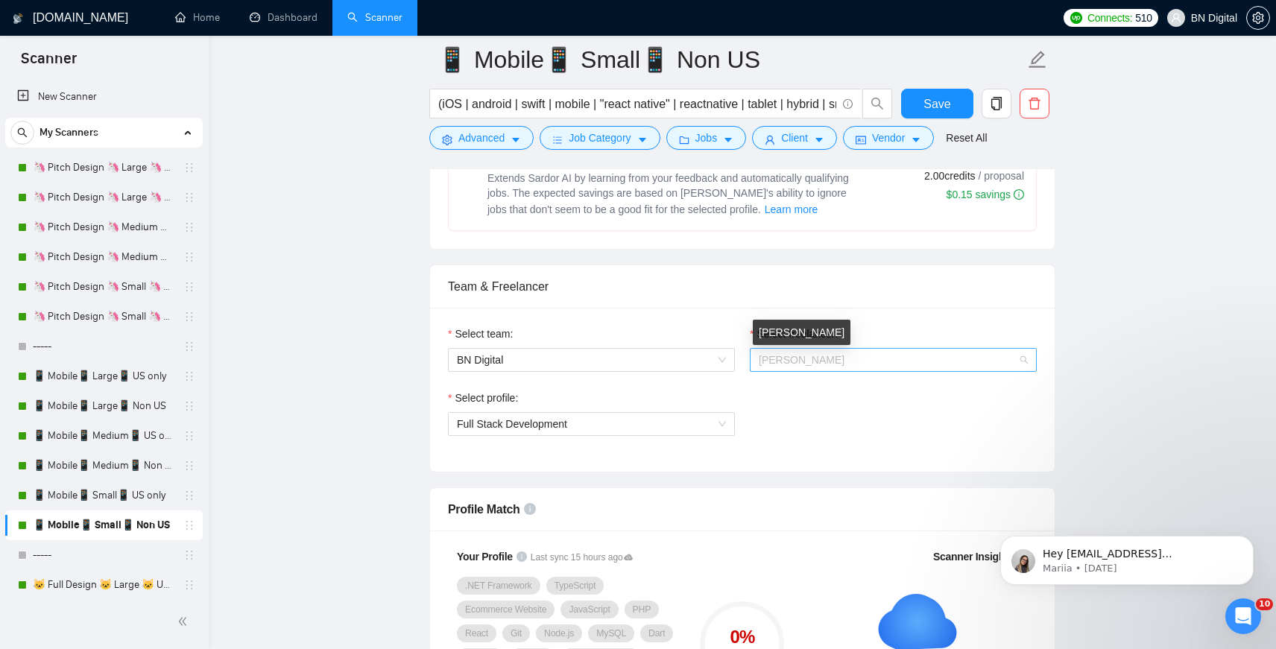
click at [792, 354] on span "[PERSON_NAME]" at bounding box center [802, 360] width 86 height 12
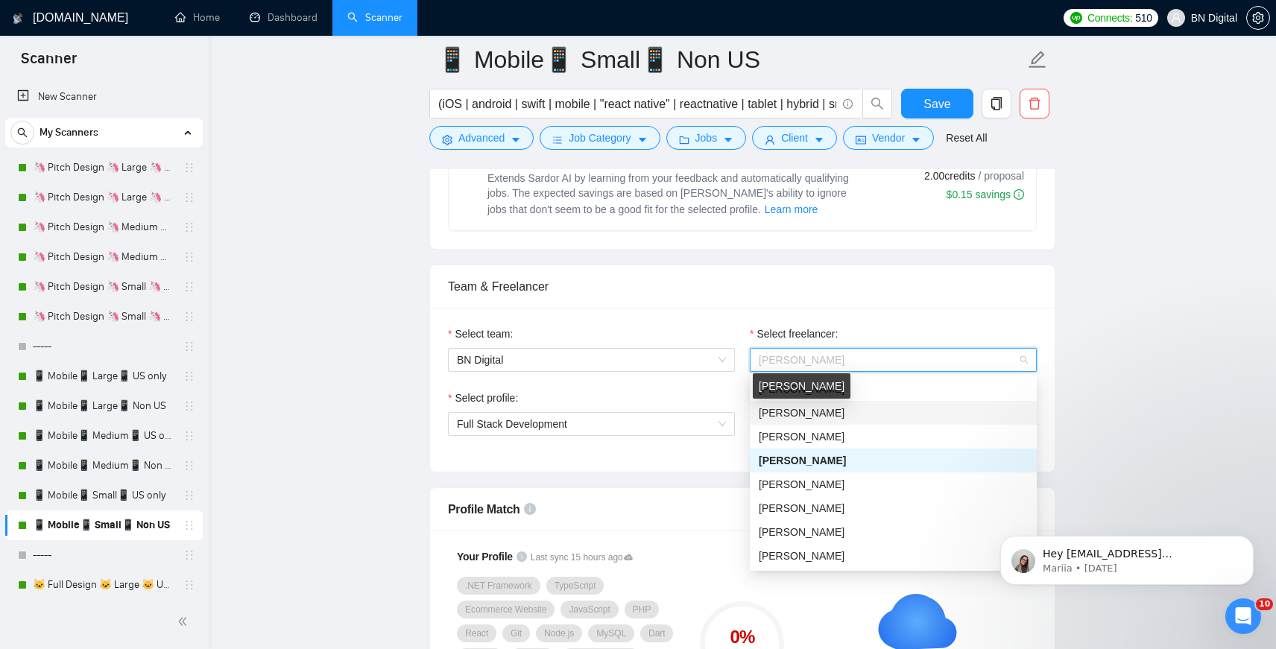
click at [781, 415] on span "[PERSON_NAME]" at bounding box center [802, 413] width 86 height 12
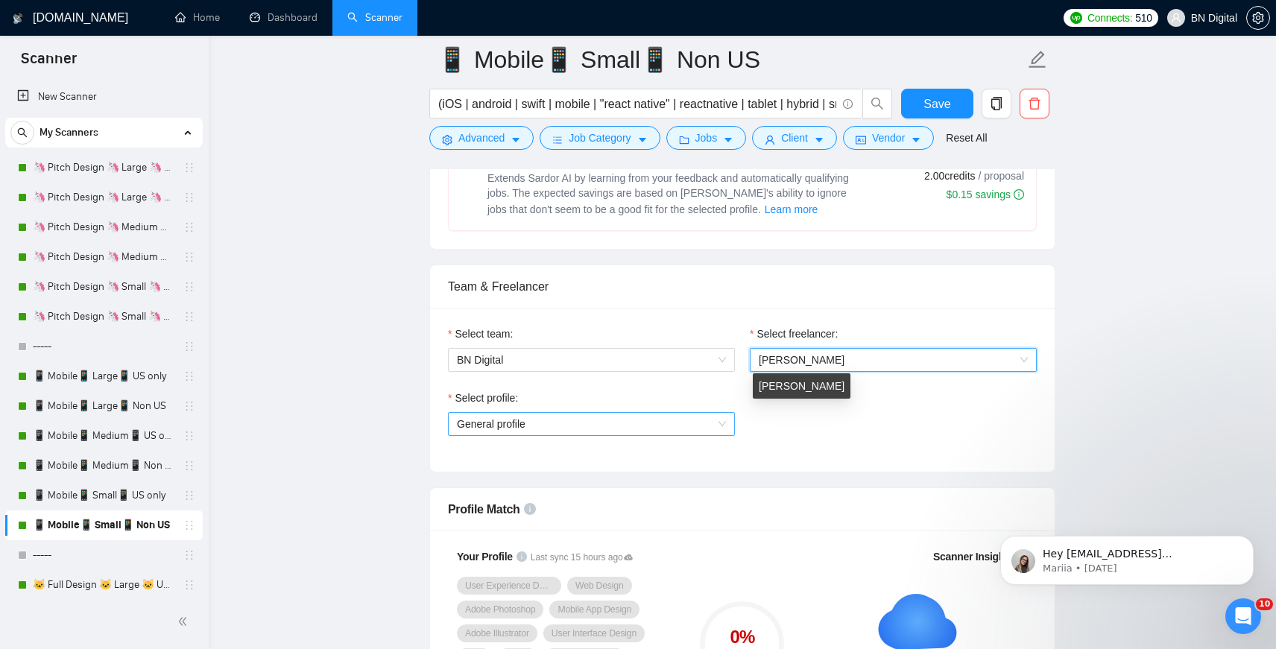
click at [592, 423] on span "General profile" at bounding box center [591, 424] width 269 height 22
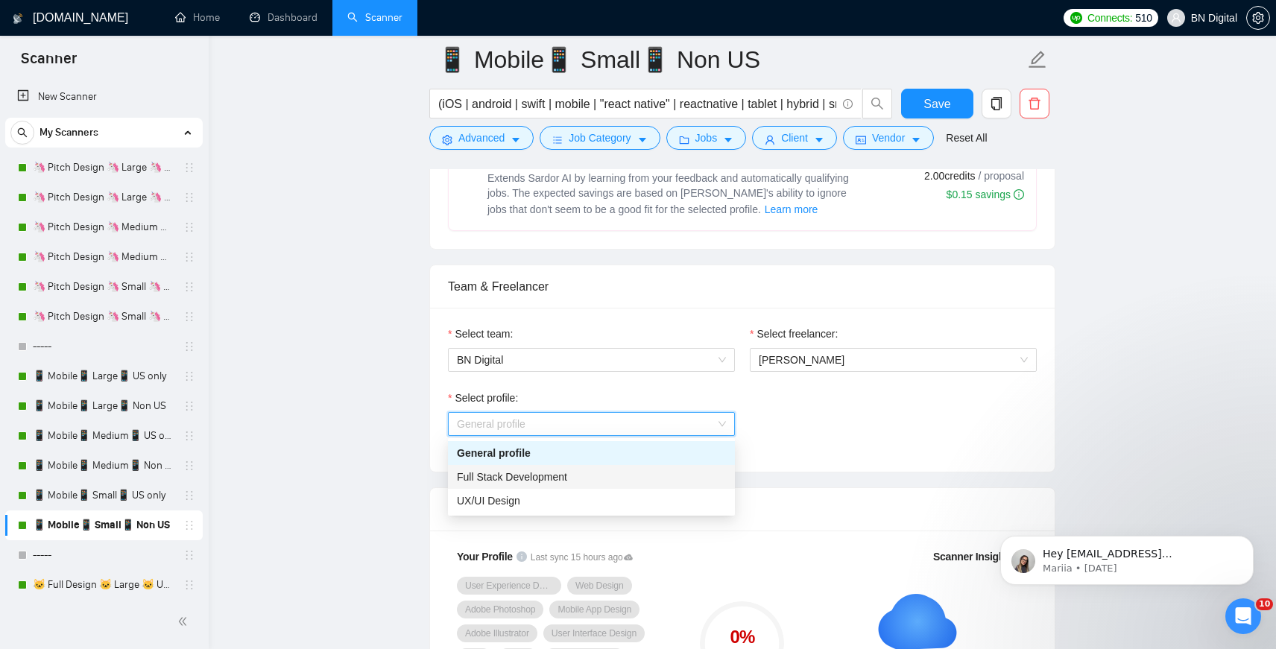
click at [579, 478] on div "Full Stack Development" at bounding box center [591, 477] width 269 height 16
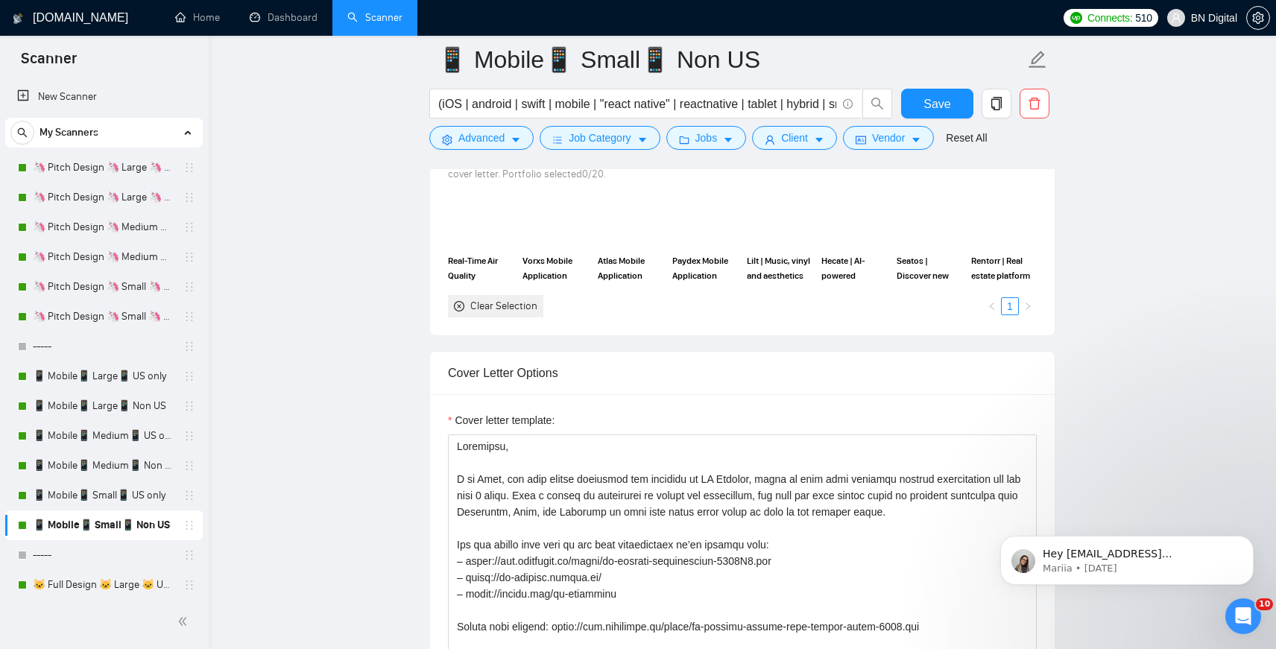
scroll to position [1619, 0]
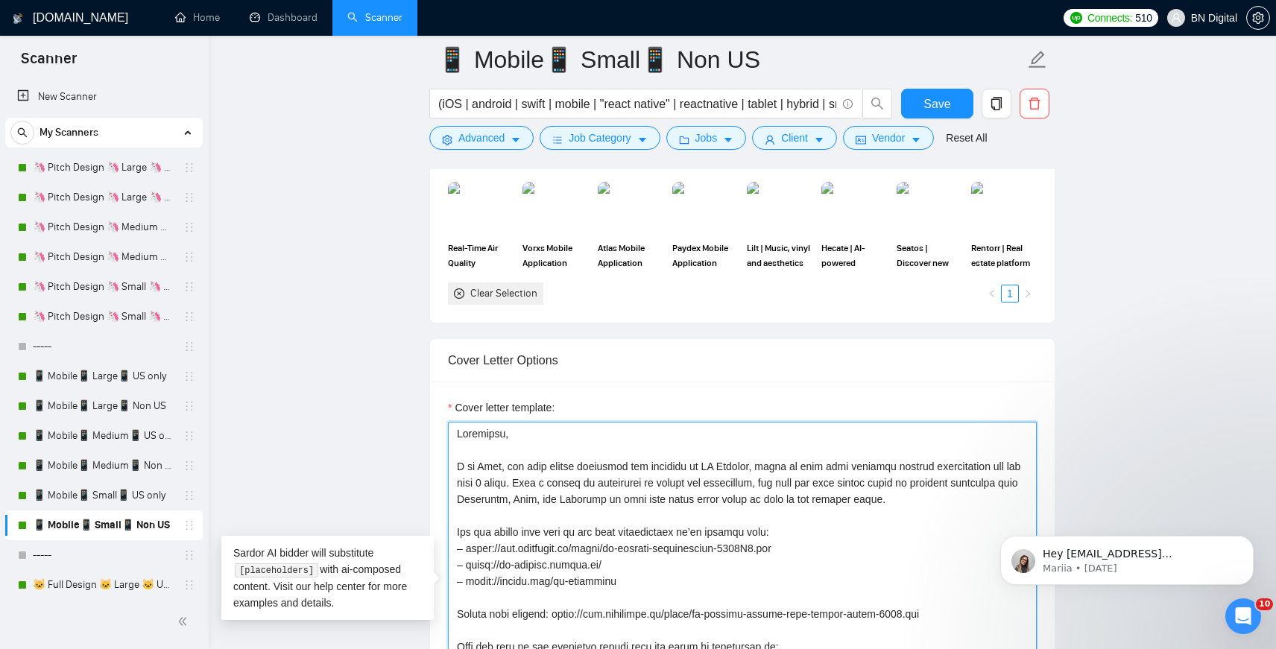
click at [579, 476] on textarea "Cover letter template:" at bounding box center [742, 589] width 589 height 335
paste textarea "lorem, ips dolo sitame consectet adi elitsedd ei TE Incidid, utlab et dolo magn…"
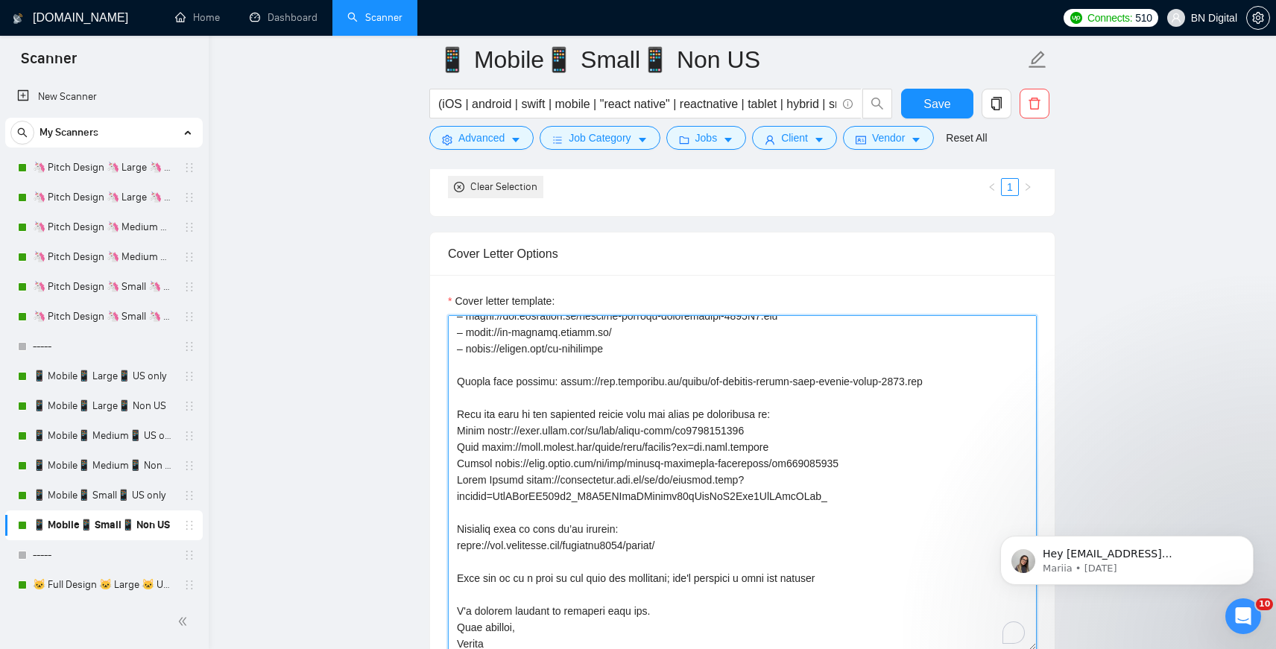
scroll to position [0, 0]
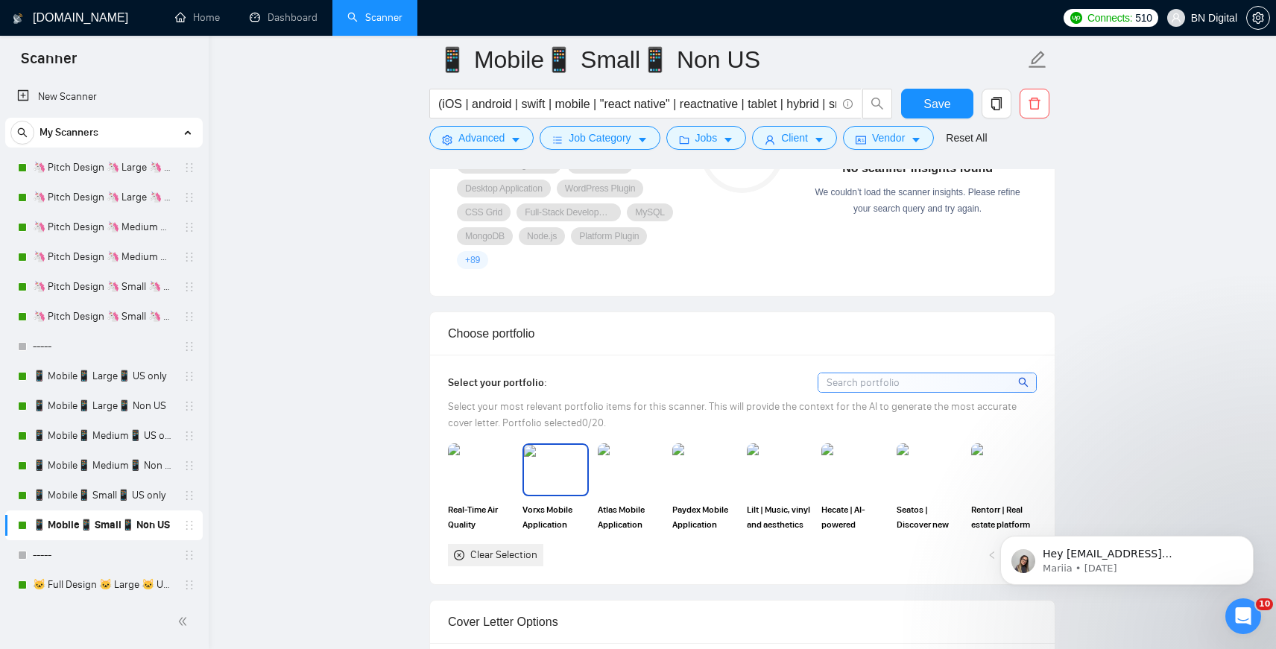
type textarea "Loremipsu, D si Ametco, adi elit seddoe temporinc utl etdolore ma AL Enimadm, v…"
click at [547, 482] on img at bounding box center [555, 469] width 63 height 49
click at [479, 488] on img at bounding box center [481, 469] width 63 height 49
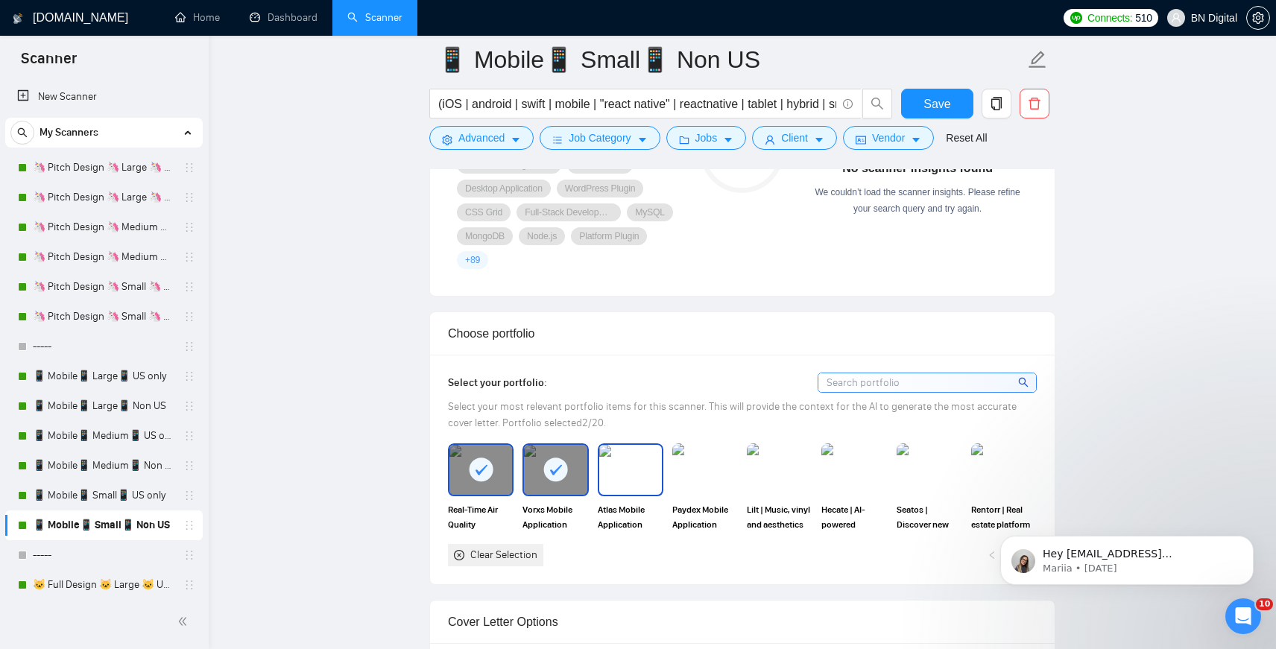
click at [621, 486] on img at bounding box center [630, 469] width 63 height 49
click at [713, 486] on img at bounding box center [705, 469] width 63 height 49
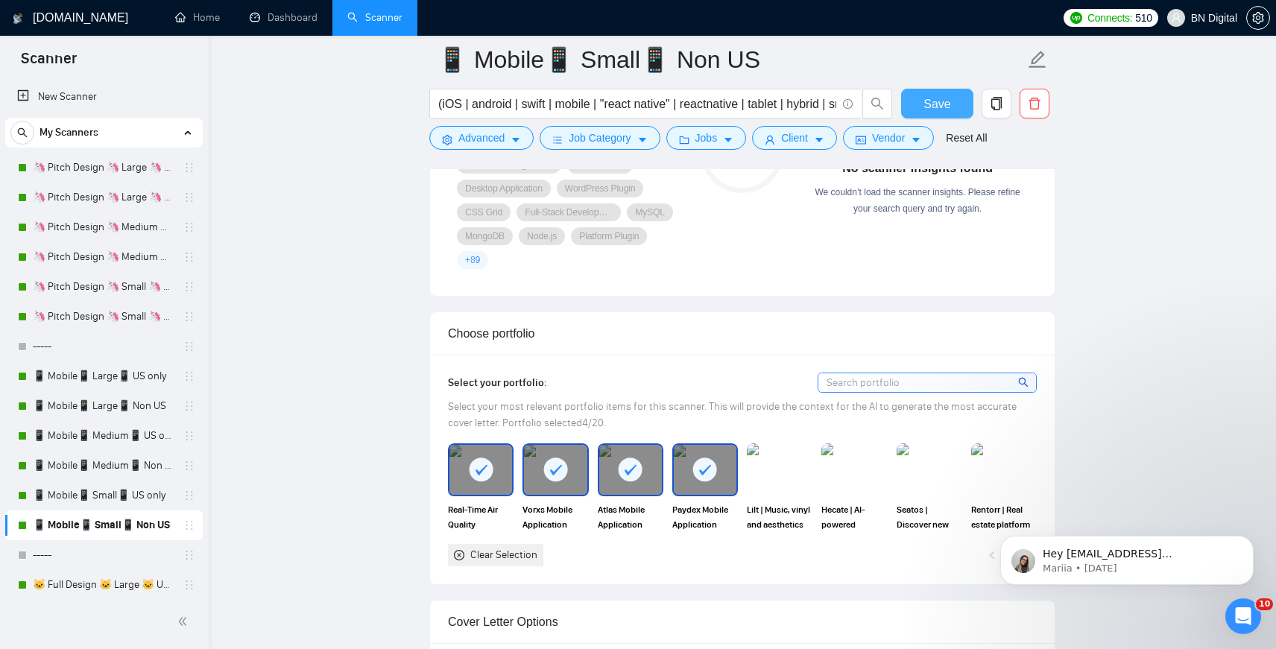
click at [954, 104] on button "Save" at bounding box center [937, 104] width 72 height 30
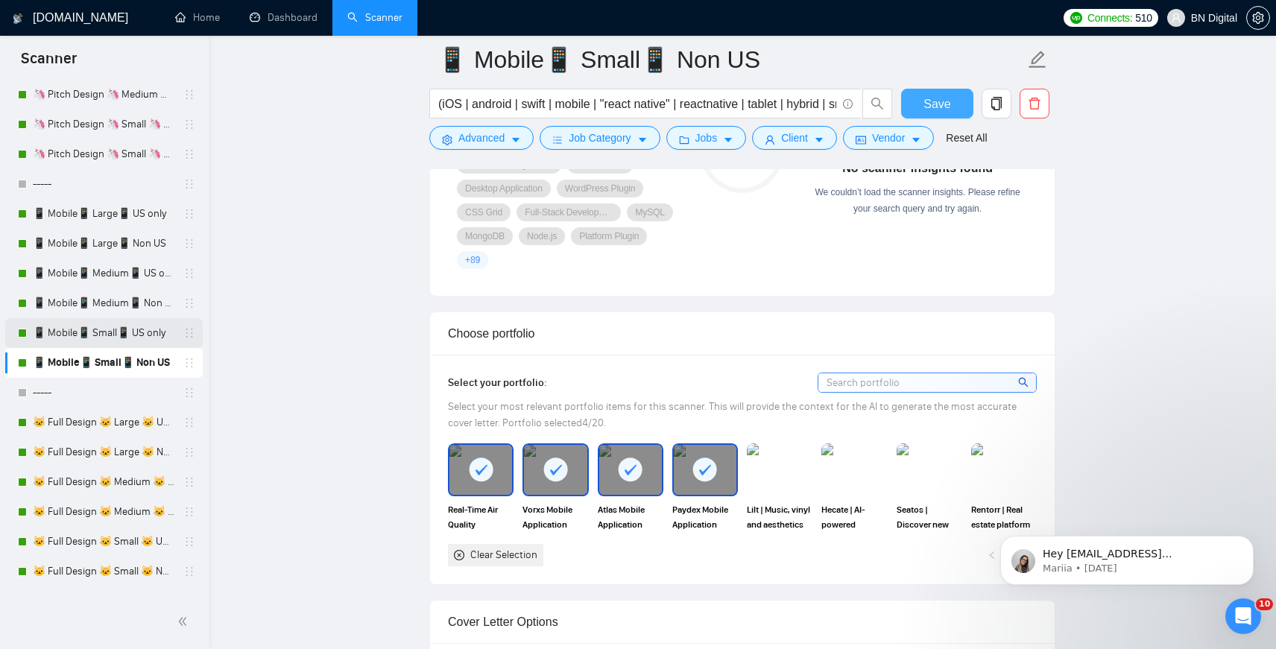
scroll to position [284, 0]
